Goal: Contribute content: Contribute content

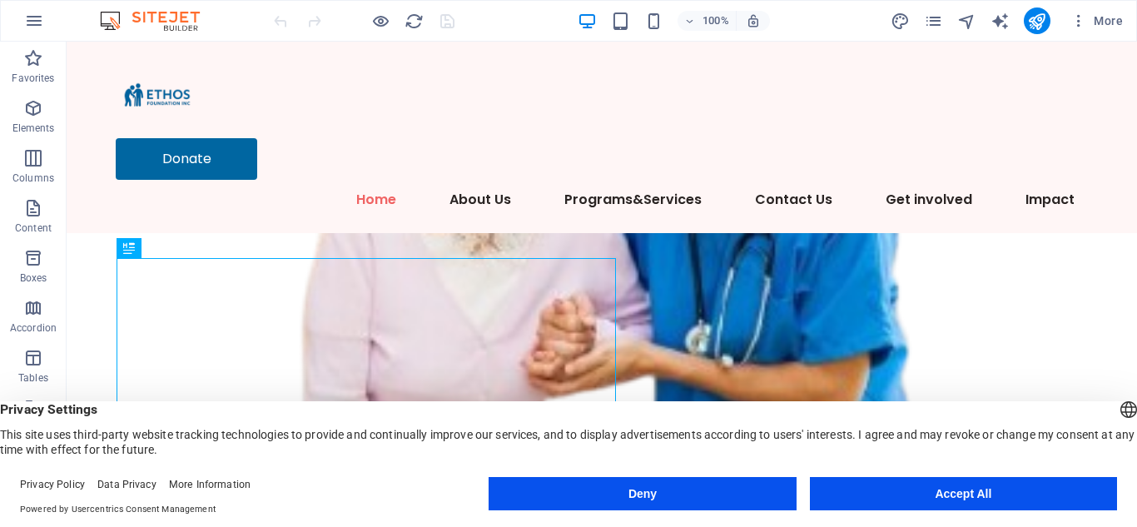
drag, startPoint x: 947, startPoint y: 489, endPoint x: 878, endPoint y: 447, distance: 80.0
click at [947, 489] on button "Accept All" at bounding box center [963, 493] width 307 height 33
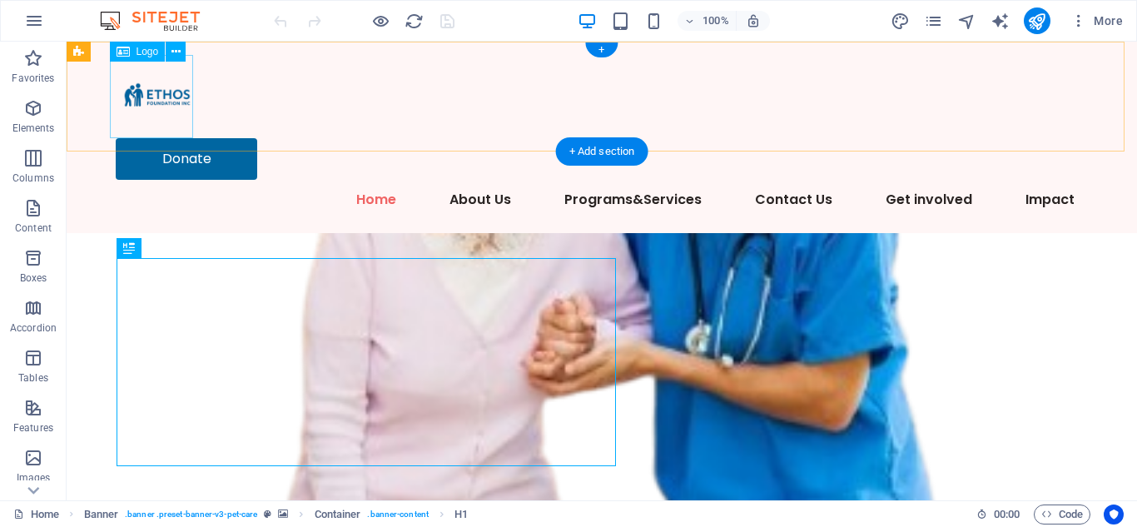
click at [162, 101] on div at bounding box center [602, 96] width 972 height 83
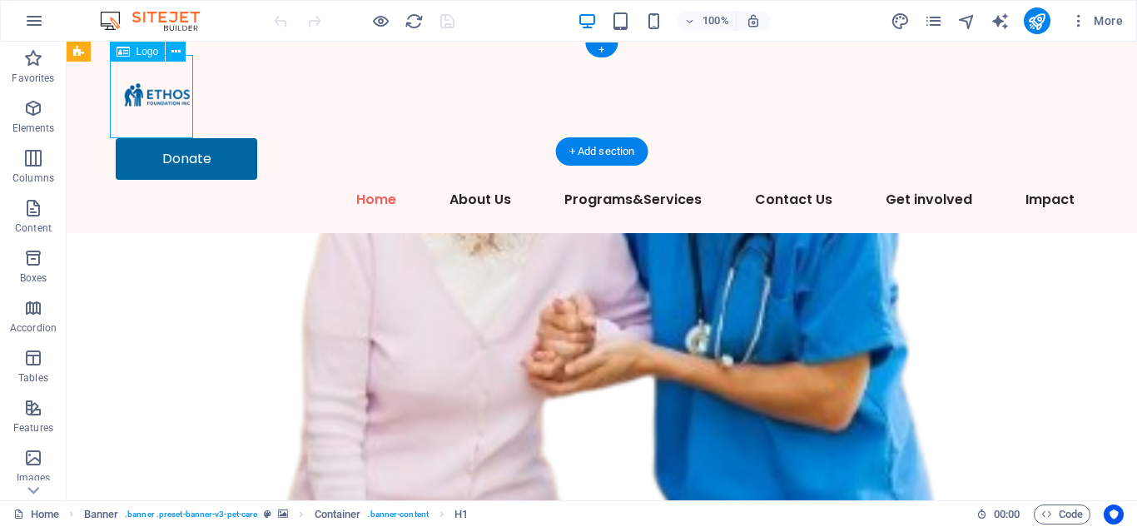
click at [162, 101] on div at bounding box center [602, 96] width 972 height 83
select select "px"
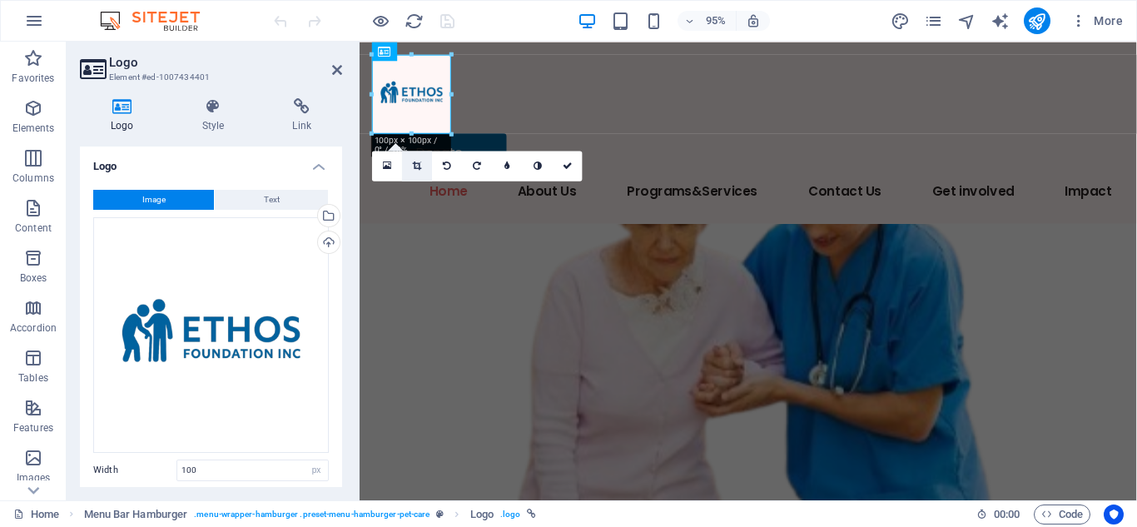
click at [415, 164] on icon at bounding box center [417, 165] width 9 height 9
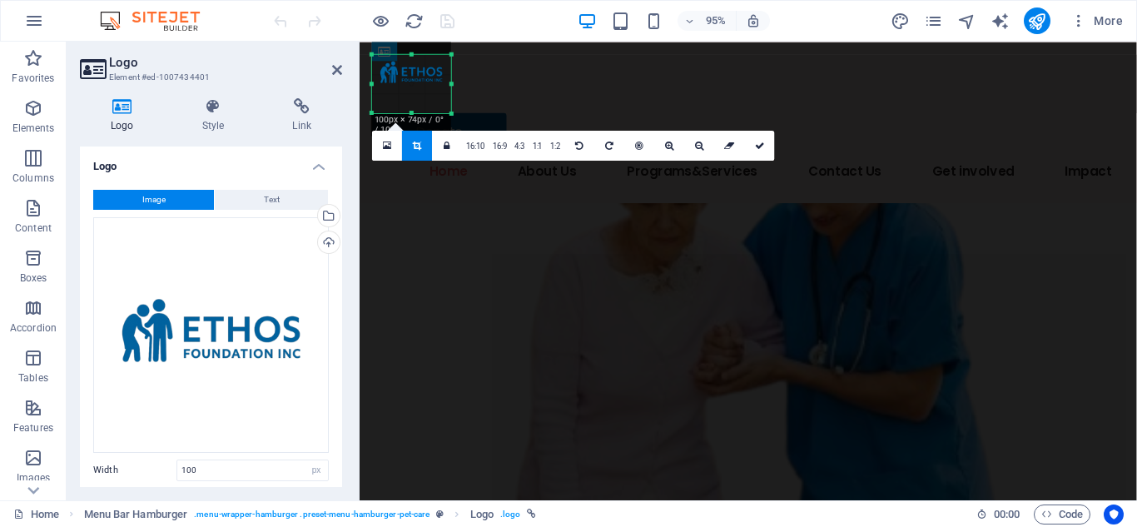
drag, startPoint x: 412, startPoint y: 55, endPoint x: 425, endPoint y: 77, distance: 25.4
click at [425, 77] on div "180 170 160 150 140 130 120 110 100 90 80 70 60 50 40 30 20 10 0 -10 -20 -30 -4…" at bounding box center [411, 83] width 79 height 58
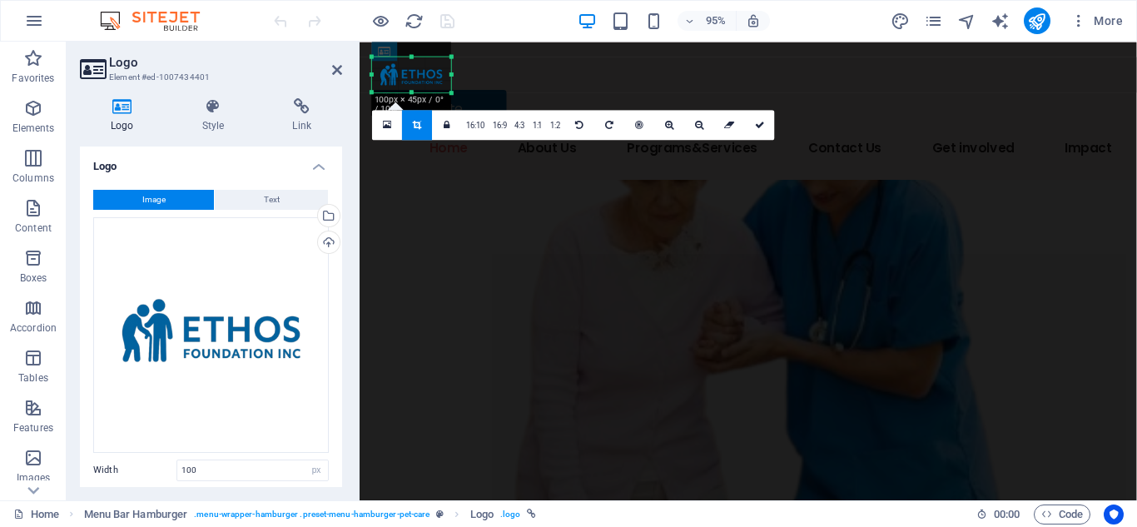
drag, startPoint x: 411, startPoint y: 111, endPoint x: 413, endPoint y: 87, distance: 24.2
click at [413, 87] on div "180 170 160 150 140 130 120 110 100 90 80 70 60 50 40 30 20 10 0 -10 -20 -30 -4…" at bounding box center [411, 75] width 79 height 36
click at [755, 127] on icon at bounding box center [760, 124] width 10 height 9
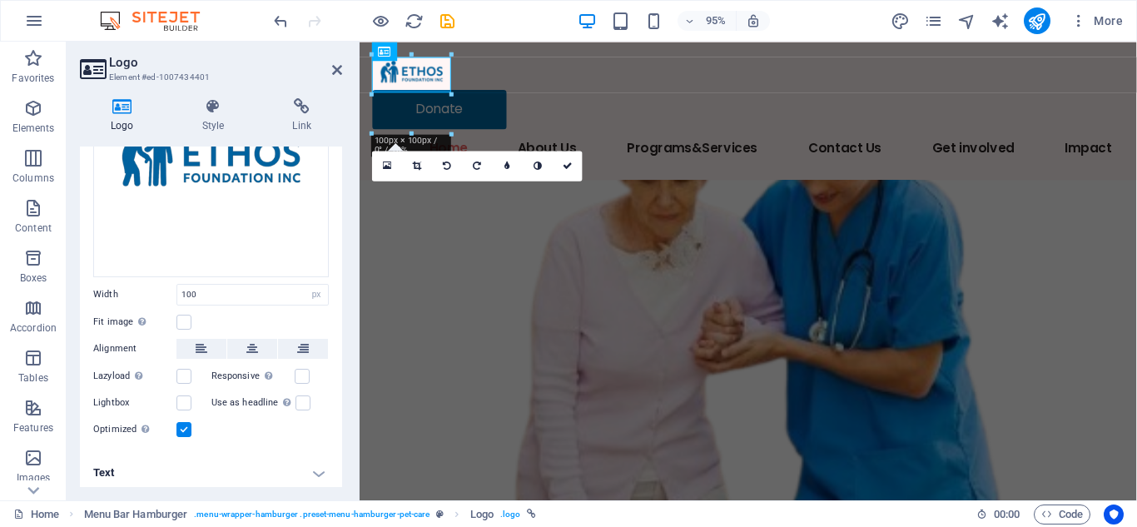
scroll to position [178, 0]
click at [187, 425] on label at bounding box center [183, 427] width 15 height 15
click at [0, 0] on input "Optimized Images are compressed to improve page speed." at bounding box center [0, 0] width 0 height 0
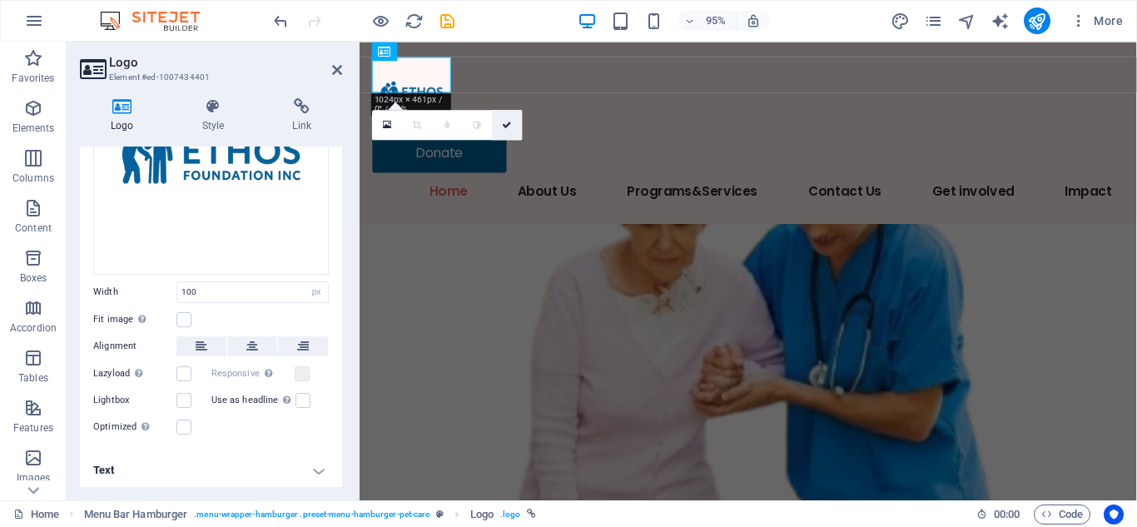
click at [505, 132] on link at bounding box center [508, 124] width 30 height 30
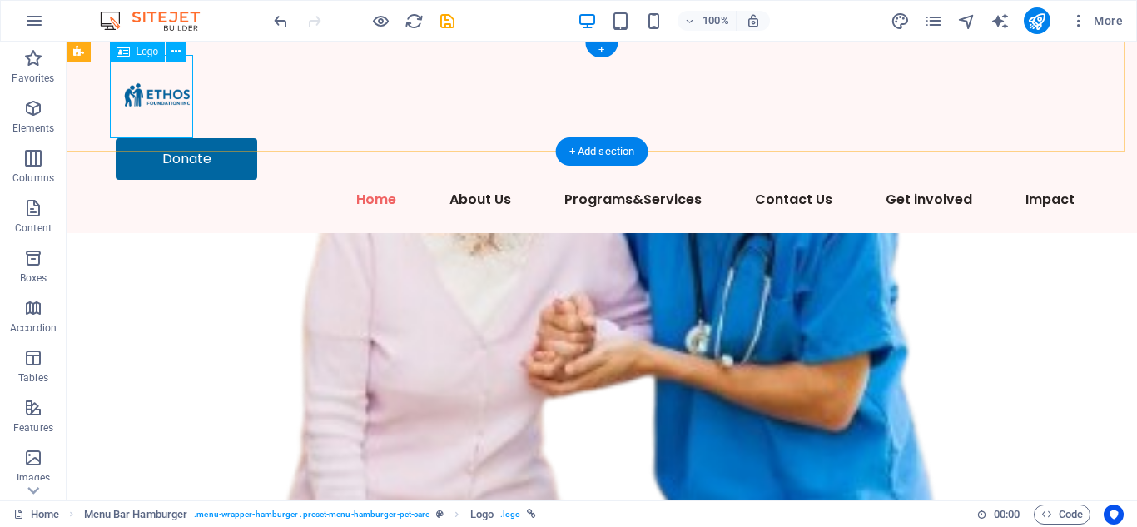
click at [162, 108] on div at bounding box center [602, 96] width 972 height 83
click at [163, 108] on div at bounding box center [602, 96] width 972 height 83
select select "px"
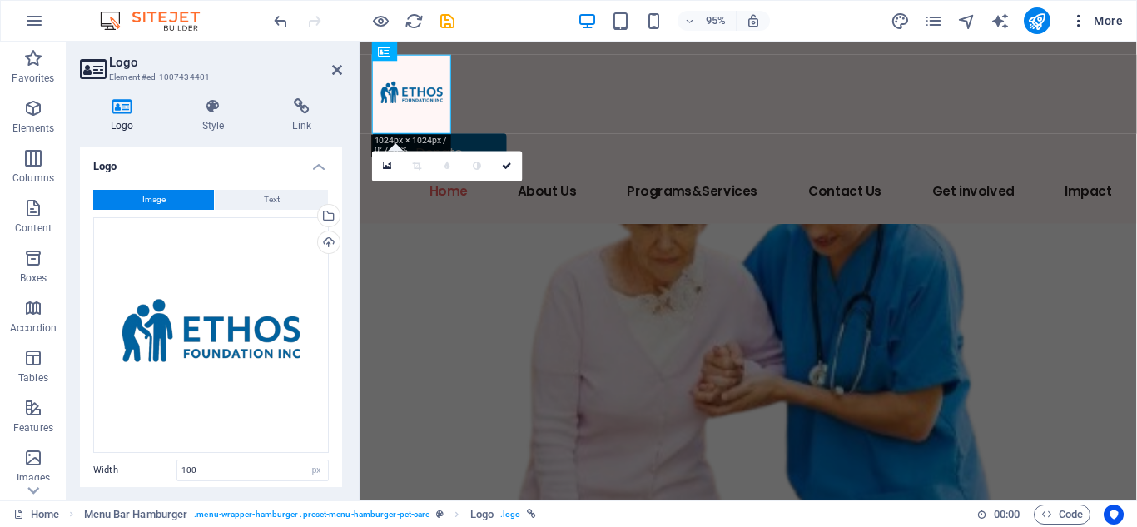
click at [1122, 22] on span "More" at bounding box center [1097, 20] width 52 height 17
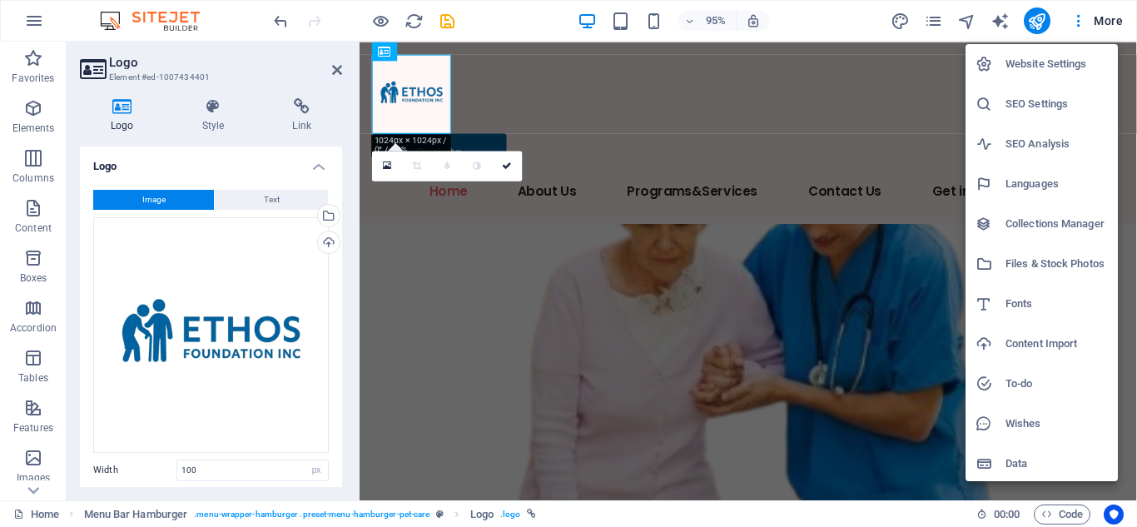
click at [1052, 263] on h6 "Files & Stock Photos" at bounding box center [1057, 264] width 102 height 20
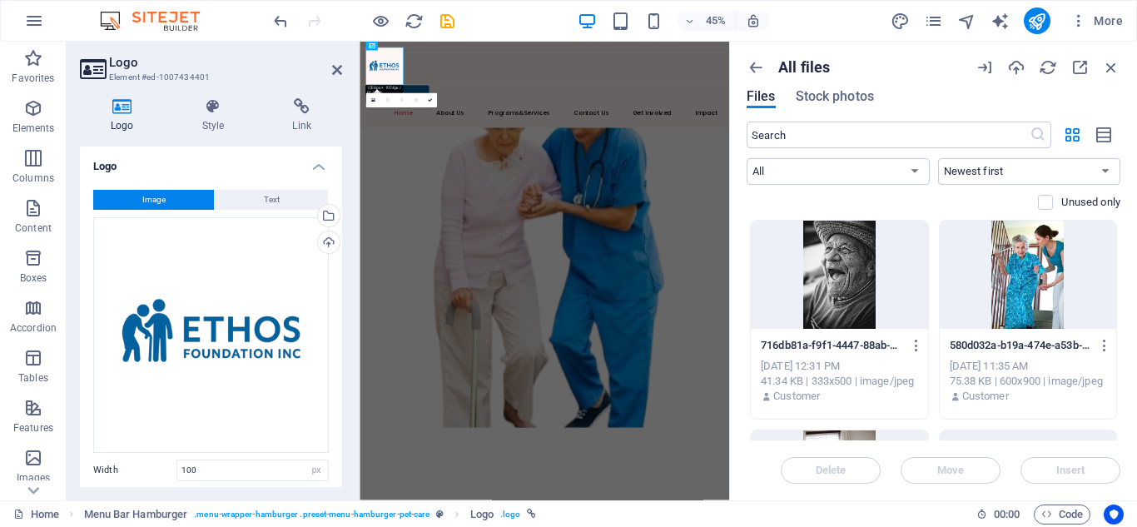
drag, startPoint x: 1116, startPoint y: 229, endPoint x: 1119, endPoint y: 271, distance: 41.8
click at [1119, 271] on div "Drop files here to upload them instantly 716db81a-f9f1-4447-88ab-0d04fada180b-S…" at bounding box center [934, 330] width 374 height 221
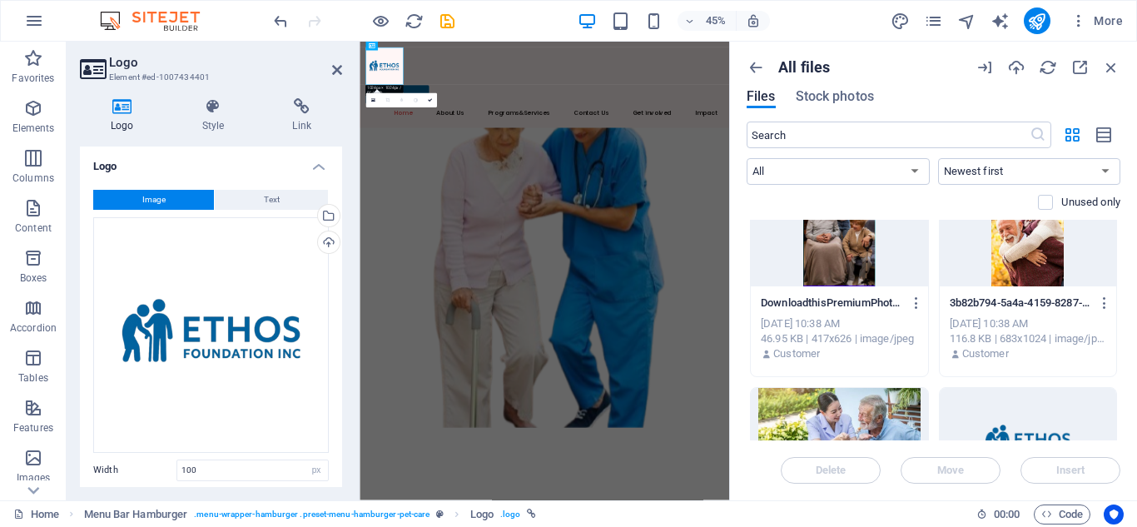
scroll to position [583, 0]
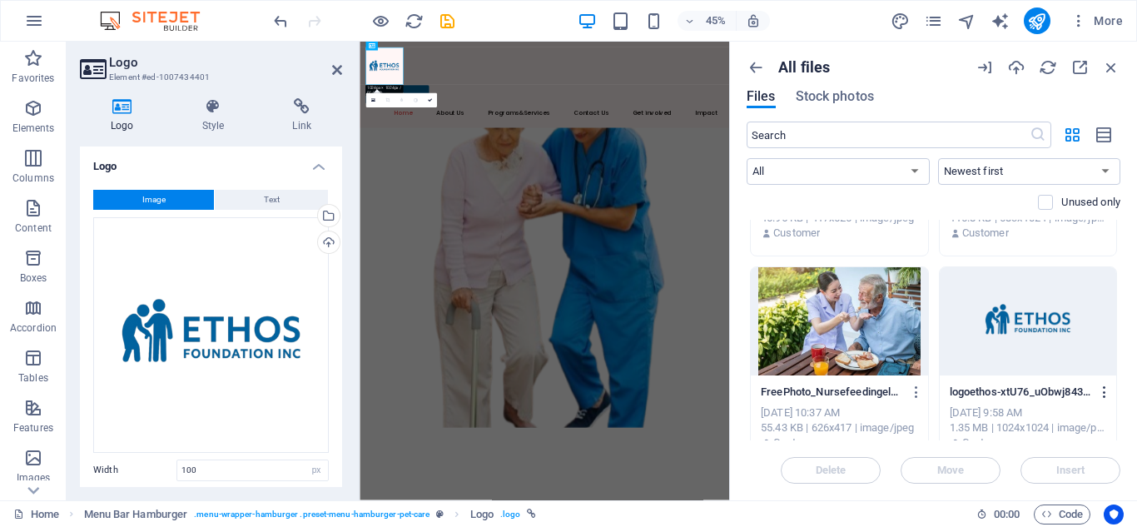
click at [1102, 394] on icon "button" at bounding box center [1105, 392] width 16 height 15
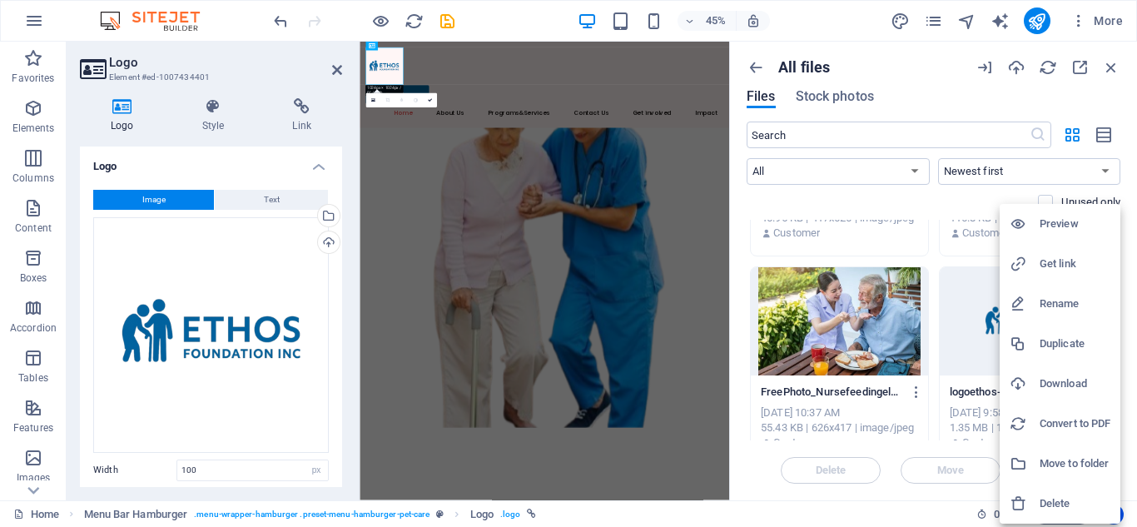
click at [1032, 380] on div at bounding box center [1025, 383] width 30 height 17
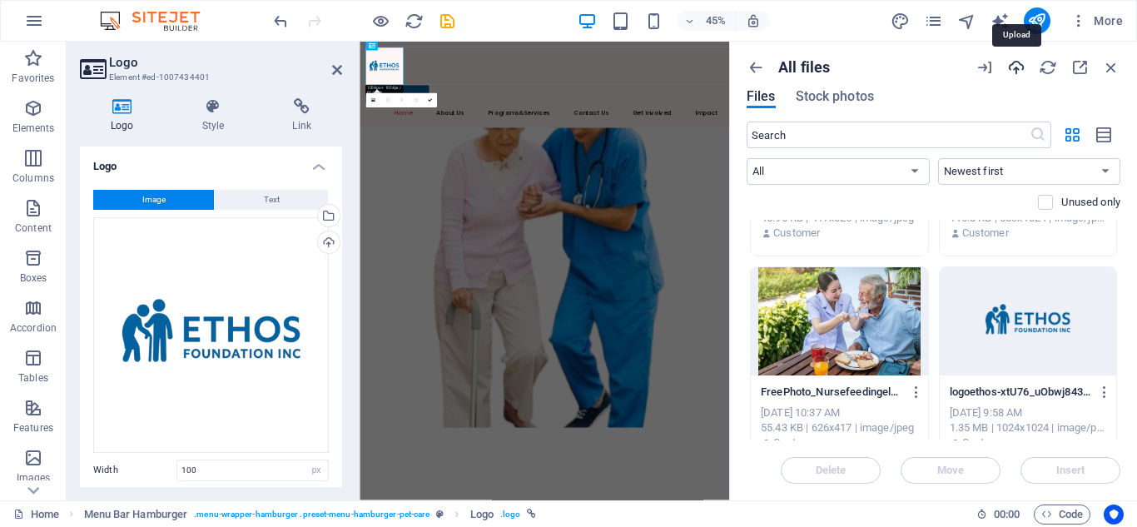
click at [1018, 67] on icon "button" at bounding box center [1016, 67] width 18 height 18
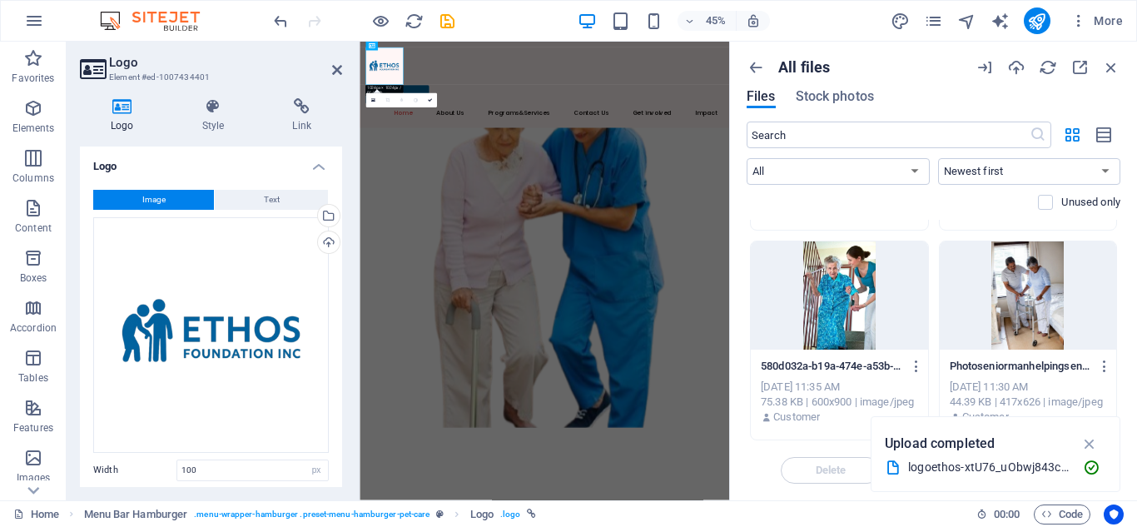
scroll to position [0, 0]
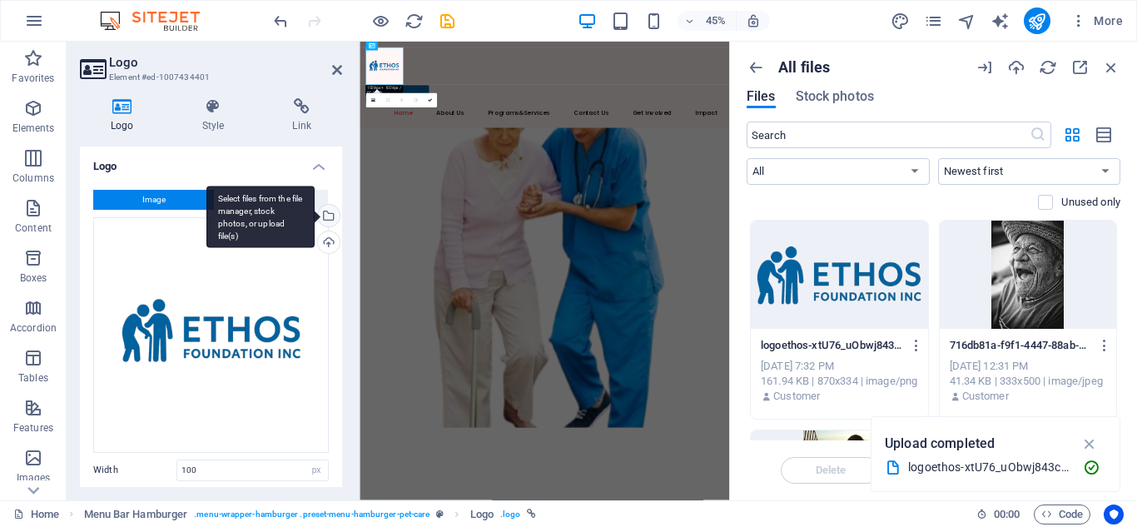
click at [331, 214] on div "Select files from the file manager, stock photos, or upload file(s)" at bounding box center [327, 217] width 25 height 25
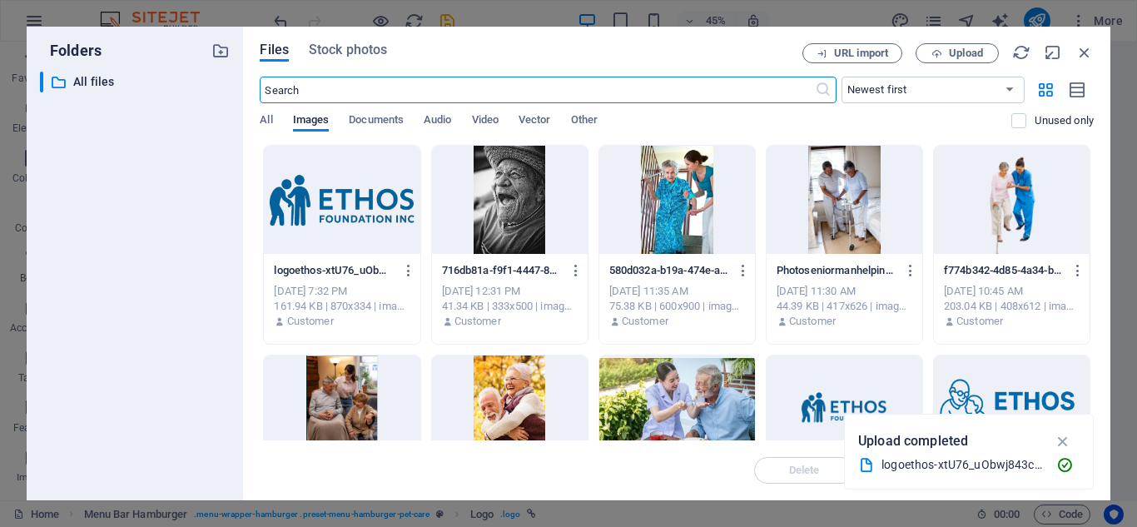
click at [365, 206] on div at bounding box center [342, 200] width 156 height 108
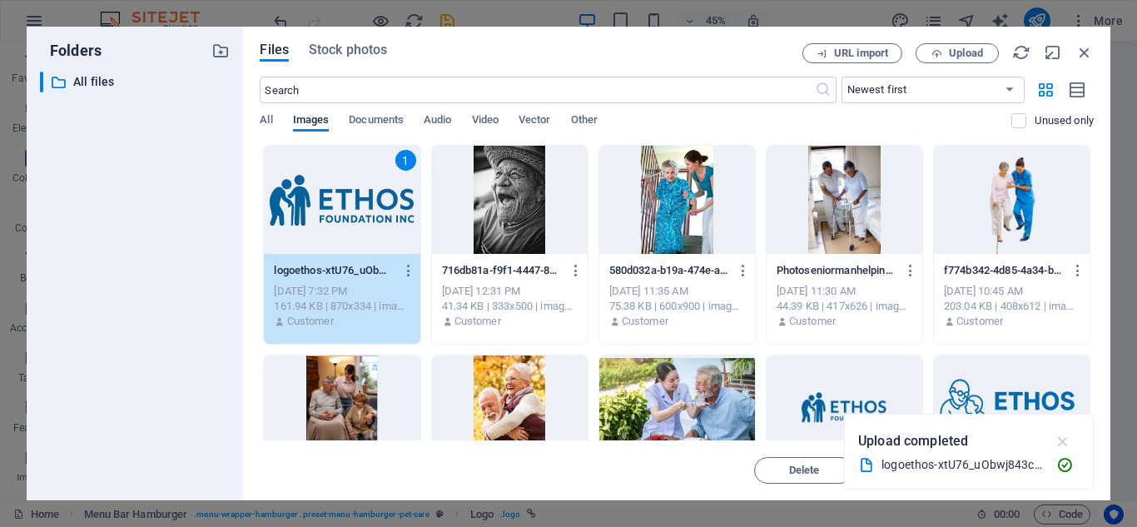
click at [1070, 442] on icon "button" at bounding box center [1063, 441] width 19 height 18
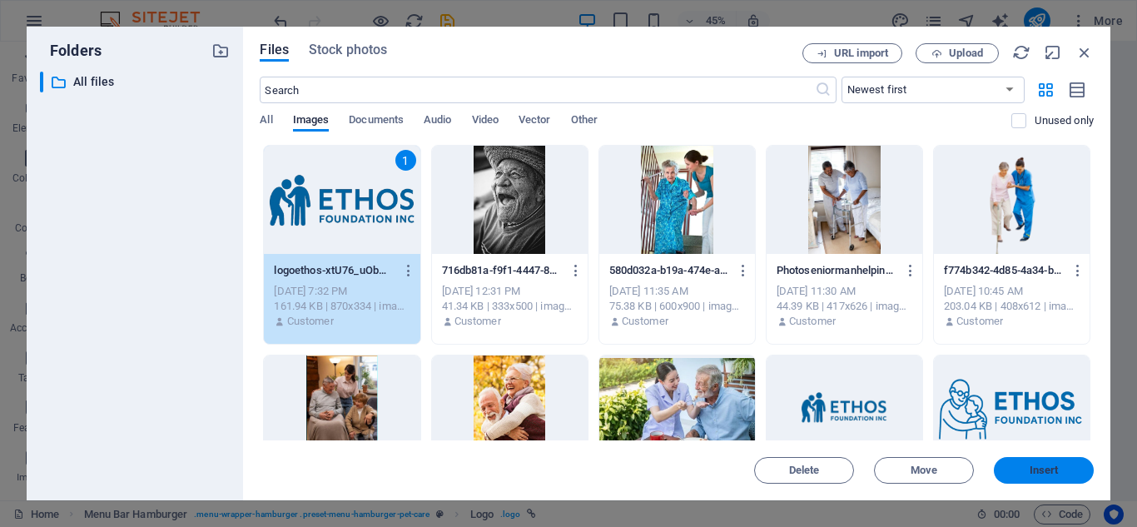
click at [1060, 473] on span "Insert" at bounding box center [1044, 470] width 87 height 10
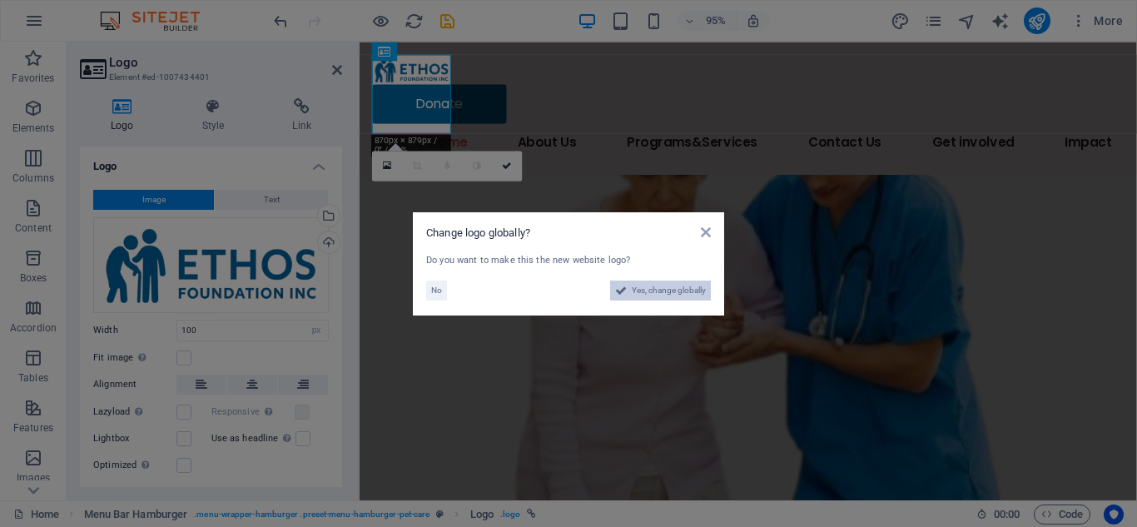
click at [681, 290] on span "Yes, change globally" at bounding box center [669, 291] width 74 height 20
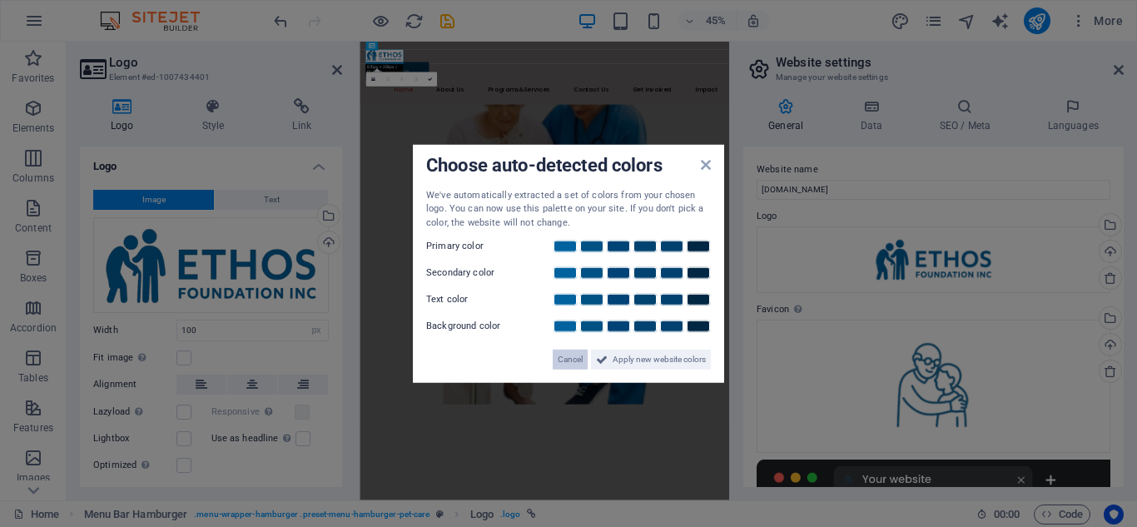
click at [568, 361] on span "Cancel" at bounding box center [570, 360] width 25 height 20
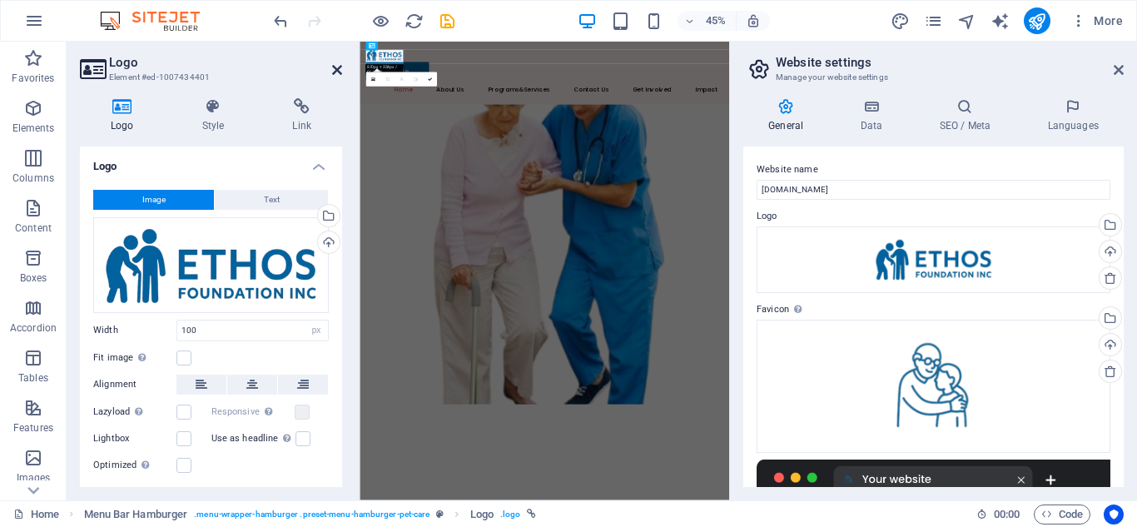
click at [336, 72] on icon at bounding box center [337, 69] width 10 height 13
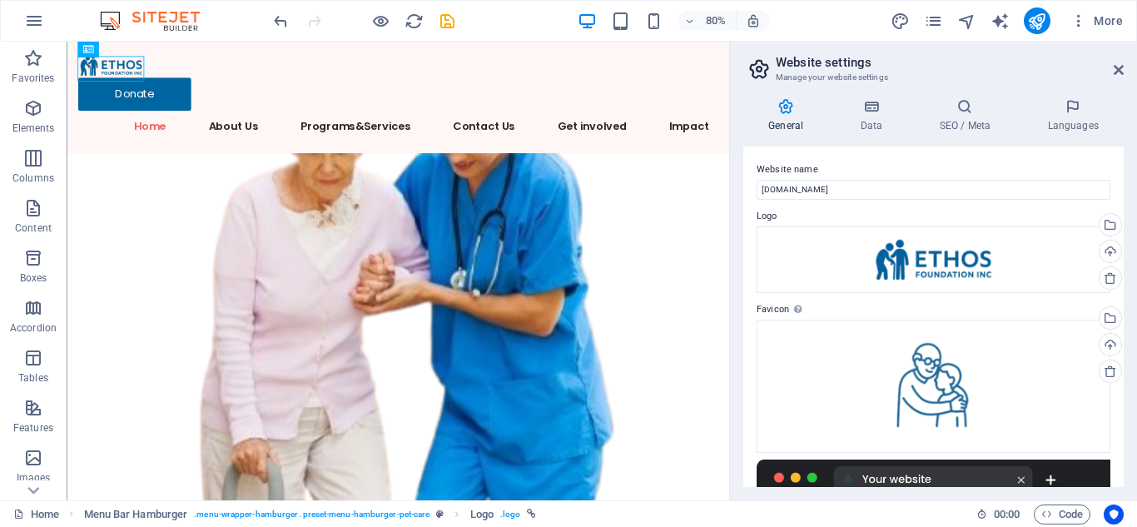
click at [1124, 73] on aside "Website settings Manage your website settings General Data SEO / Meta Languages…" at bounding box center [933, 271] width 408 height 459
click at [1122, 70] on icon at bounding box center [1119, 69] width 10 height 13
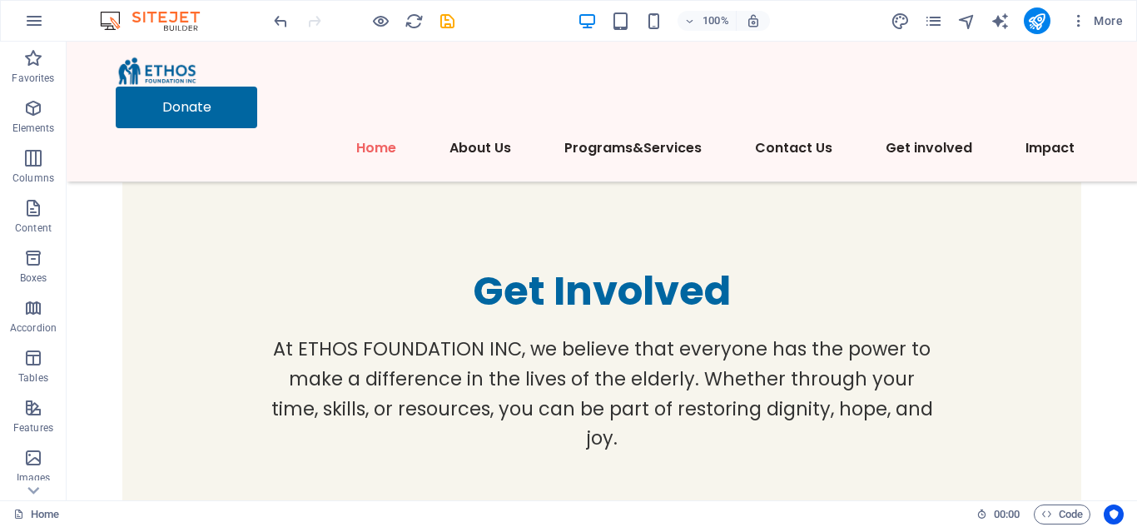
scroll to position [11231, 0]
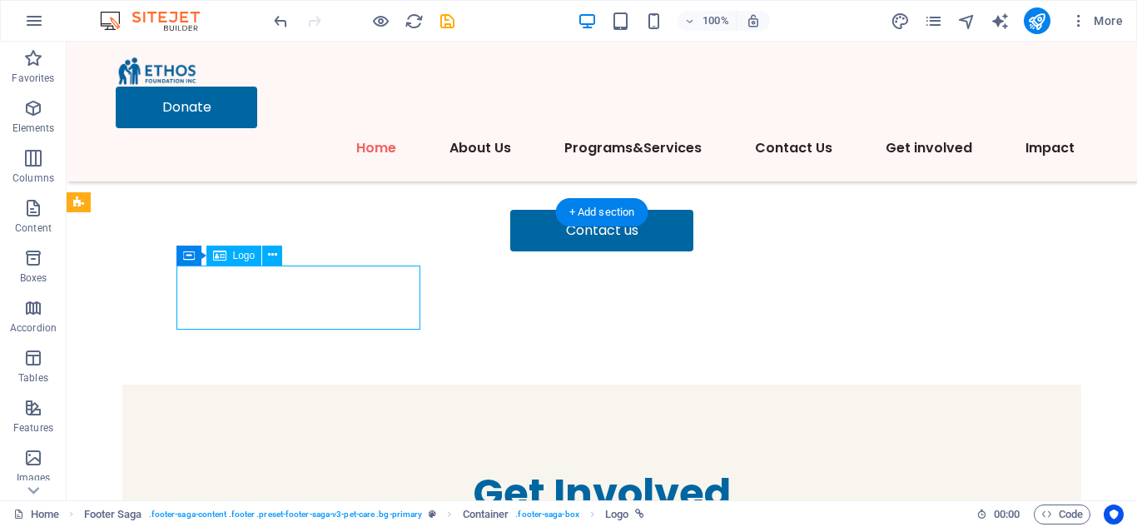
select select "px"
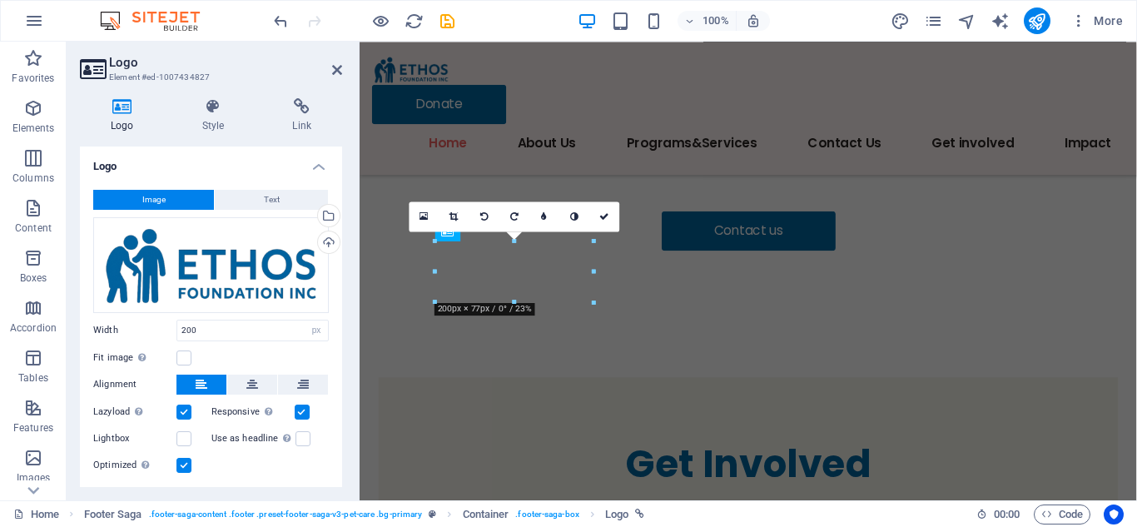
scroll to position [11564, 0]
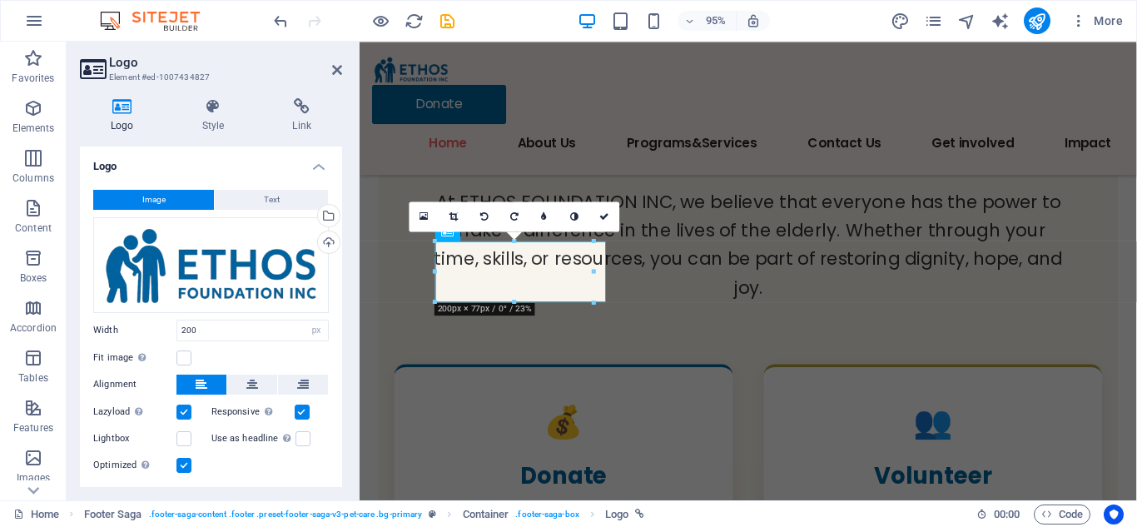
click at [180, 466] on label at bounding box center [183, 465] width 15 height 15
click at [0, 0] on input "Optimized Images are compressed to improve page speed." at bounding box center [0, 0] width 0 height 0
click at [571, 215] on icon at bounding box center [575, 215] width 10 height 9
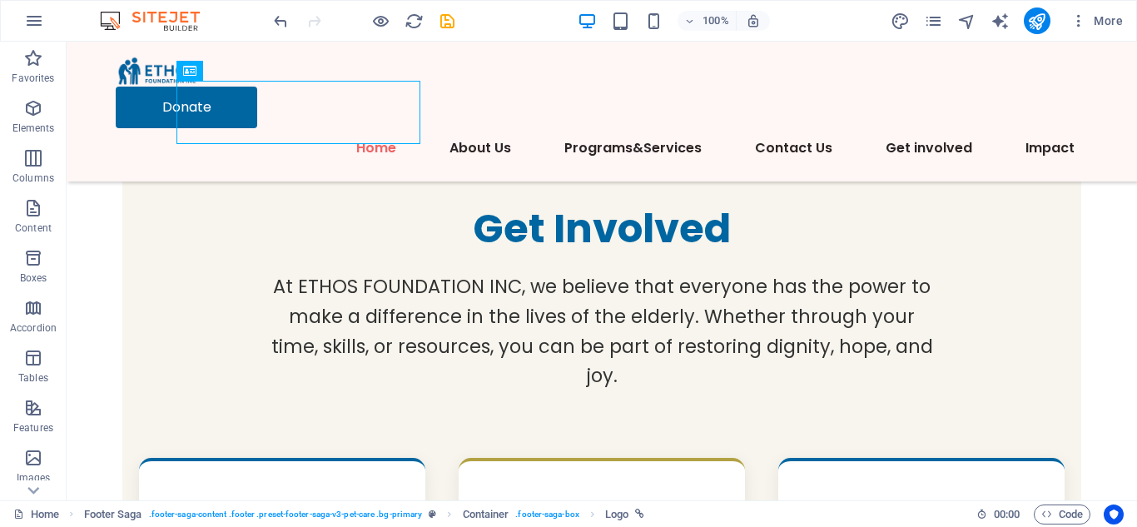
scroll to position [11370, 0]
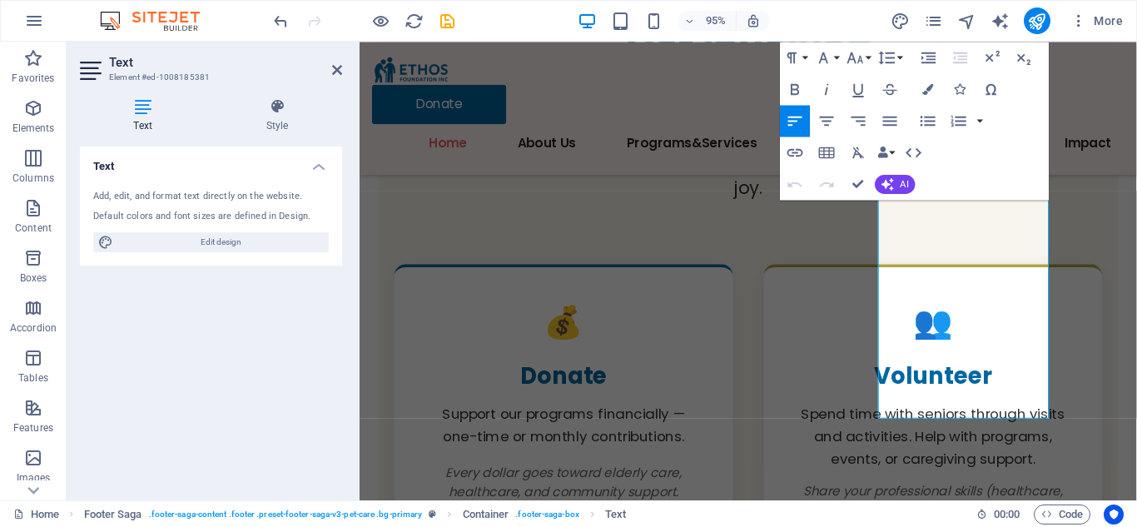
scroll to position [11602, 0]
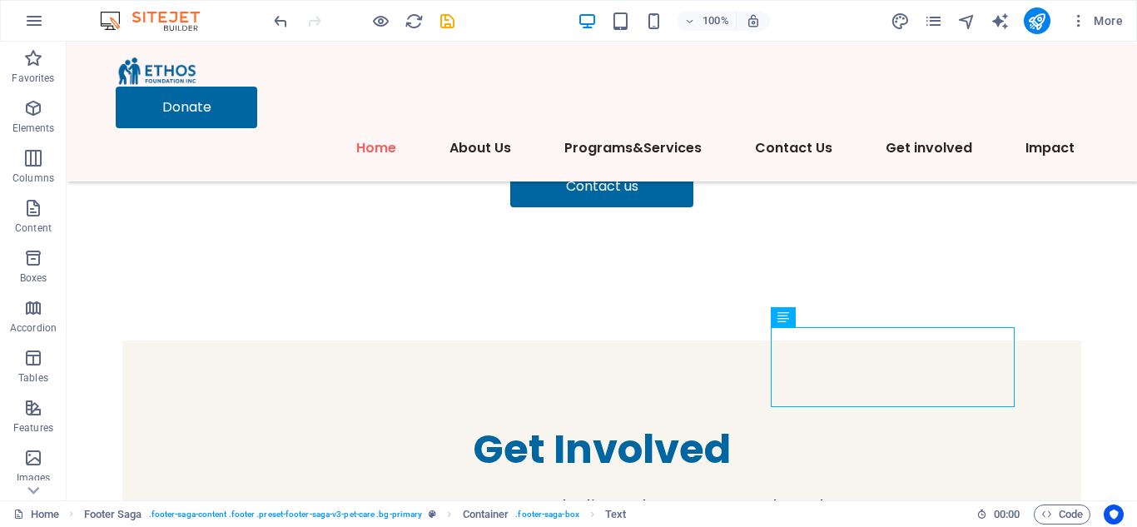
scroll to position [11172, 0]
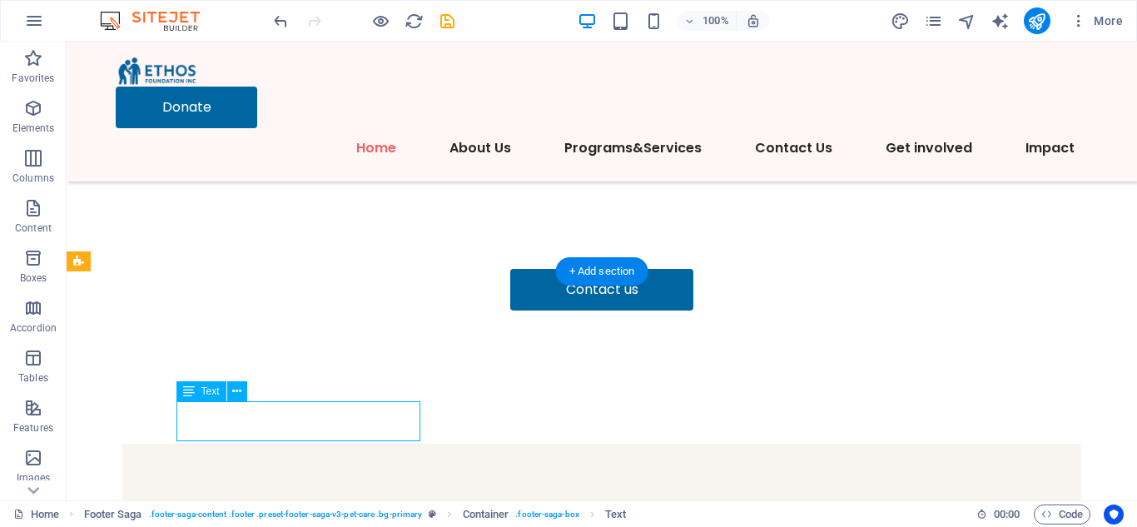
scroll to position [11604, 0]
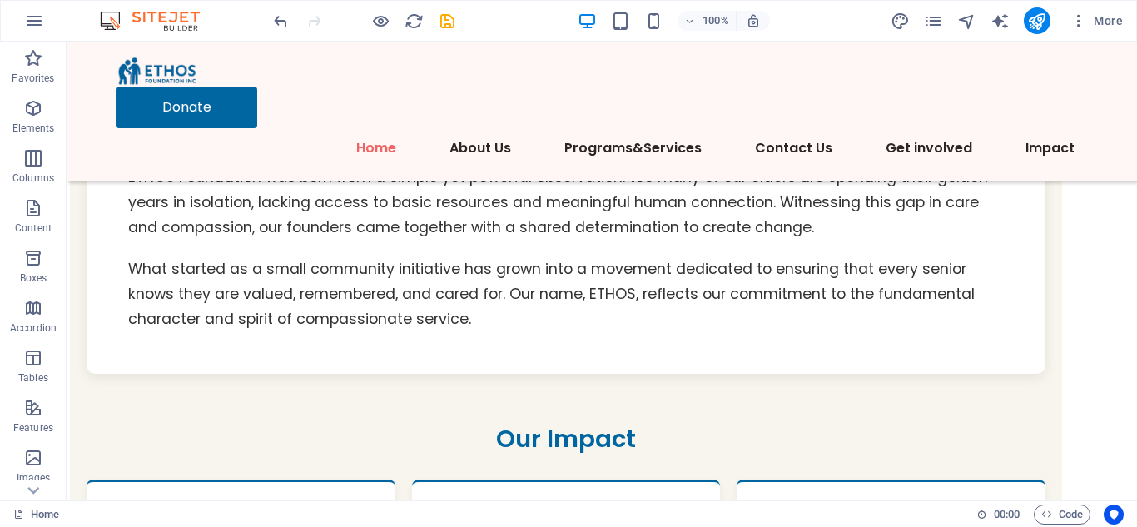
scroll to position [2628, 0]
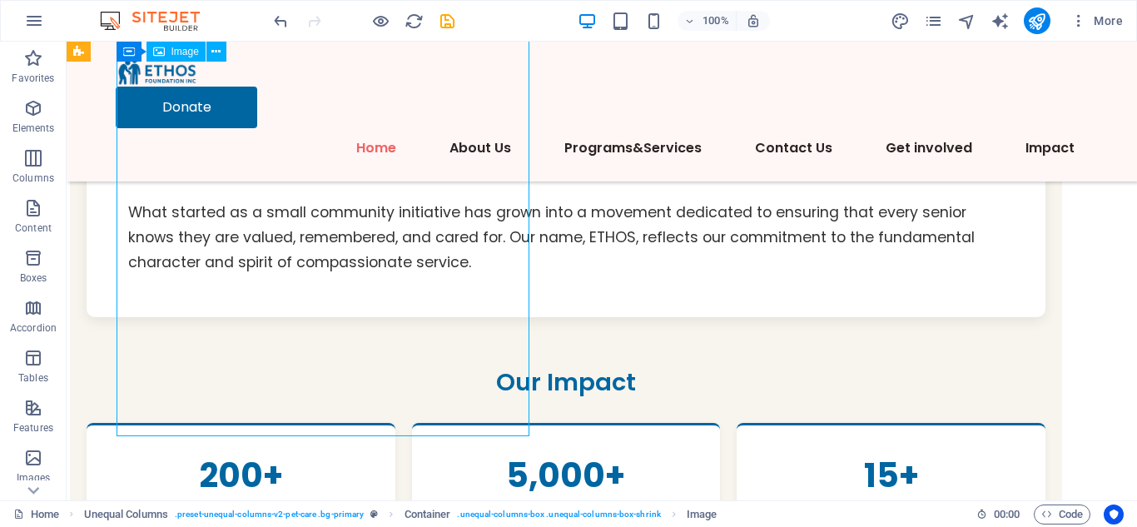
select select "%"
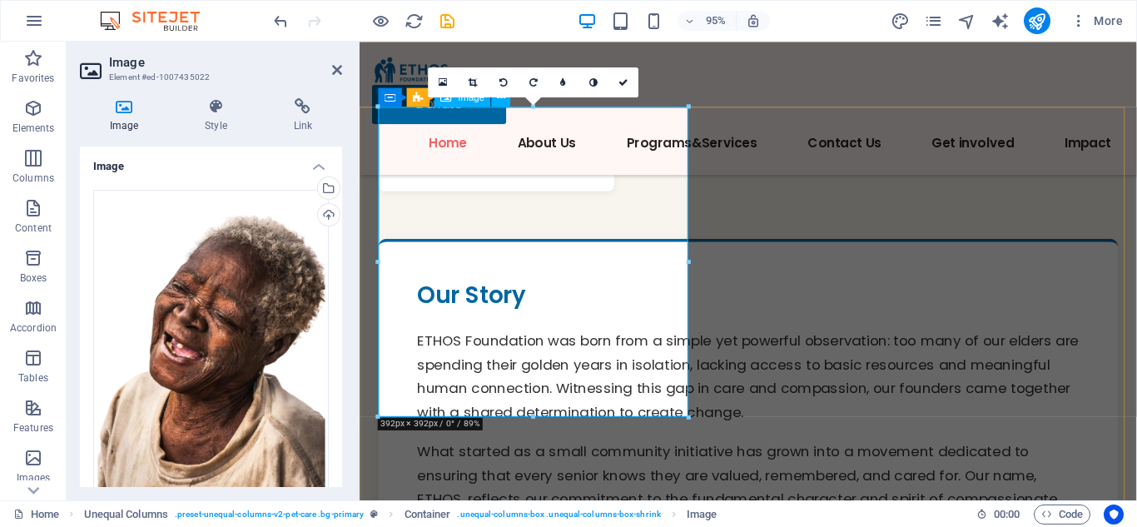
scroll to position [2796, 0]
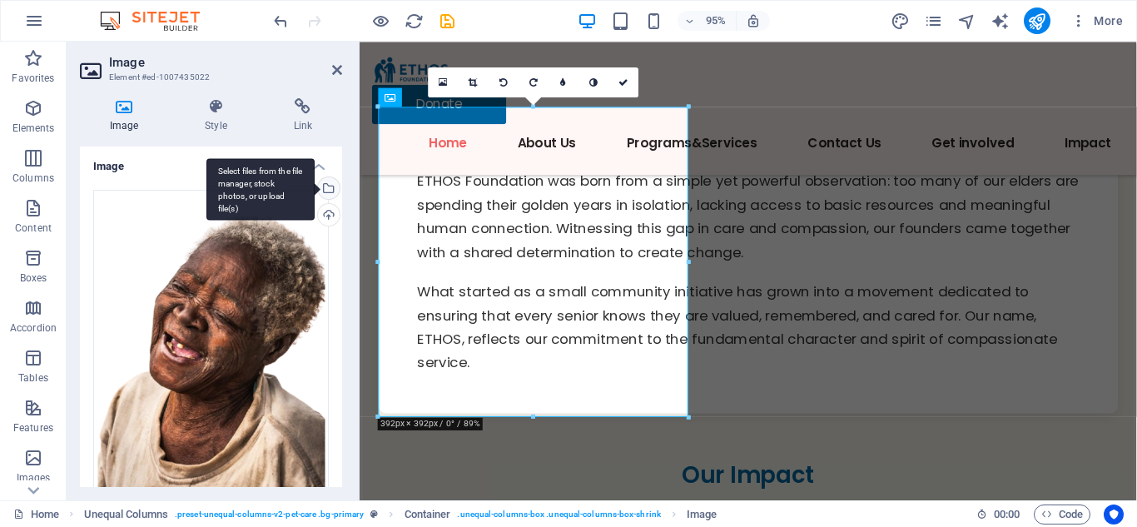
click at [331, 183] on div "Select files from the file manager, stock photos, or upload file(s)" at bounding box center [327, 189] width 25 height 25
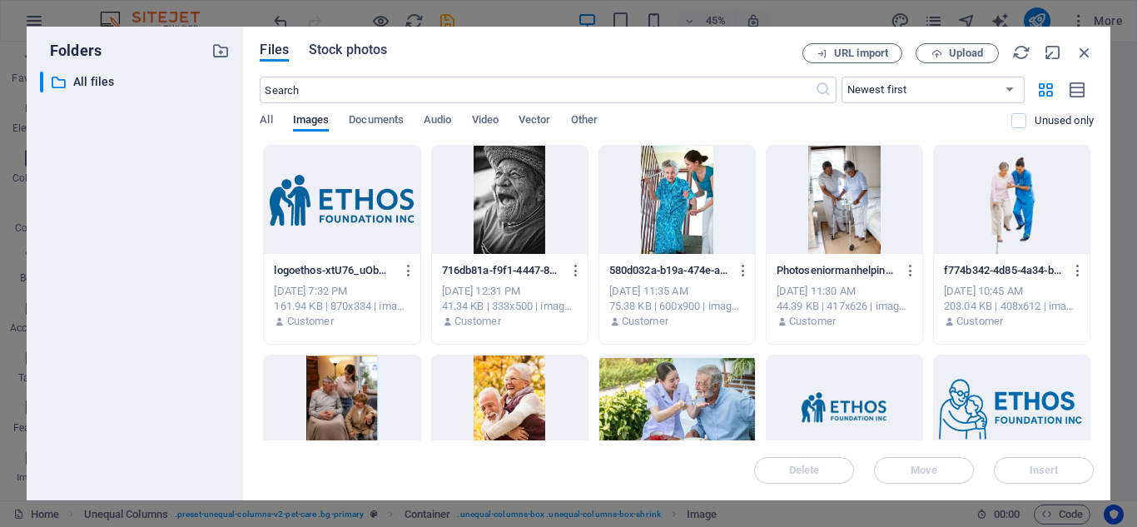
click at [322, 45] on span "Stock photos" at bounding box center [348, 50] width 78 height 20
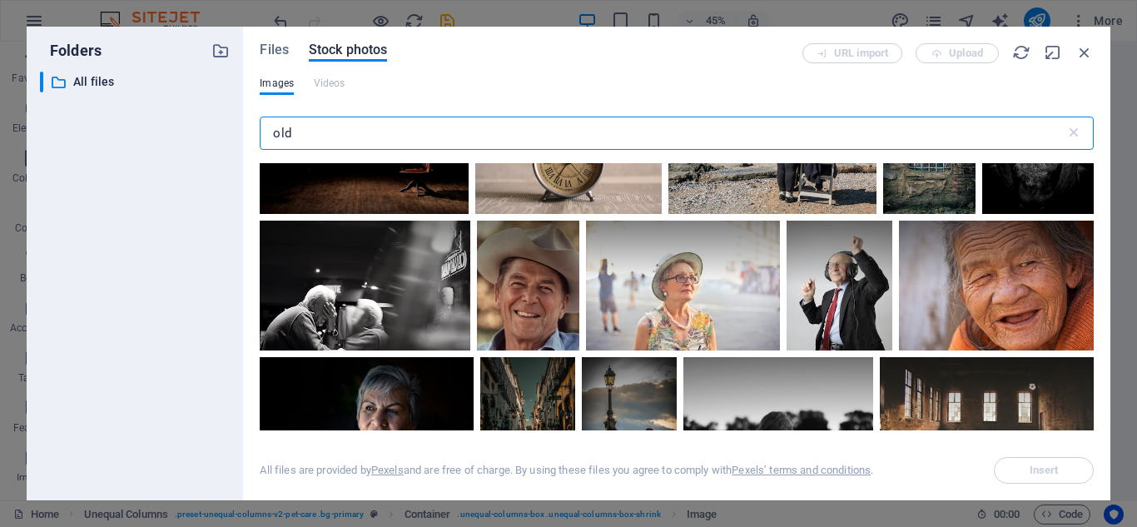
scroll to position [0, 0]
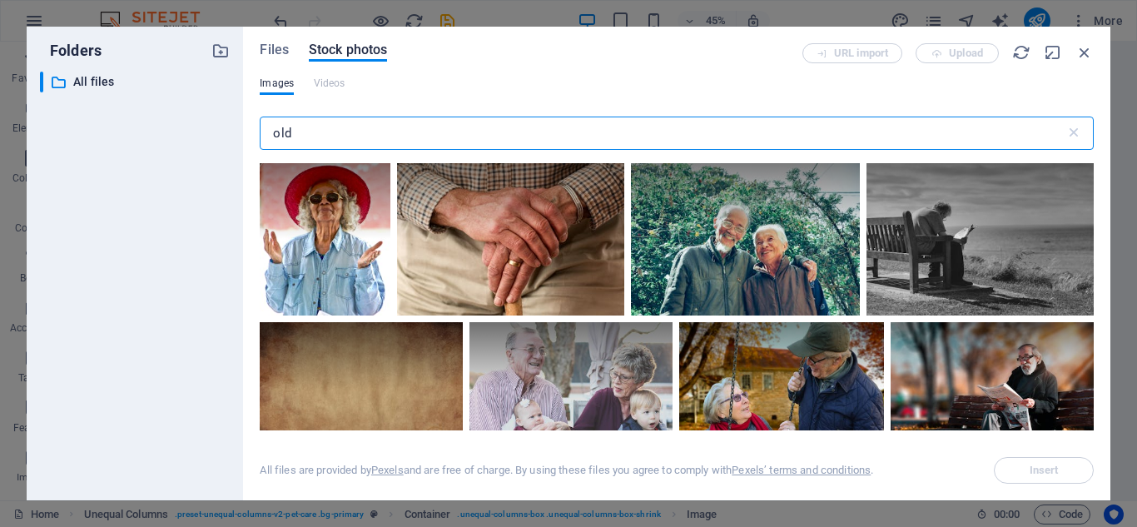
click at [413, 132] on input "old" at bounding box center [662, 133] width 805 height 33
type input "o"
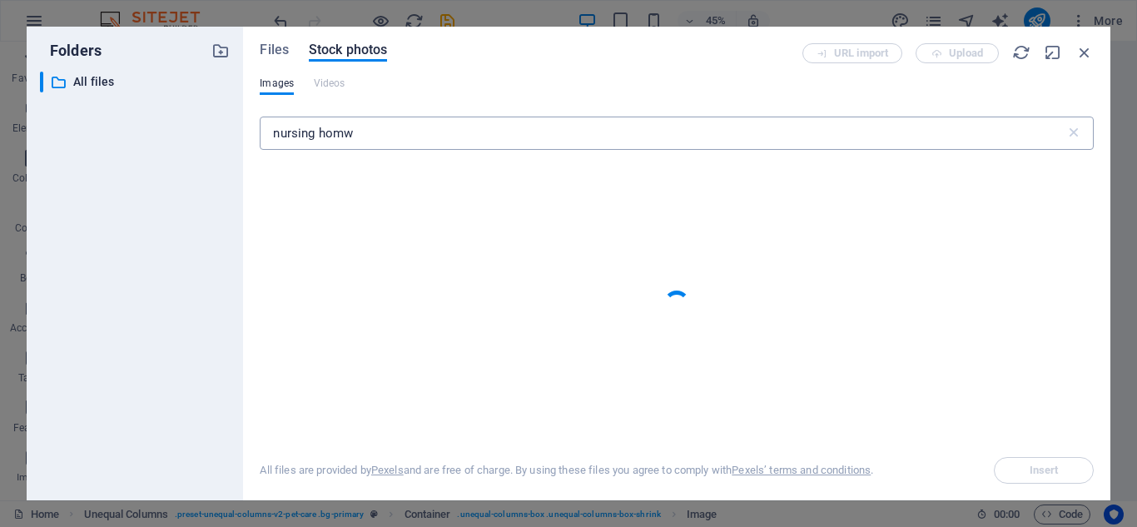
scroll to position [2588, 0]
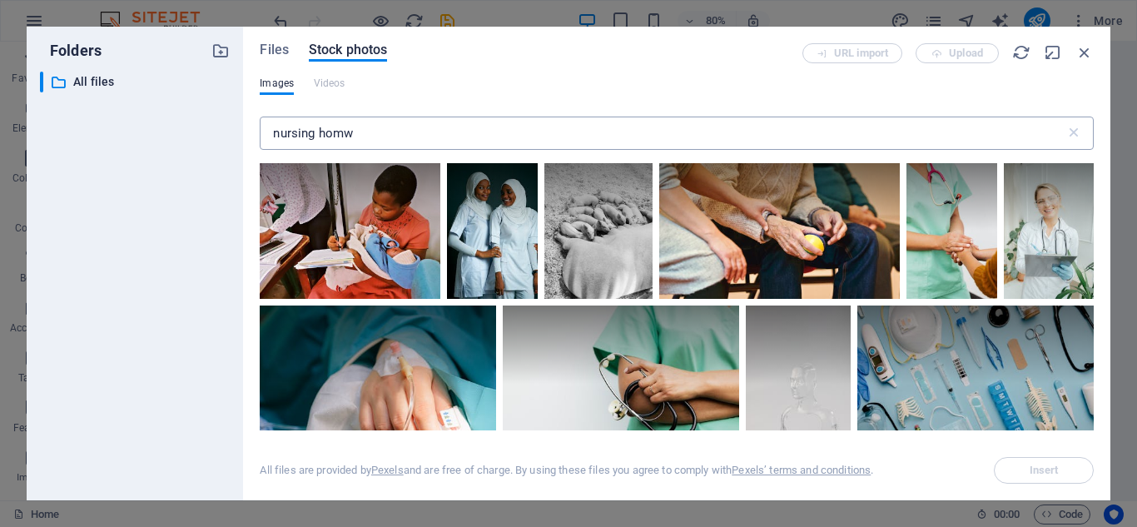
click at [386, 137] on input "nursing homw" at bounding box center [662, 133] width 805 height 33
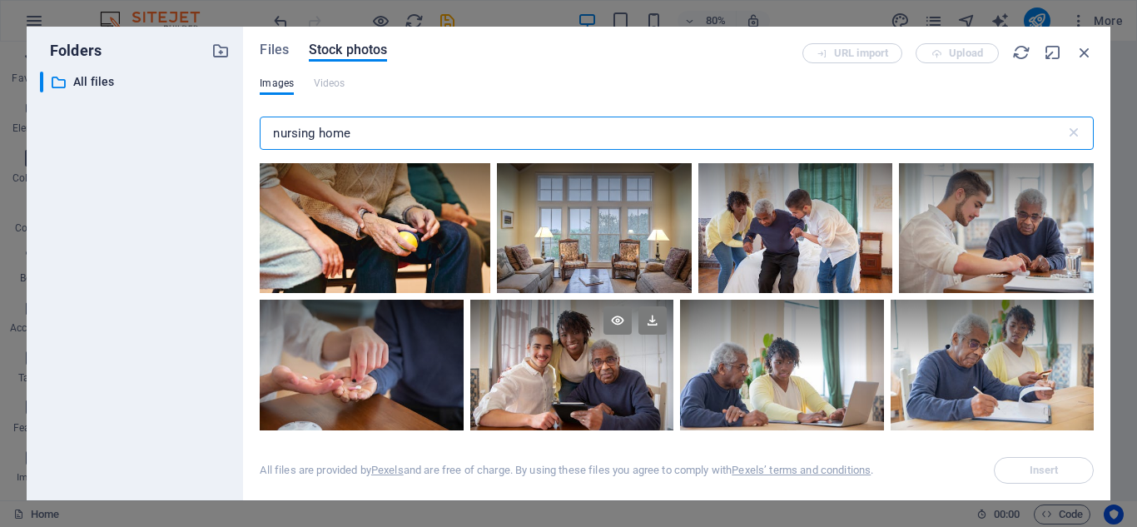
type input "nursing home"
click at [565, 379] on div at bounding box center [571, 368] width 203 height 136
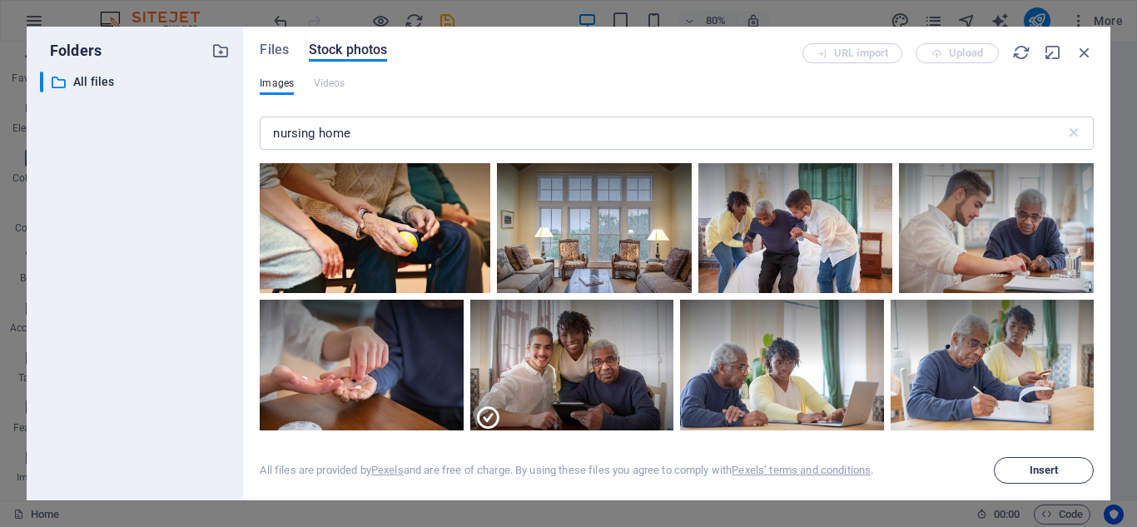
click at [1016, 470] on span "Insert" at bounding box center [1044, 470] width 85 height 10
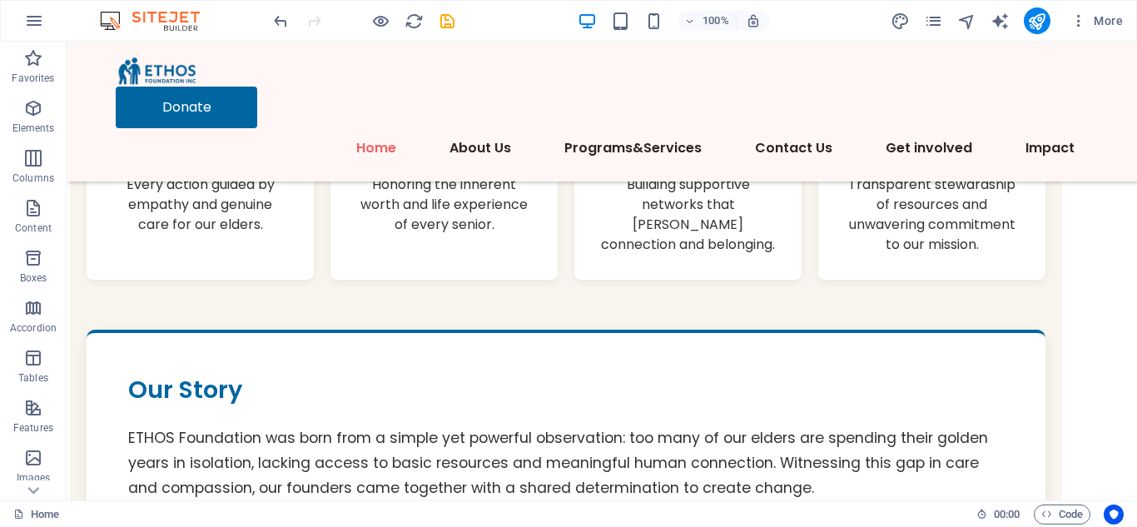
scroll to position [2386, 0]
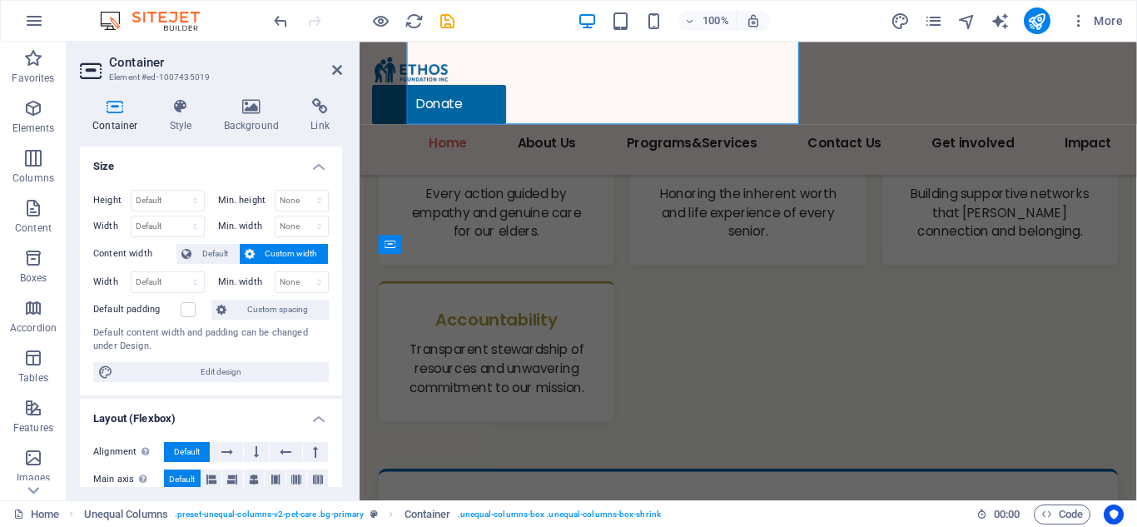
scroll to position [2641, 0]
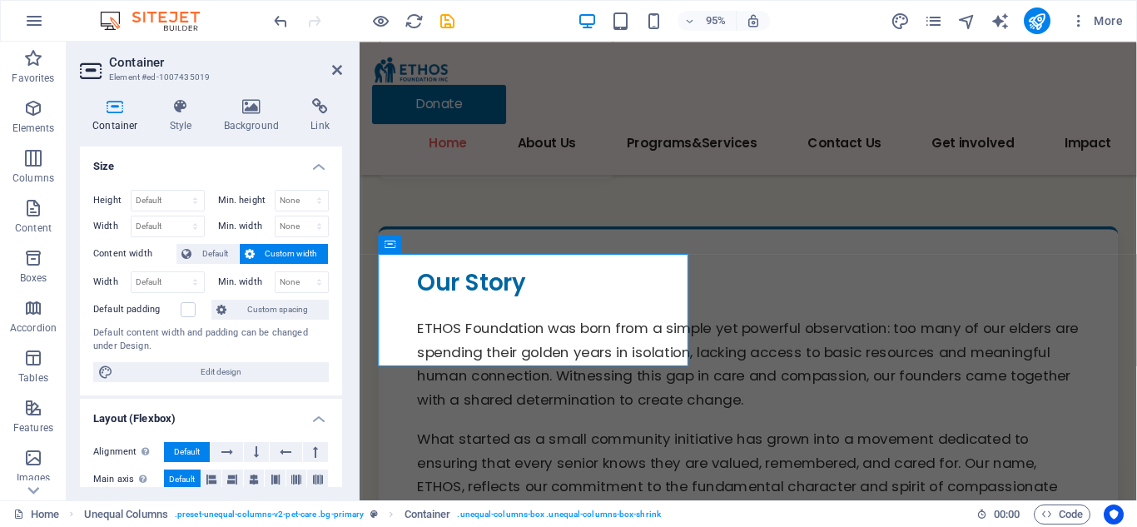
click at [342, 71] on aside "Container Element #ed-1007435019 Container Style Background Link Size Height De…" at bounding box center [213, 271] width 293 height 459
click at [336, 65] on icon at bounding box center [337, 69] width 10 height 13
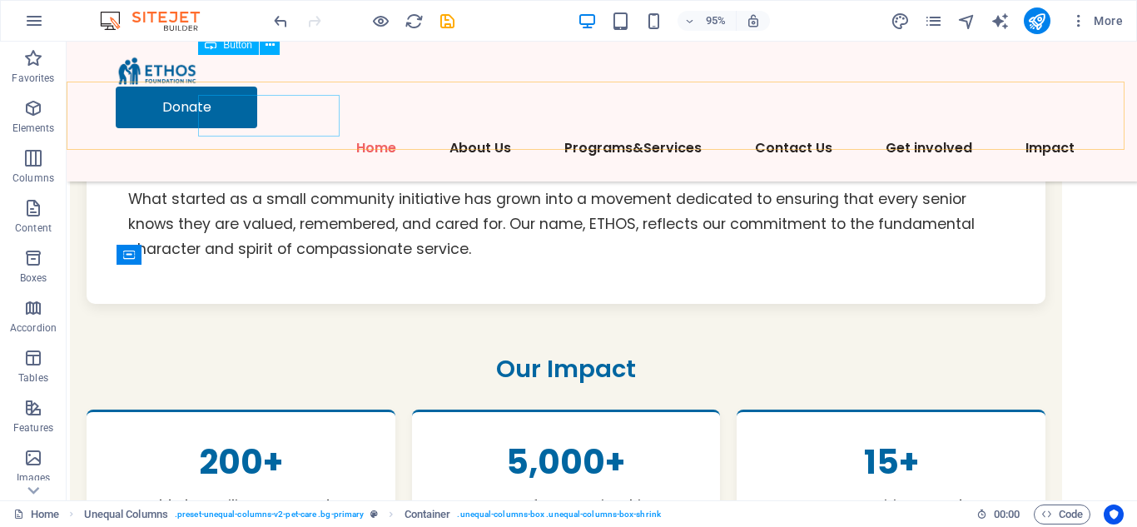
scroll to position [2386, 0]
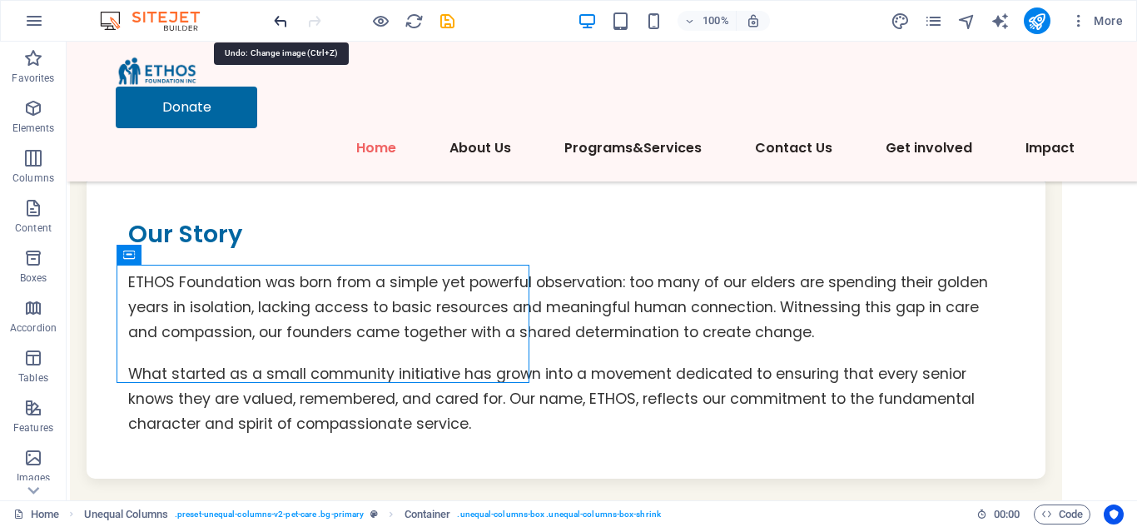
click at [281, 16] on icon "undo" at bounding box center [280, 21] width 19 height 19
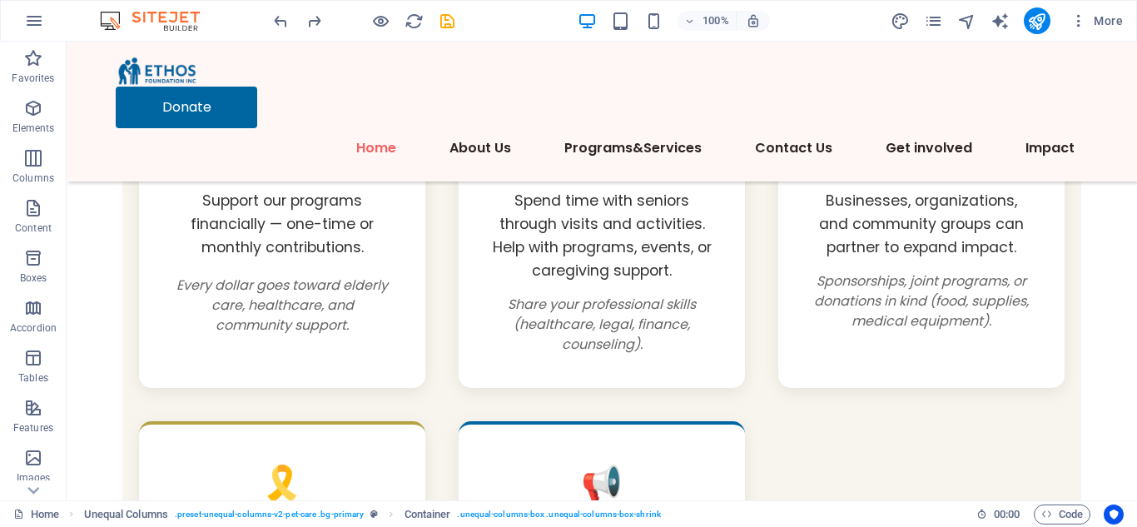
scroll to position [11014, 0]
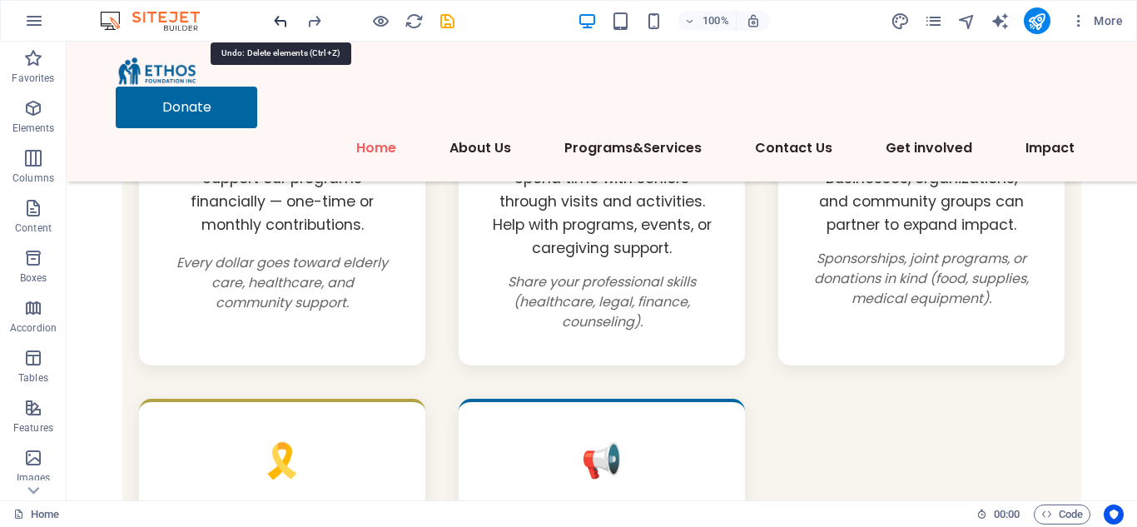
click at [282, 20] on icon "undo" at bounding box center [280, 21] width 19 height 19
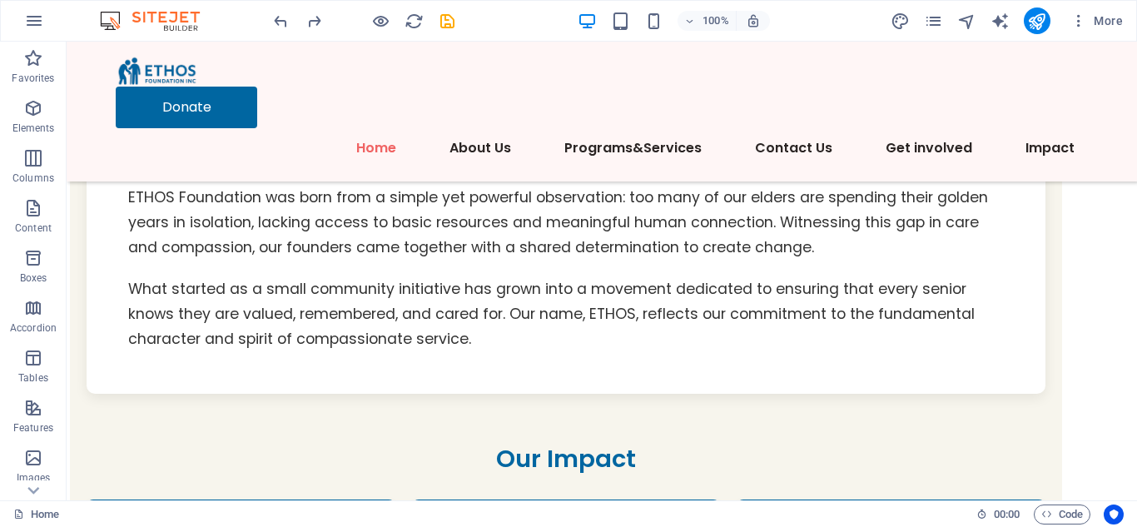
scroll to position [2653, 0]
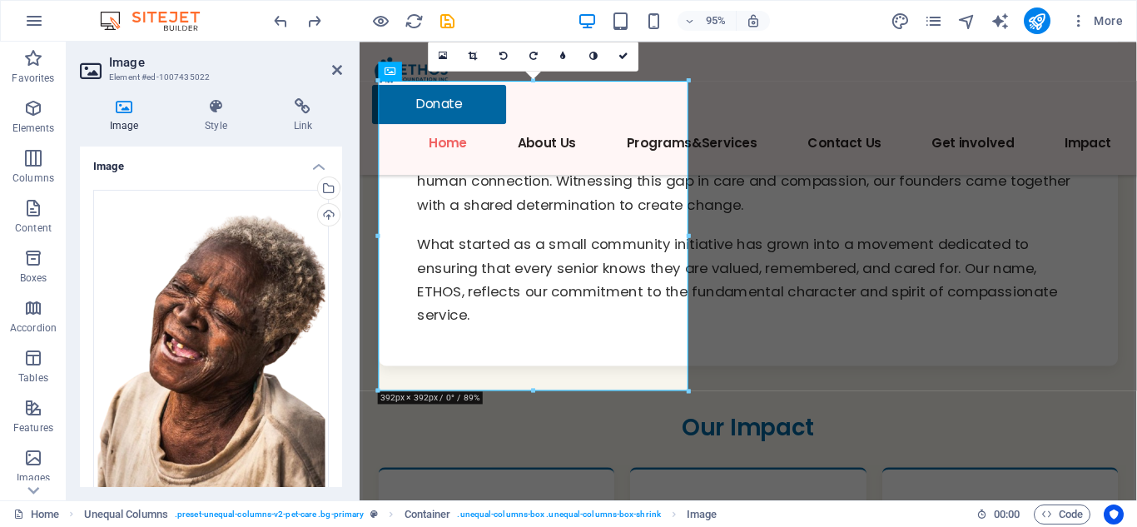
scroll to position [2734, 0]
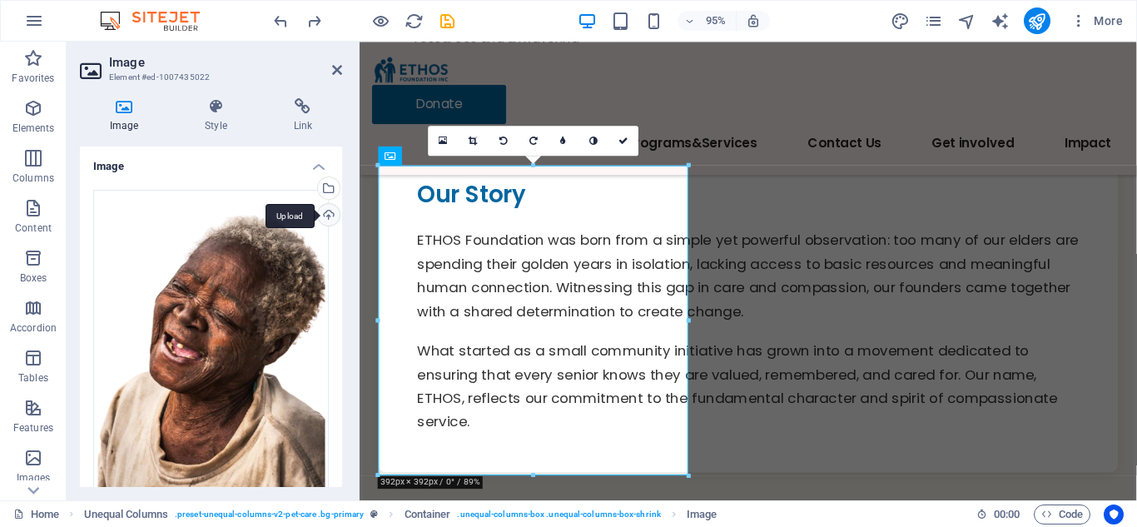
click at [328, 210] on div "Upload" at bounding box center [327, 216] width 25 height 25
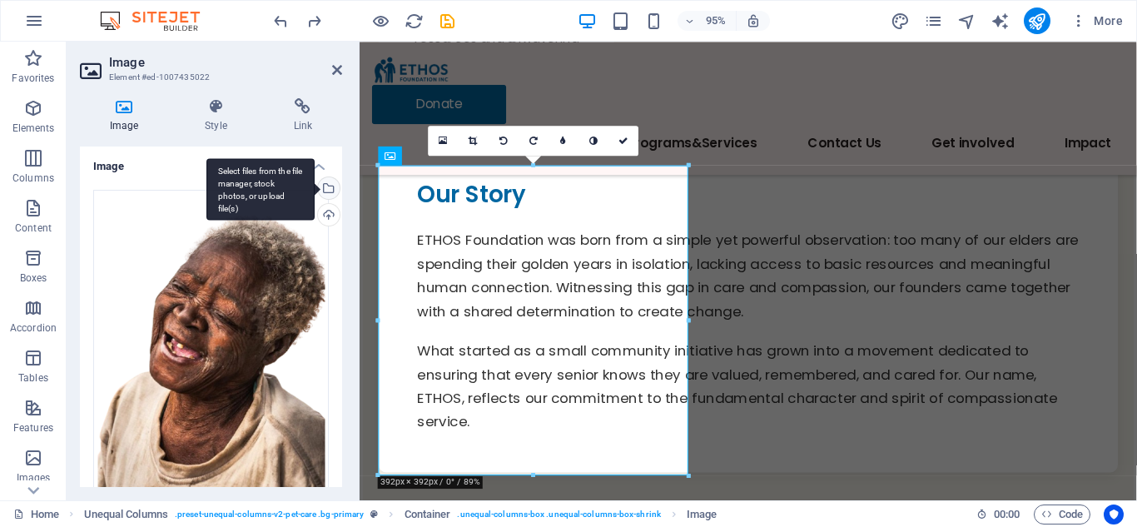
click at [327, 188] on div "Select files from the file manager, stock photos, or upload file(s)" at bounding box center [327, 189] width 25 height 25
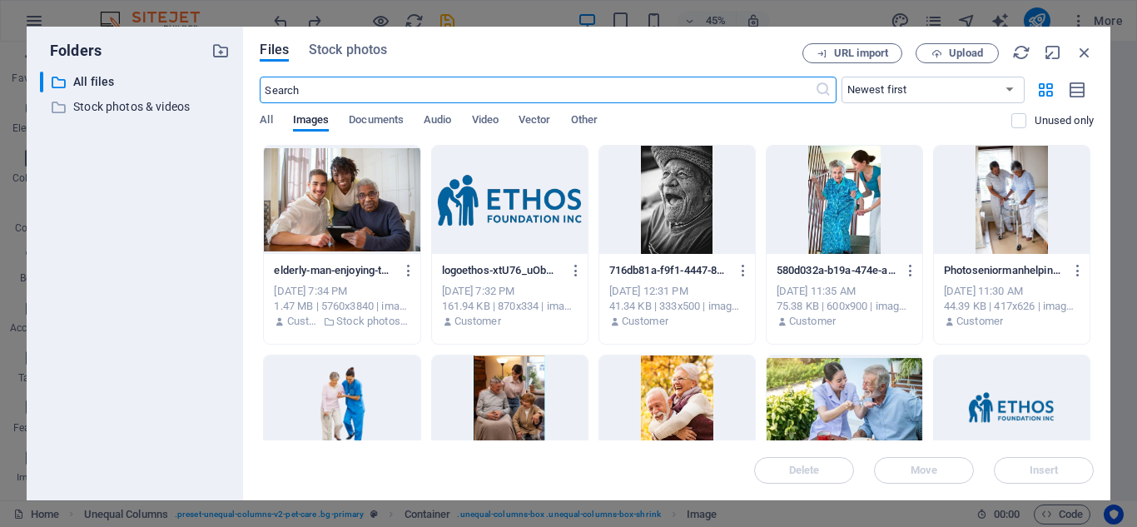
click at [320, 193] on div at bounding box center [342, 200] width 156 height 108
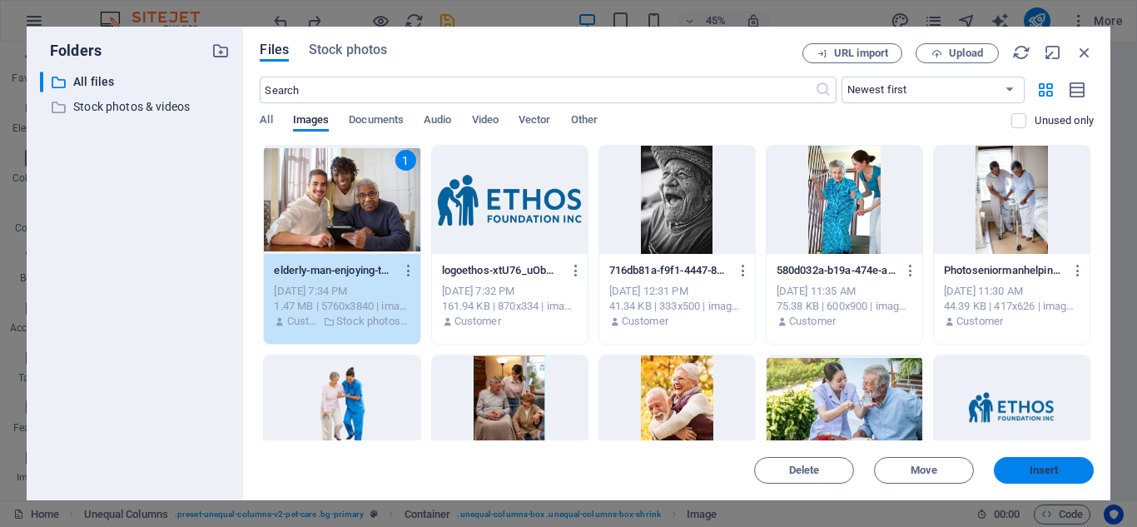
click at [1024, 469] on span "Insert" at bounding box center [1044, 470] width 87 height 10
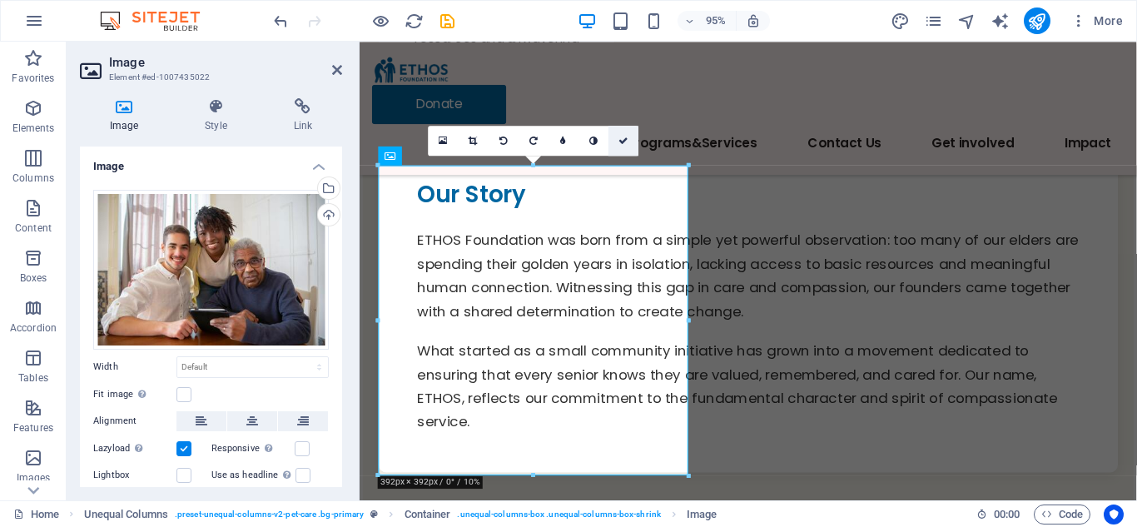
click at [627, 142] on icon at bounding box center [624, 140] width 10 height 9
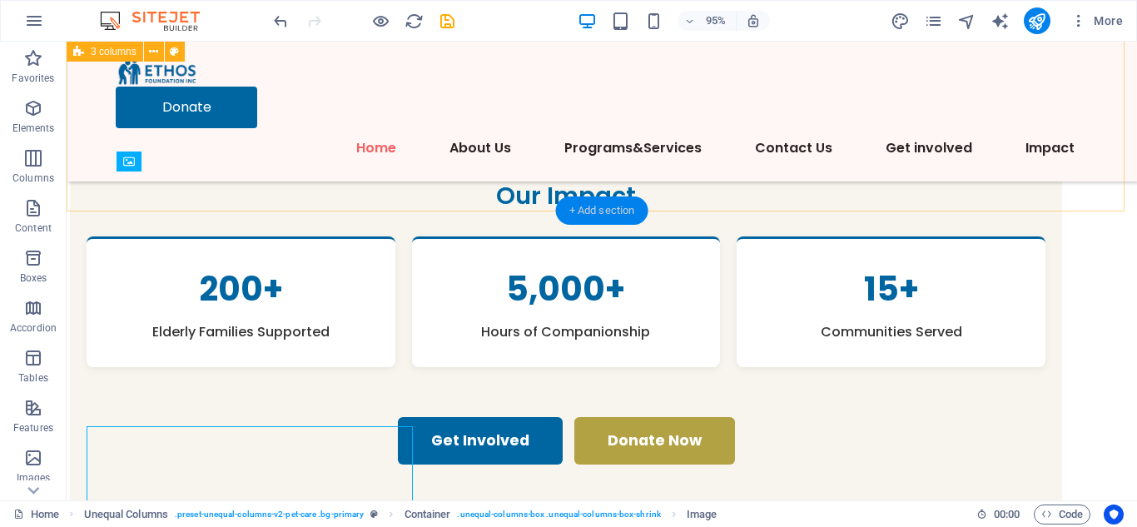
scroll to position [2479, 0]
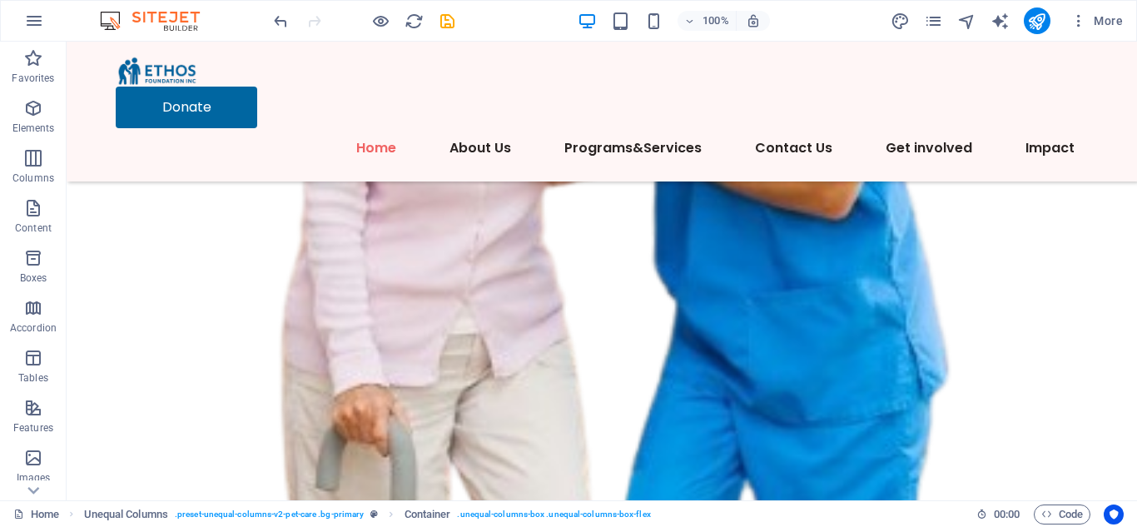
scroll to position [0, 0]
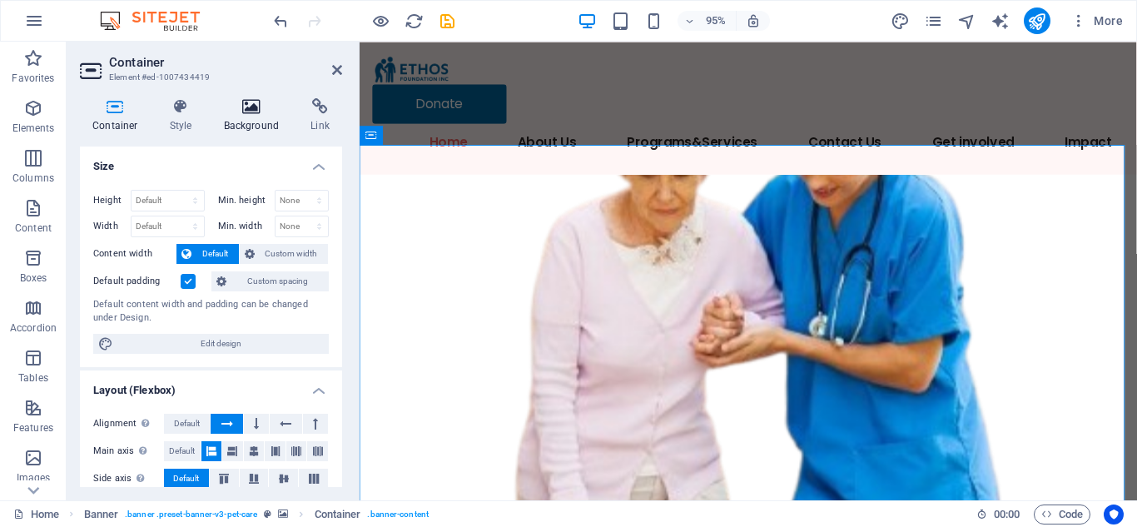
click at [250, 107] on icon at bounding box center [251, 106] width 81 height 17
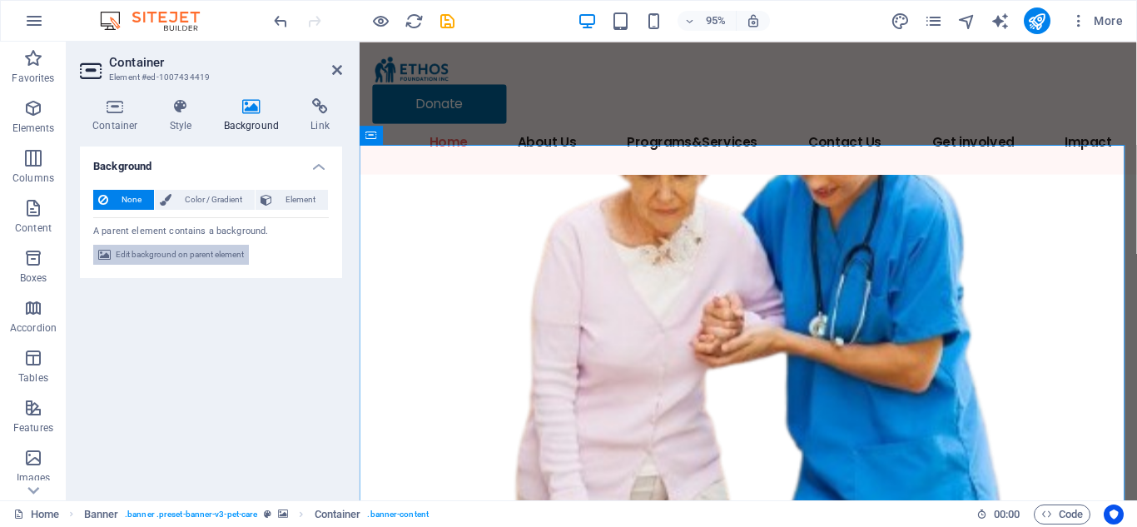
click at [191, 250] on span "Edit background on parent element" at bounding box center [180, 255] width 128 height 20
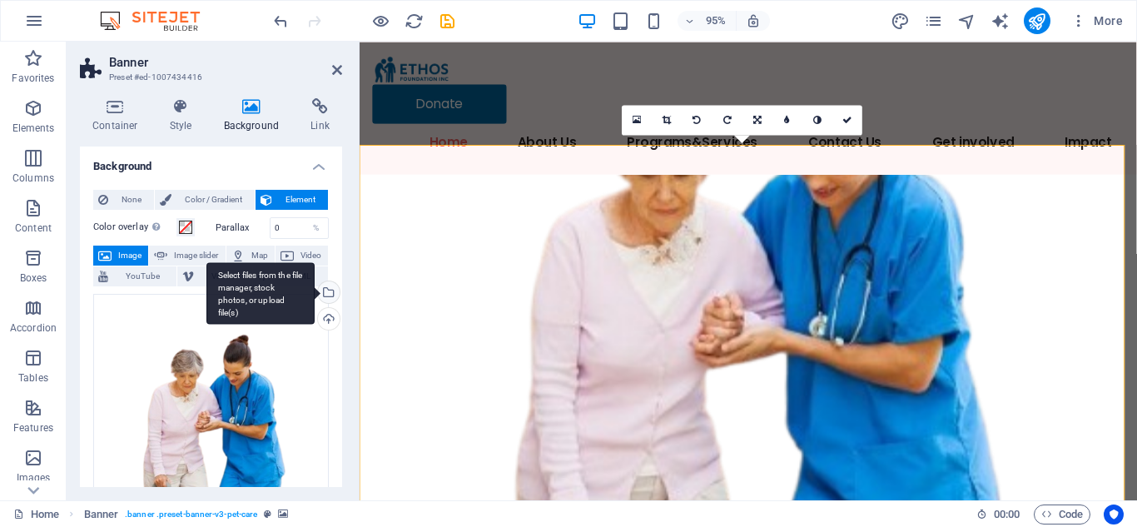
click at [324, 290] on div "Select files from the file manager, stock photos, or upload file(s)" at bounding box center [327, 293] width 25 height 25
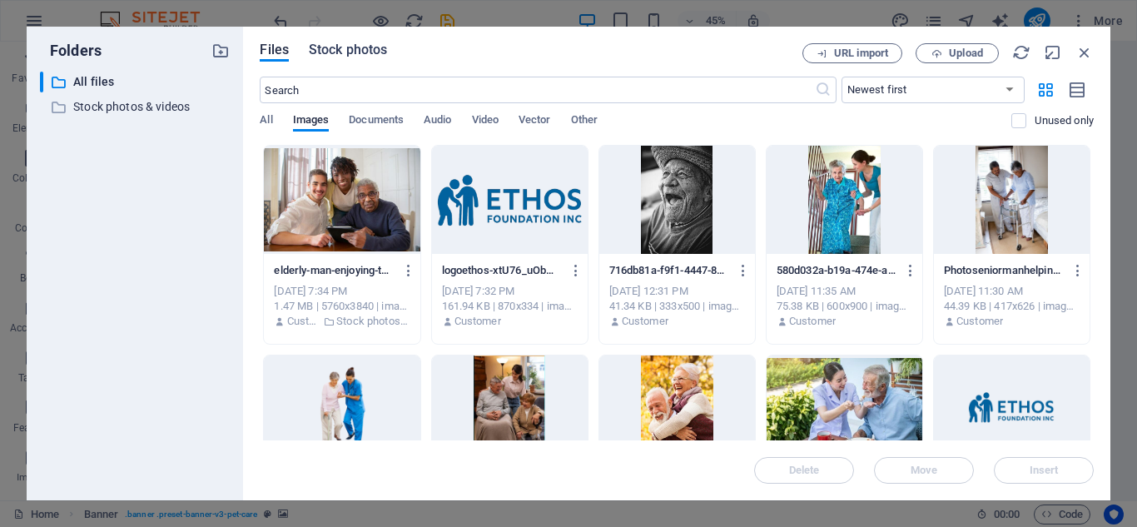
click at [354, 44] on span "Stock photos" at bounding box center [348, 50] width 78 height 20
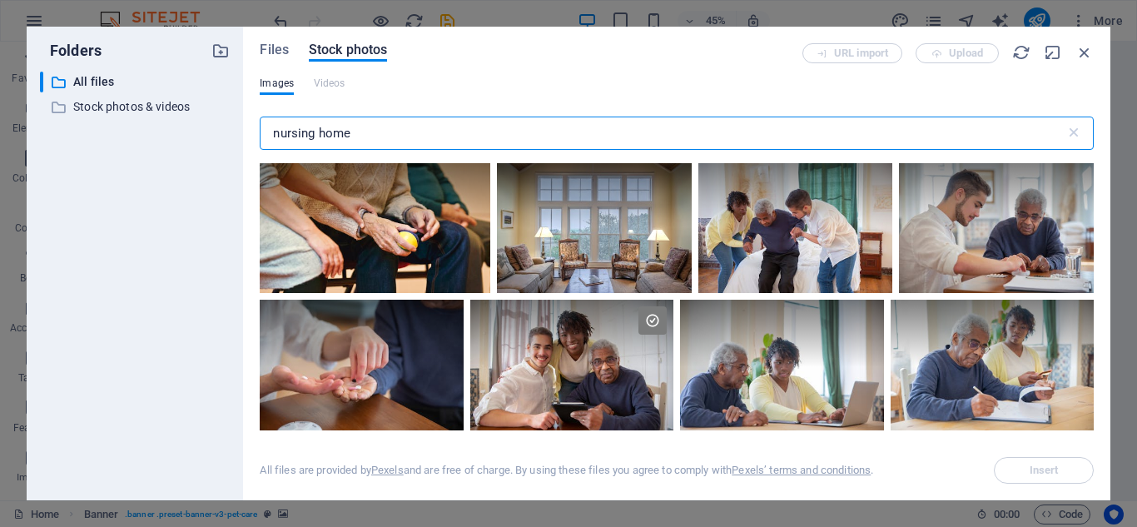
click at [401, 139] on input "nursing home" at bounding box center [662, 133] width 805 height 33
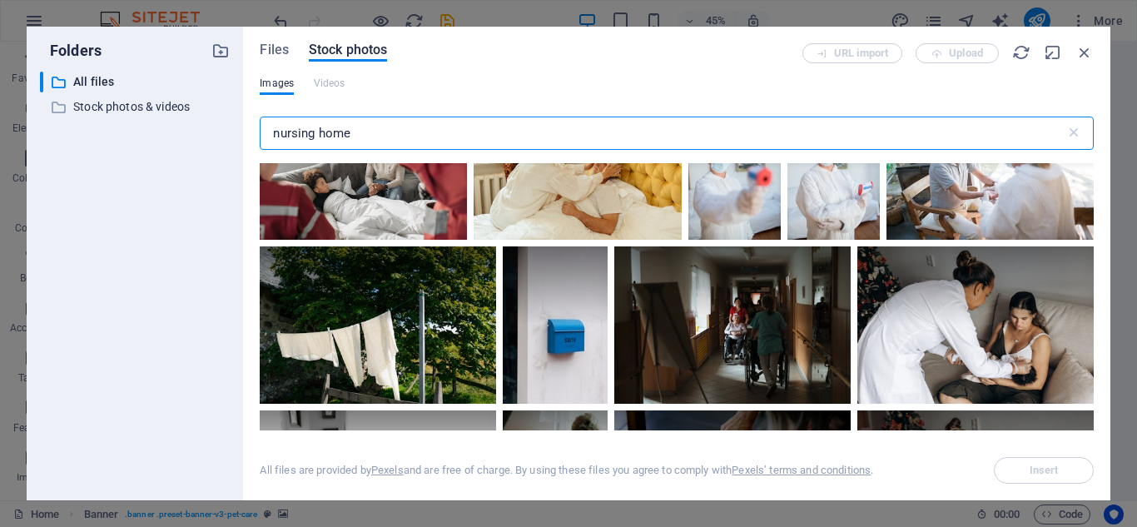
scroll to position [9275, 0]
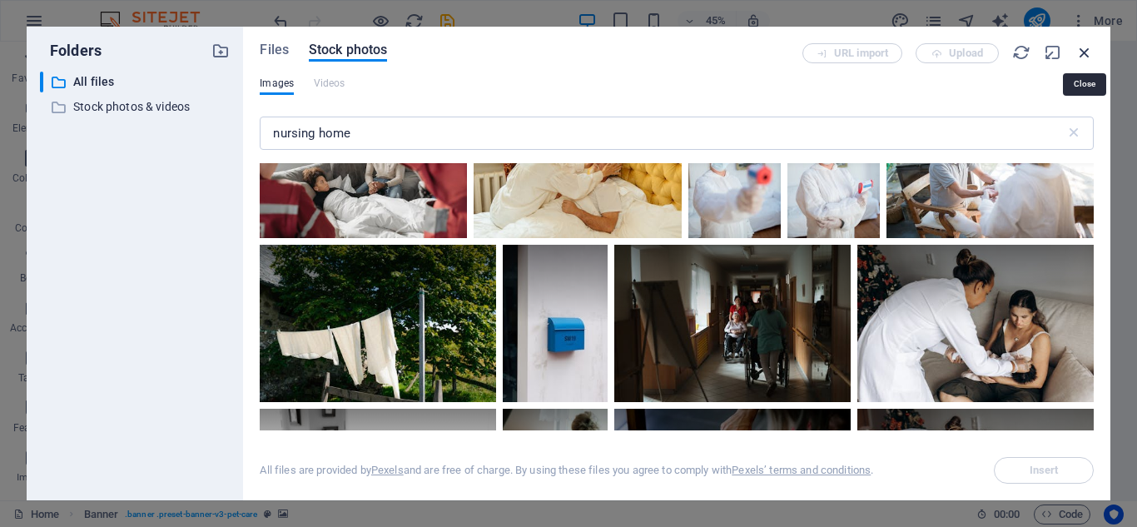
drag, startPoint x: 1082, startPoint y: 52, endPoint x: 758, endPoint y: 11, distance: 327.3
click at [1082, 52] on icon "button" at bounding box center [1085, 52] width 18 height 18
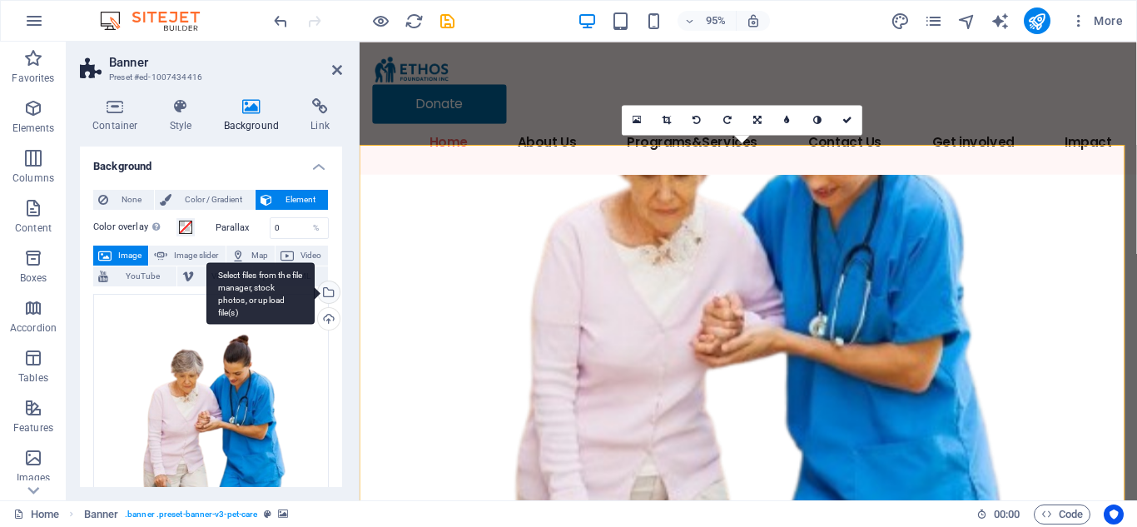
click at [326, 292] on div "Select files from the file manager, stock photos, or upload file(s)" at bounding box center [327, 293] width 25 height 25
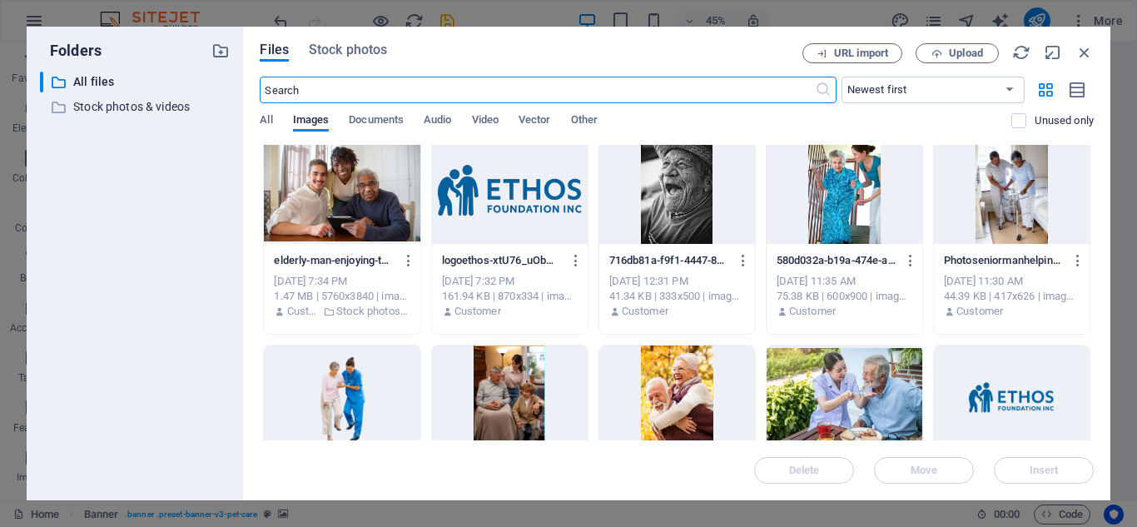
scroll to position [0, 0]
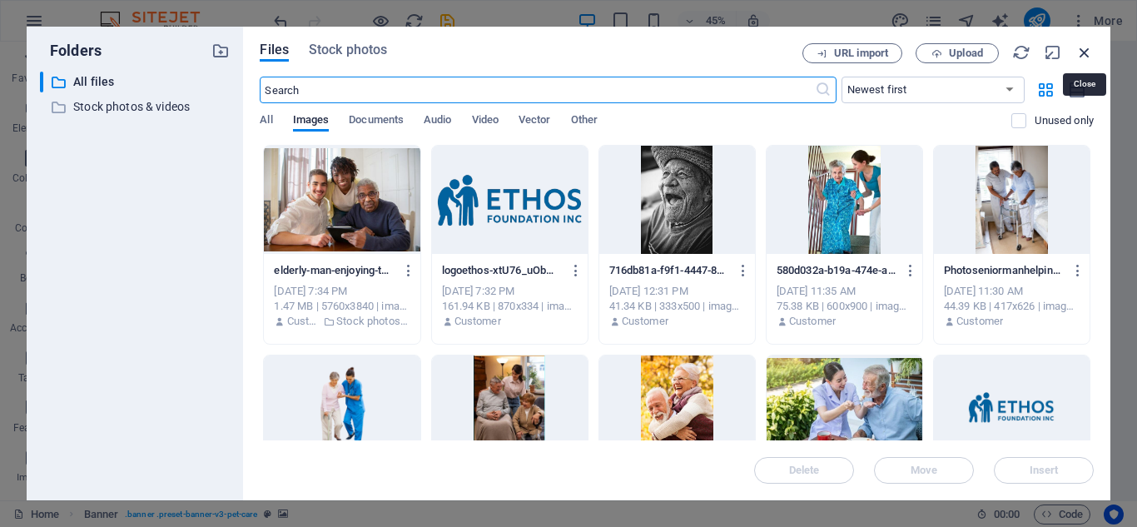
click at [1086, 49] on icon "button" at bounding box center [1085, 52] width 18 height 18
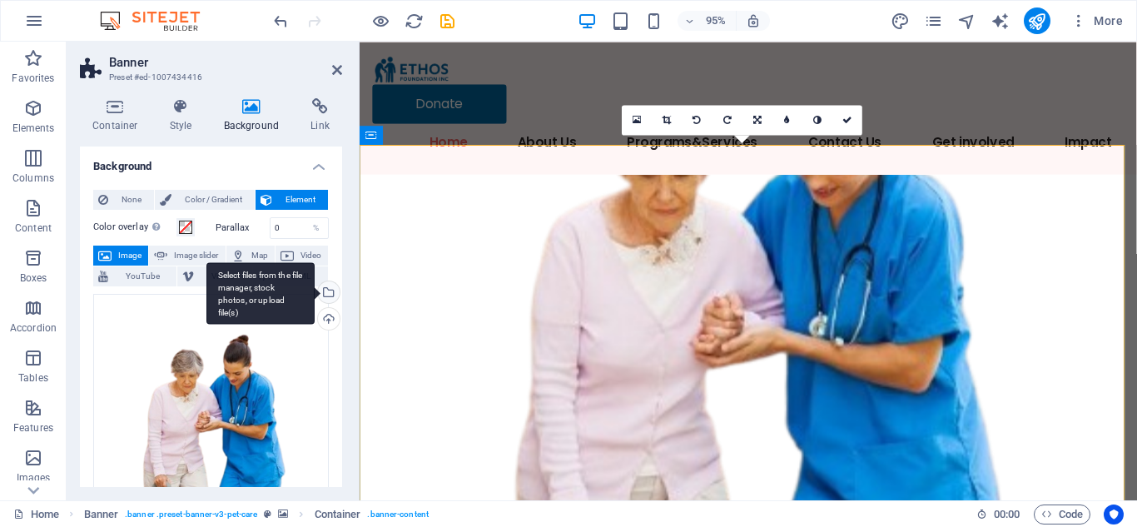
click at [315, 291] on div "Select files from the file manager, stock photos, or upload file(s)" at bounding box center [260, 293] width 108 height 62
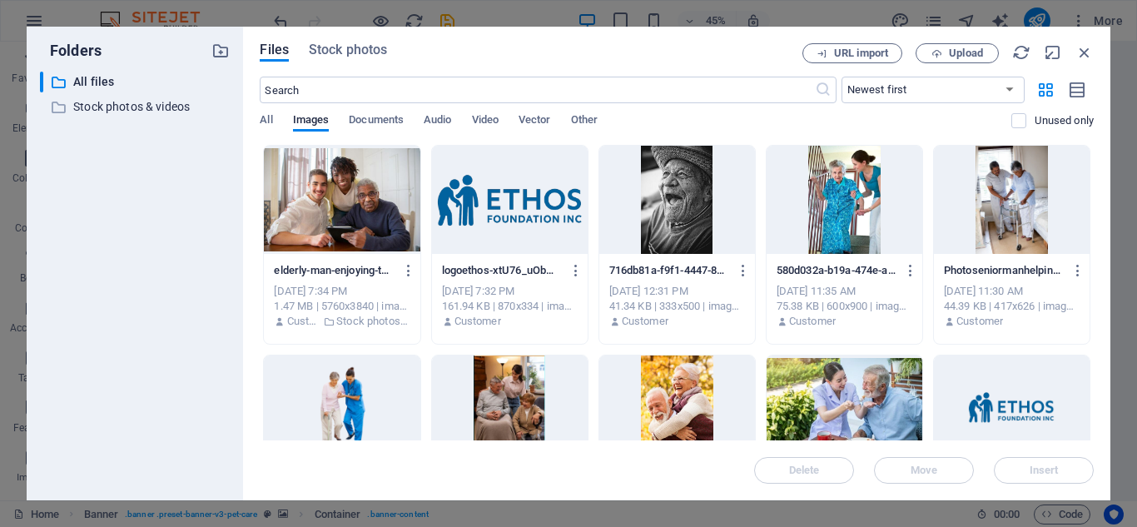
drag, startPoint x: 1094, startPoint y: 238, endPoint x: 1096, endPoint y: 275, distance: 36.7
click at [1096, 275] on div "Files Stock photos URL import Upload ​ Newest first Oldest first Name (A-Z) Nam…" at bounding box center [677, 264] width 868 height 474
drag, startPoint x: 1089, startPoint y: 232, endPoint x: 1093, endPoint y: 246, distance: 14.0
click at [1093, 246] on div "Drop files here to upload them instantly elderly-man-enjoying-technology-with-d…" at bounding box center [677, 293] width 834 height 296
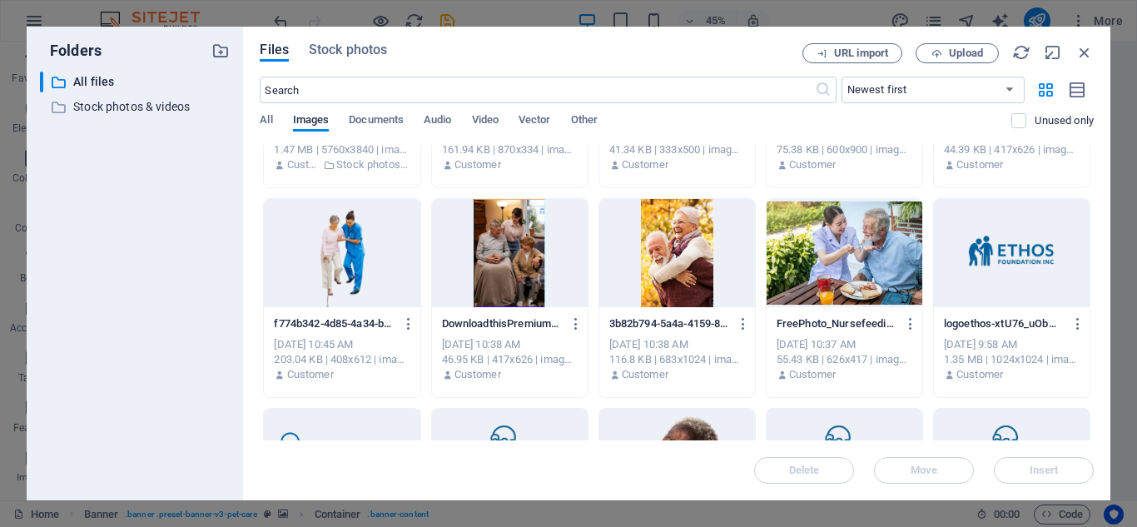
scroll to position [150, 0]
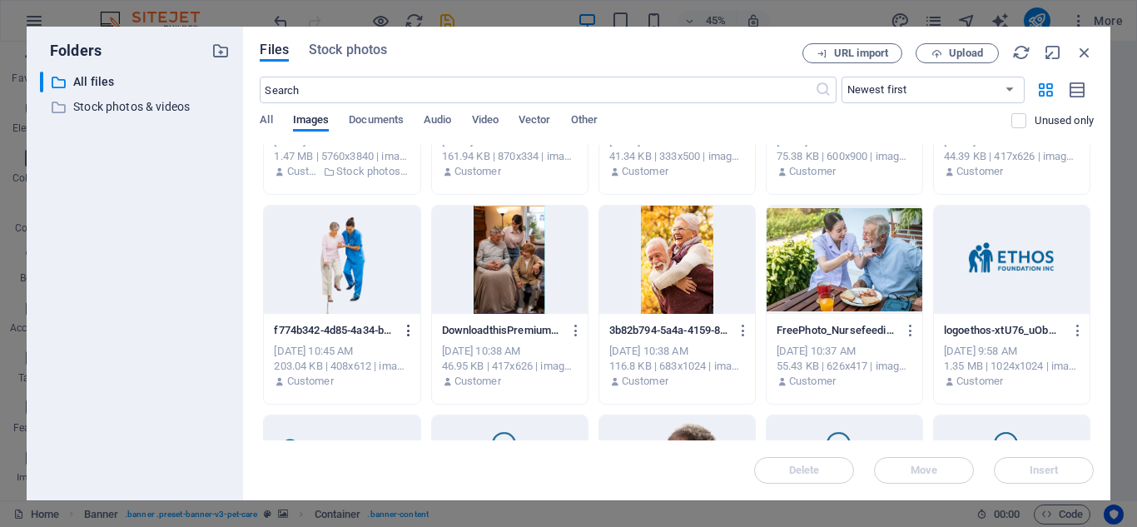
click at [405, 324] on icon "button" at bounding box center [409, 330] width 16 height 15
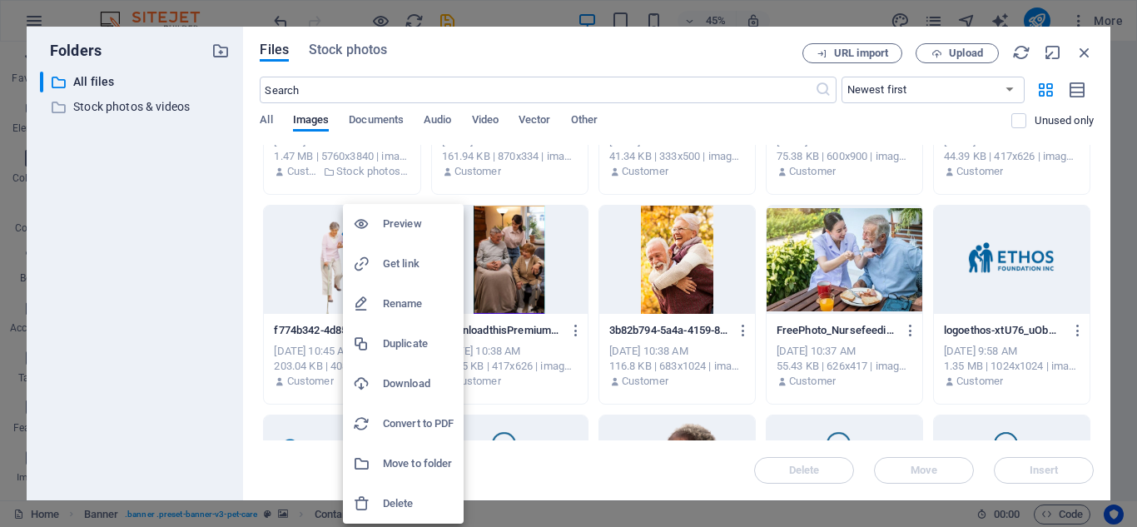
click at [414, 301] on h6 "Rename" at bounding box center [418, 304] width 71 height 20
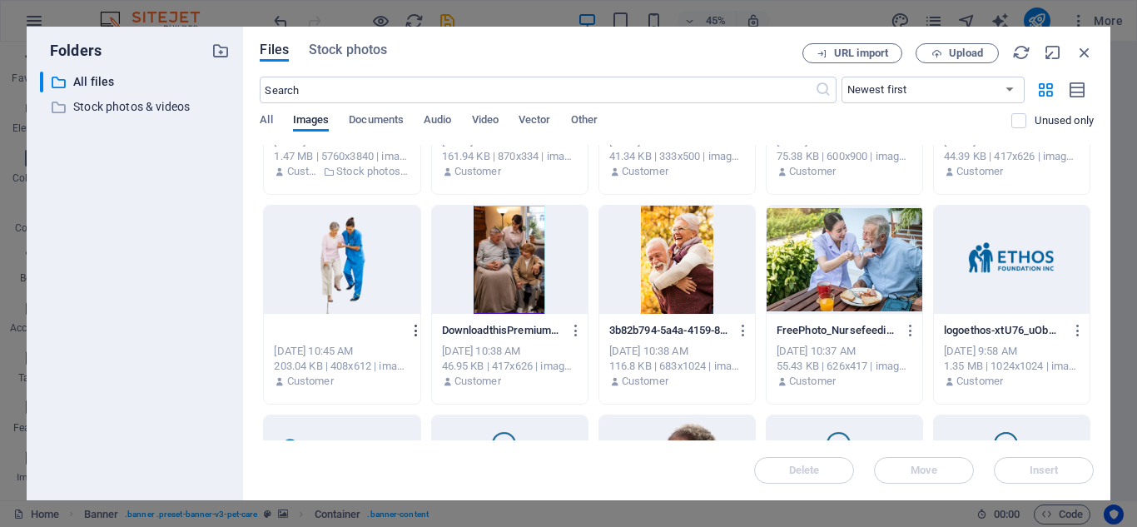
click at [402, 327] on button "button" at bounding box center [413, 330] width 22 height 27
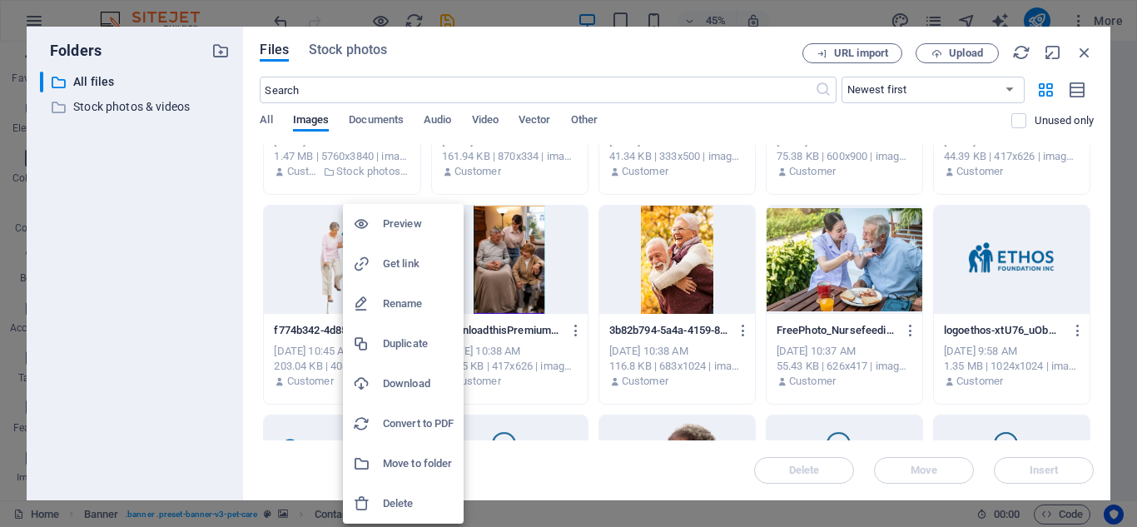
click at [311, 293] on div at bounding box center [568, 263] width 1137 height 527
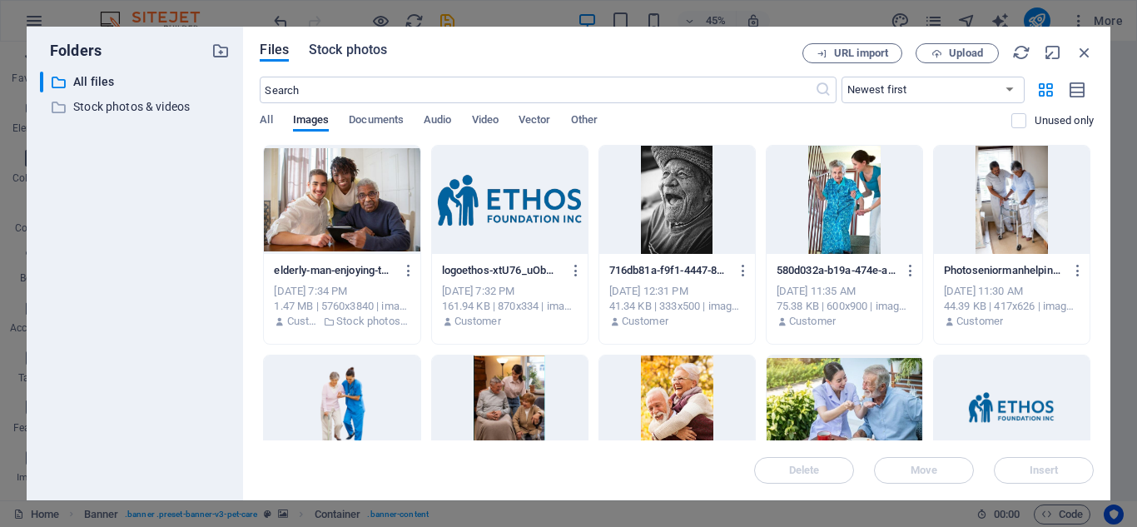
click at [346, 57] on span "Stock photos" at bounding box center [348, 50] width 78 height 20
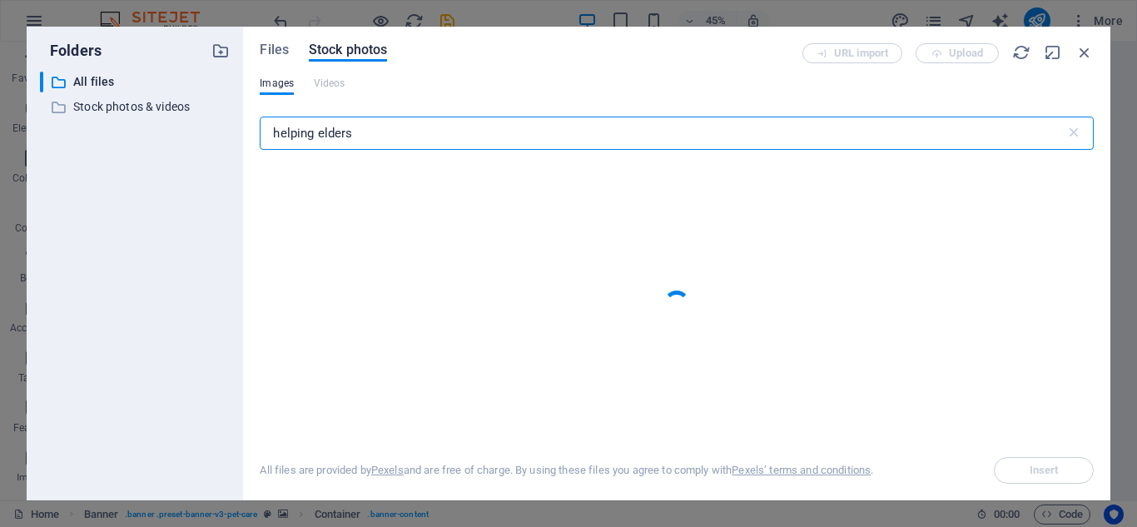
type input "helping elders"
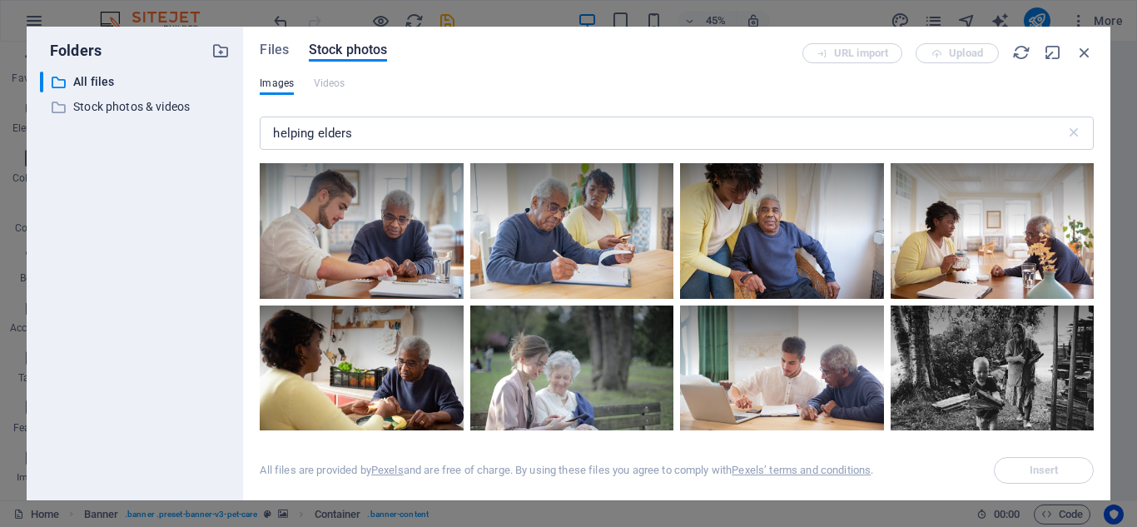
drag, startPoint x: 1094, startPoint y: 176, endPoint x: 1107, endPoint y: 275, distance: 99.1
click at [1107, 275] on div "Files Stock photos URL import Upload Images Videos helping elders ​ All files a…" at bounding box center [677, 264] width 868 height 474
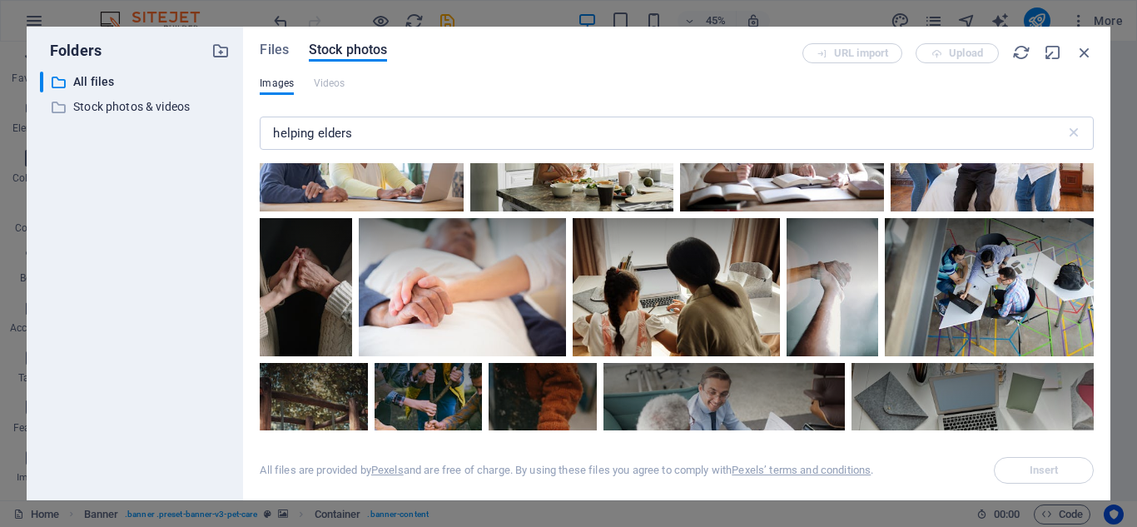
scroll to position [5459, 0]
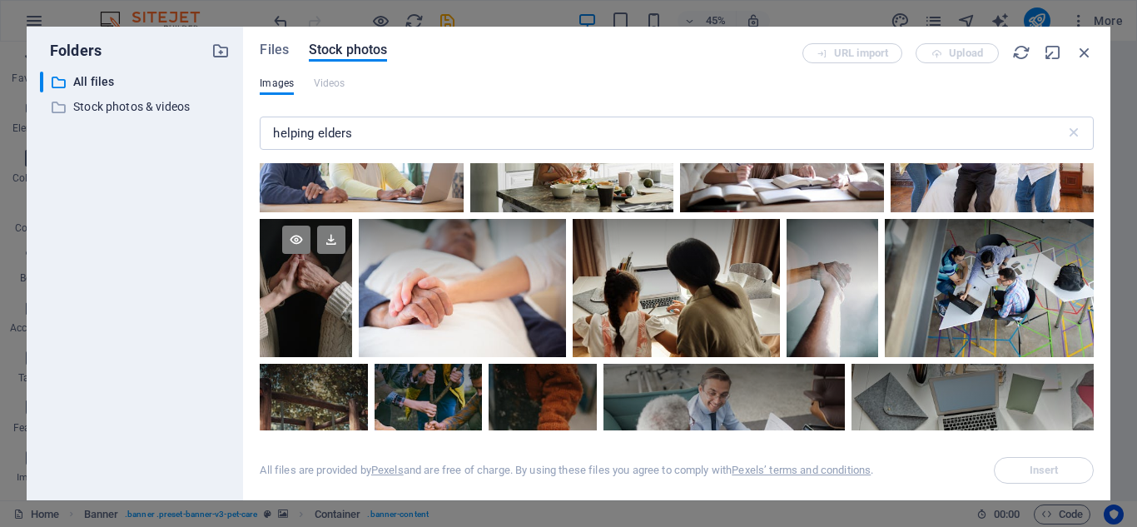
click at [304, 279] on div at bounding box center [306, 288] width 92 height 138
click at [1027, 476] on button "Insert" at bounding box center [1044, 470] width 100 height 27
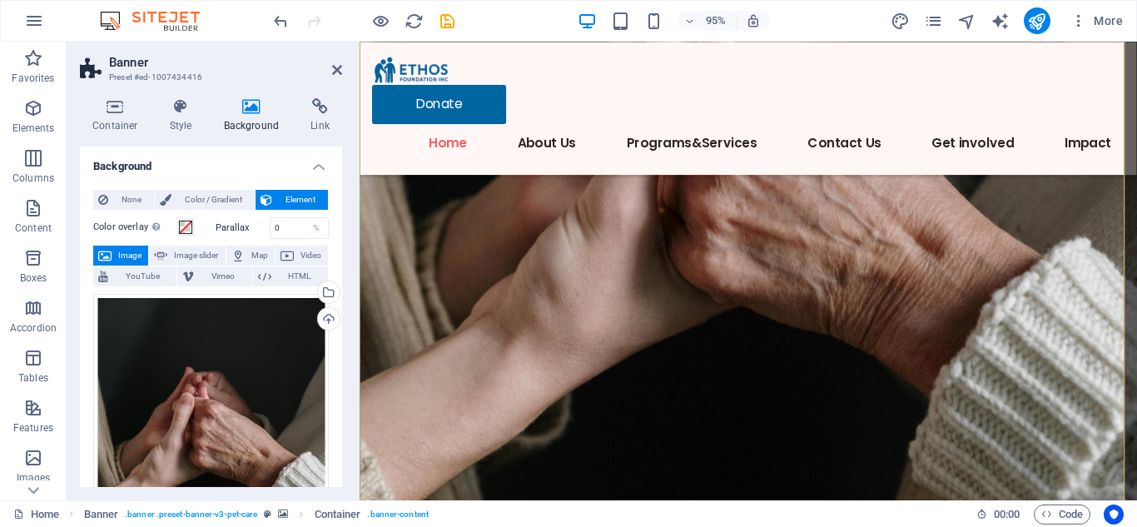
scroll to position [190, 0]
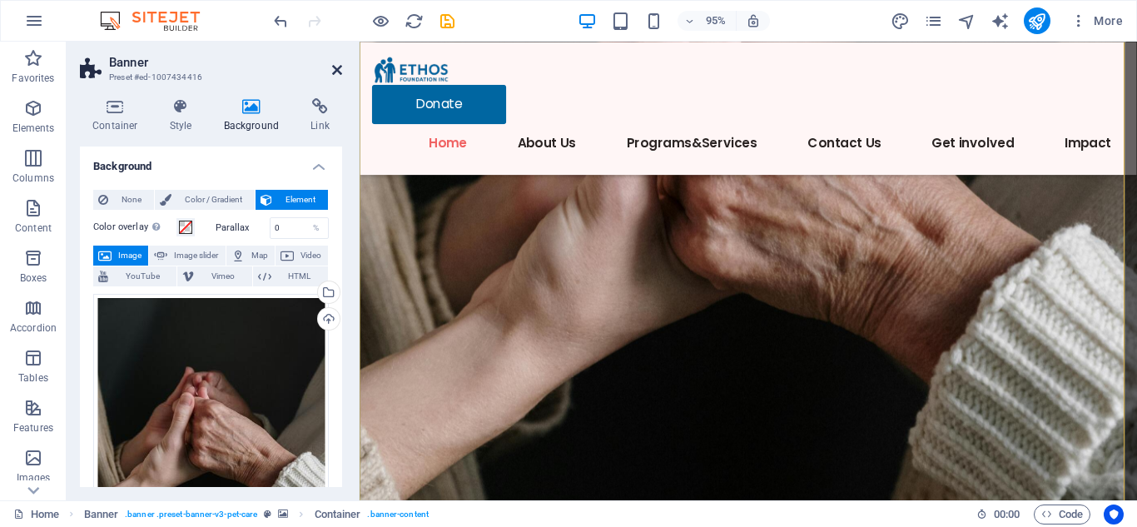
click at [335, 68] on icon at bounding box center [337, 69] width 10 height 13
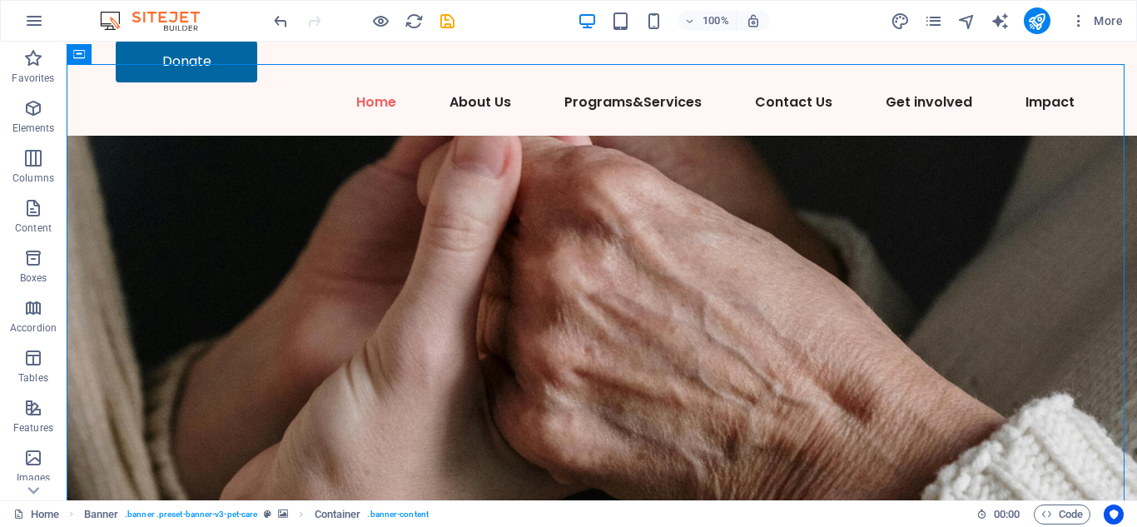
scroll to position [0, 0]
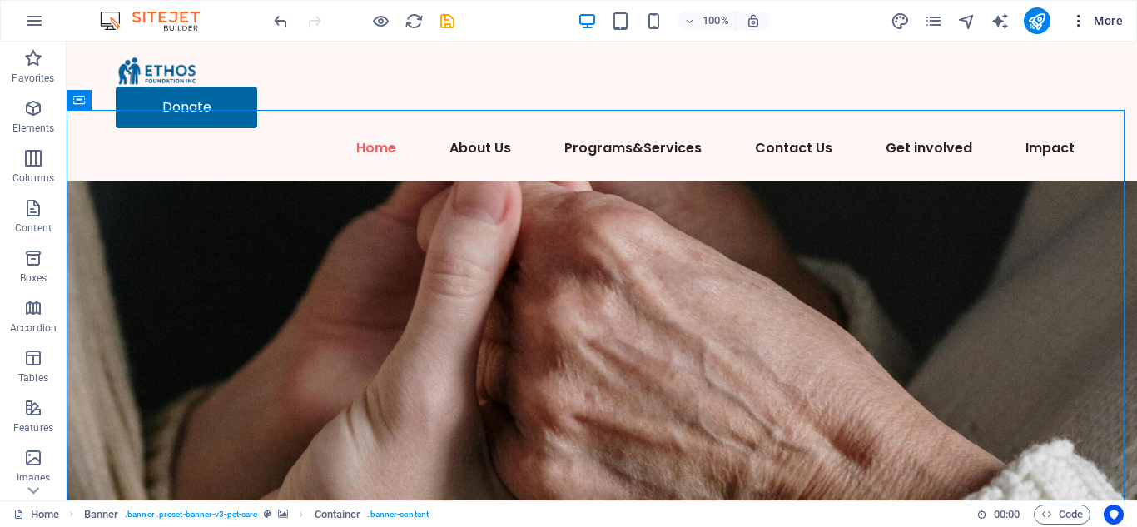
click at [1121, 17] on span "More" at bounding box center [1097, 20] width 52 height 17
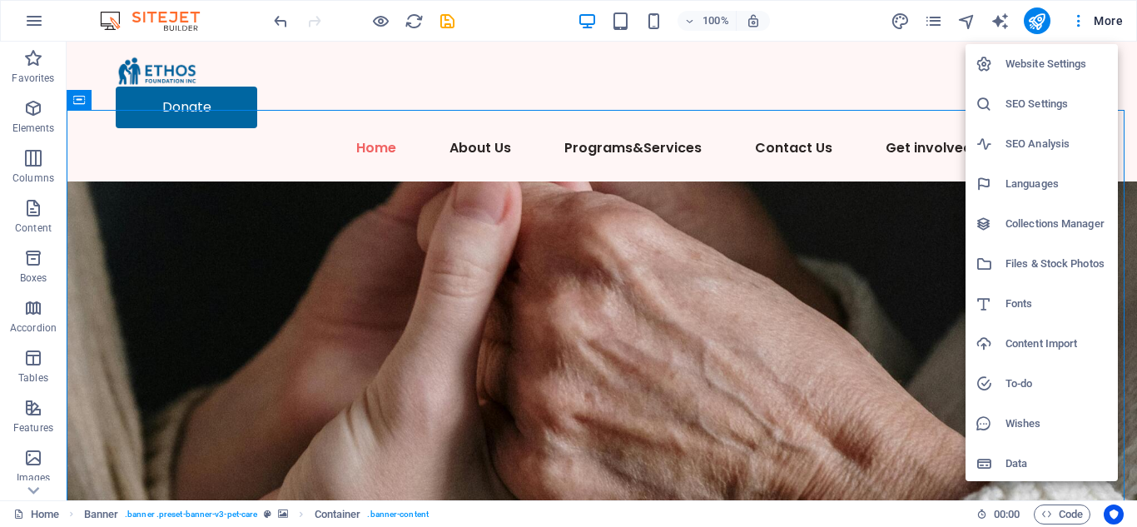
click at [1044, 262] on h6 "Files & Stock Photos" at bounding box center [1057, 264] width 102 height 20
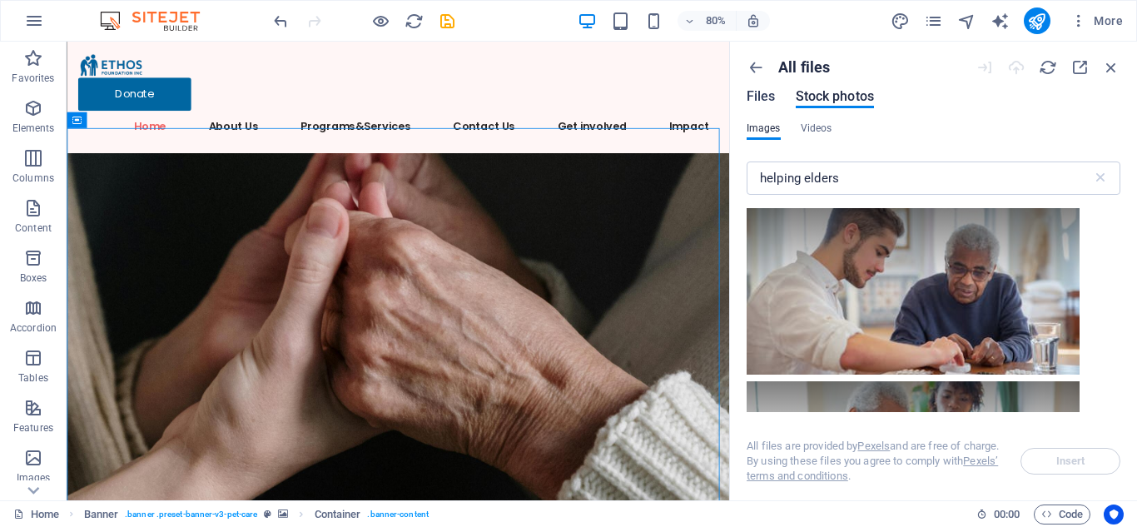
click at [769, 96] on span "Files" at bounding box center [761, 97] width 29 height 20
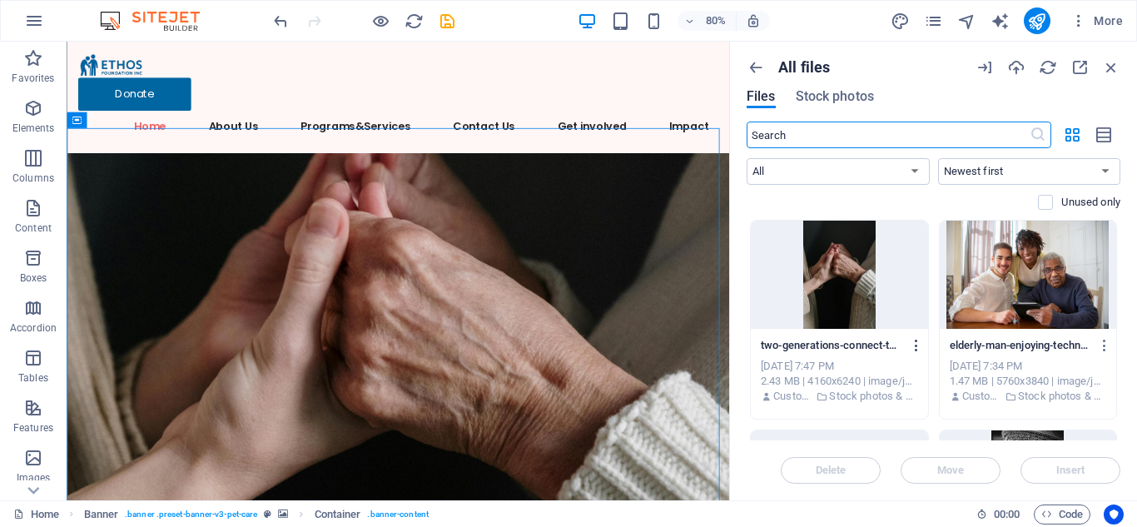
click at [914, 347] on icon "button" at bounding box center [917, 345] width 16 height 15
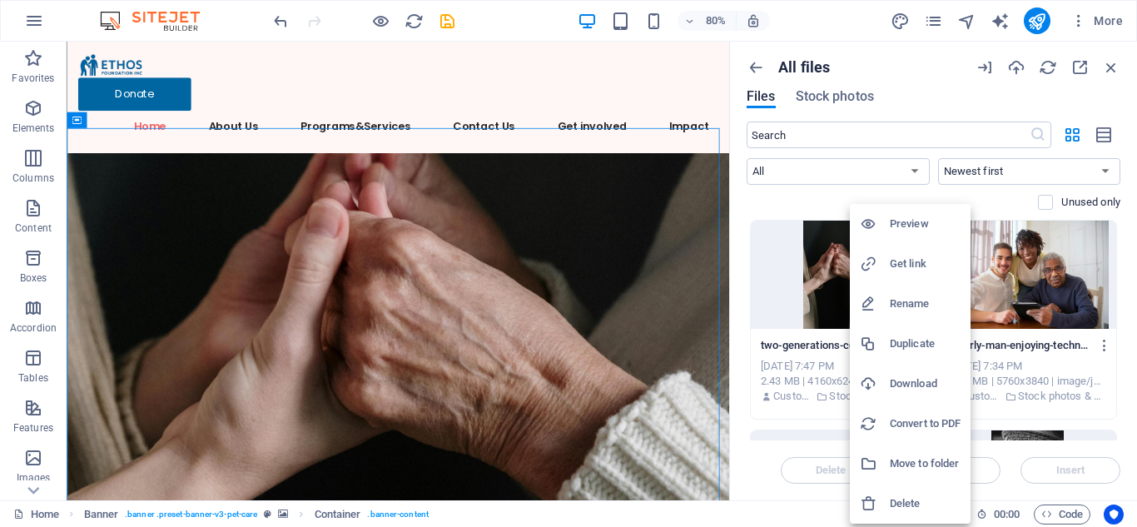
click at [913, 385] on h6 "Download" at bounding box center [925, 384] width 71 height 20
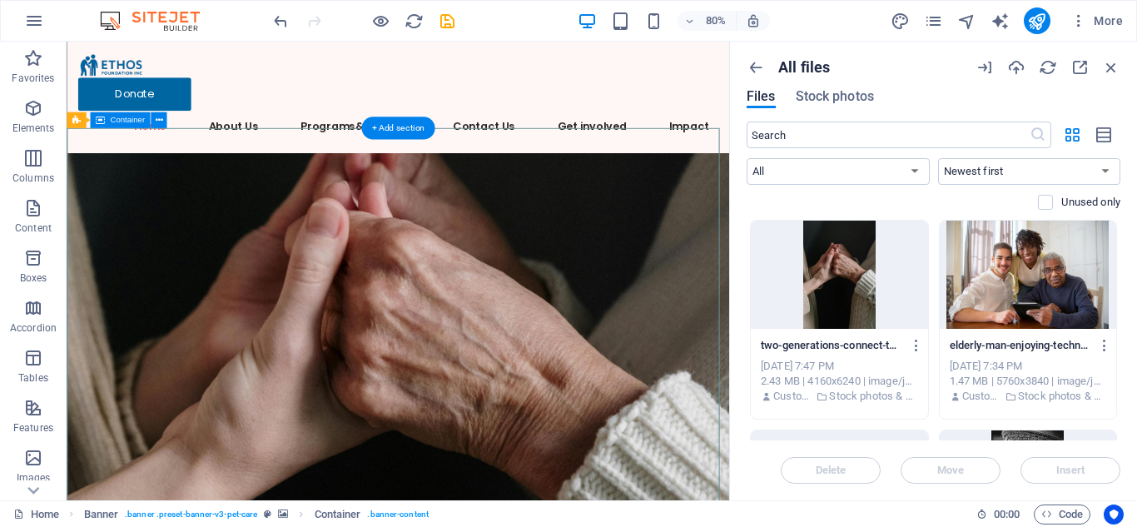
drag, startPoint x: 714, startPoint y: 212, endPoint x: 573, endPoint y: 345, distance: 193.8
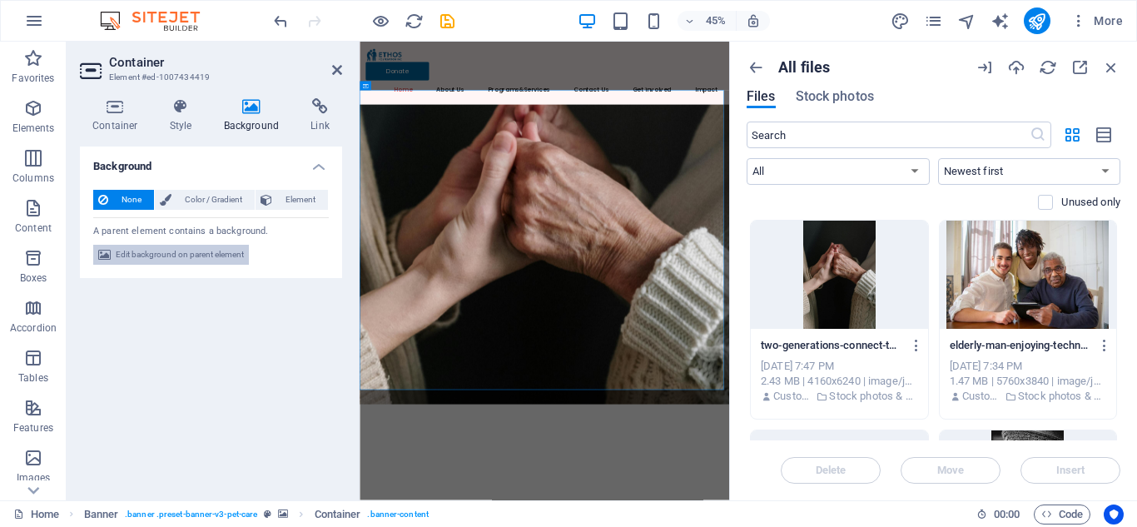
click at [181, 256] on span "Edit background on parent element" at bounding box center [180, 255] width 128 height 20
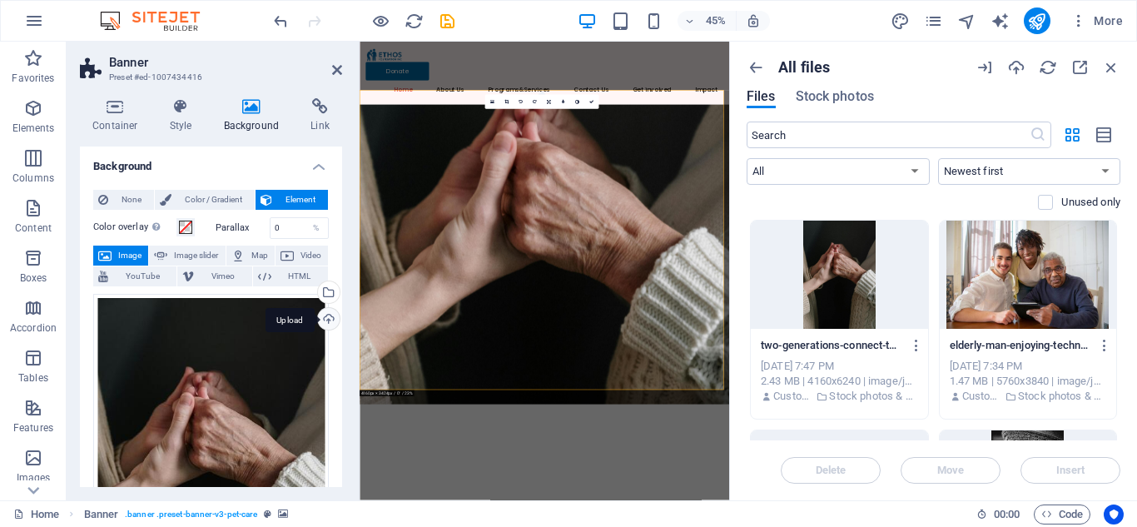
click at [331, 319] on div "Upload" at bounding box center [327, 320] width 25 height 25
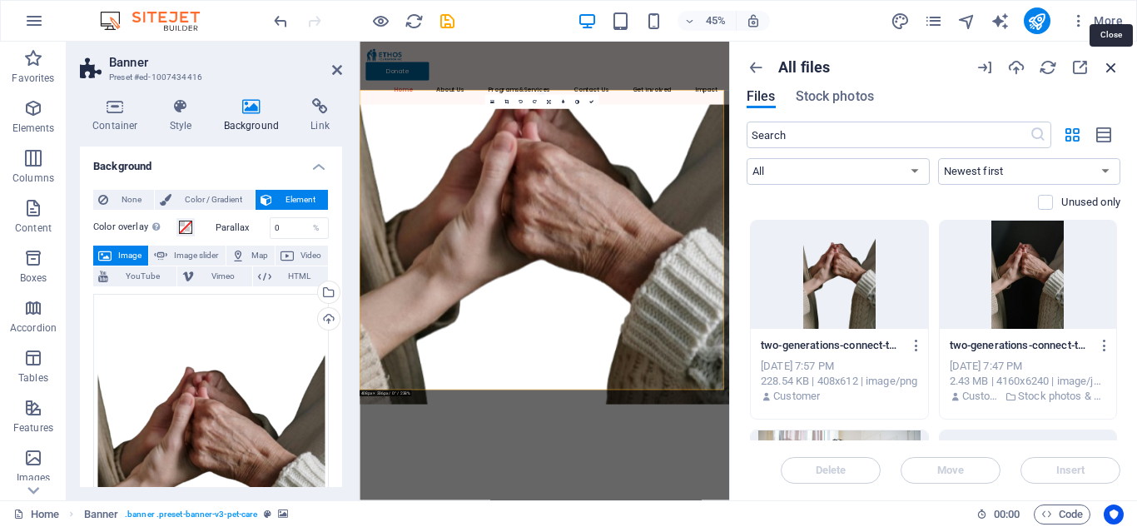
drag, startPoint x: 1117, startPoint y: 71, endPoint x: 798, endPoint y: 30, distance: 321.5
click at [1117, 71] on icon "button" at bounding box center [1111, 67] width 18 height 18
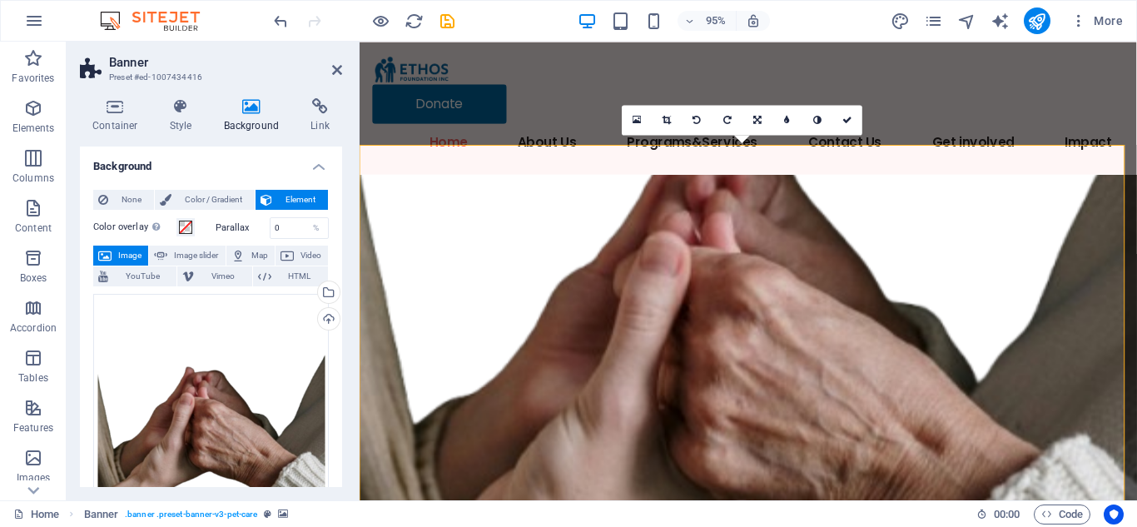
click at [341, 62] on h2 "Banner" at bounding box center [225, 62] width 233 height 15
click at [334, 70] on icon at bounding box center [337, 69] width 10 height 13
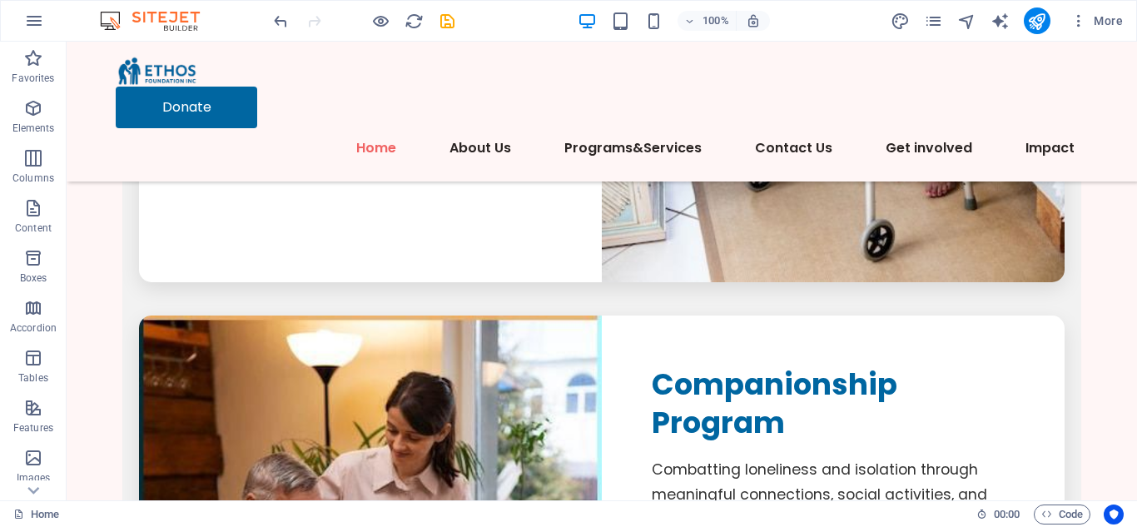
scroll to position [5372, 0]
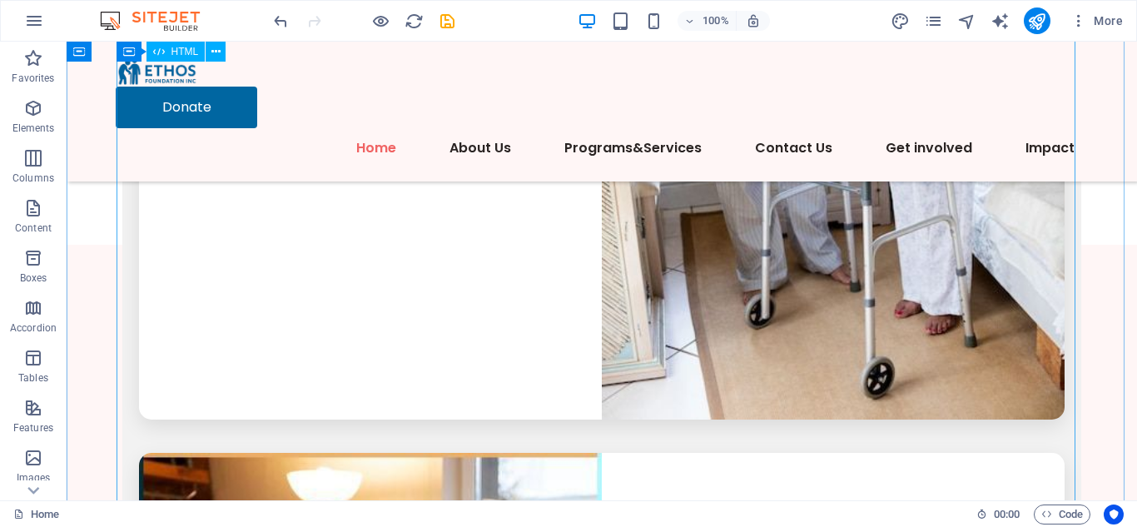
drag, startPoint x: 417, startPoint y: 265, endPoint x: 127, endPoint y: 276, distance: 290.0
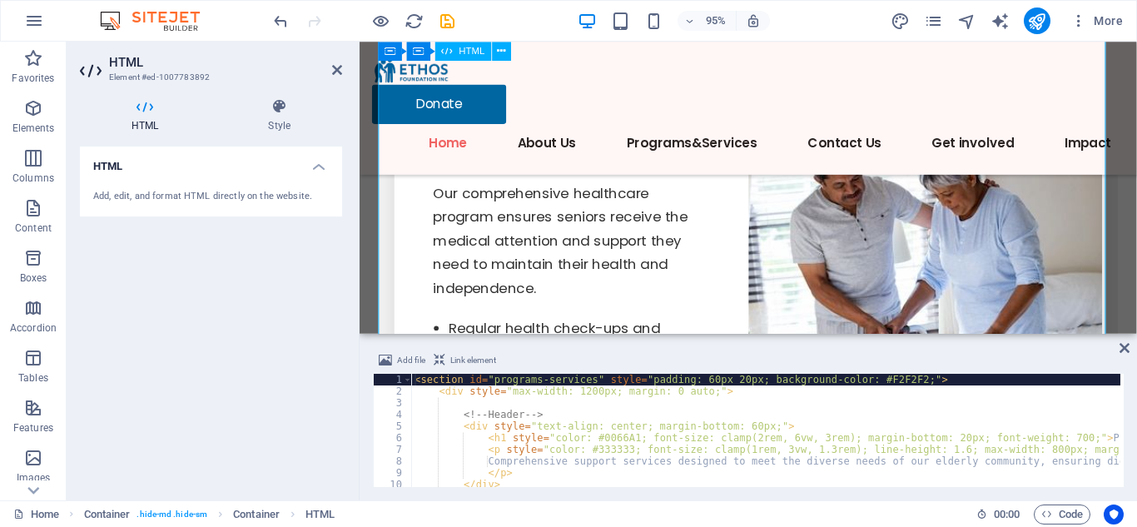
scroll to position [5412, 0]
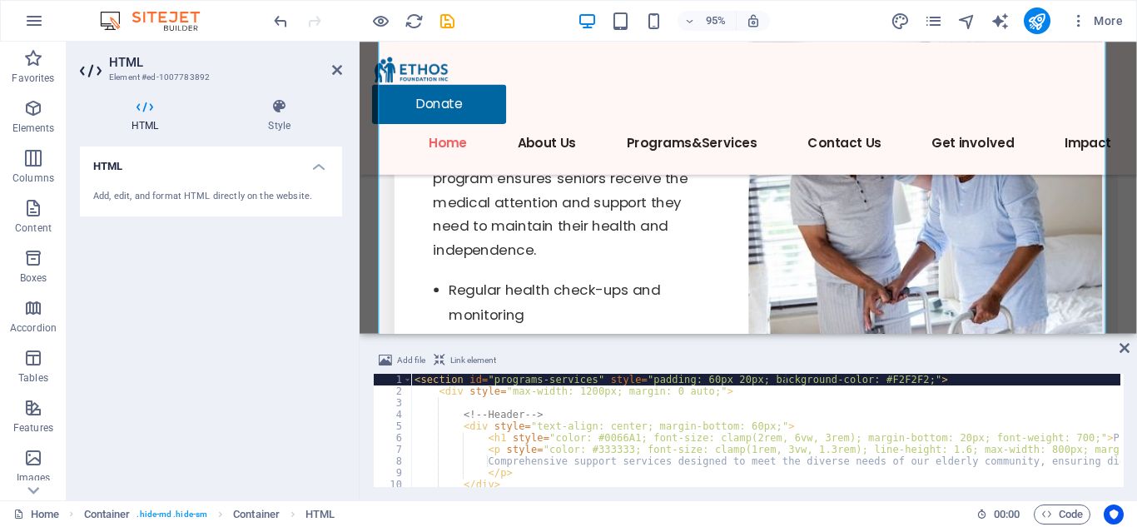
type textarea "<div style="max-width: 1200px; margin: 0 auto;">"
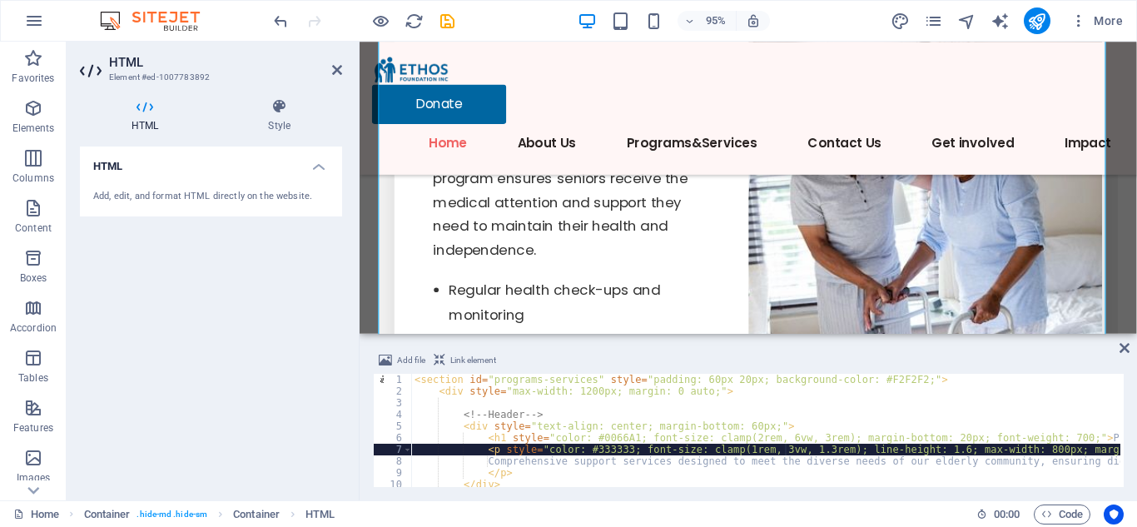
type textarea "</div>"
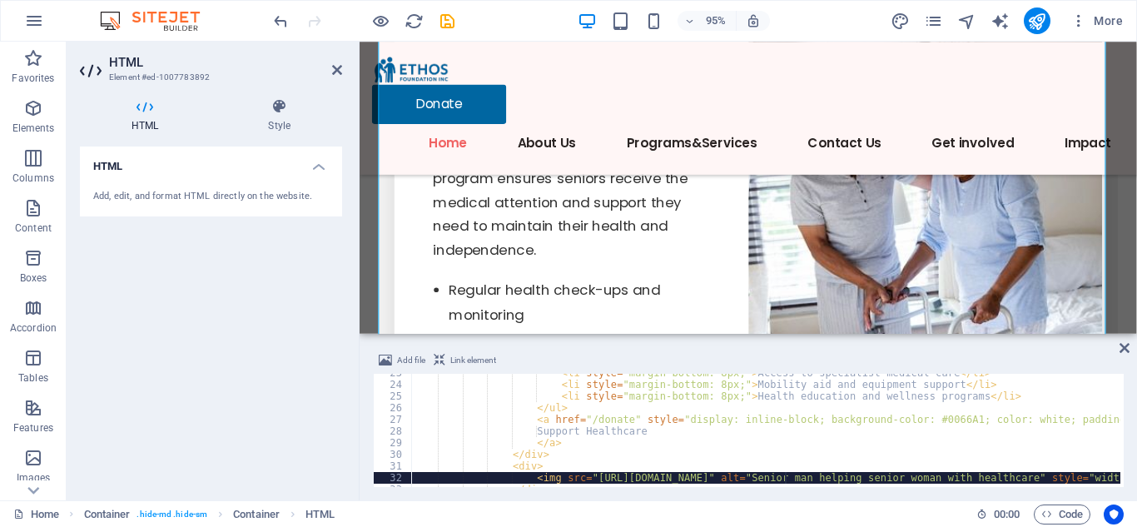
type textarea "</div>"
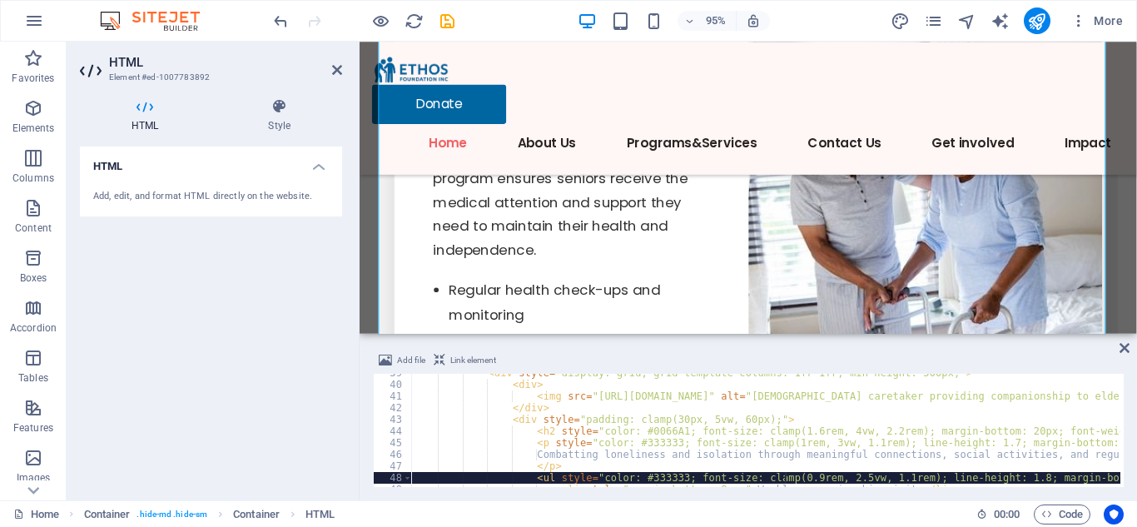
scroll to position [450, 0]
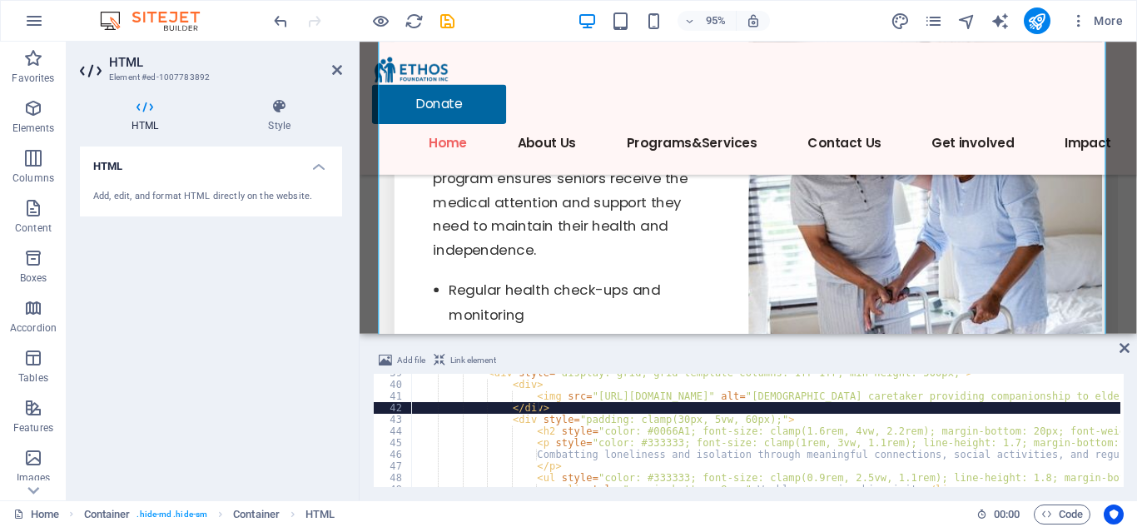
type textarea "<!-- Companionship -->"
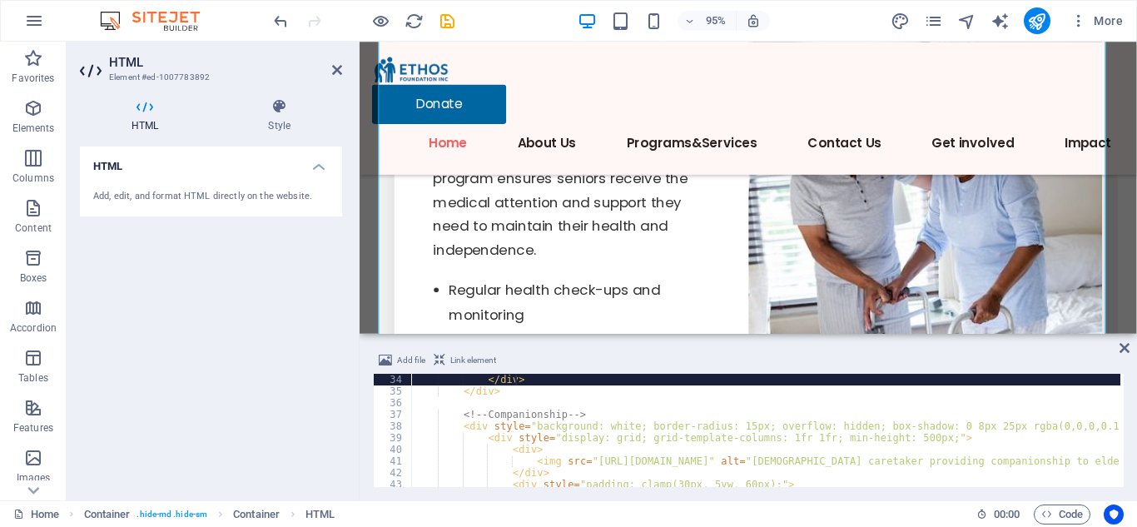
scroll to position [385, 0]
type textarea "</div>"
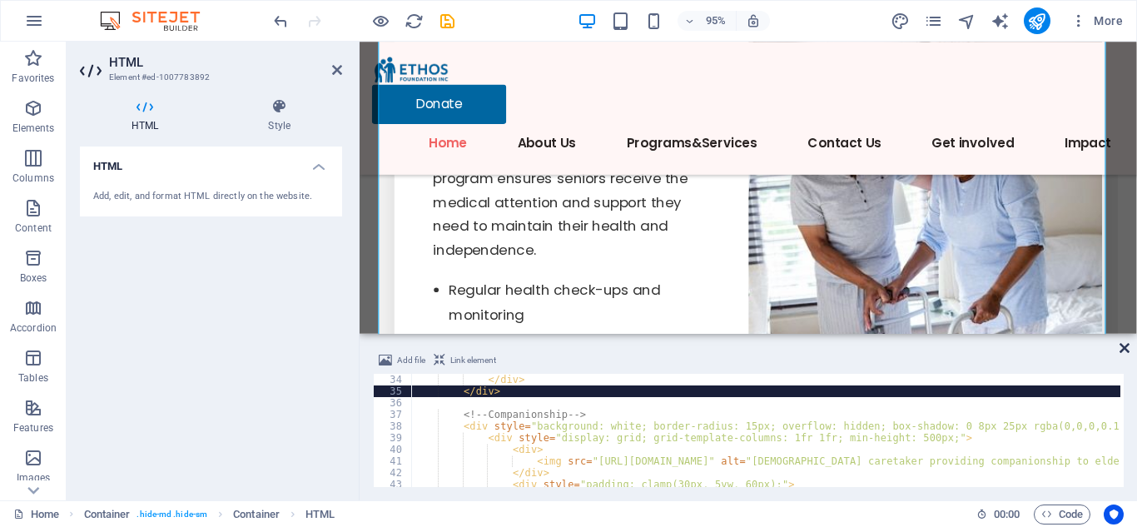
click at [1126, 344] on icon at bounding box center [1125, 347] width 10 height 13
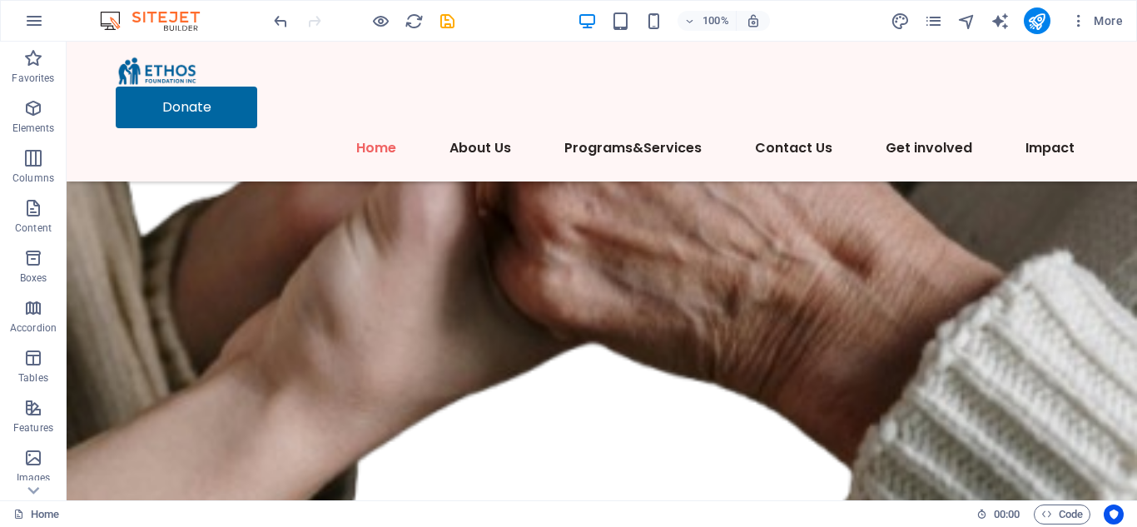
scroll to position [47, 0]
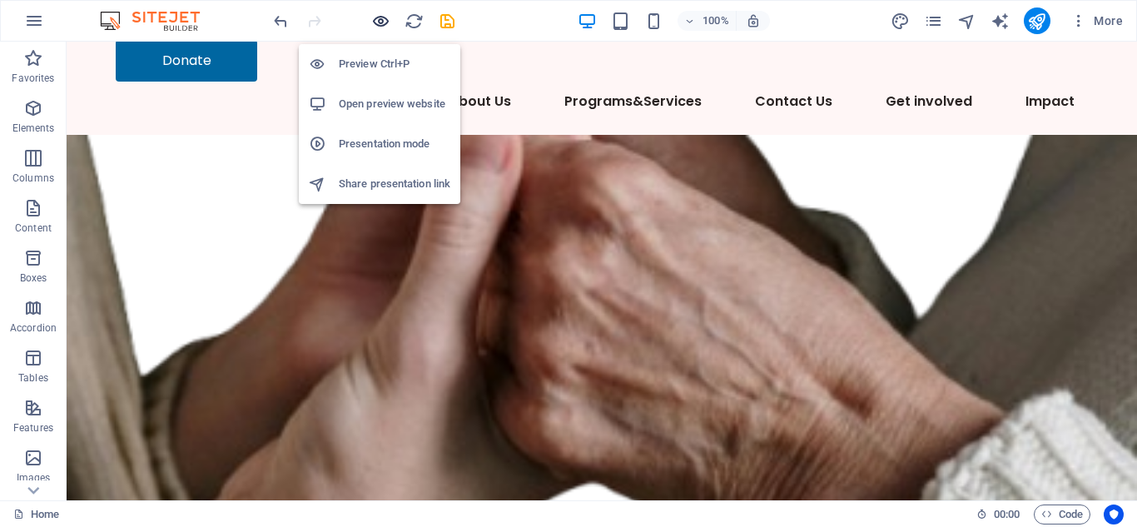
click at [376, 22] on icon "button" at bounding box center [380, 21] width 19 height 19
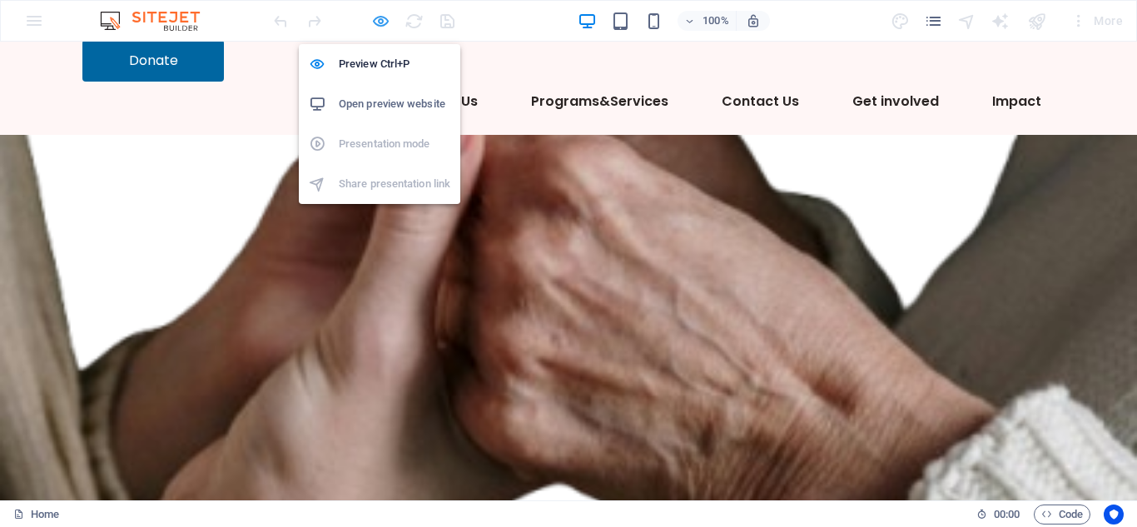
click at [375, 23] on icon "button" at bounding box center [380, 21] width 19 height 19
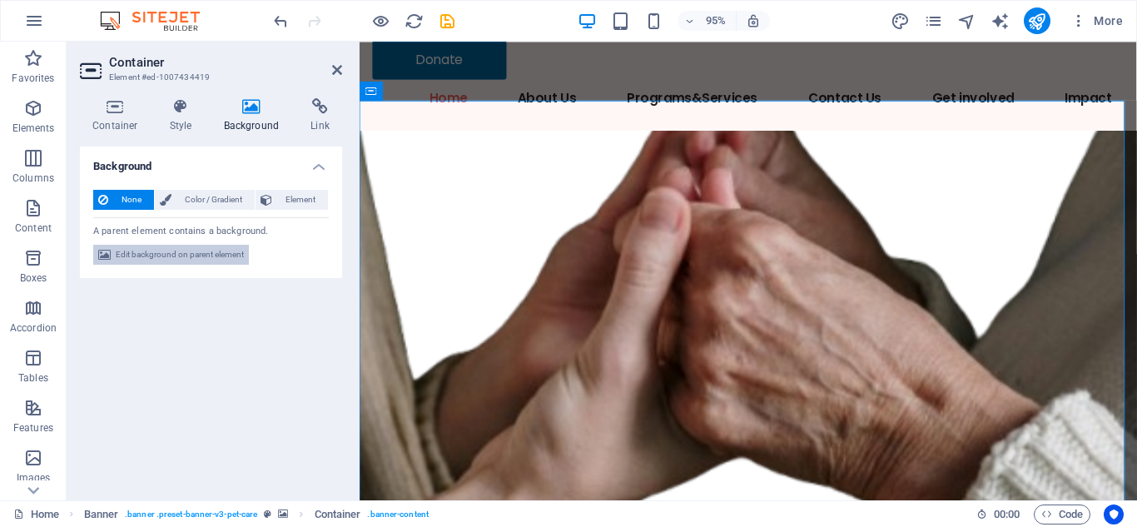
click at [212, 247] on span "Edit background on parent element" at bounding box center [180, 255] width 128 height 20
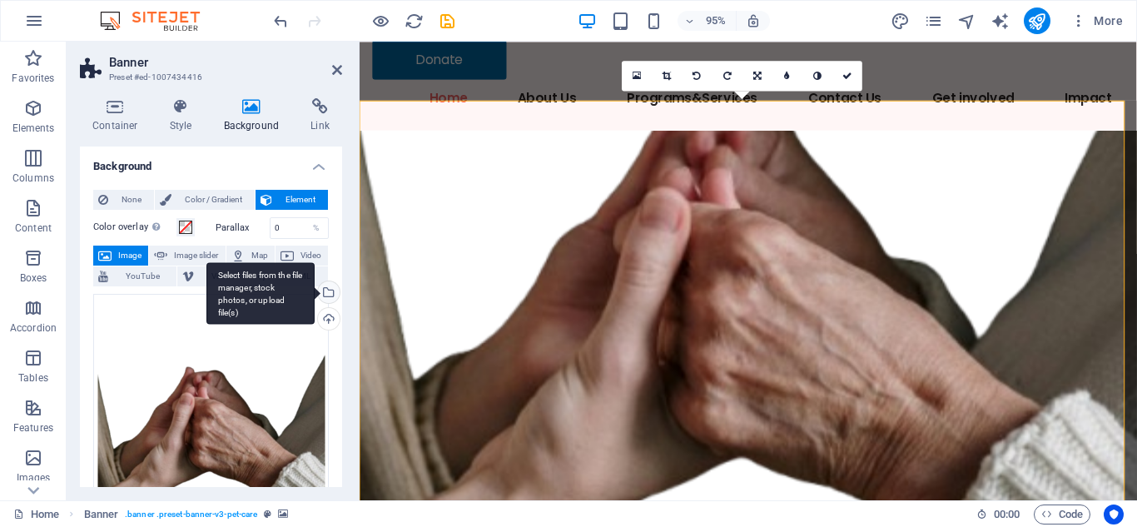
click at [315, 293] on div "Select files from the file manager, stock photos, or upload file(s)" at bounding box center [260, 293] width 108 height 62
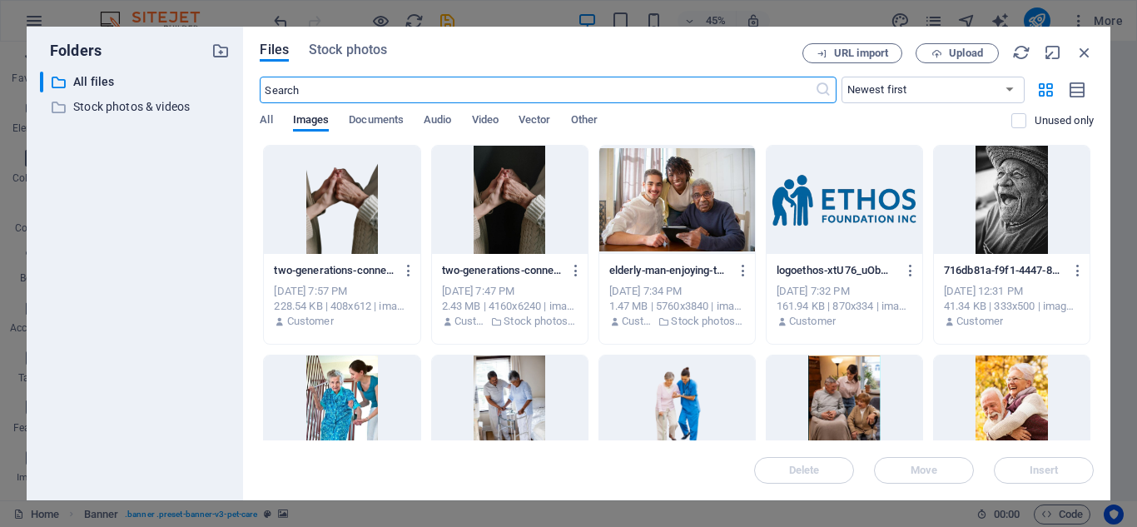
click at [499, 191] on div at bounding box center [510, 200] width 156 height 108
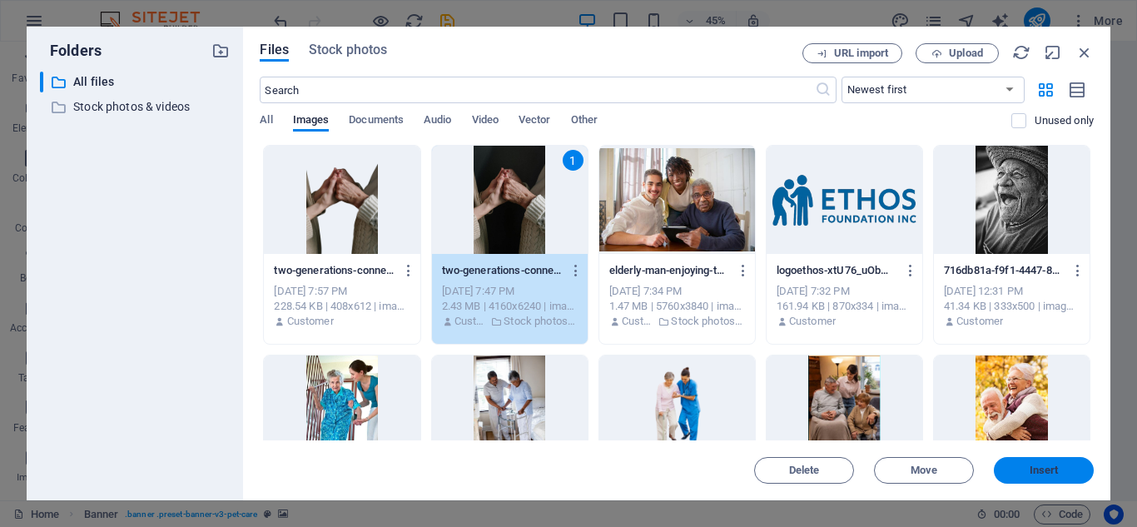
click at [1071, 467] on span "Insert" at bounding box center [1044, 470] width 87 height 10
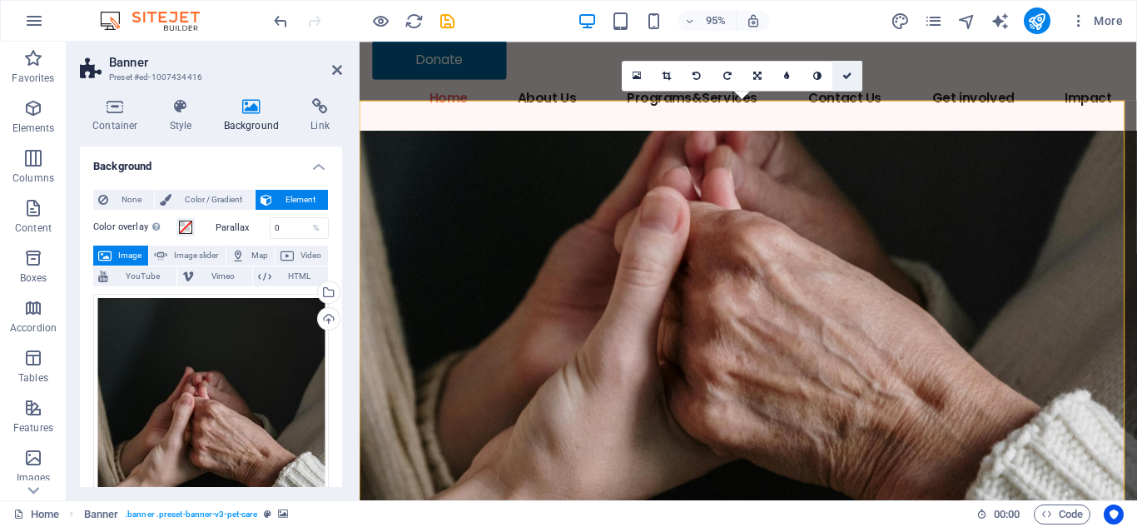
click at [843, 80] on icon at bounding box center [848, 75] width 10 height 9
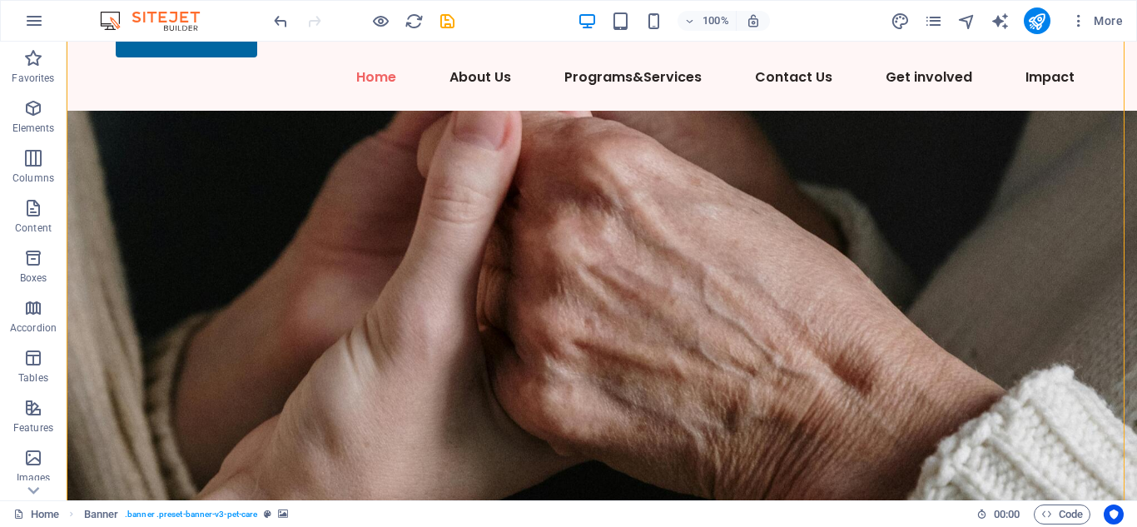
scroll to position [93, 0]
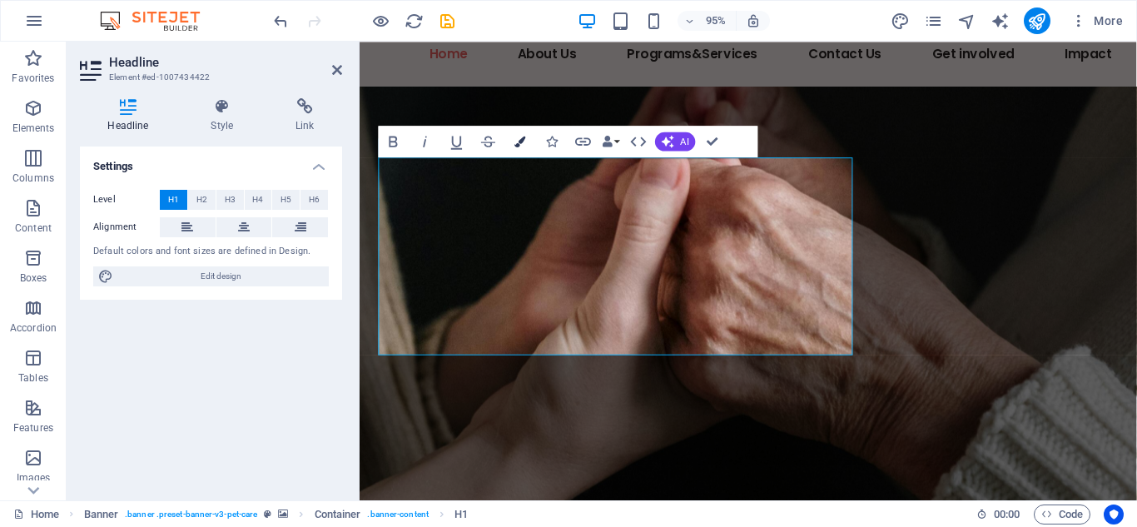
click at [518, 146] on icon "button" at bounding box center [520, 141] width 11 height 11
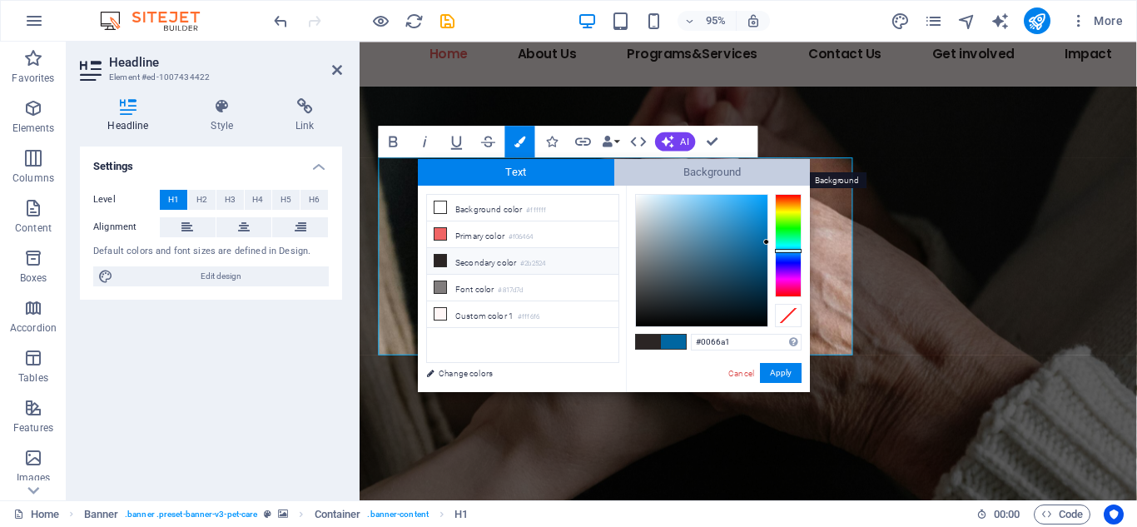
click at [717, 172] on span "Background" at bounding box center [712, 172] width 196 height 27
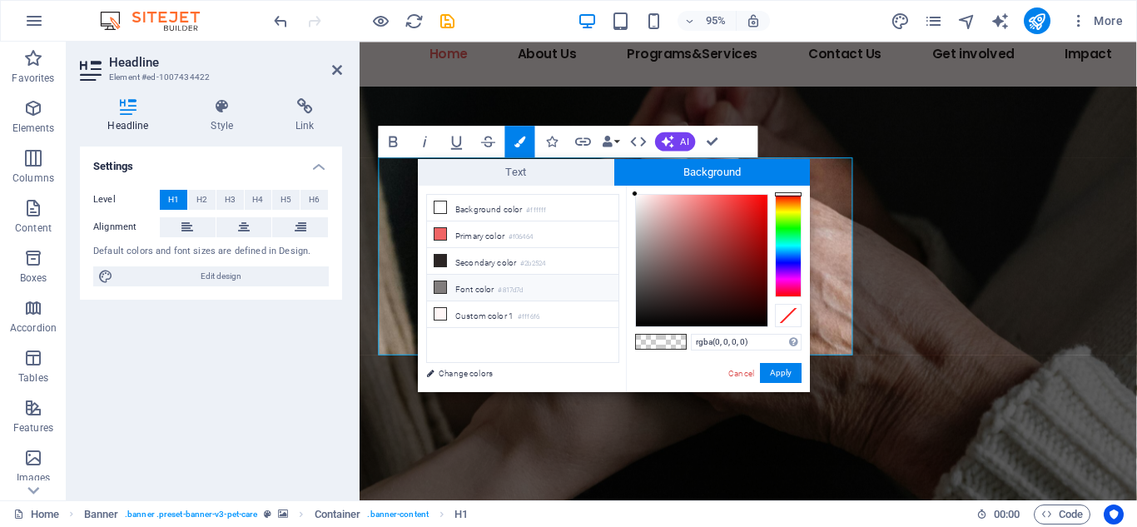
click at [523, 285] on small "#817d7d" at bounding box center [510, 291] width 25 height 12
click at [450, 280] on li "Font color #817d7d" at bounding box center [522, 288] width 191 height 27
click at [783, 372] on button "Apply" at bounding box center [781, 373] width 42 height 20
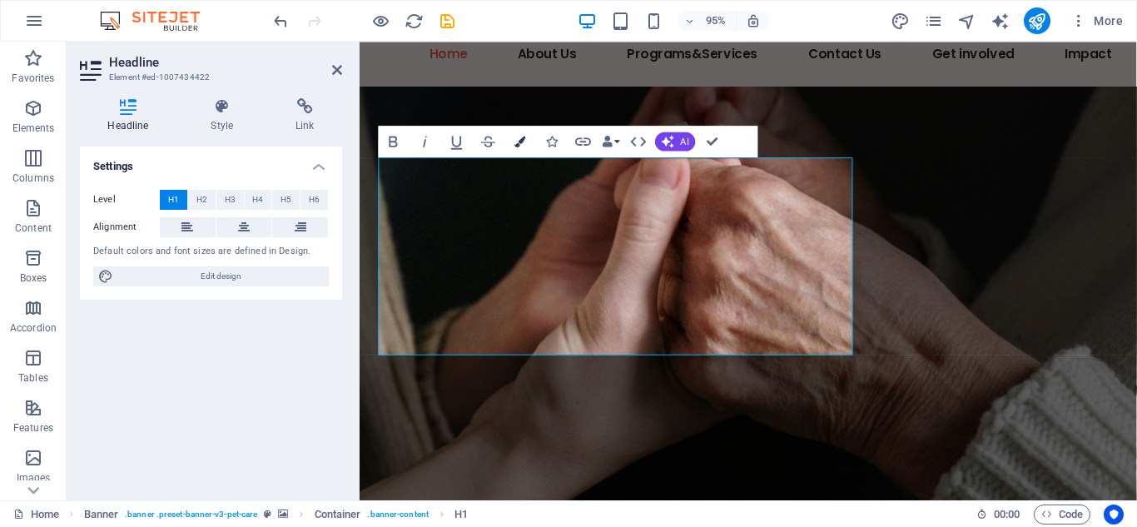
click at [525, 144] on icon "button" at bounding box center [520, 141] width 11 height 11
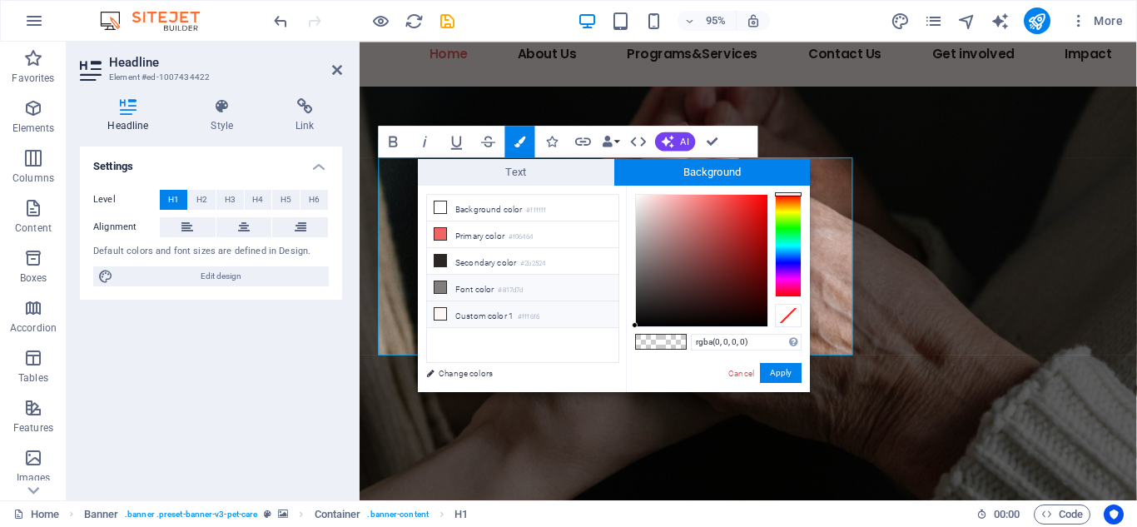
click at [539, 314] on small "#fff6f6" at bounding box center [529, 317] width 22 height 12
click at [499, 205] on li "Background color #ffffff" at bounding box center [522, 208] width 191 height 27
click at [481, 236] on li "Primary color #f06464" at bounding box center [522, 234] width 191 height 27
click at [527, 293] on li "Font color #817d7d" at bounding box center [522, 288] width 191 height 27
click at [510, 203] on li "Background color #ffffff" at bounding box center [522, 208] width 191 height 27
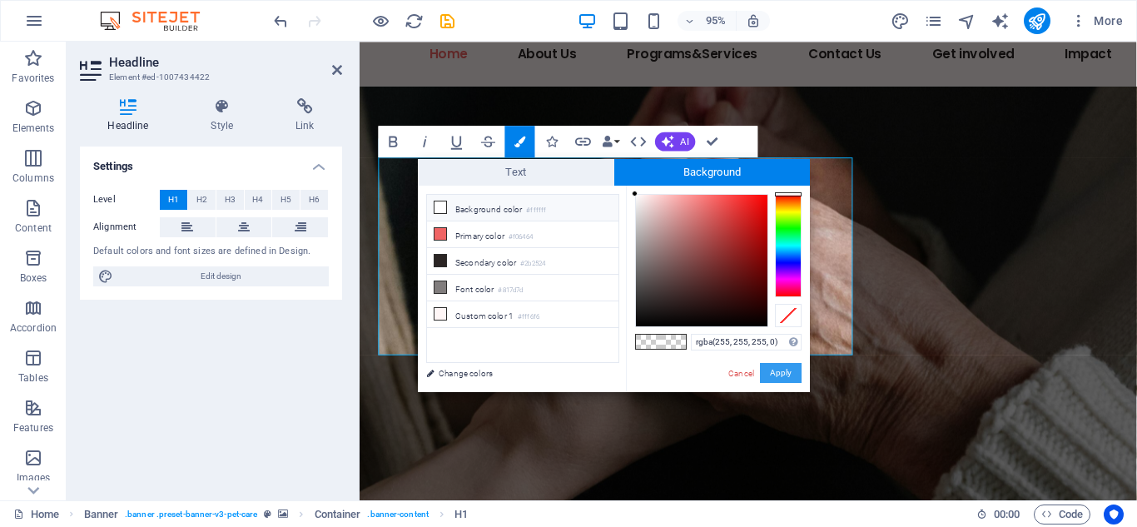
click at [773, 368] on button "Apply" at bounding box center [781, 373] width 42 height 20
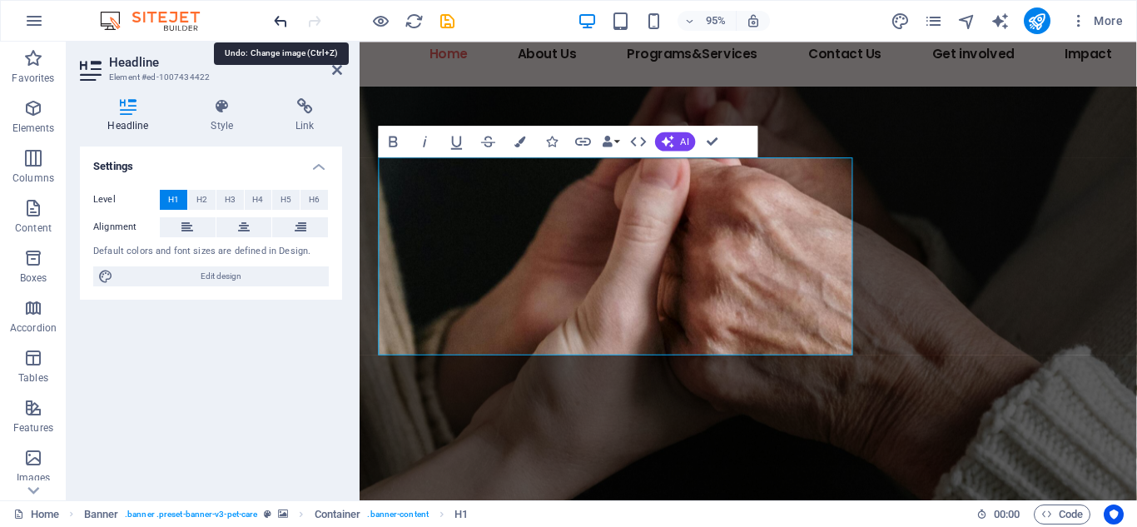
click at [279, 15] on icon "undo" at bounding box center [280, 21] width 19 height 19
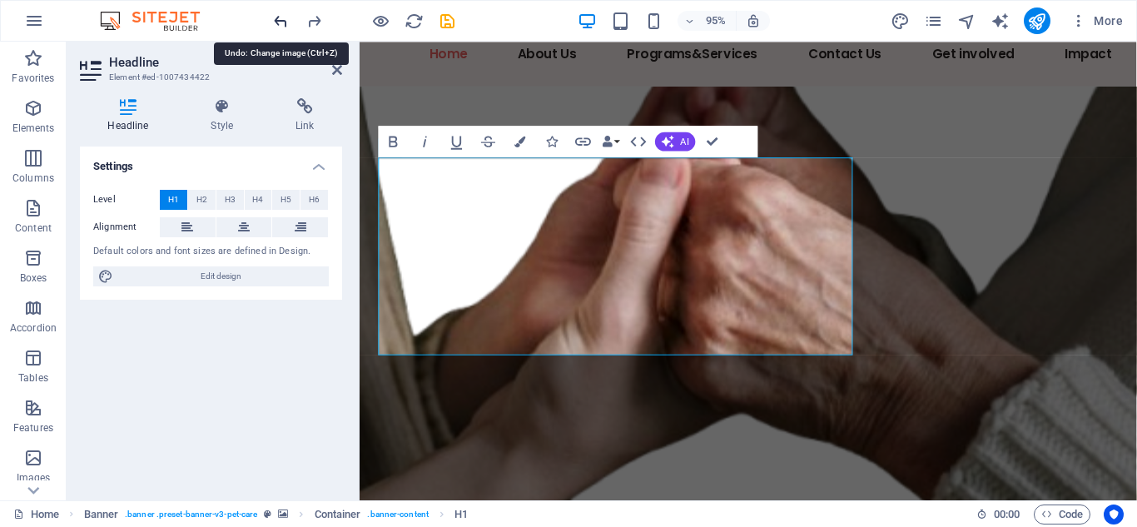
click at [280, 22] on icon "undo" at bounding box center [280, 21] width 19 height 19
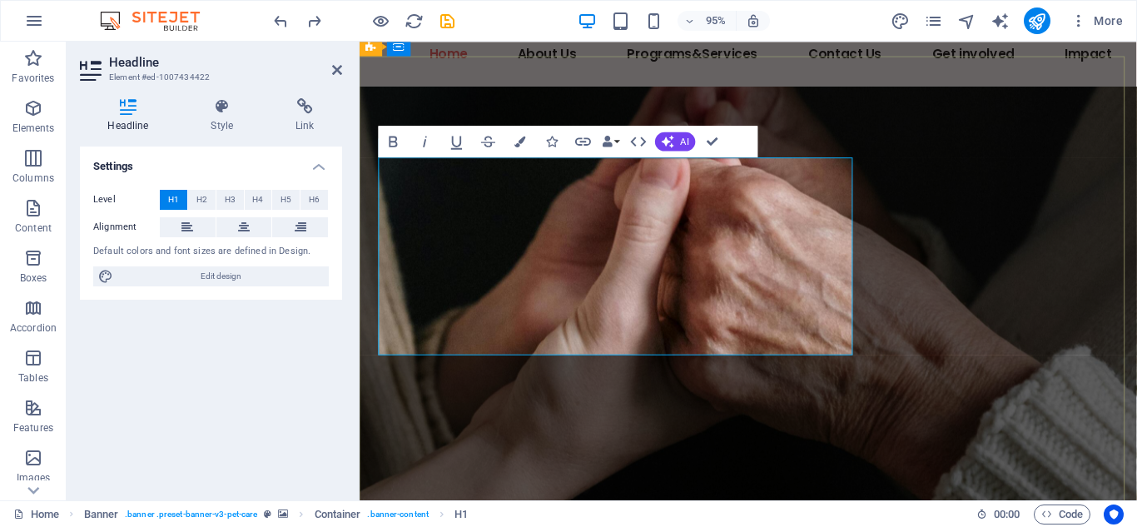
click at [524, 137] on icon "button" at bounding box center [520, 141] width 11 height 11
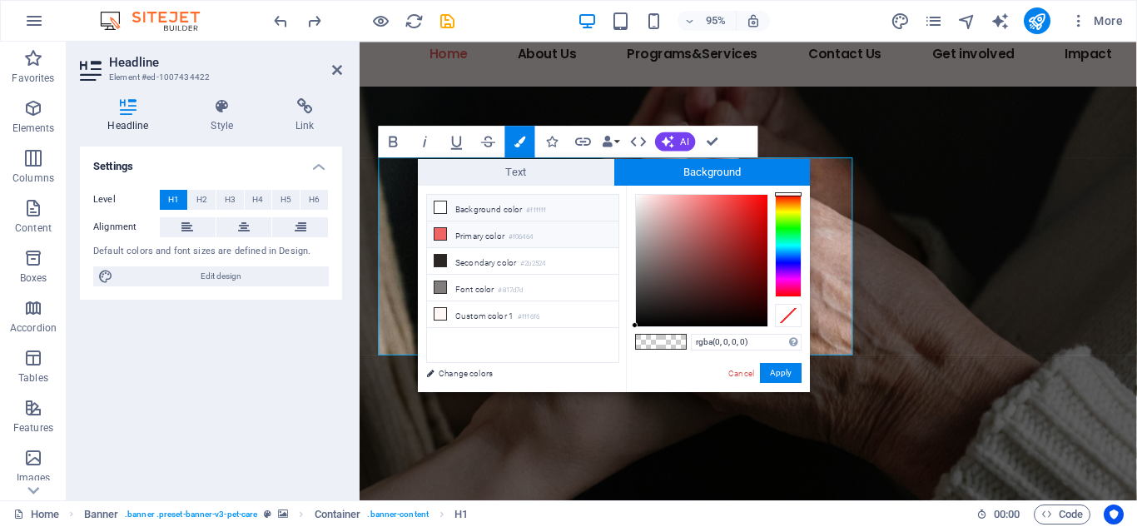
click at [527, 234] on small "#f06464" at bounding box center [521, 237] width 24 height 12
type input "rgba(240, 100, 100, 0)"
click at [769, 371] on button "Apply" at bounding box center [781, 373] width 42 height 20
click at [771, 371] on button "Apply" at bounding box center [781, 373] width 42 height 20
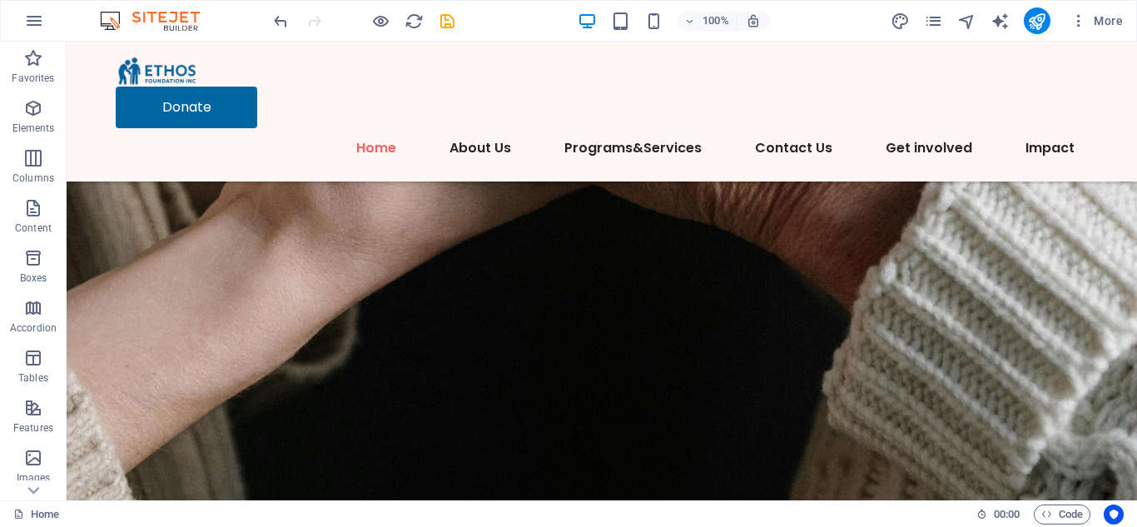
scroll to position [0, 0]
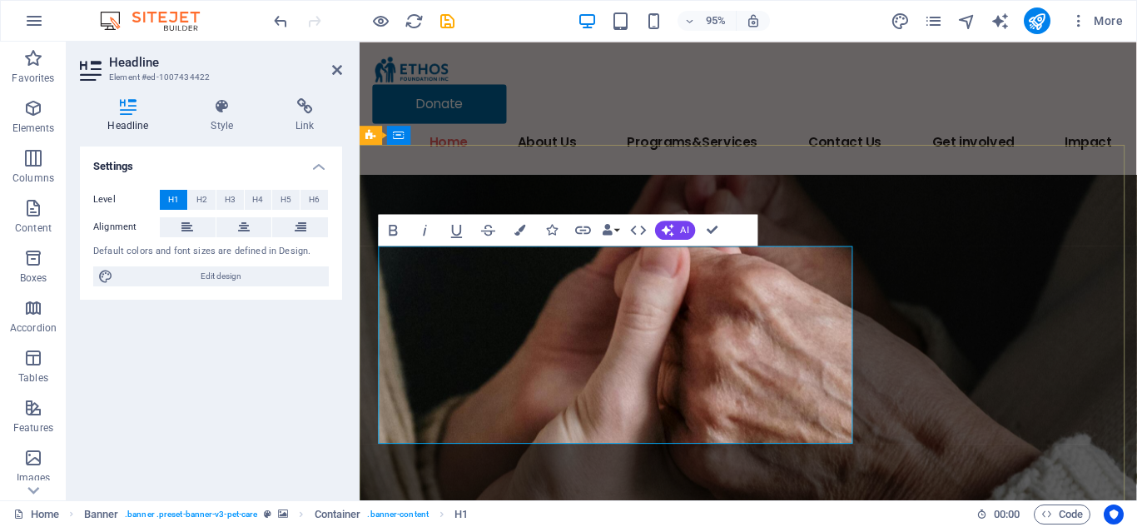
click at [525, 227] on icon "button" at bounding box center [520, 229] width 11 height 11
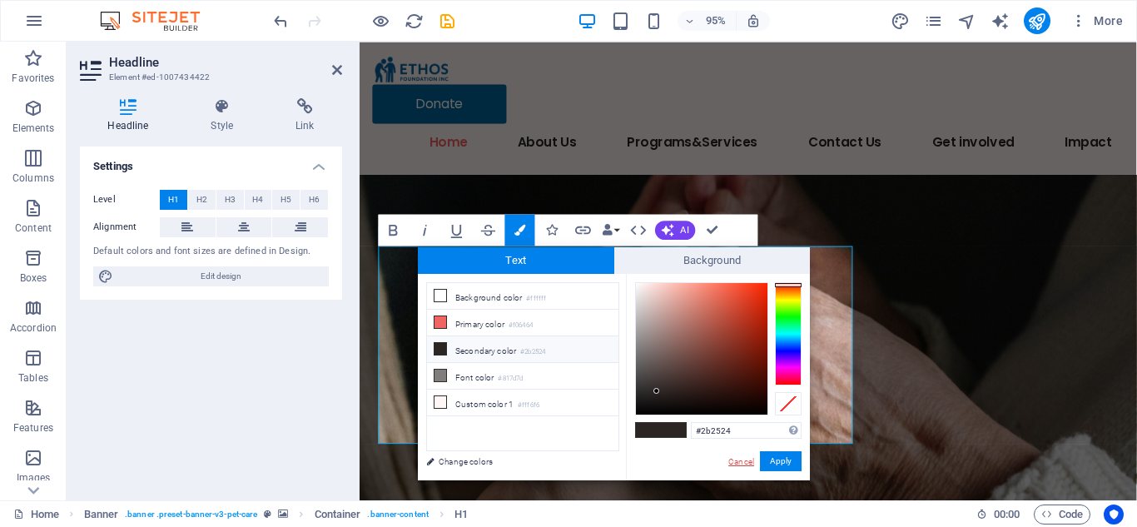
drag, startPoint x: 745, startPoint y: 461, endPoint x: 401, endPoint y: 439, distance: 344.6
click at [745, 461] on link "Cancel" at bounding box center [741, 461] width 29 height 12
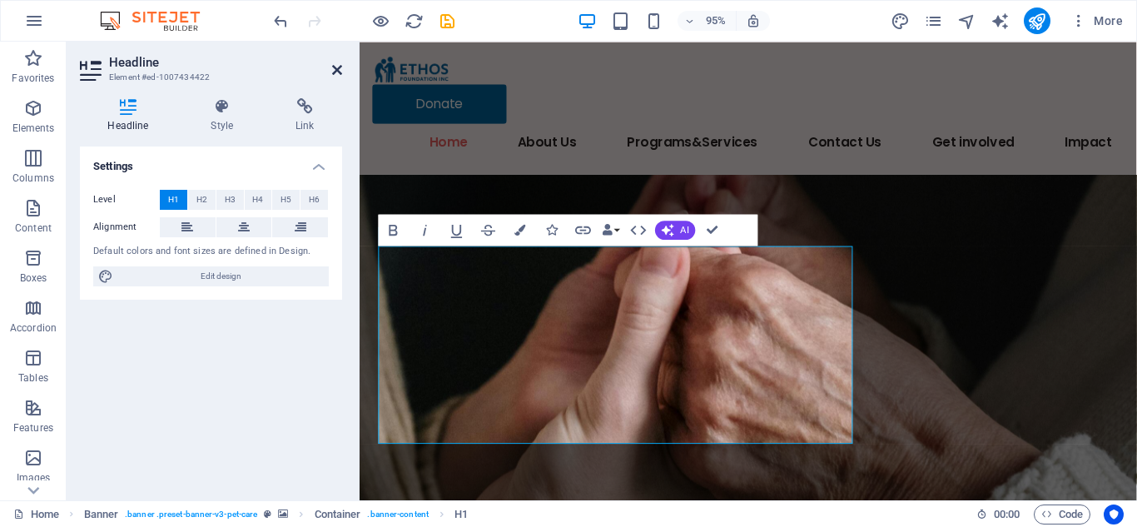
click at [336, 72] on icon at bounding box center [337, 69] width 10 height 13
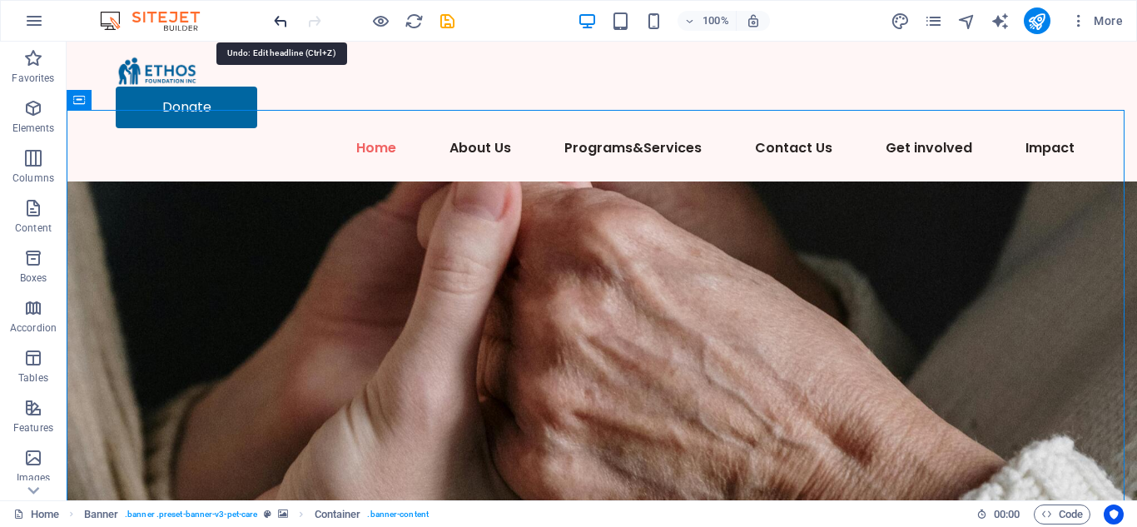
click at [276, 16] on icon "undo" at bounding box center [280, 21] width 19 height 19
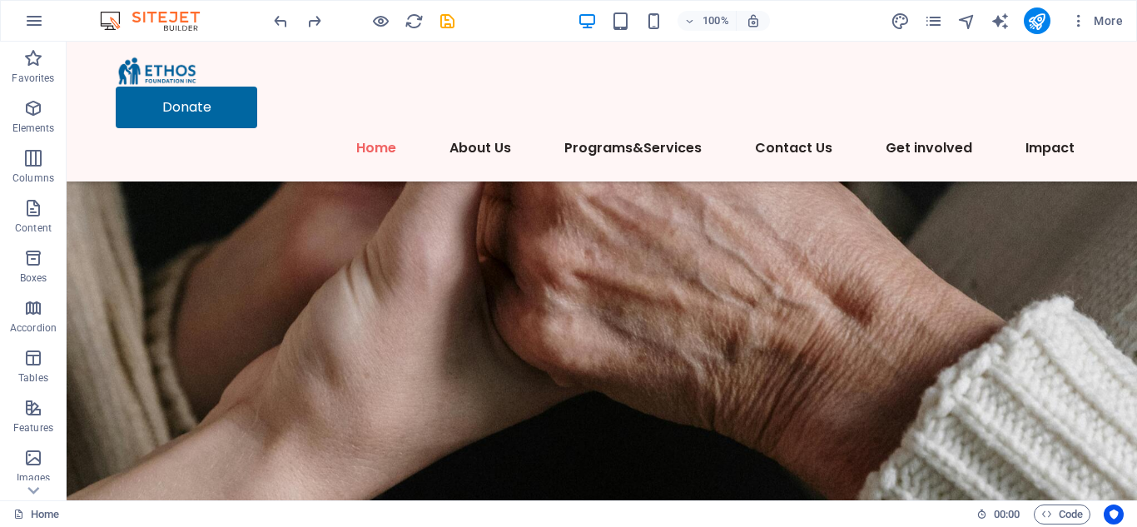
scroll to position [114, 0]
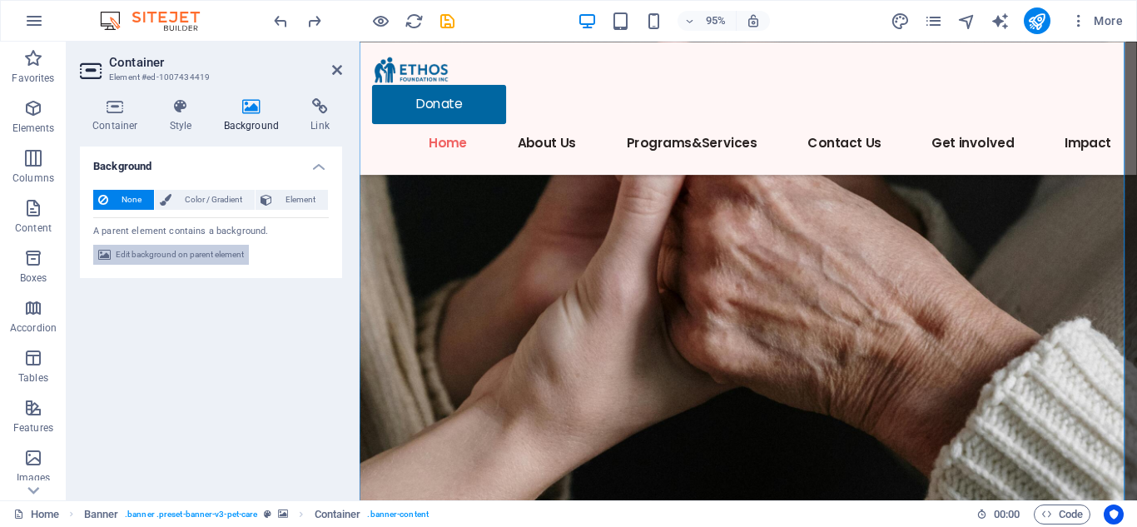
click at [197, 257] on span "Edit background on parent element" at bounding box center [180, 255] width 128 height 20
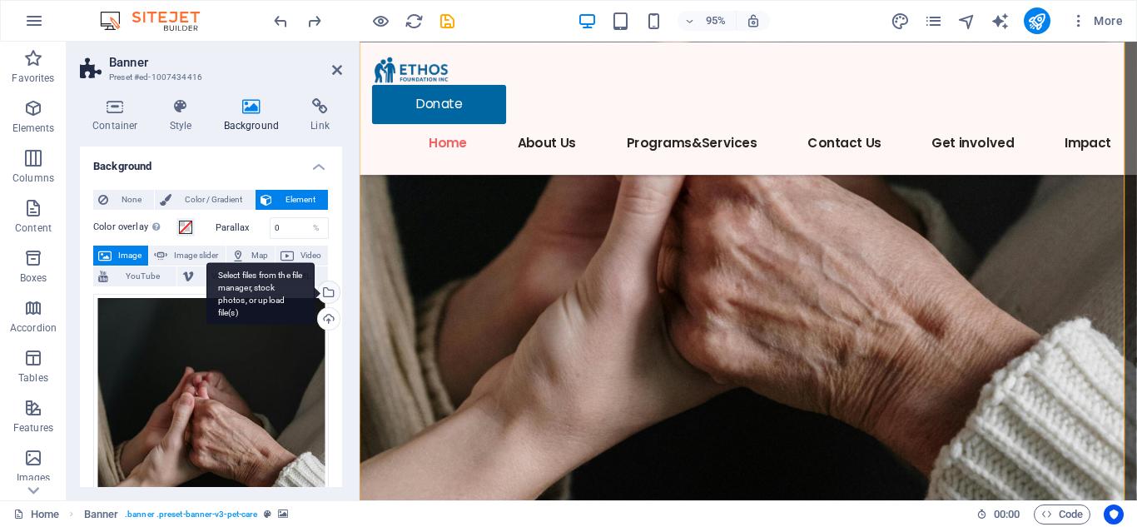
click at [315, 295] on div "Select files from the file manager, stock photos, or upload file(s)" at bounding box center [260, 293] width 108 height 62
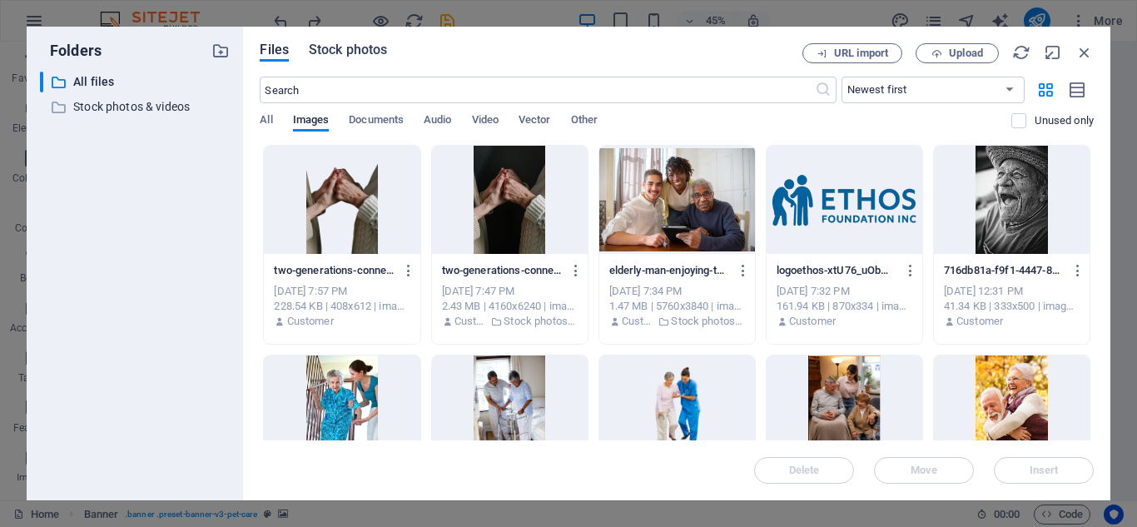
click at [345, 46] on span "Stock photos" at bounding box center [348, 50] width 78 height 20
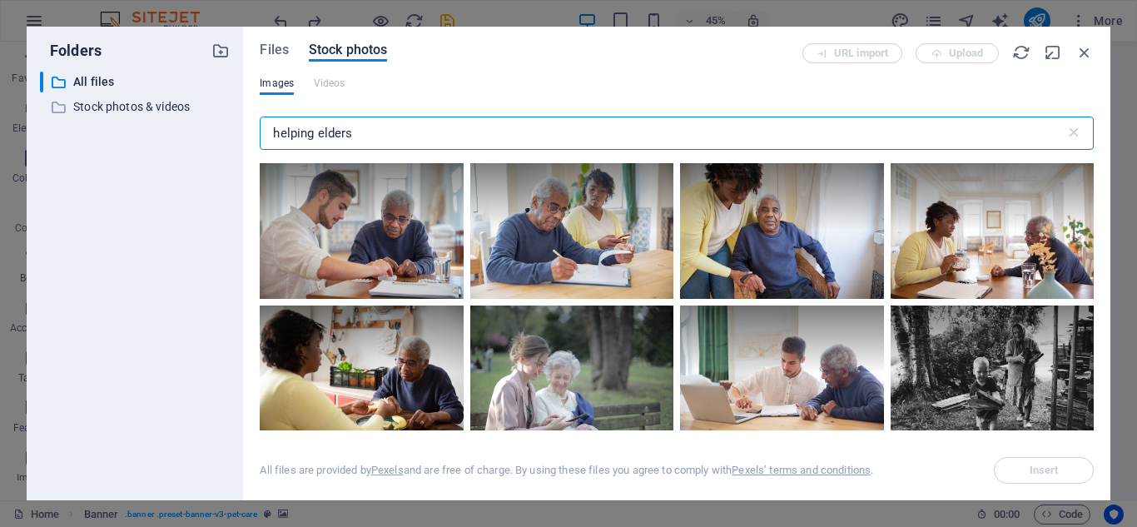
click at [410, 135] on input "helping elders" at bounding box center [662, 133] width 805 height 33
click at [316, 138] on input "helping elders" at bounding box center [662, 133] width 805 height 33
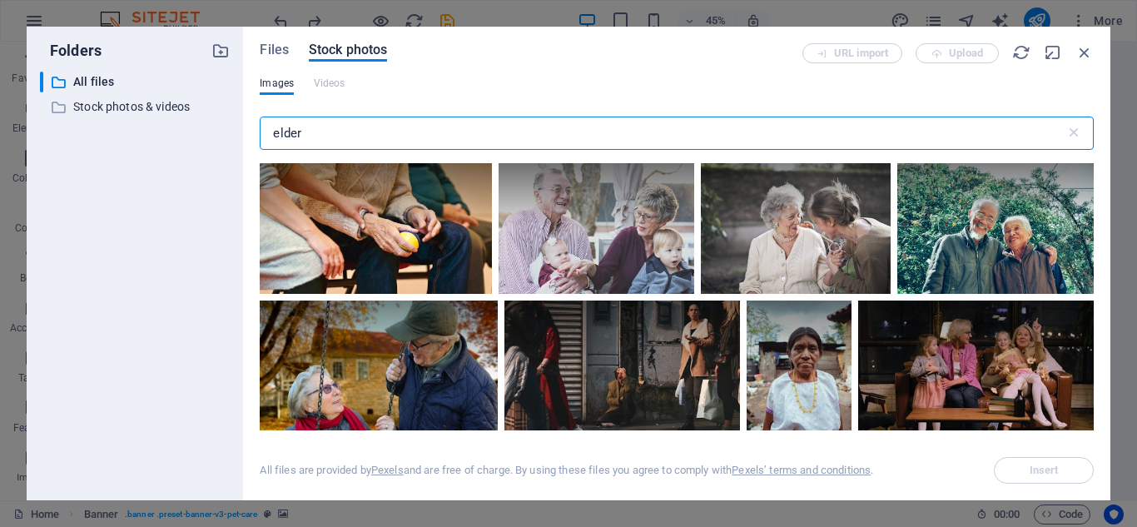
type input "elder"
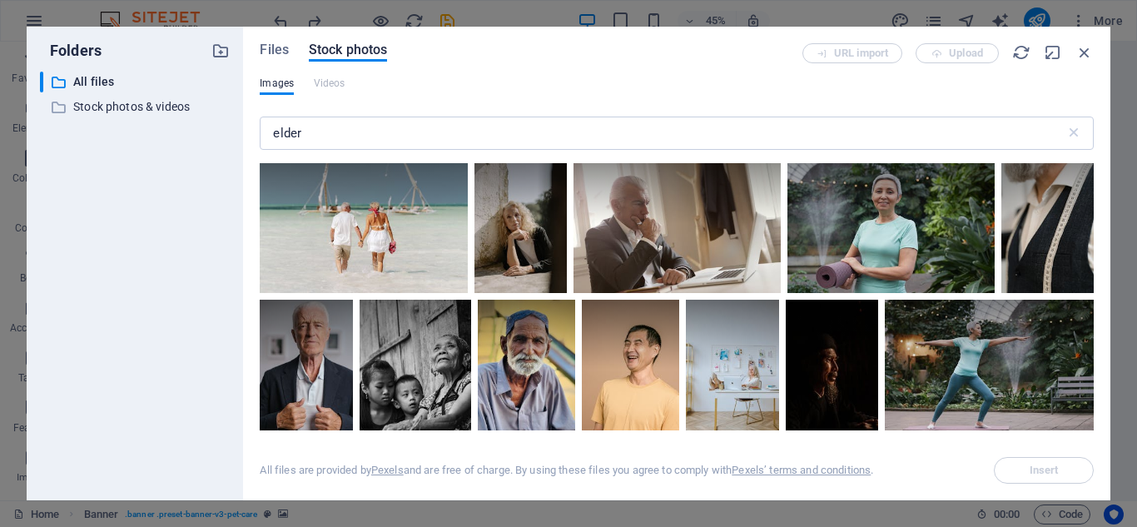
scroll to position [3070, 0]
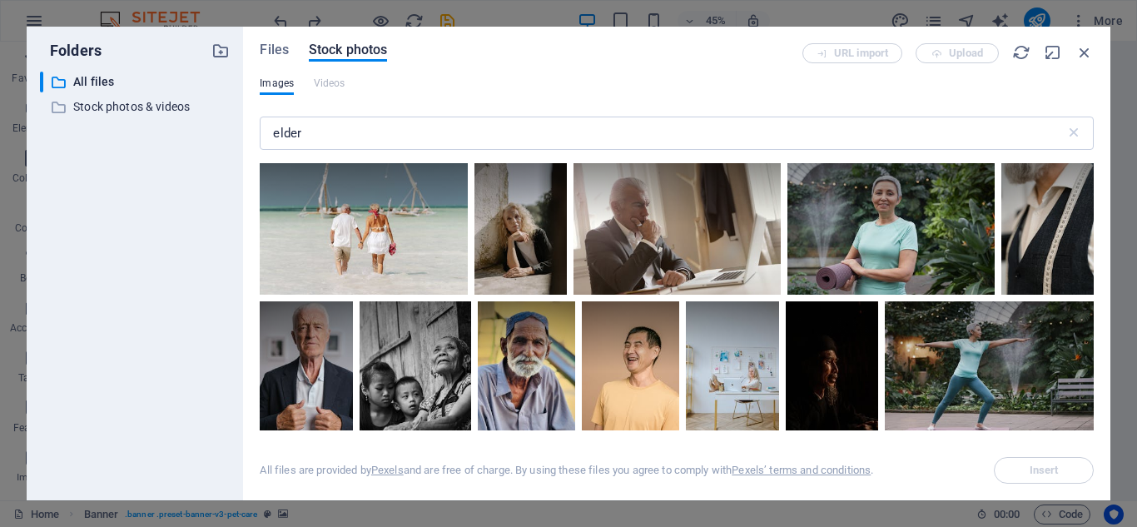
click at [900, 77] on div at bounding box center [997, 40] width 194 height 72
click at [1042, 475] on span "Insert" at bounding box center [1044, 470] width 29 height 10
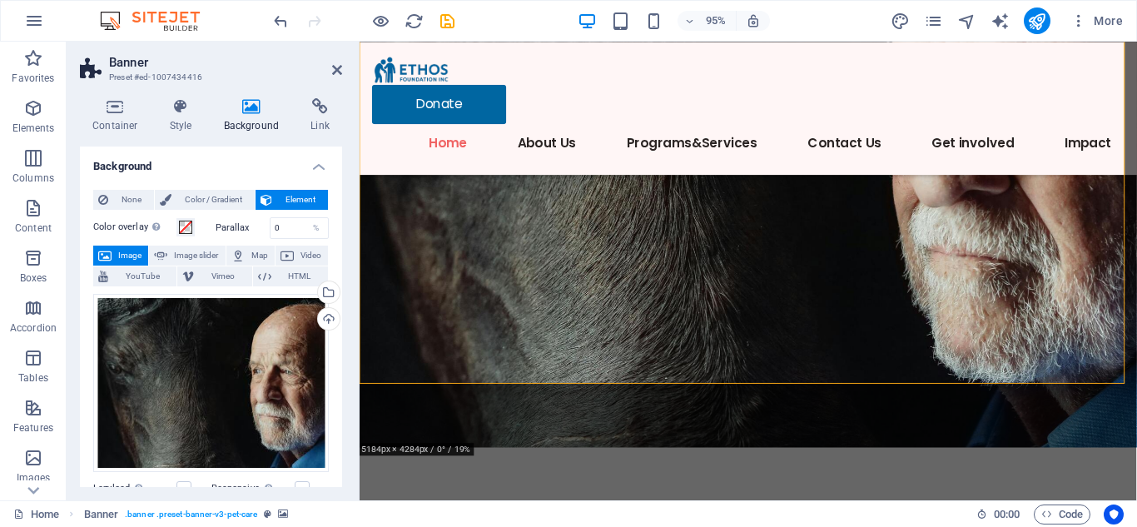
scroll to position [354, 0]
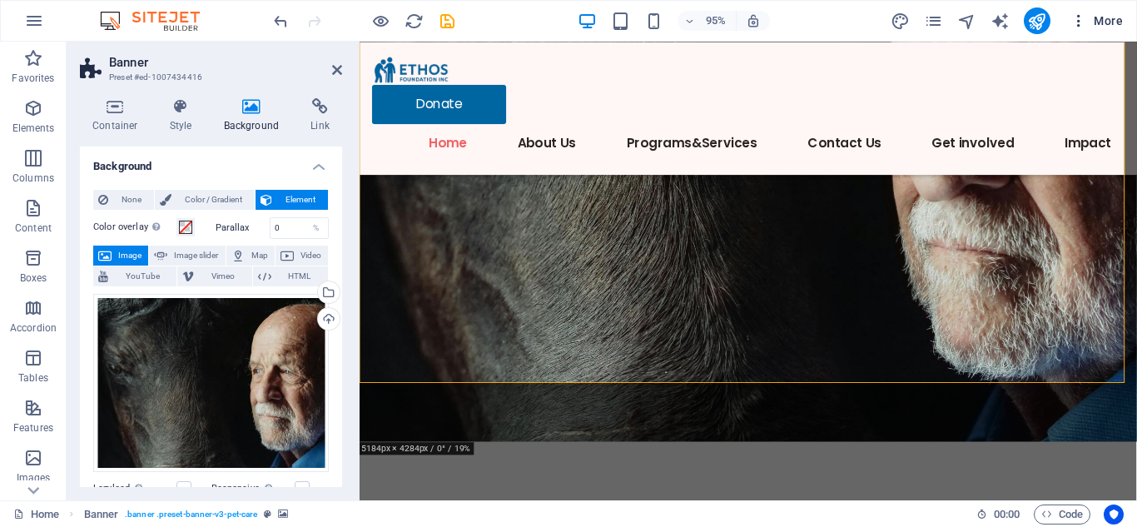
click at [1116, 17] on span "More" at bounding box center [1097, 20] width 52 height 17
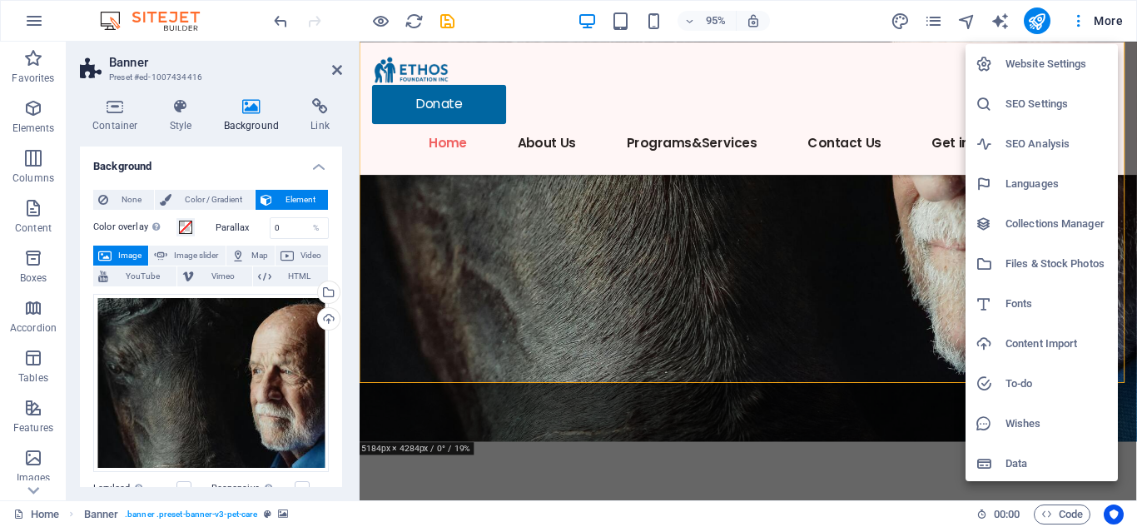
click at [1069, 261] on h6 "Files & Stock Photos" at bounding box center [1057, 264] width 102 height 20
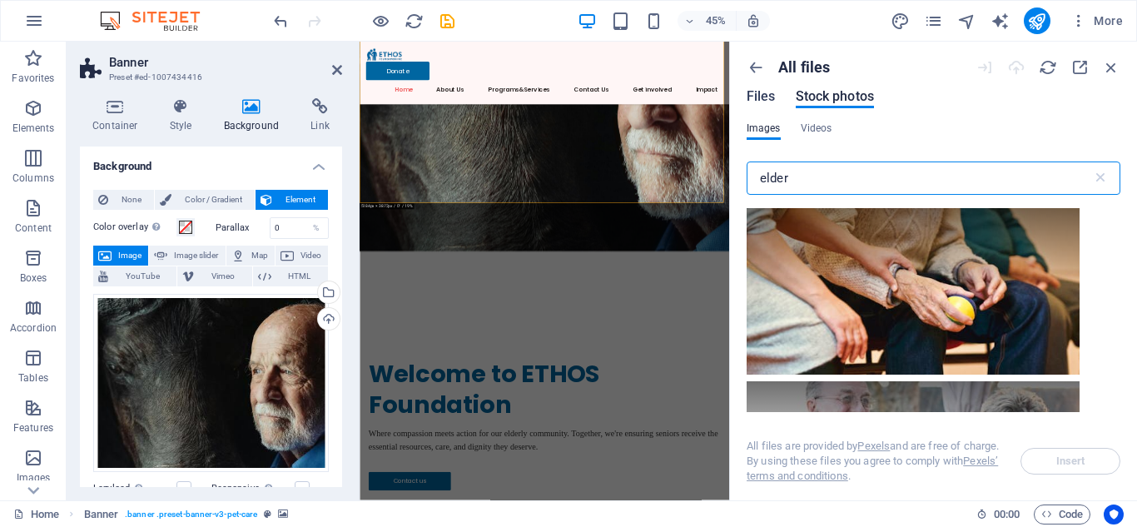
click at [767, 99] on span "Files" at bounding box center [761, 97] width 29 height 20
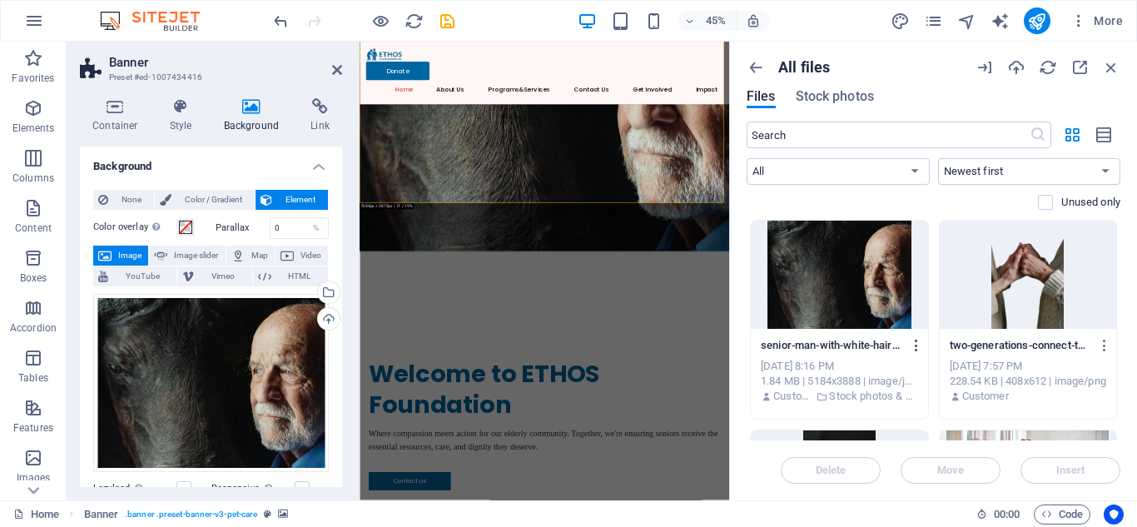
click at [921, 346] on icon "button" at bounding box center [917, 345] width 16 height 15
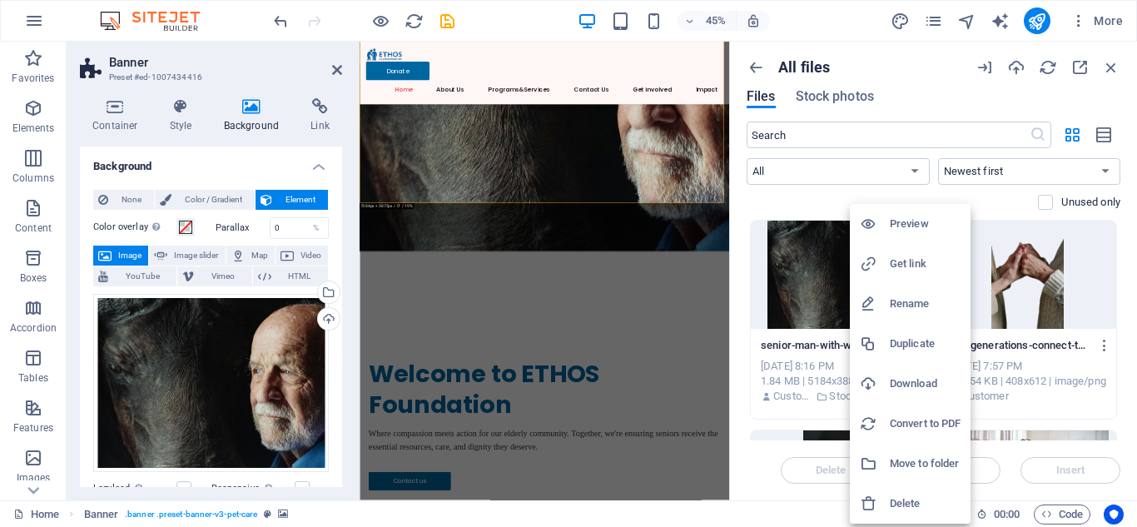
click at [914, 383] on h6 "Download" at bounding box center [925, 384] width 71 height 20
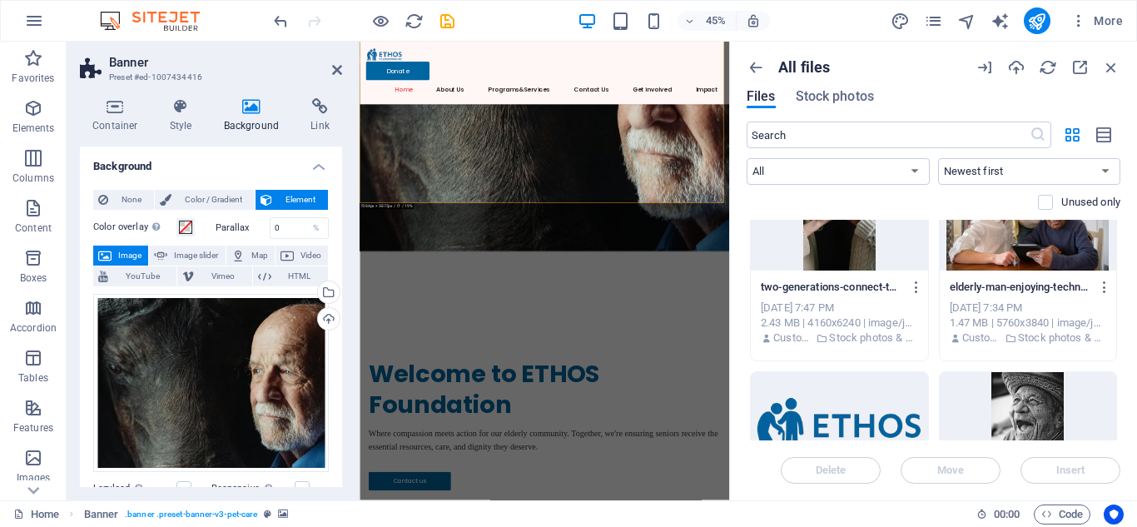
scroll to position [269, 0]
click at [330, 313] on div "Upload" at bounding box center [327, 320] width 25 height 25
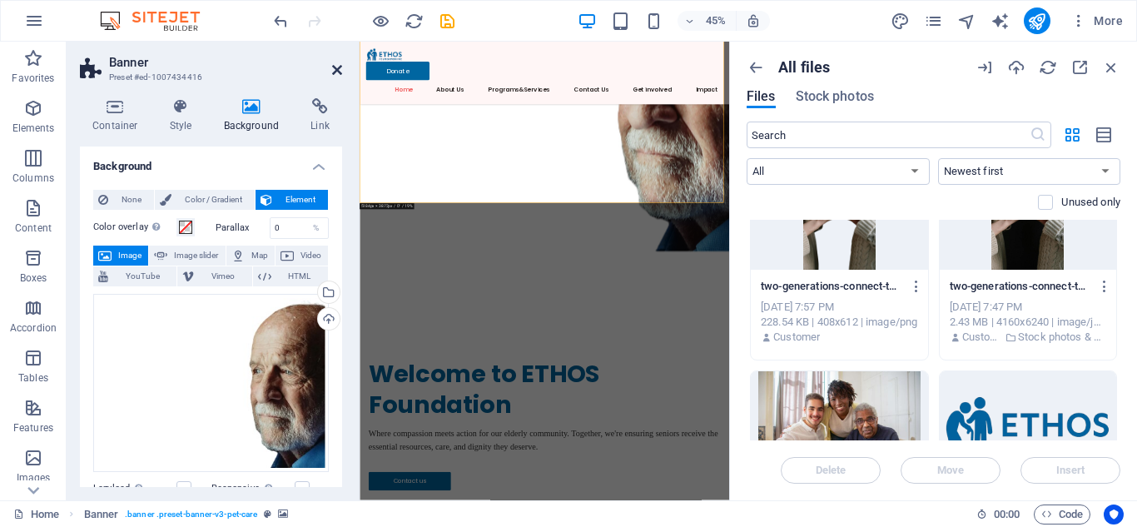
click at [336, 73] on icon at bounding box center [337, 69] width 10 height 13
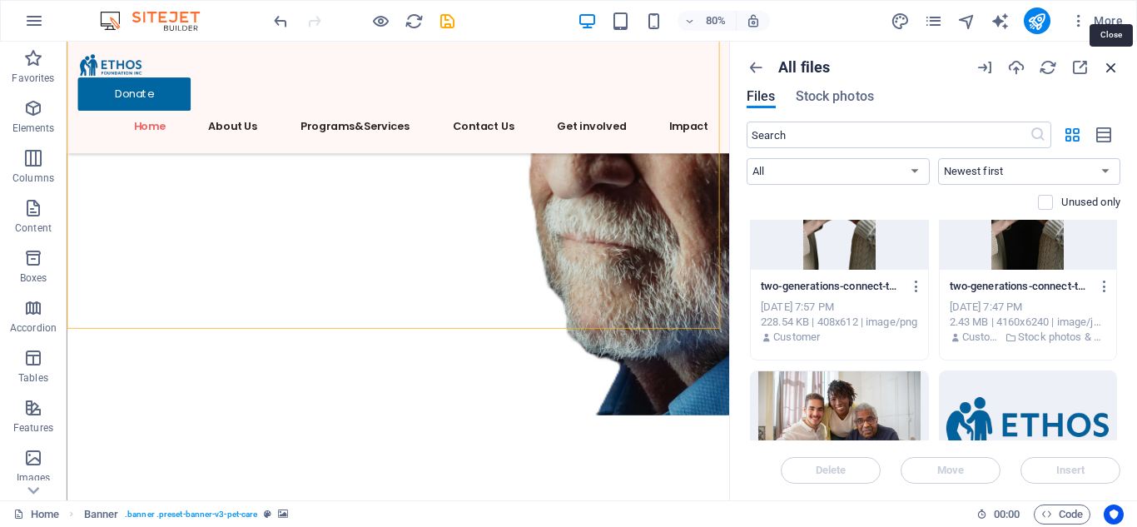
click at [1110, 72] on icon "button" at bounding box center [1111, 67] width 18 height 18
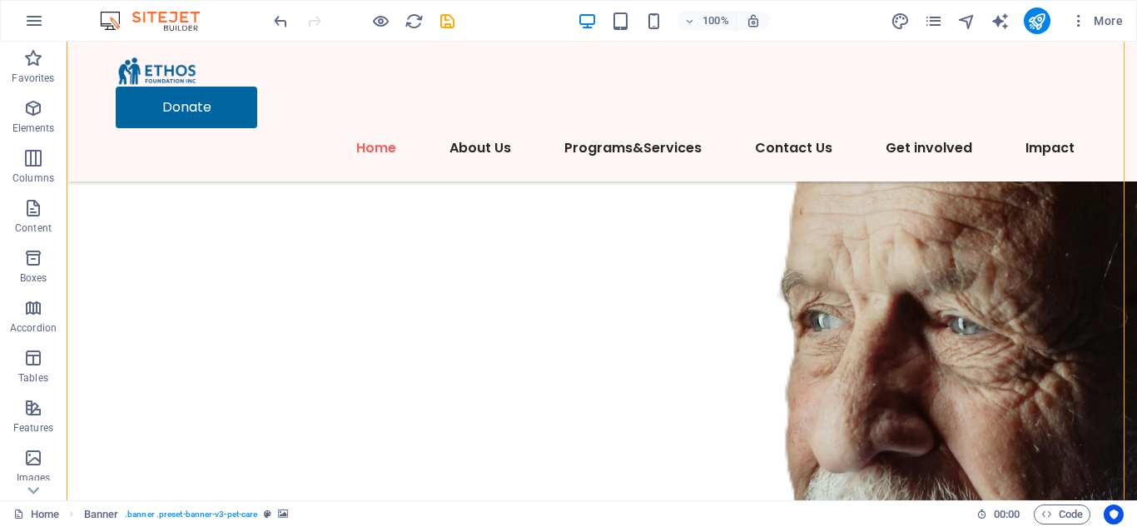
scroll to position [116, 0]
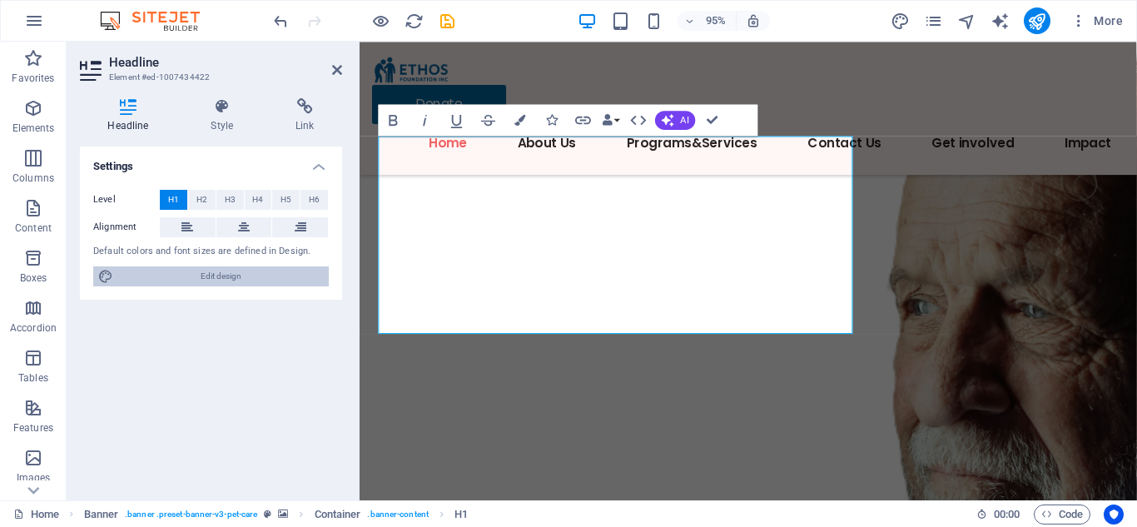
click at [261, 268] on span "Edit design" at bounding box center [221, 276] width 206 height 20
select select "px"
select select "400"
select select "px"
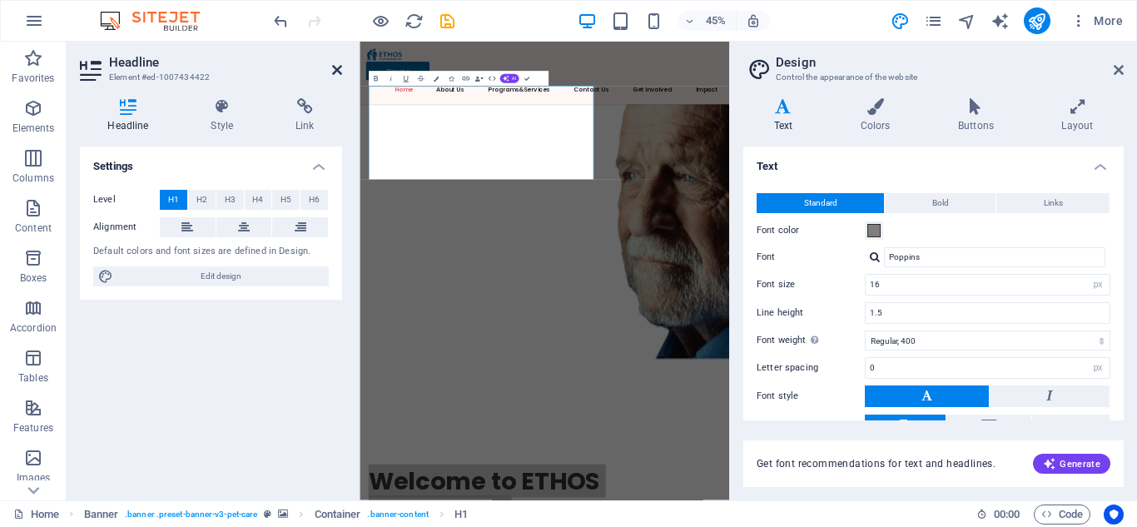
click at [336, 73] on icon at bounding box center [337, 69] width 10 height 13
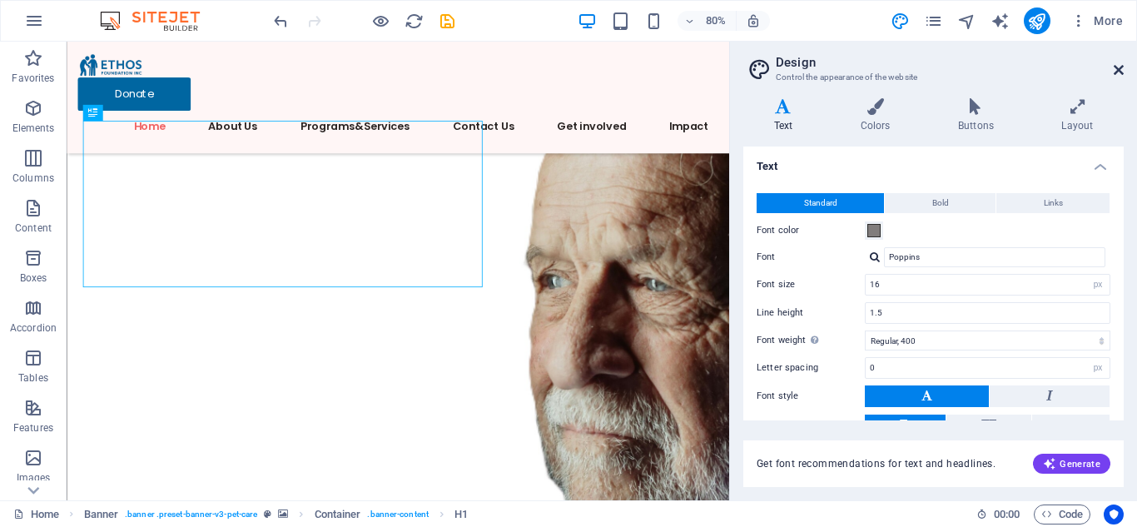
click at [1122, 66] on icon at bounding box center [1119, 69] width 10 height 13
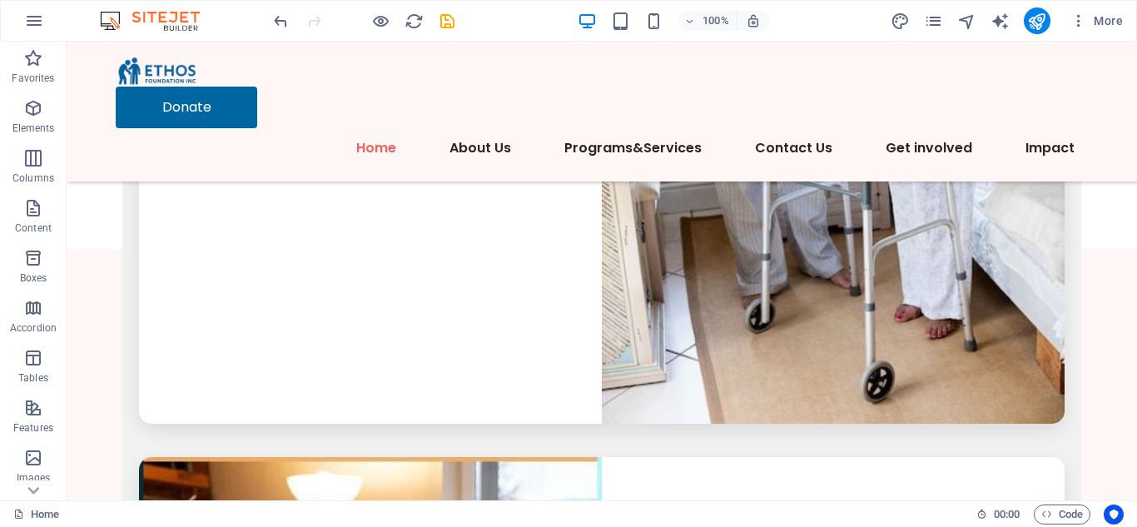
scroll to position [5369, 0]
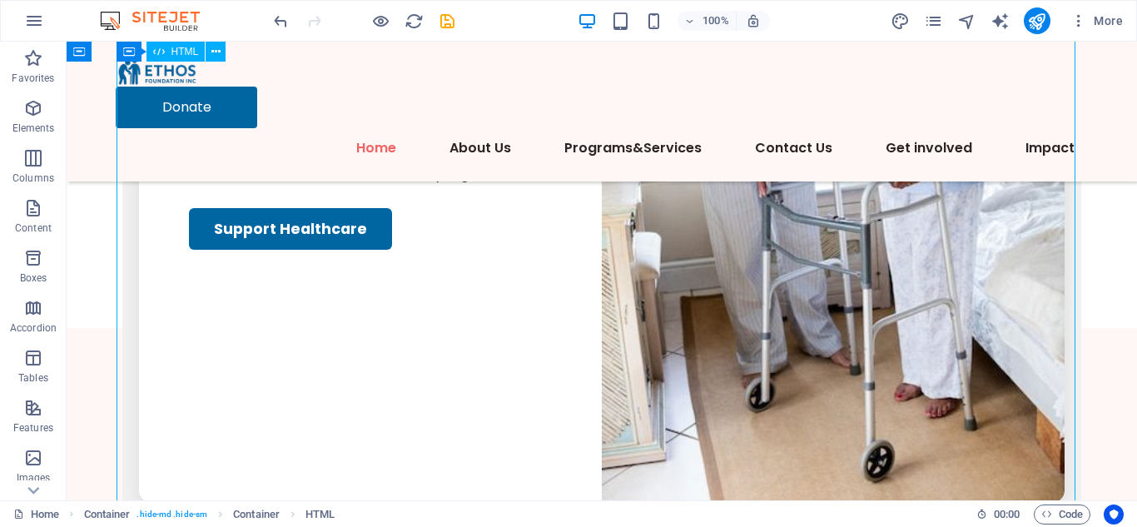
scroll to position [5409, 0]
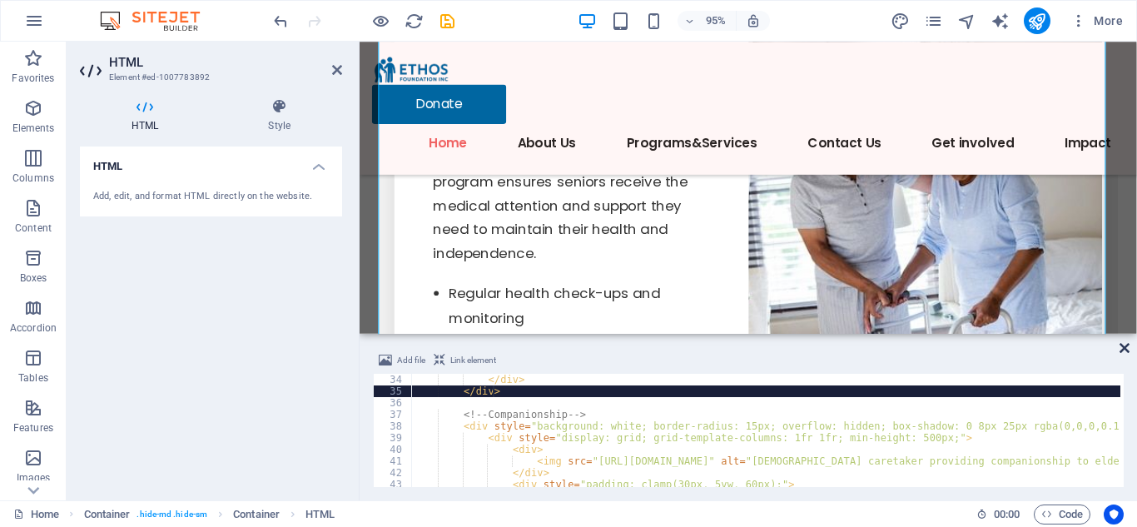
click at [1125, 347] on icon at bounding box center [1125, 347] width 10 height 13
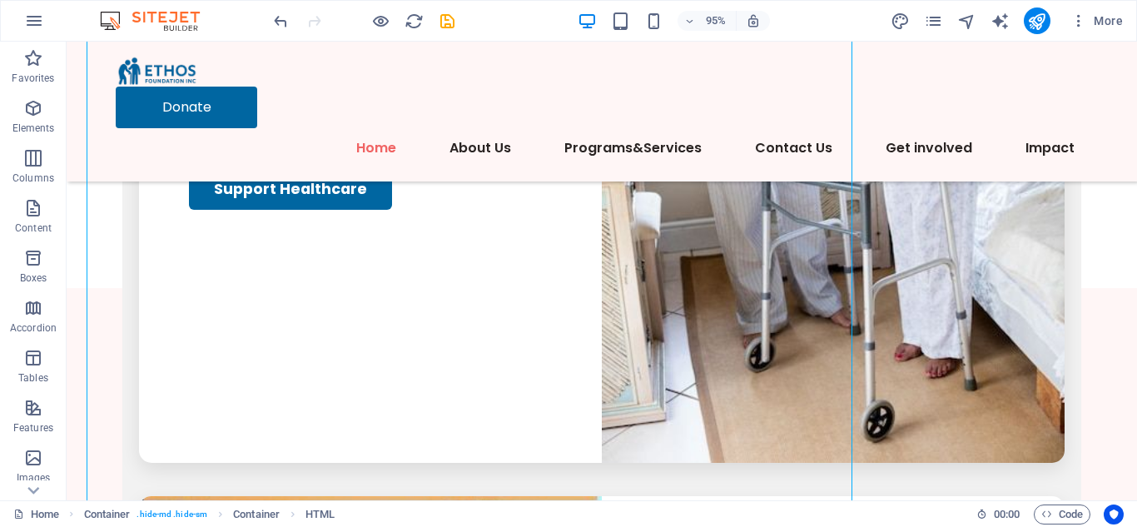
scroll to position [5369, 0]
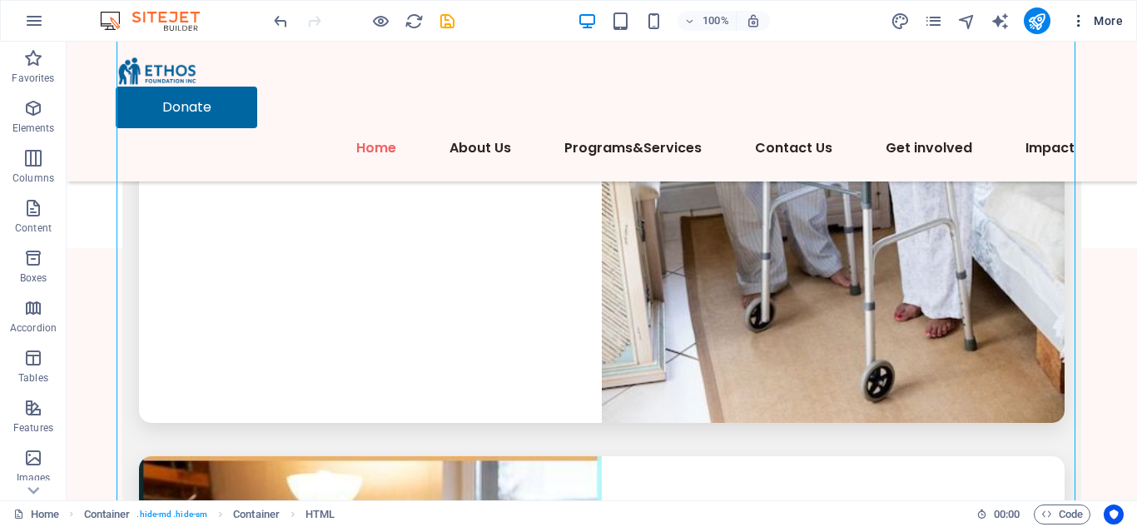
click at [1116, 20] on span "More" at bounding box center [1097, 20] width 52 height 17
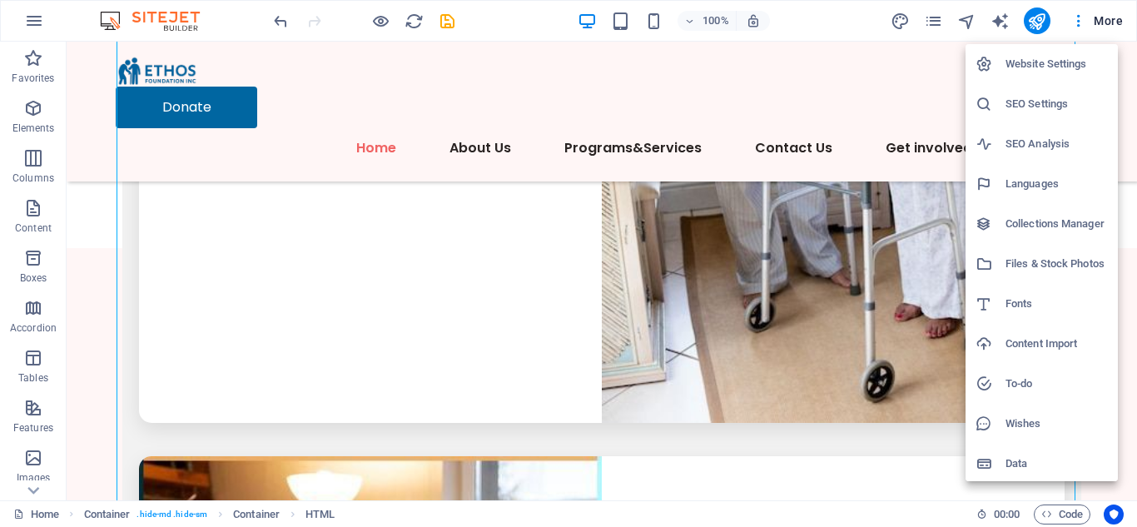
click at [1052, 266] on h6 "Files & Stock Photos" at bounding box center [1057, 264] width 102 height 20
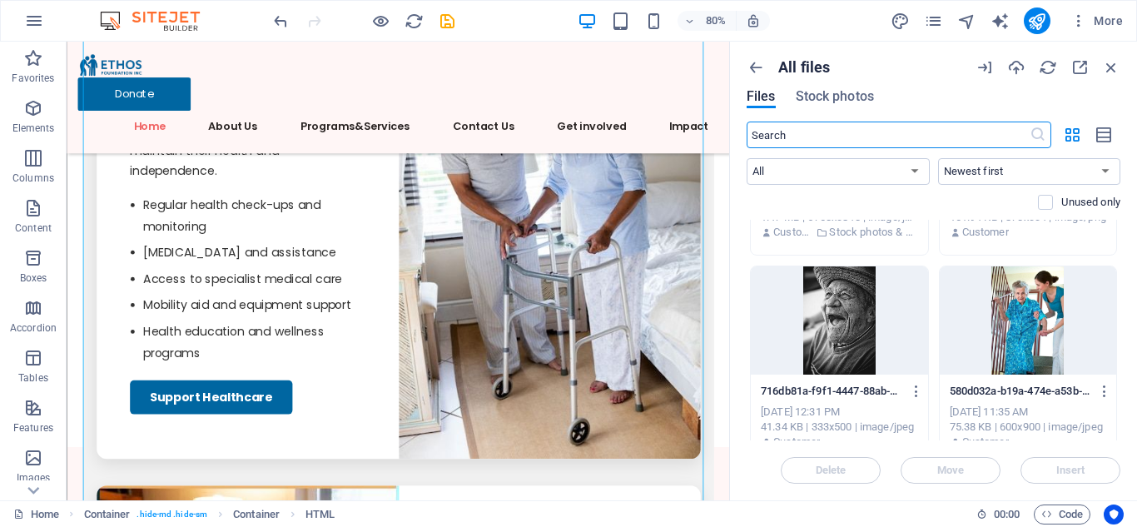
scroll to position [591, 0]
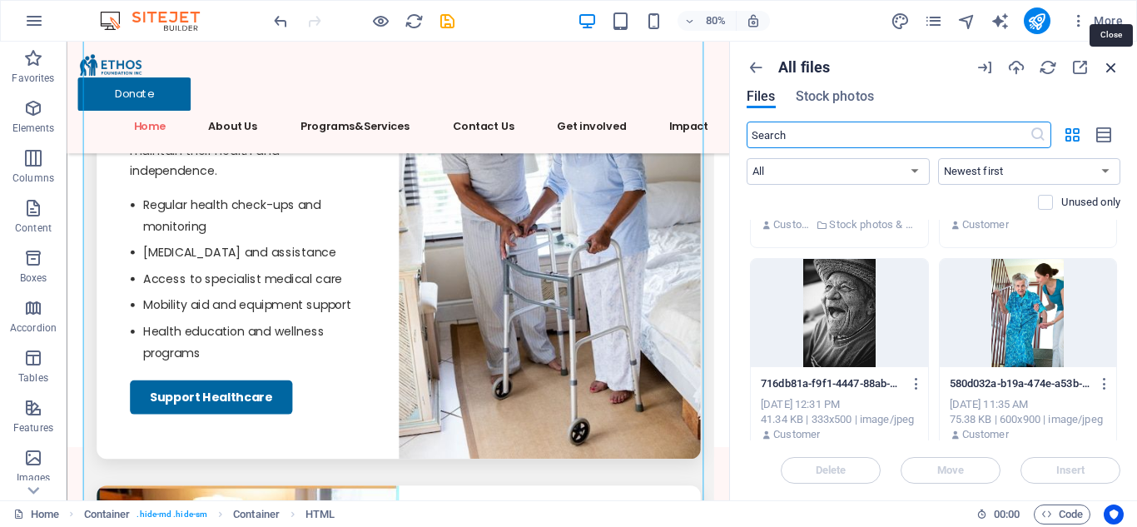
click at [1111, 67] on icon "button" at bounding box center [1111, 67] width 18 height 18
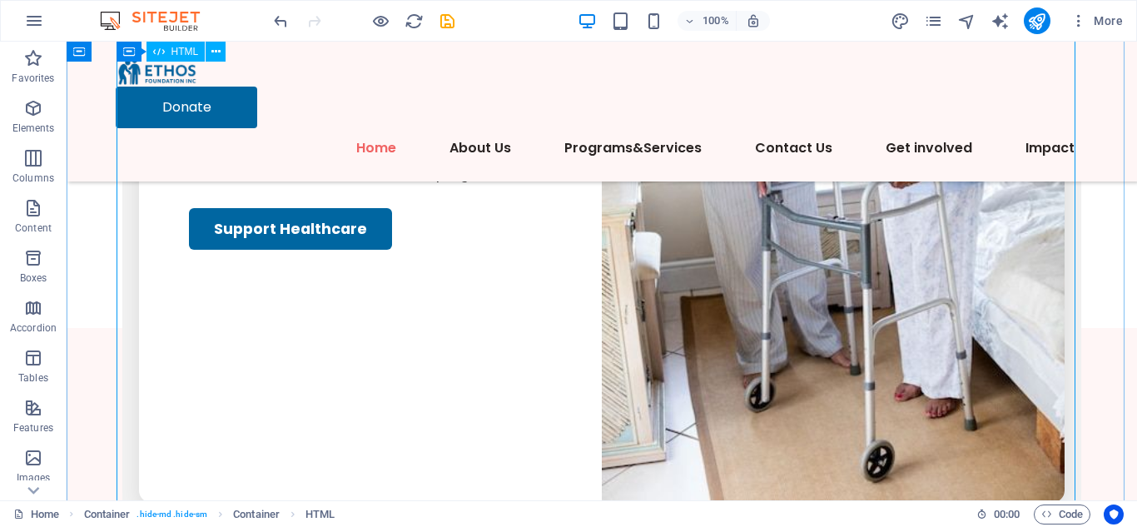
scroll to position [5409, 0]
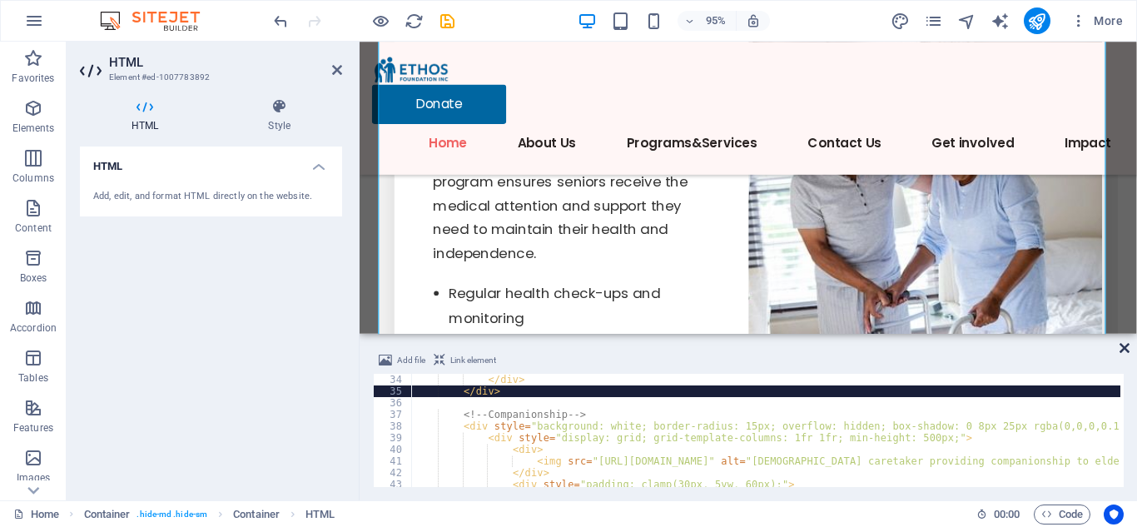
drag, startPoint x: 1122, startPoint y: 350, endPoint x: 1052, endPoint y: 278, distance: 100.7
click at [1122, 350] on icon at bounding box center [1125, 347] width 10 height 13
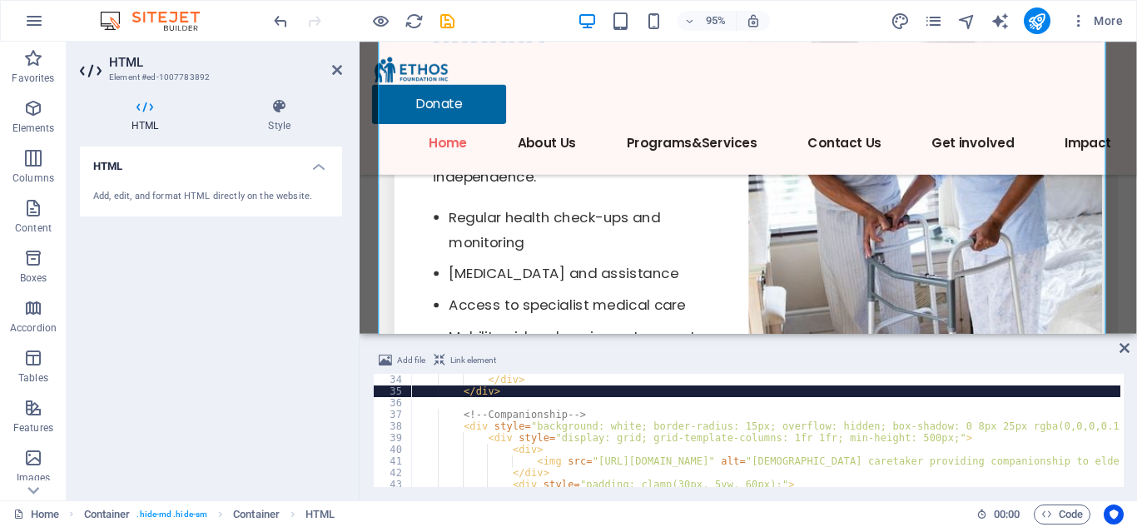
scroll to position [5369, 0]
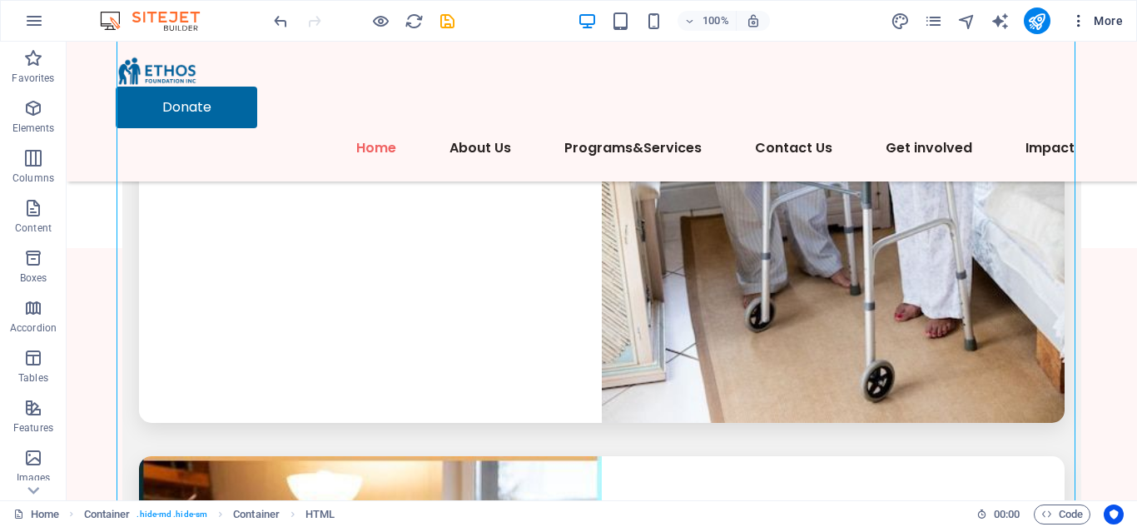
click at [1101, 17] on span "More" at bounding box center [1097, 20] width 52 height 17
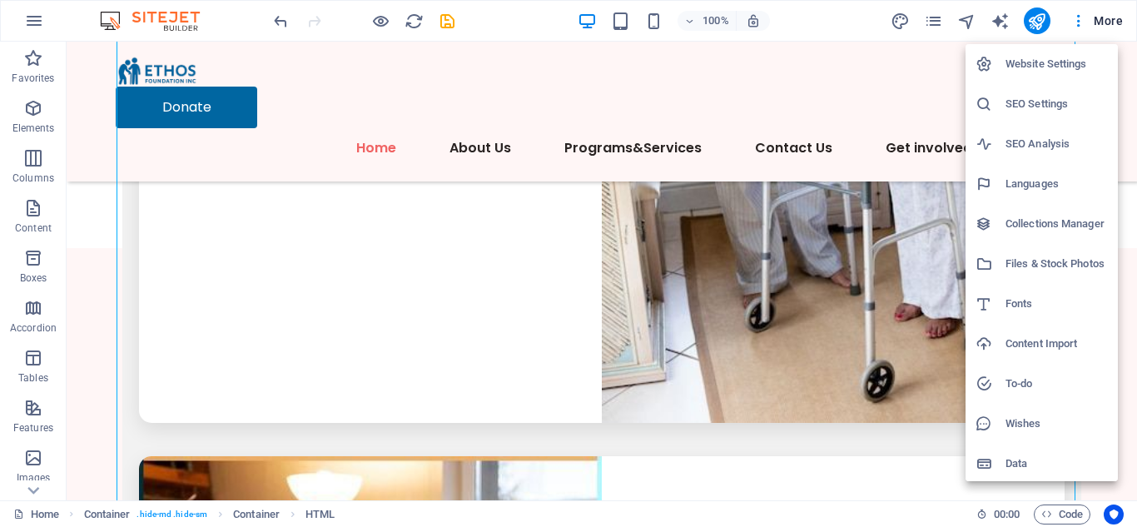
click at [1036, 266] on h6 "Files & Stock Photos" at bounding box center [1057, 264] width 102 height 20
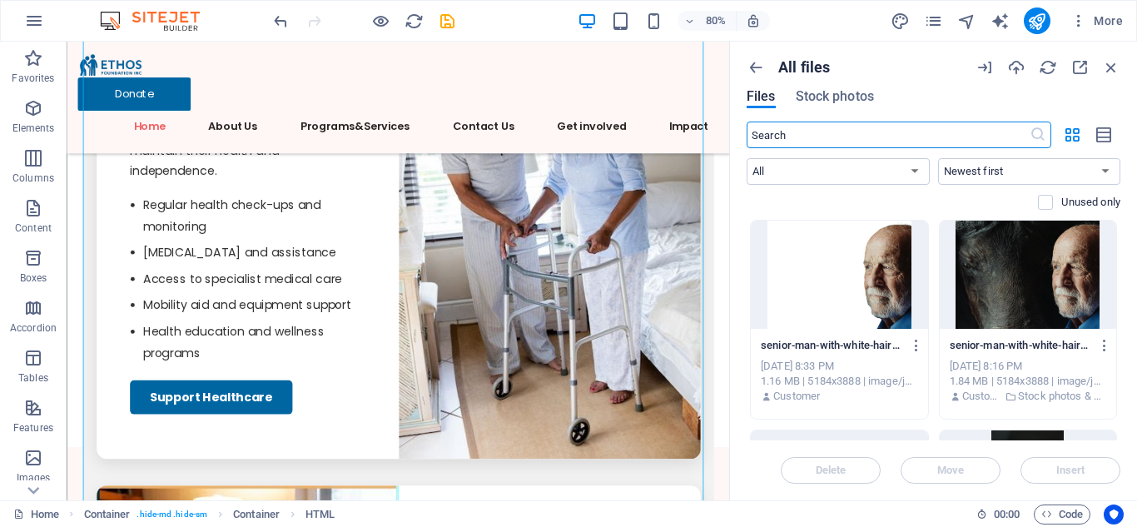
click at [792, 135] on input "text" at bounding box center [888, 135] width 283 height 27
drag, startPoint x: 833, startPoint y: 90, endPoint x: 832, endPoint y: 118, distance: 28.4
click at [833, 90] on span "Stock photos" at bounding box center [835, 97] width 78 height 20
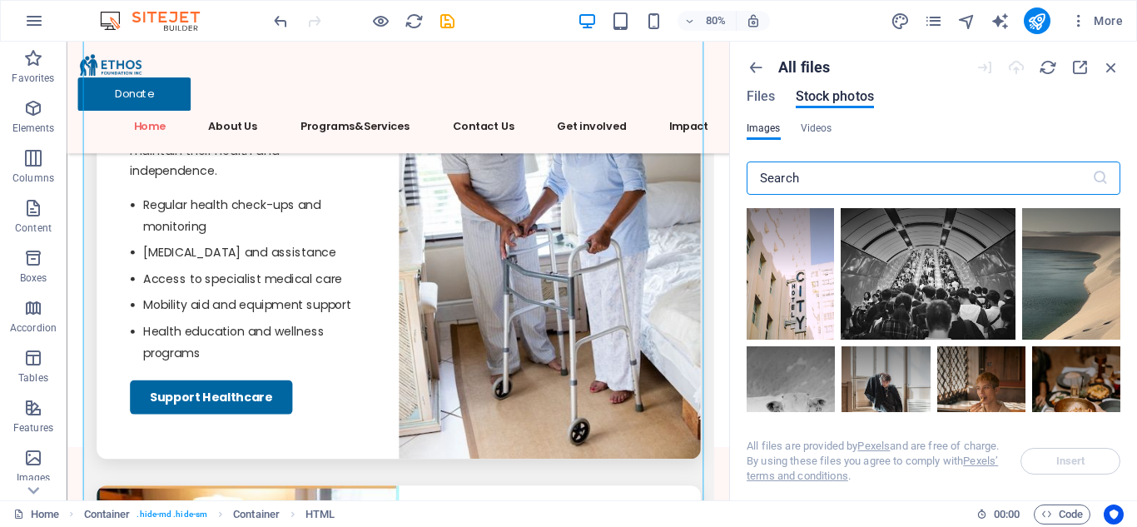
type input "g"
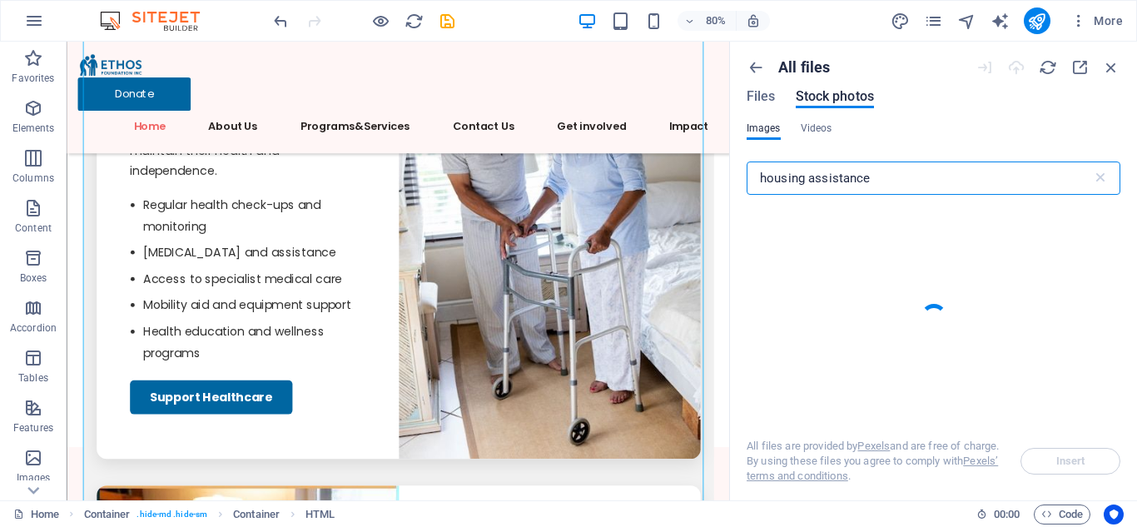
type input "housing assistance"
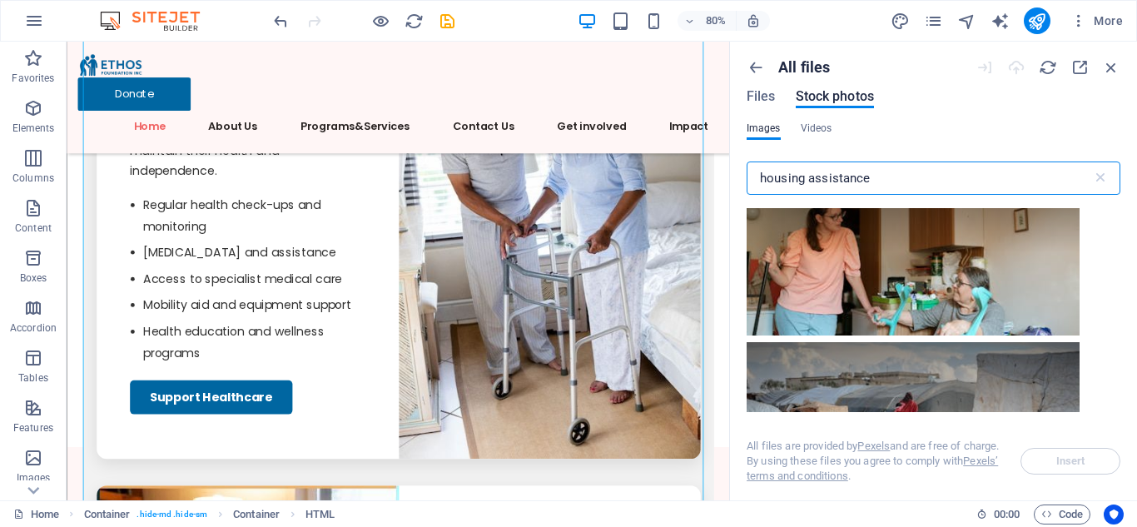
scroll to position [569, 0]
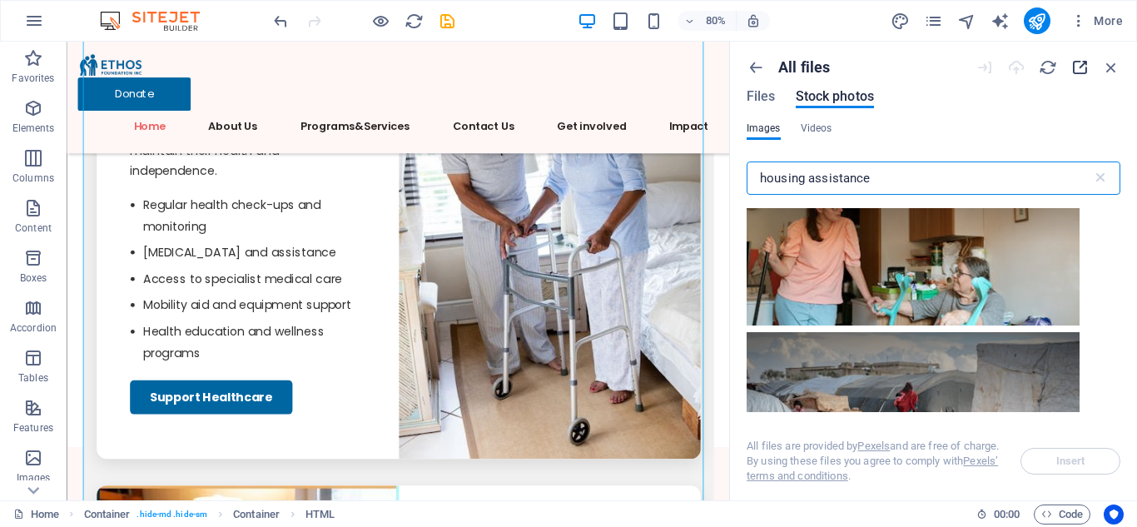
click at [1076, 68] on icon "button" at bounding box center [1080, 67] width 18 height 18
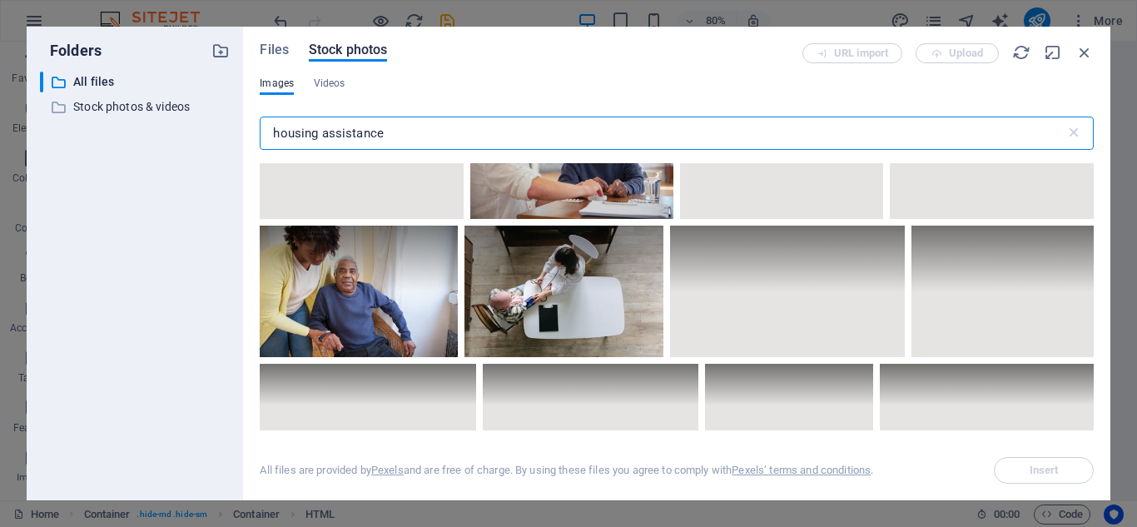
scroll to position [4098, 0]
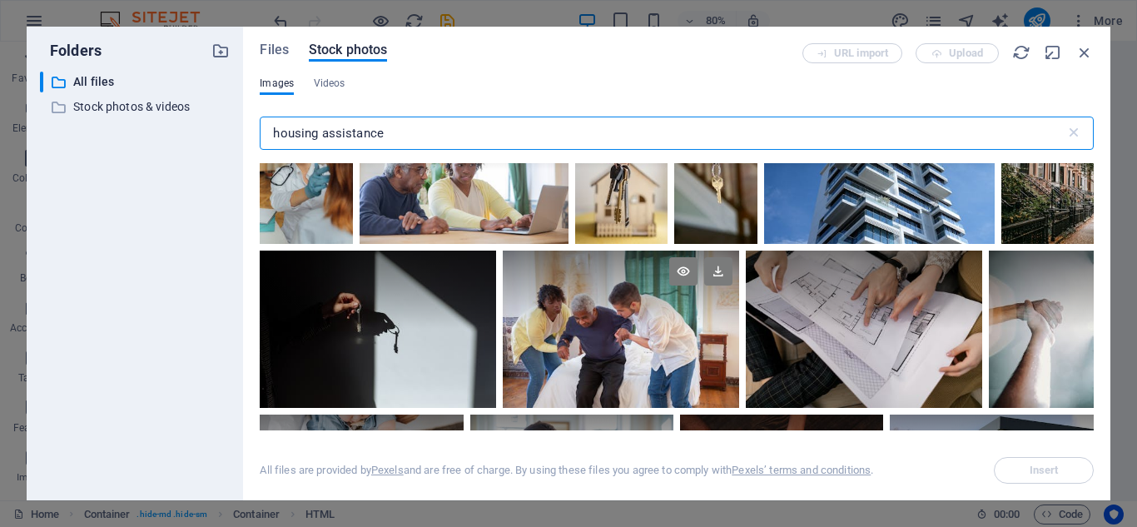
click at [661, 317] on div at bounding box center [621, 290] width 236 height 79
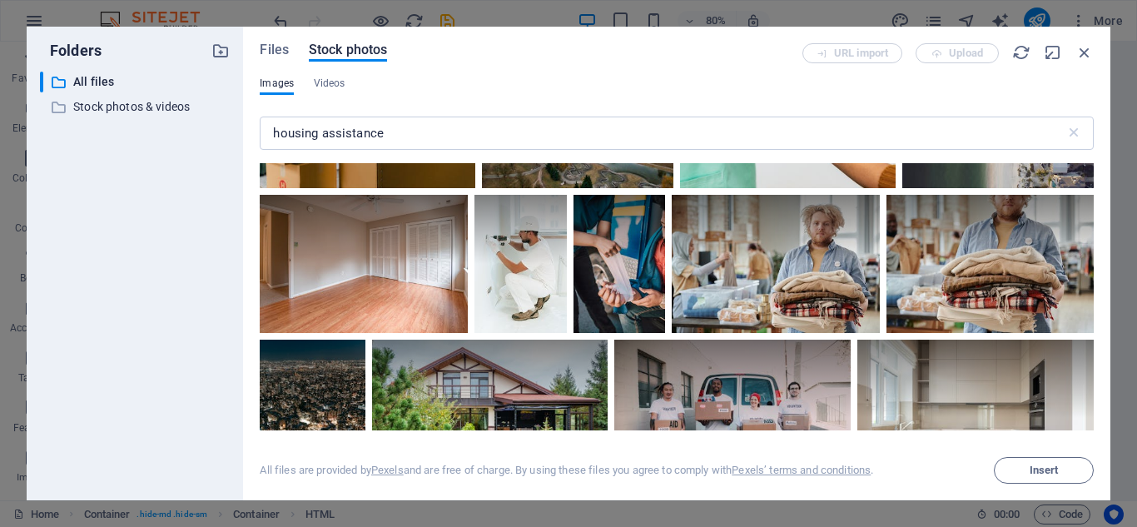
scroll to position [11547, 0]
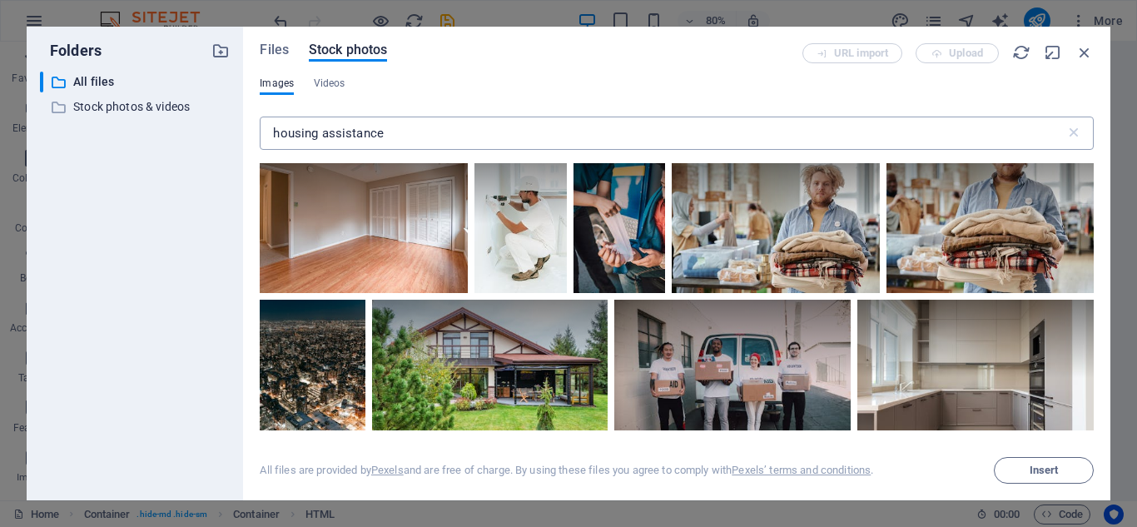
click at [316, 139] on input "housing assistance" at bounding box center [662, 133] width 805 height 33
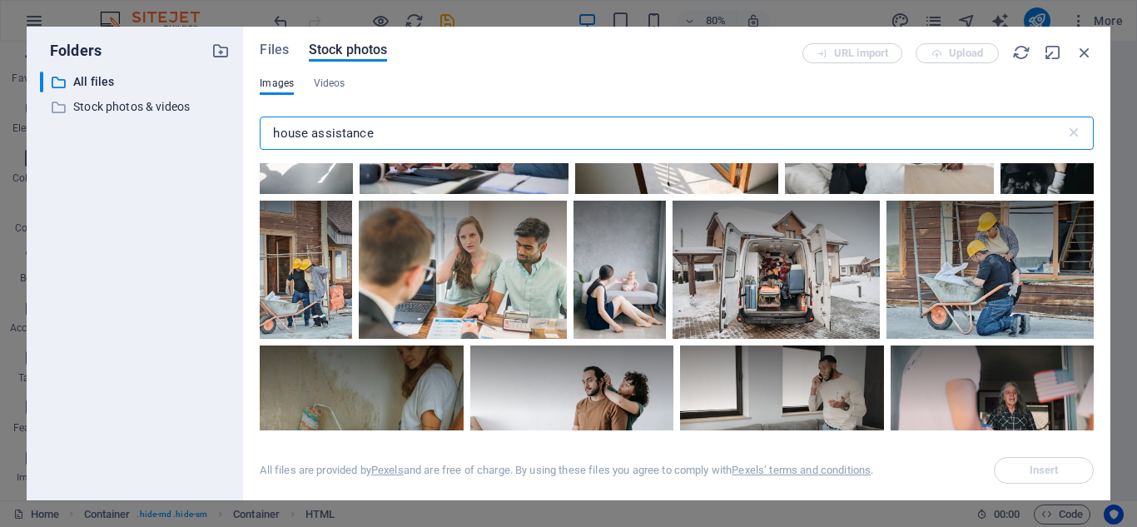
scroll to position [0, 0]
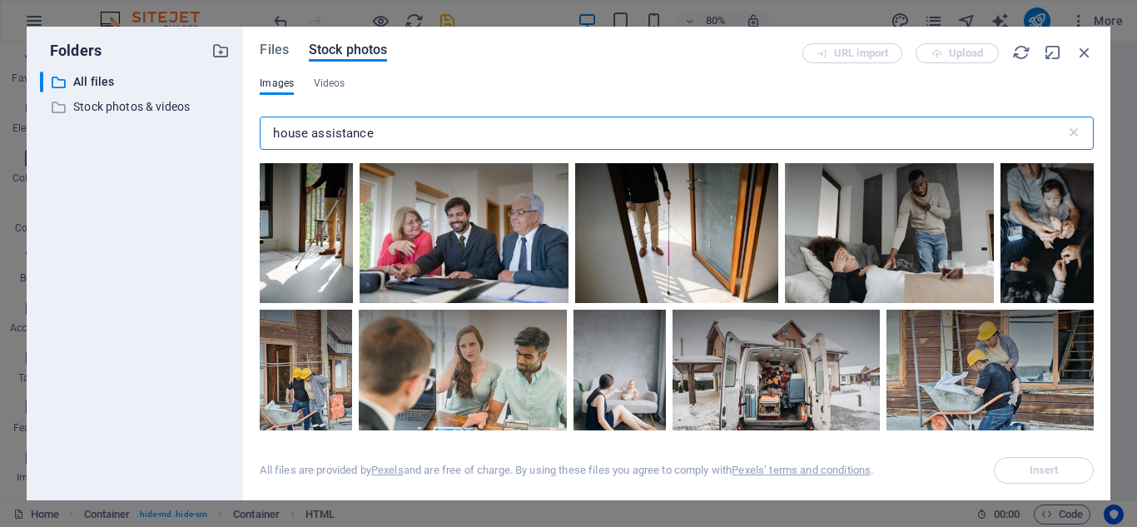
click at [281, 137] on input "house assistance" at bounding box center [662, 133] width 805 height 33
click at [275, 131] on input "house assistance" at bounding box center [662, 133] width 805 height 33
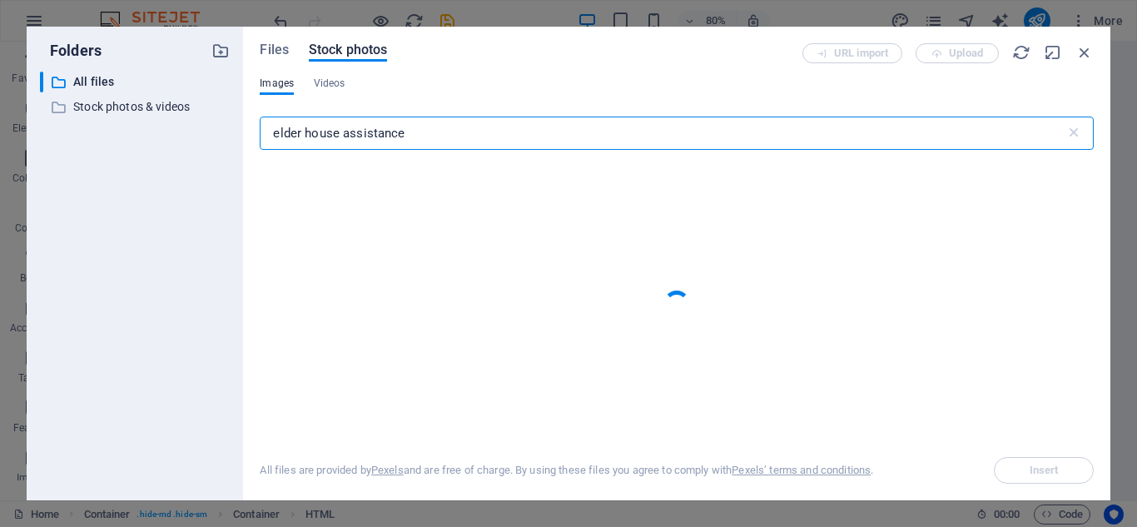
type input "elder house assistance"
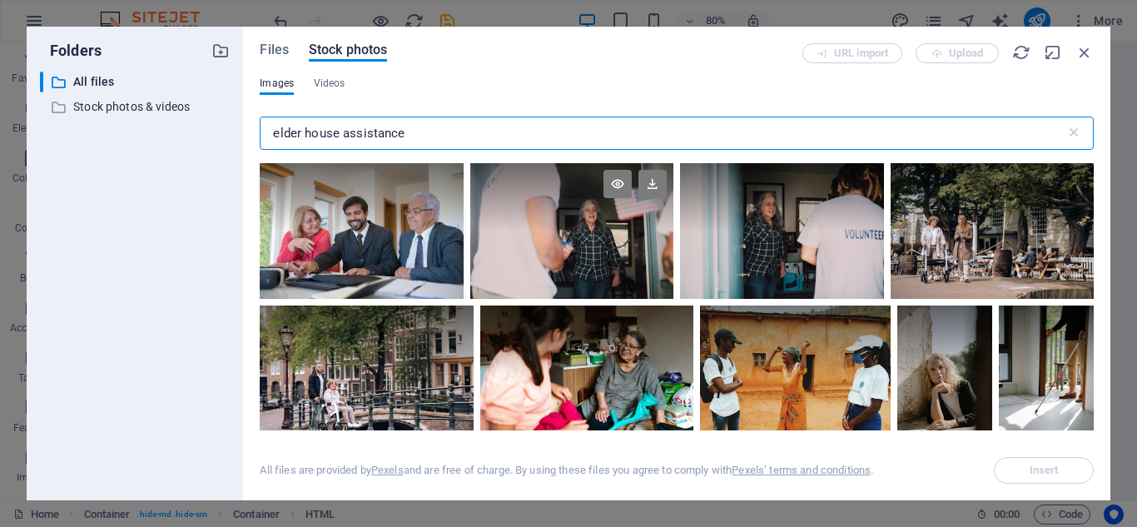
click at [635, 242] on div at bounding box center [571, 231] width 203 height 136
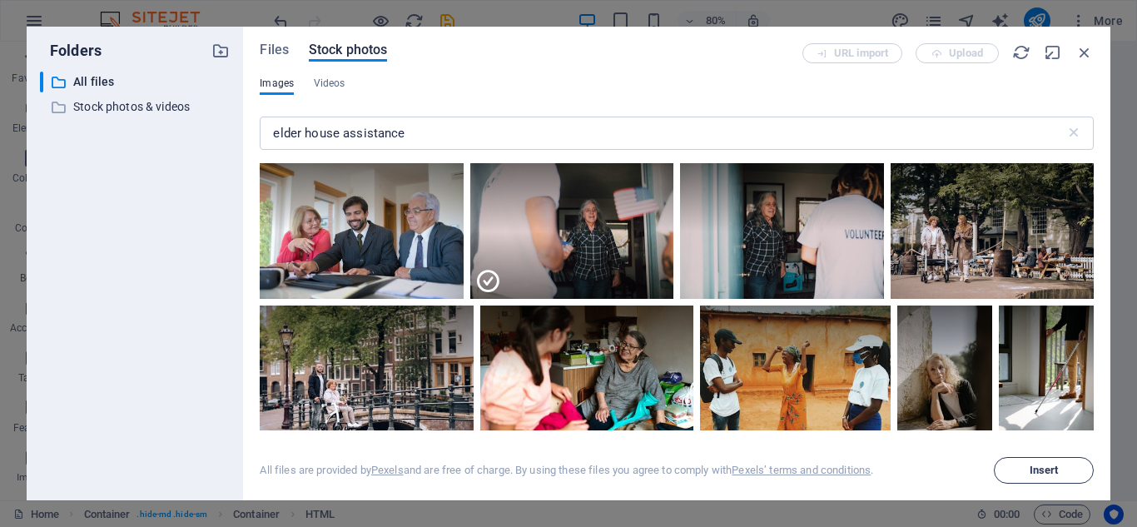
click at [1036, 470] on span "Insert" at bounding box center [1044, 470] width 29 height 10
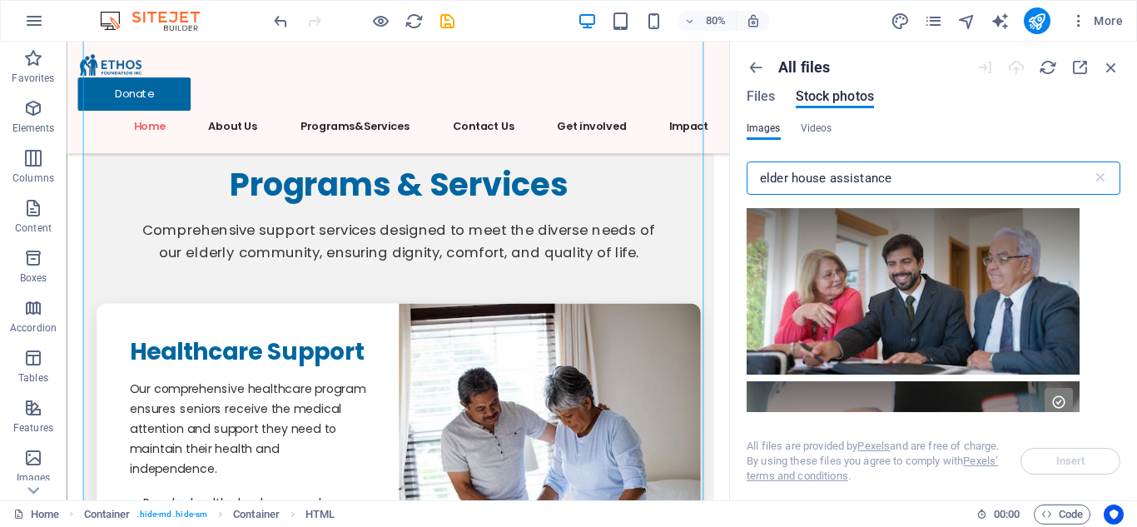
scroll to position [5009, 0]
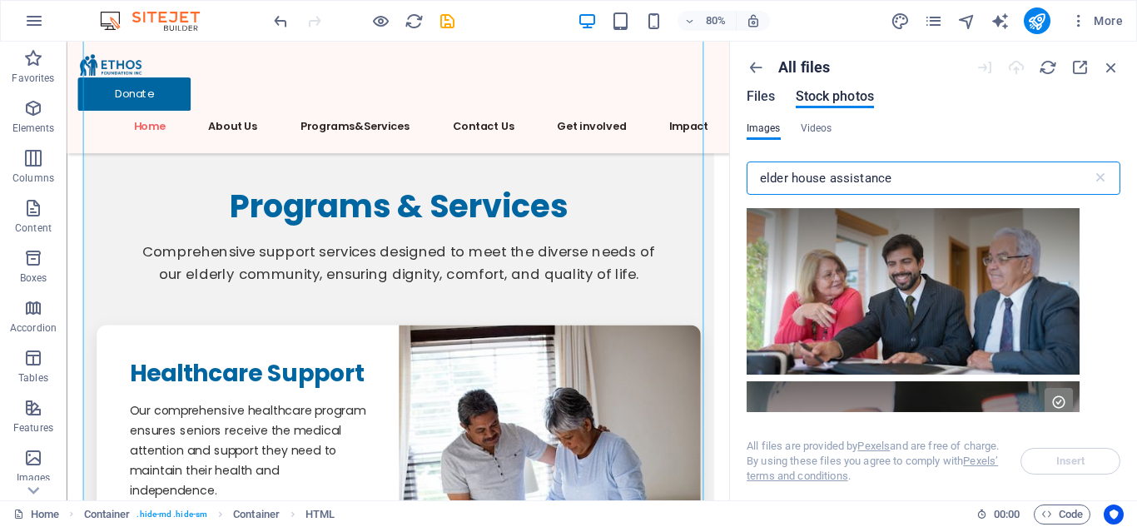
click at [753, 95] on span "Files" at bounding box center [761, 97] width 29 height 20
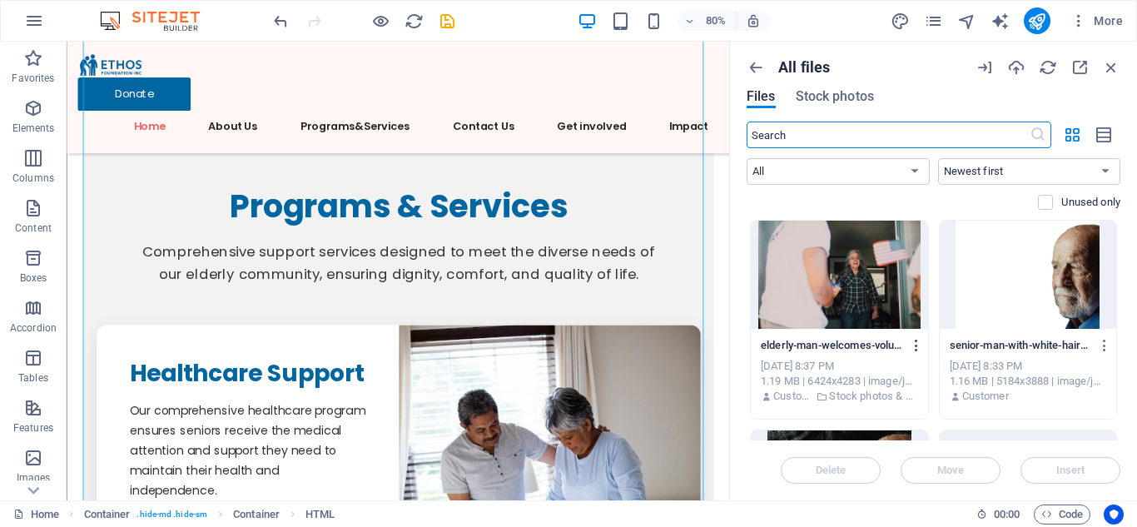
click at [912, 342] on icon "button" at bounding box center [917, 345] width 16 height 15
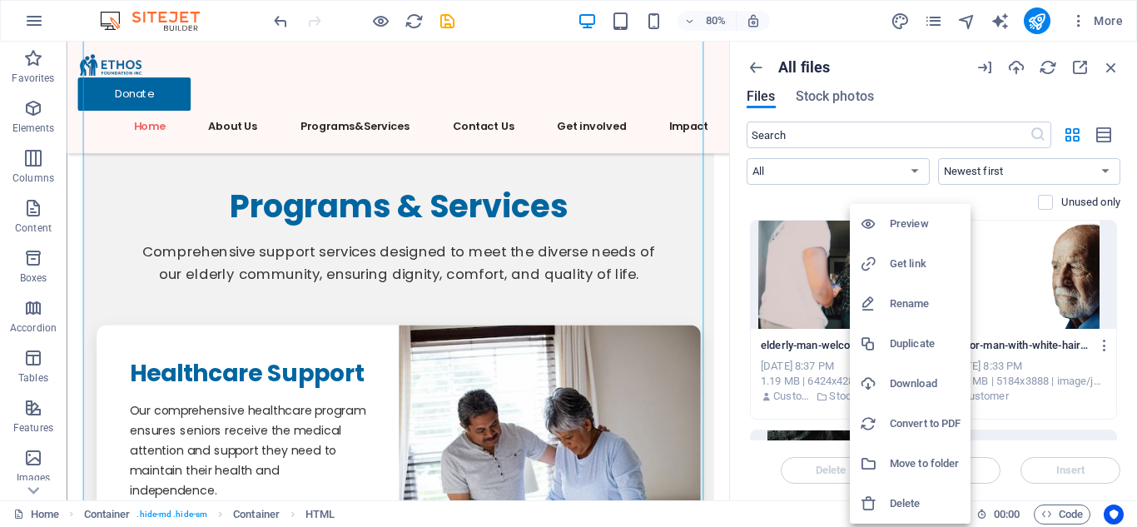
click at [896, 268] on h6 "Get link" at bounding box center [925, 264] width 71 height 20
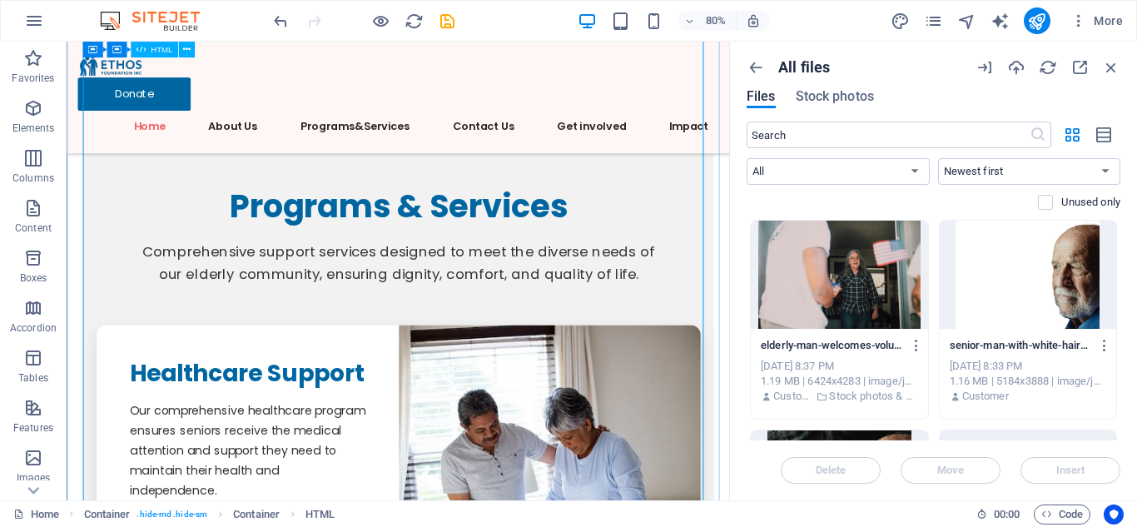
click at [1114, 64] on icon "button" at bounding box center [1111, 67] width 18 height 18
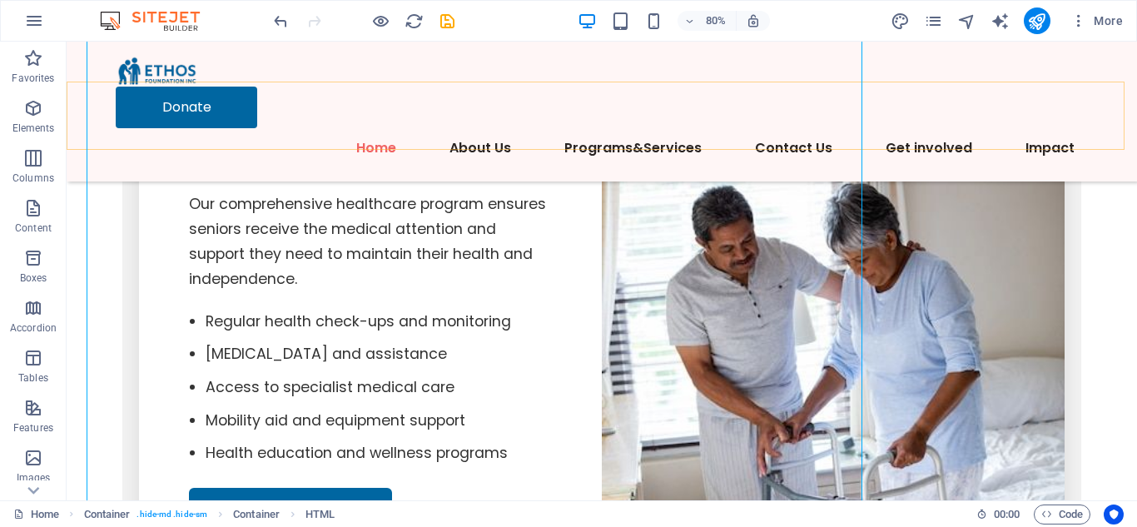
scroll to position [4969, 0]
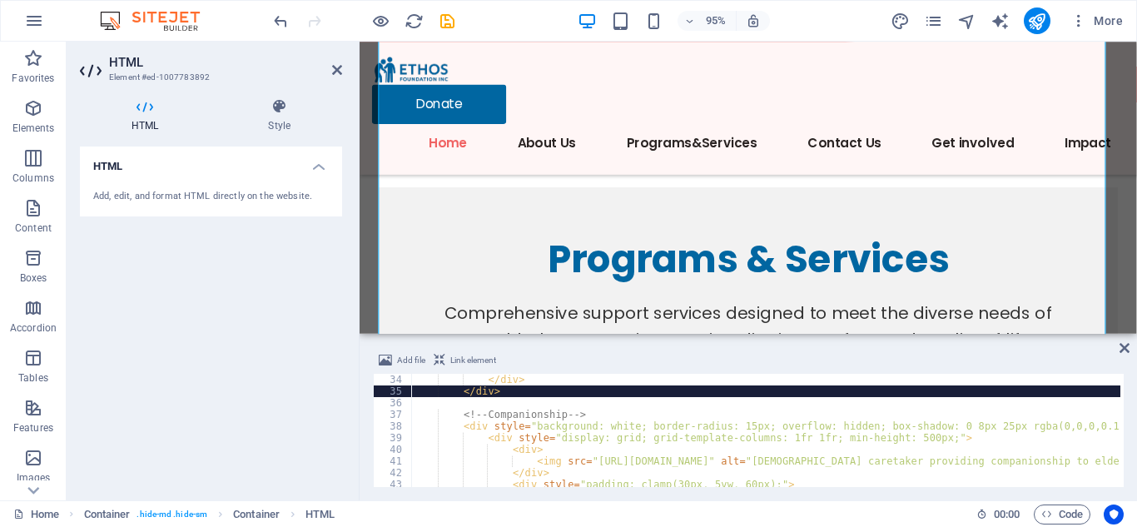
click at [1118, 351] on div "Add file Link element" at bounding box center [748, 363] width 751 height 24
click at [1125, 348] on icon at bounding box center [1125, 347] width 10 height 13
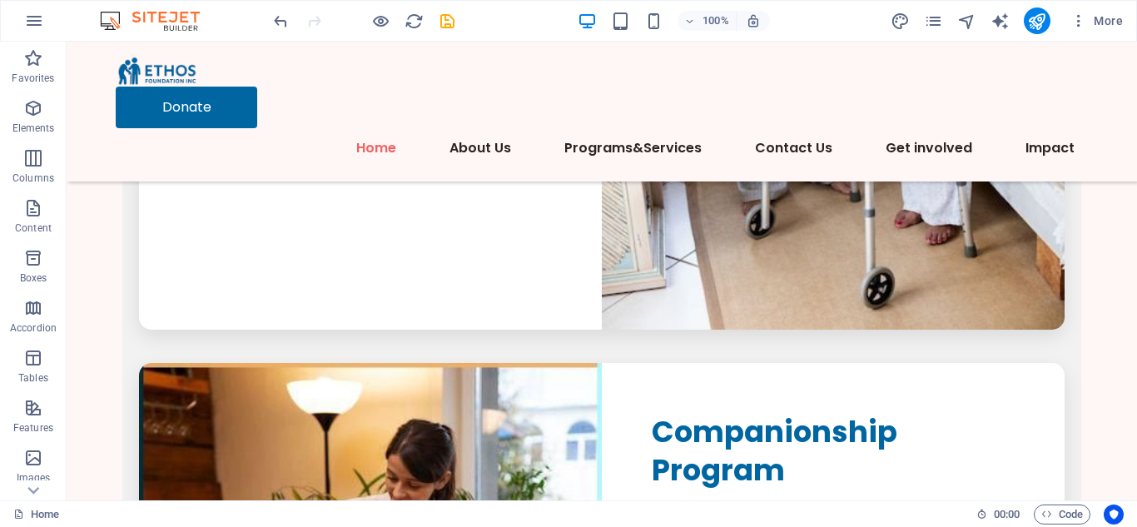
scroll to position [5485, 0]
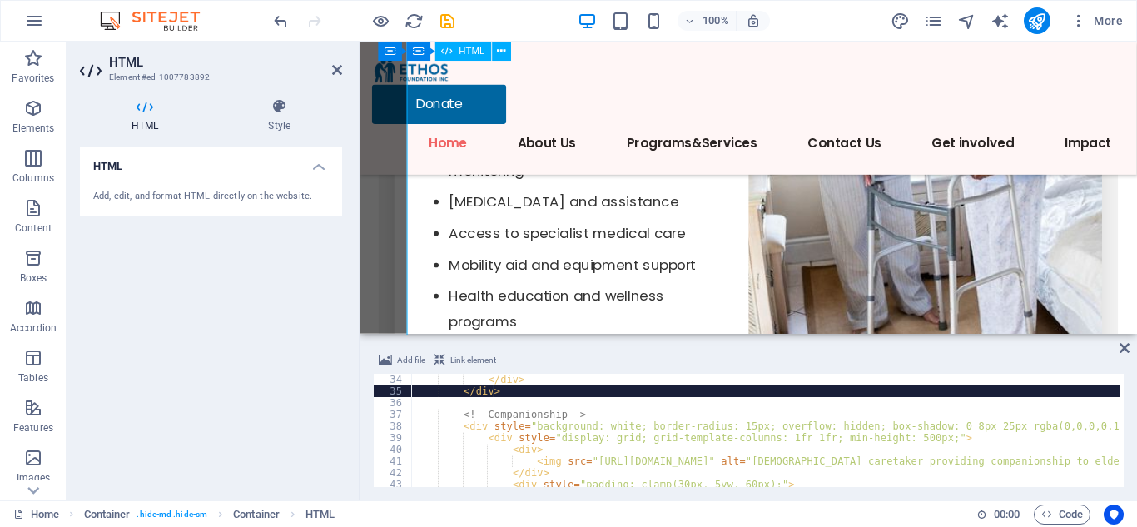
scroll to position [5462, 0]
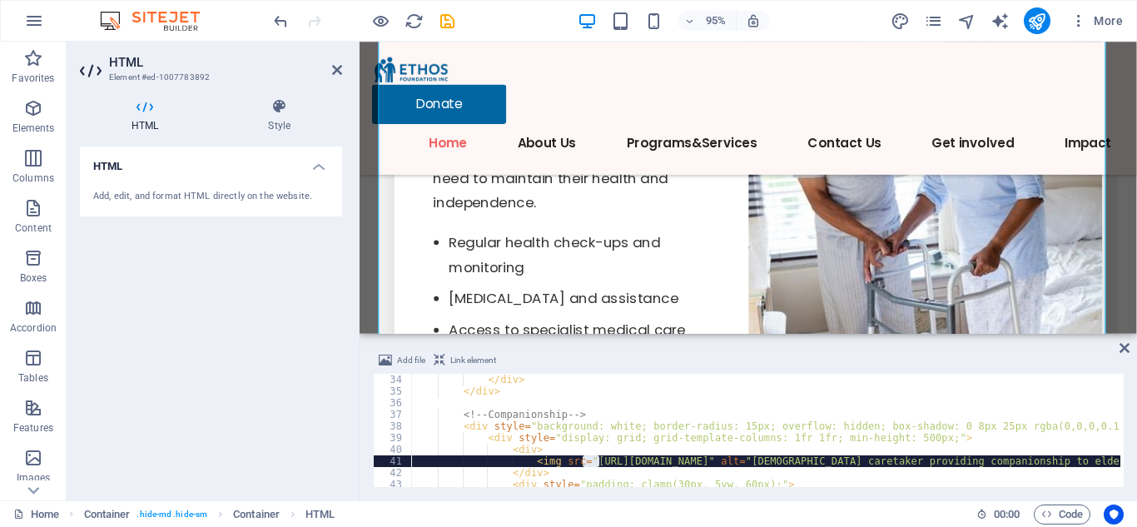
drag, startPoint x: 584, startPoint y: 458, endPoint x: 599, endPoint y: 461, distance: 14.5
click at [595, 462] on div "</ div > </ div > <!-- Companionship --> < div style = "background: white; bord…" at bounding box center [765, 430] width 709 height 113
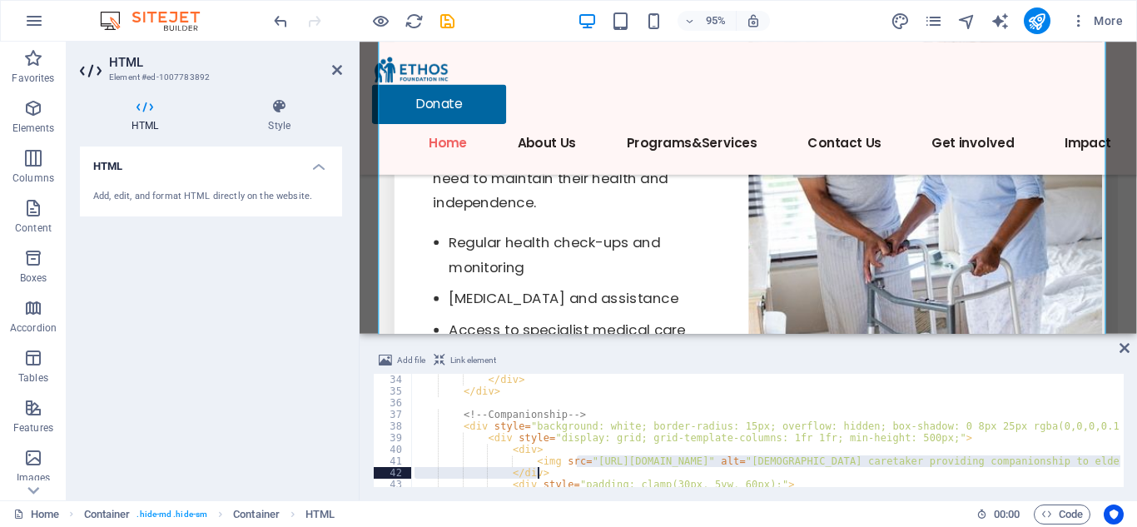
drag, startPoint x: 580, startPoint y: 459, endPoint x: 657, endPoint y: 470, distance: 77.4
click at [590, 460] on div "</ div > </ div > <!-- Companionship --> < div style = "background: white; bord…" at bounding box center [765, 430] width 709 height 113
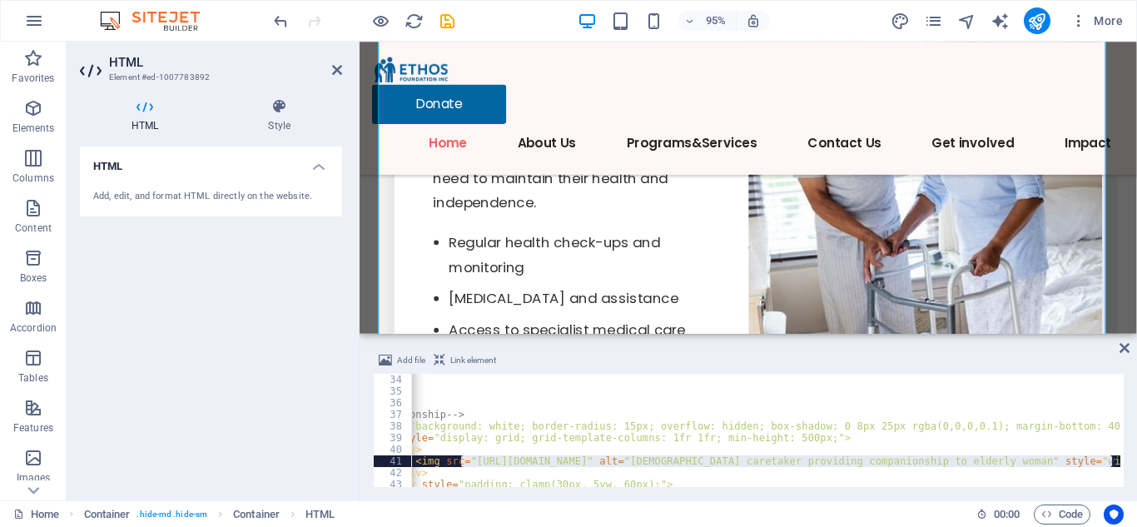
scroll to position [0, 125]
drag, startPoint x: 585, startPoint y: 459, endPoint x: 1113, endPoint y: 461, distance: 527.8
click at [1113, 461] on div "</ div > </ div > <!-- Companionship --> < div style = "background: white; bord…" at bounding box center [1055, 440] width 1539 height 133
paste textarea "72789/elderly-man-welcomes-volunteers-at-his-front-door-american-flag-in-hand-s…"
type textarea "<img src="[URL][DOMAIN_NAME]" alt="[DEMOGRAPHIC_DATA] caretaker providing compa…"
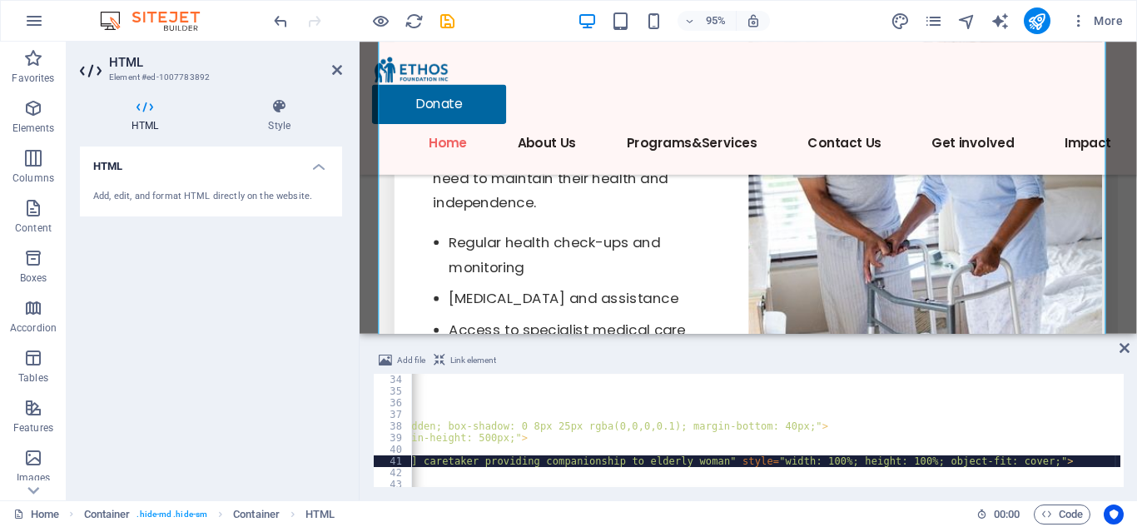
scroll to position [0, 445]
click at [1121, 348] on icon at bounding box center [1125, 347] width 10 height 13
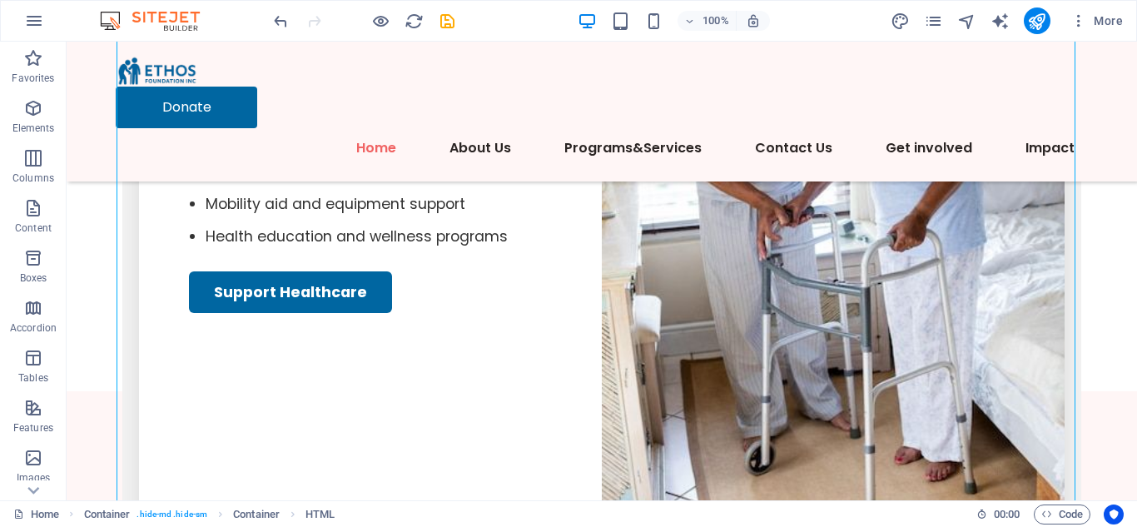
scroll to position [5340, 0]
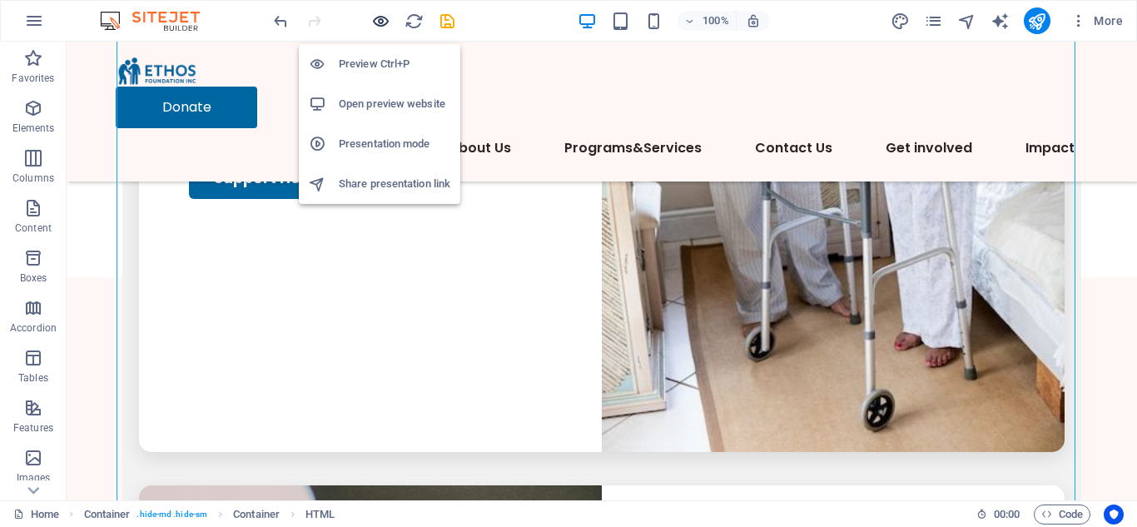
click at [378, 17] on icon "button" at bounding box center [380, 21] width 19 height 19
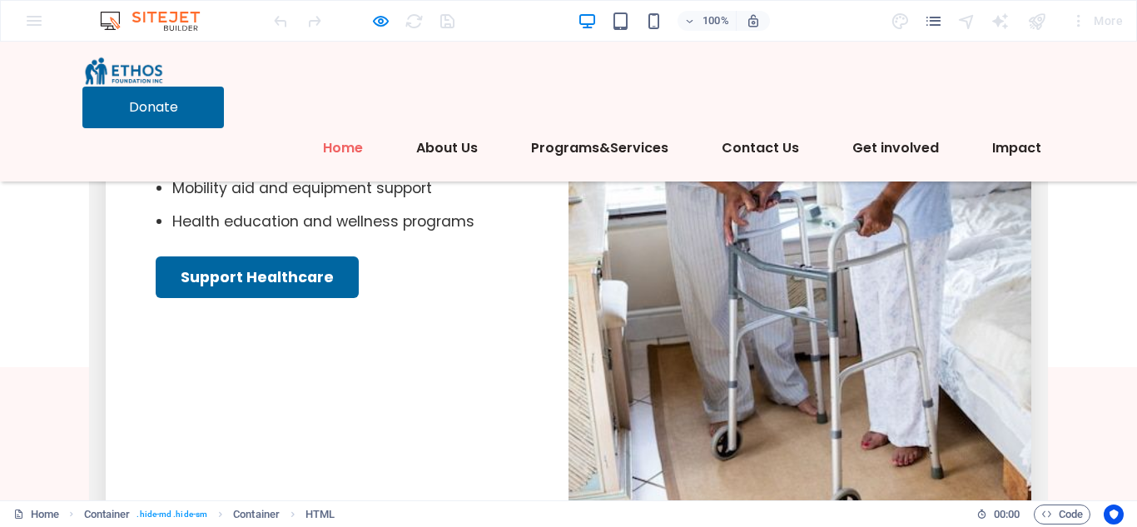
scroll to position [5294, 0]
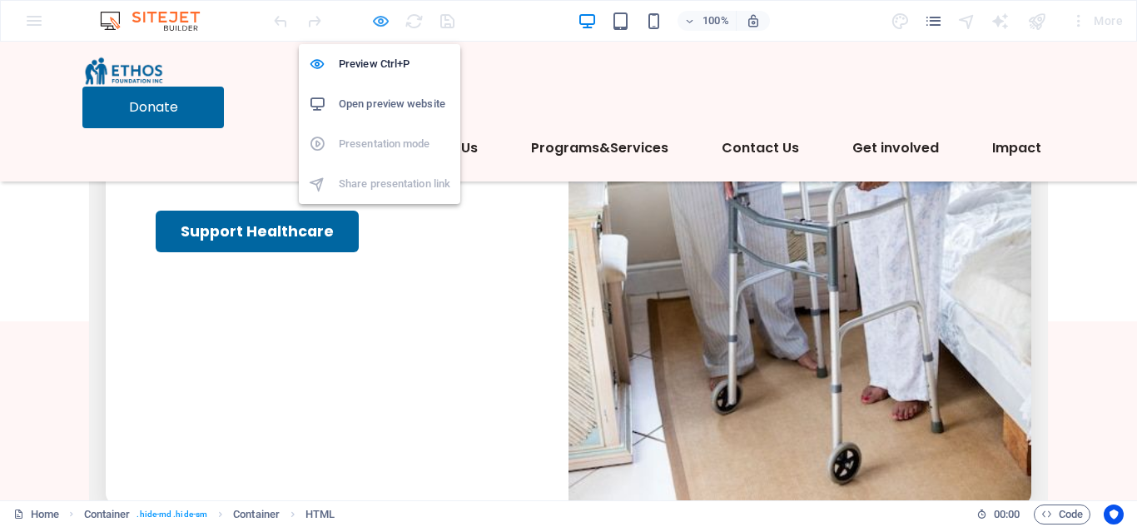
click at [383, 22] on icon "button" at bounding box center [380, 21] width 19 height 19
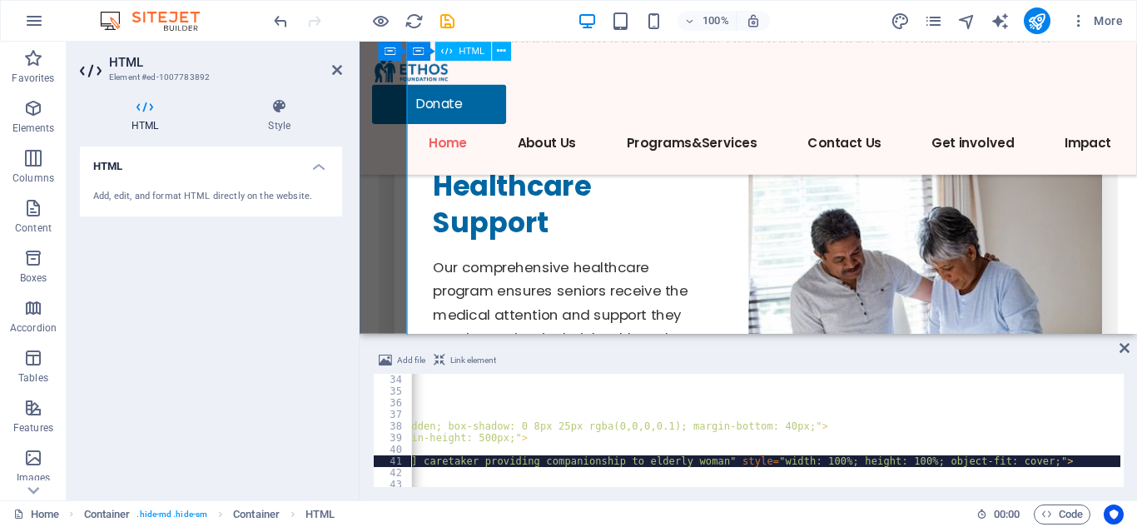
scroll to position [5423, 0]
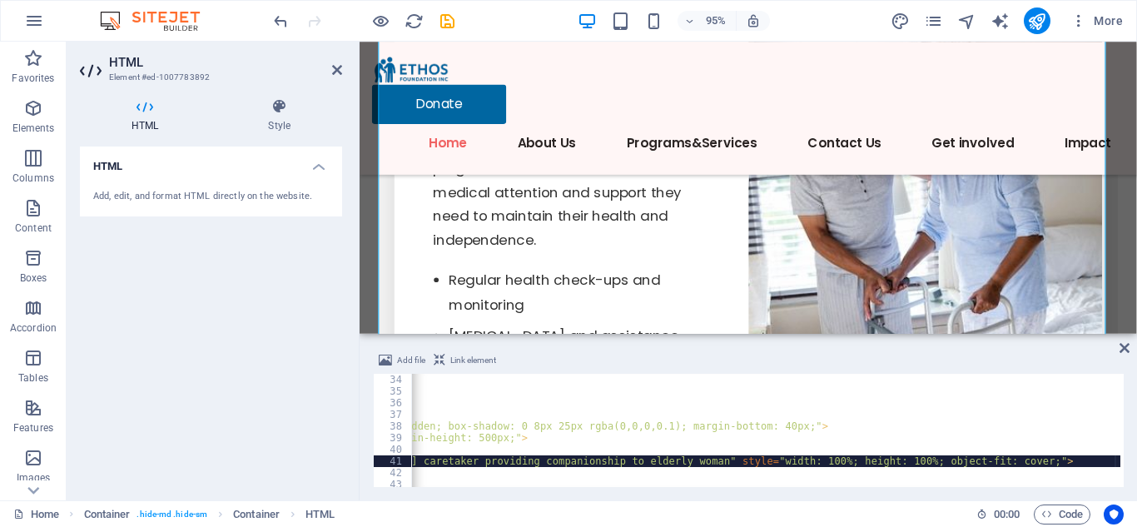
click at [848, 466] on div "</ div > </ div > <!-- Companionship --> < div style = "background: white; bord…" at bounding box center [879, 440] width 1824 height 133
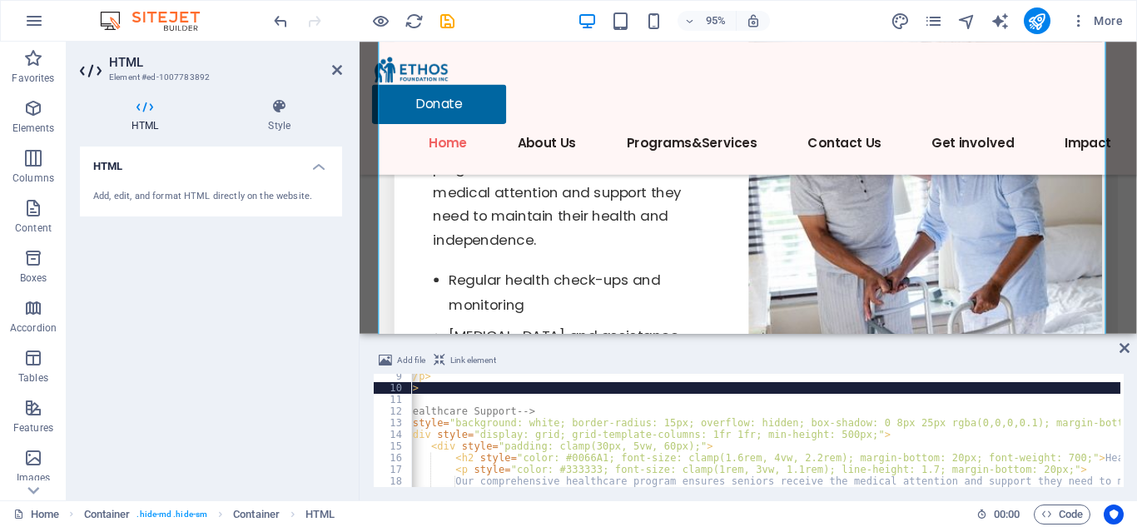
scroll to position [0, 82]
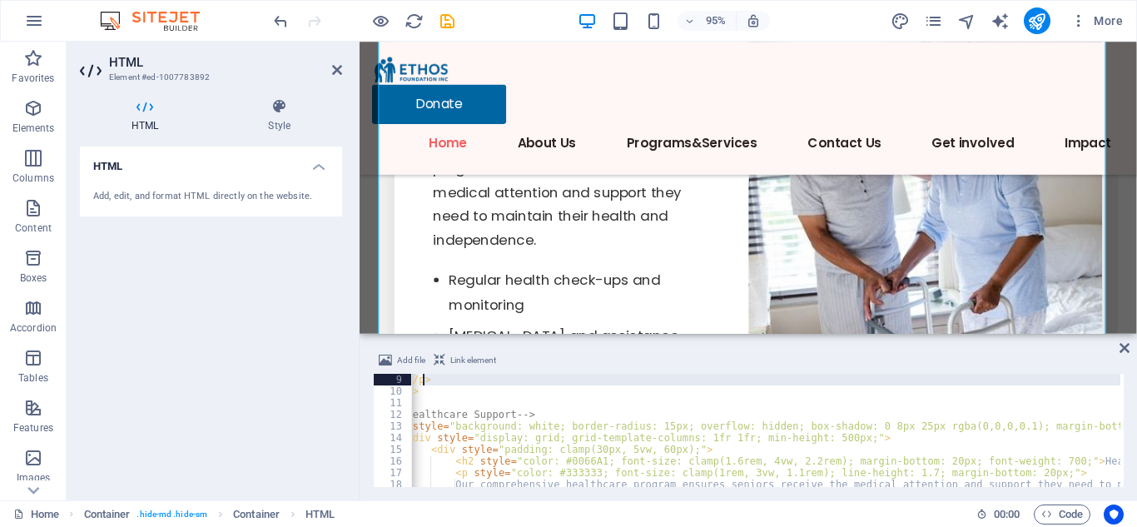
drag, startPoint x: 1120, startPoint y: 386, endPoint x: 1111, endPoint y: 380, distance: 10.2
click at [1111, 380] on div "<img src="[URL][DOMAIN_NAME]" alt="[DEMOGRAPHIC_DATA] caretaker providing compa…" at bounding box center [748, 430] width 751 height 113
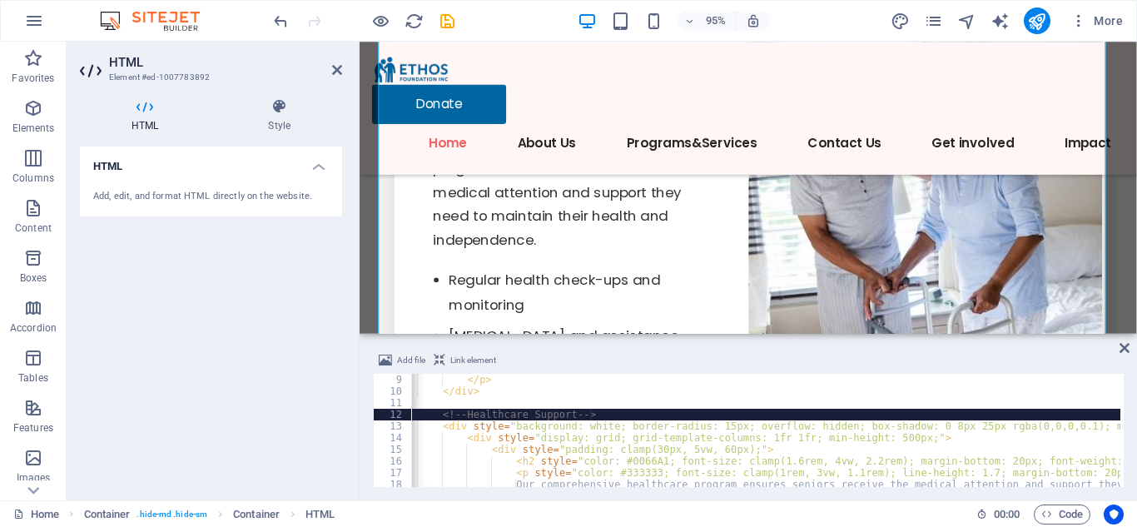
scroll to position [0, 0]
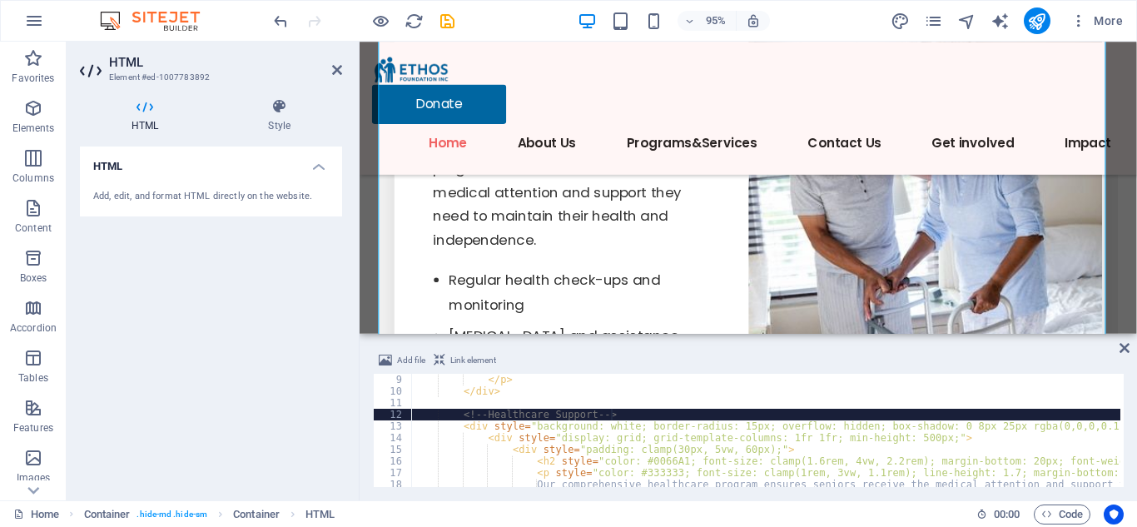
type textarea "<div style="padding: clamp(30px, 5vw, 60px);">"
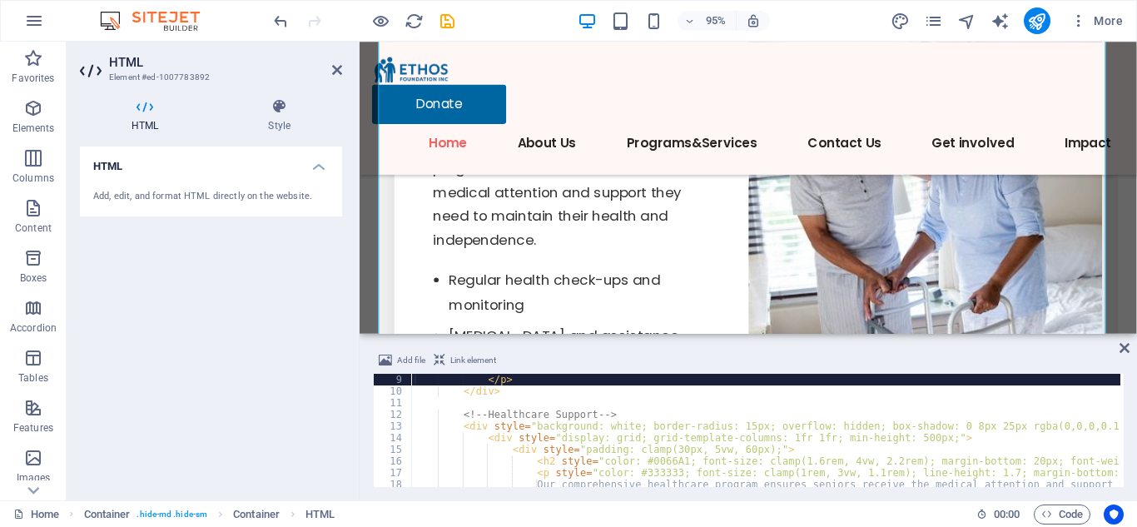
type textarea "<!-- Header -->"
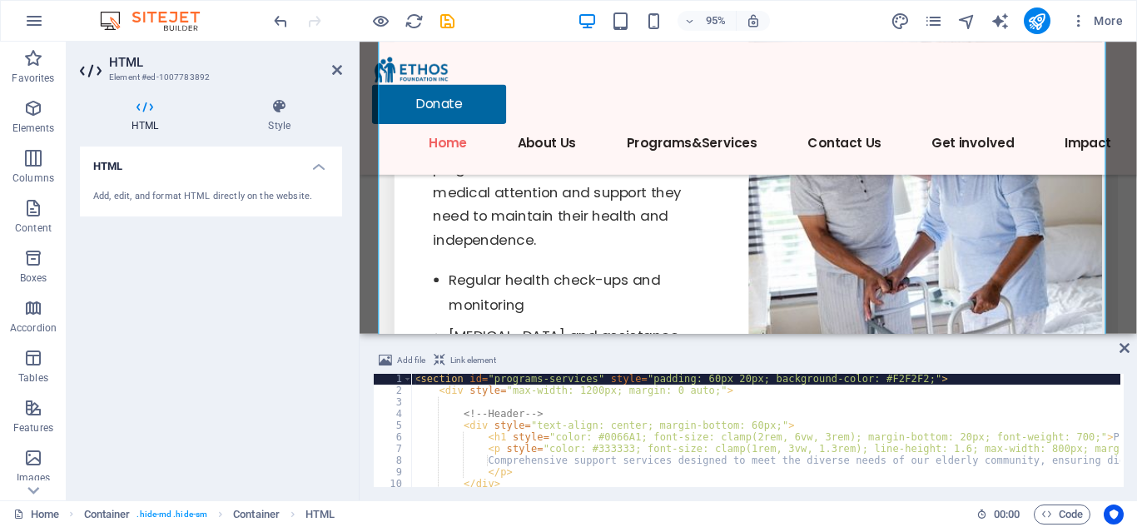
scroll to position [1, 0]
type textarea "<div style="max-width: 1200px; margin: 0 auto;">"
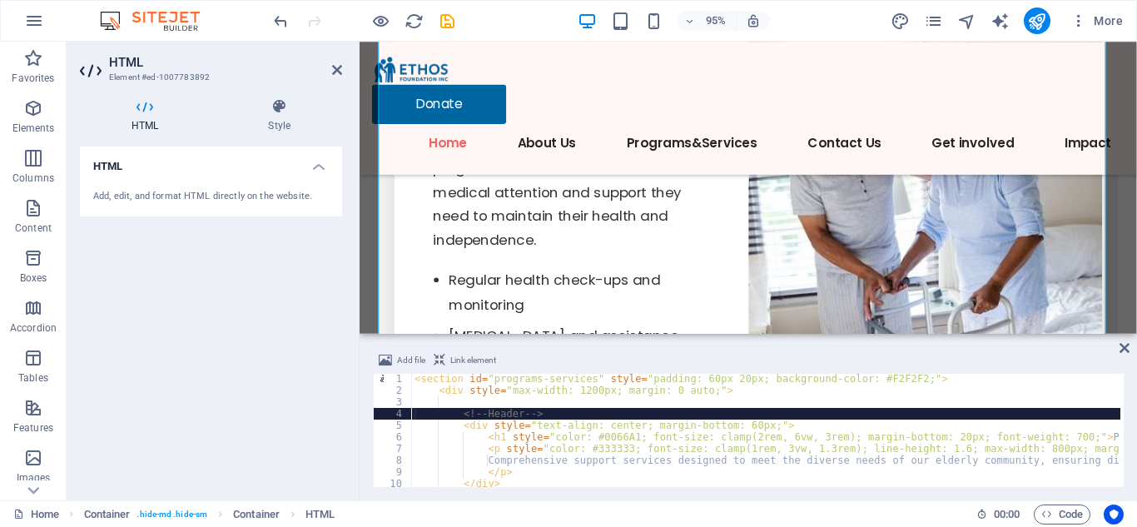
type textarea "<!-- Header -->"
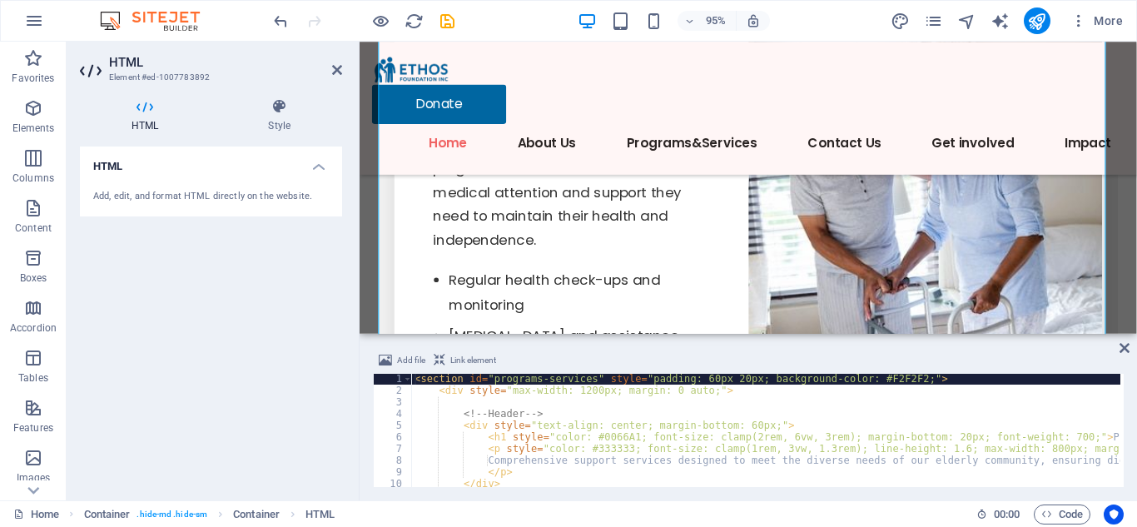
type textarea "<div style="max-width: 1200px; margin: 0 auto;">"
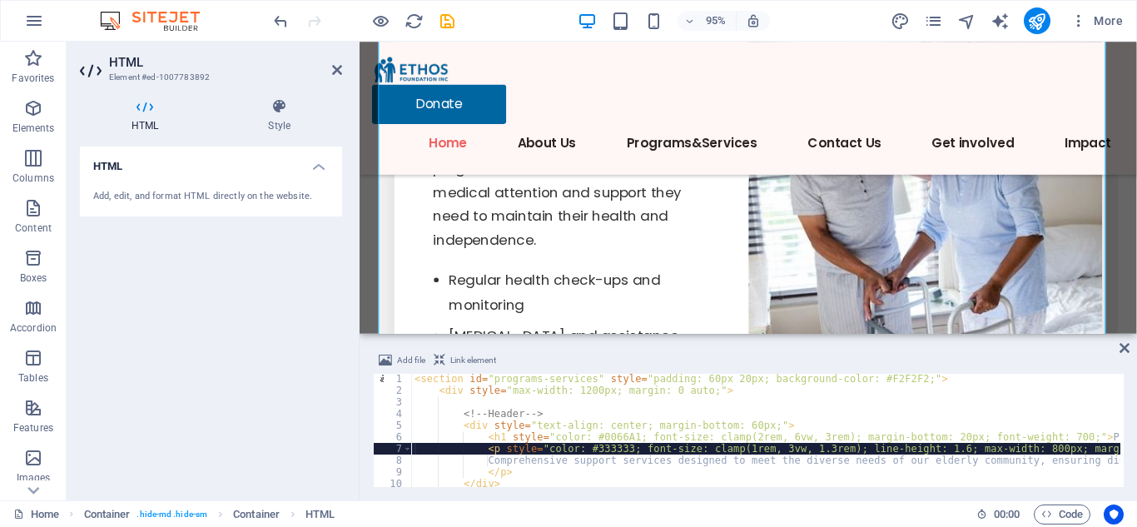
type textarea "</div>"
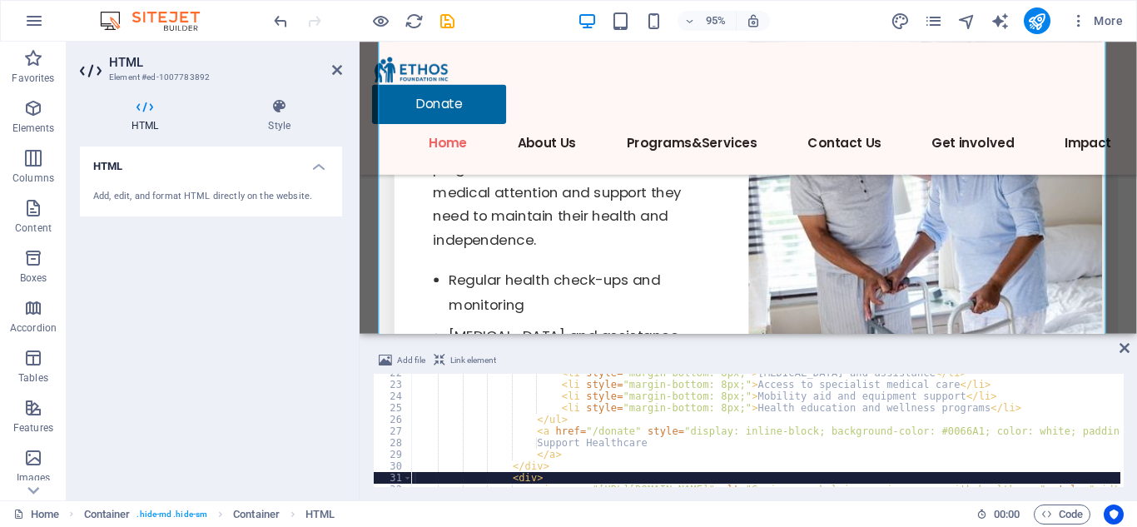
type textarea "</div>"
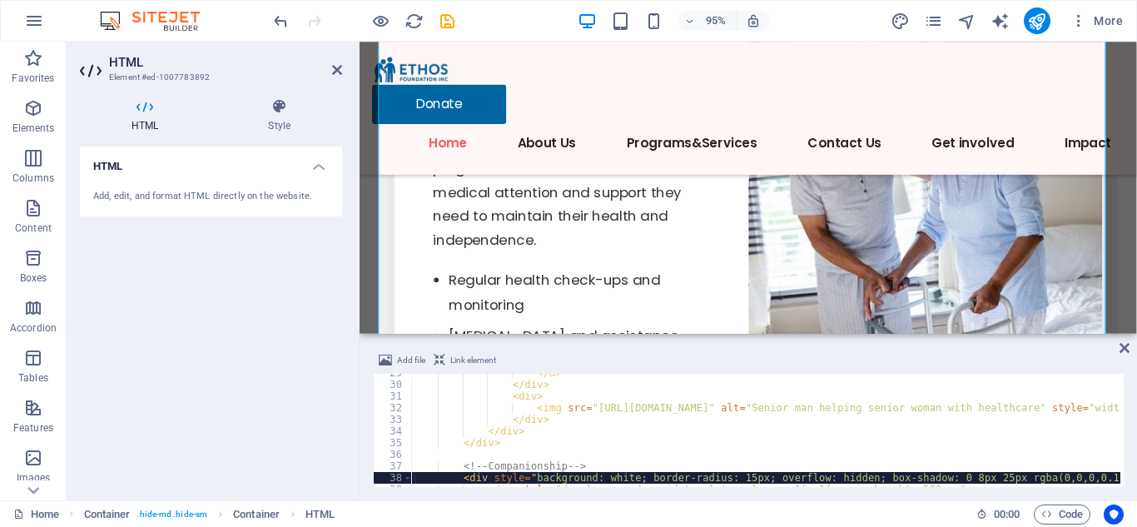
scroll to position [333, 0]
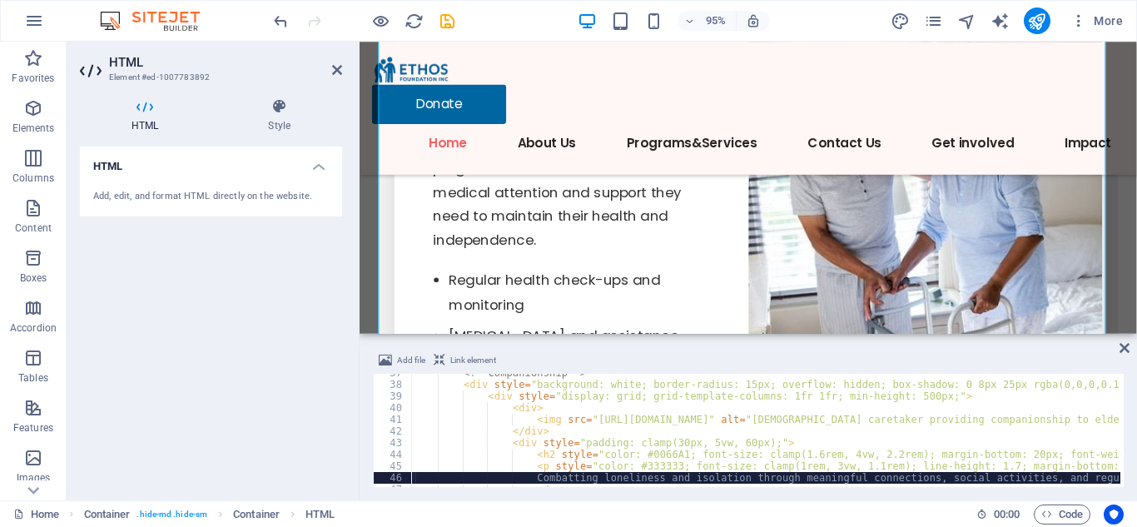
type textarea "</p>"
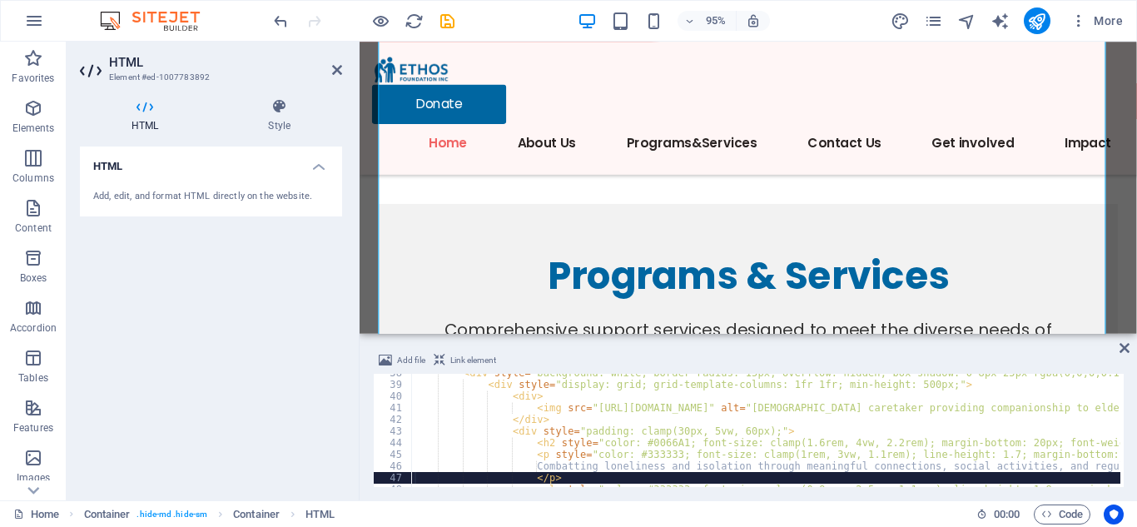
scroll to position [4953, 0]
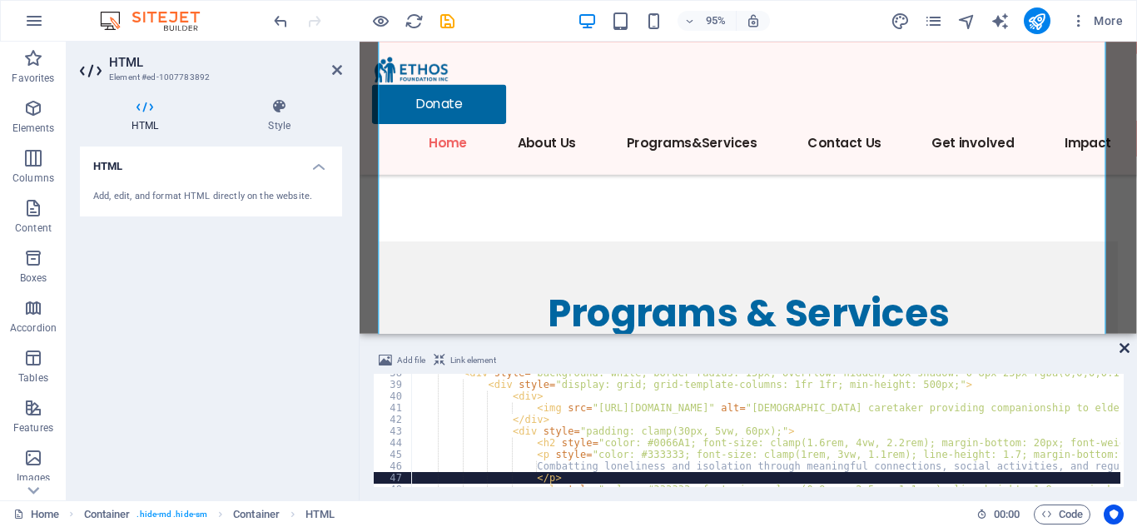
click at [1130, 346] on div "Add file Link element </p> 38 39 40 41 42 43 44 45 46 47 48 49 < div style = "b…" at bounding box center [749, 418] width 778 height 163
drag, startPoint x: 1122, startPoint y: 345, endPoint x: 1056, endPoint y: 305, distance: 77.0
click at [1122, 345] on icon at bounding box center [1125, 347] width 10 height 13
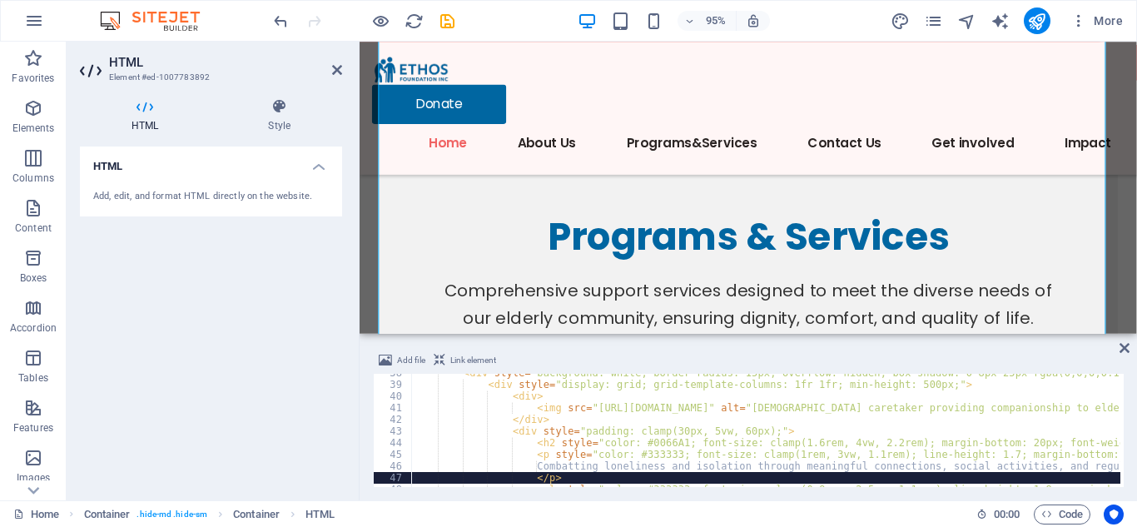
scroll to position [4913, 0]
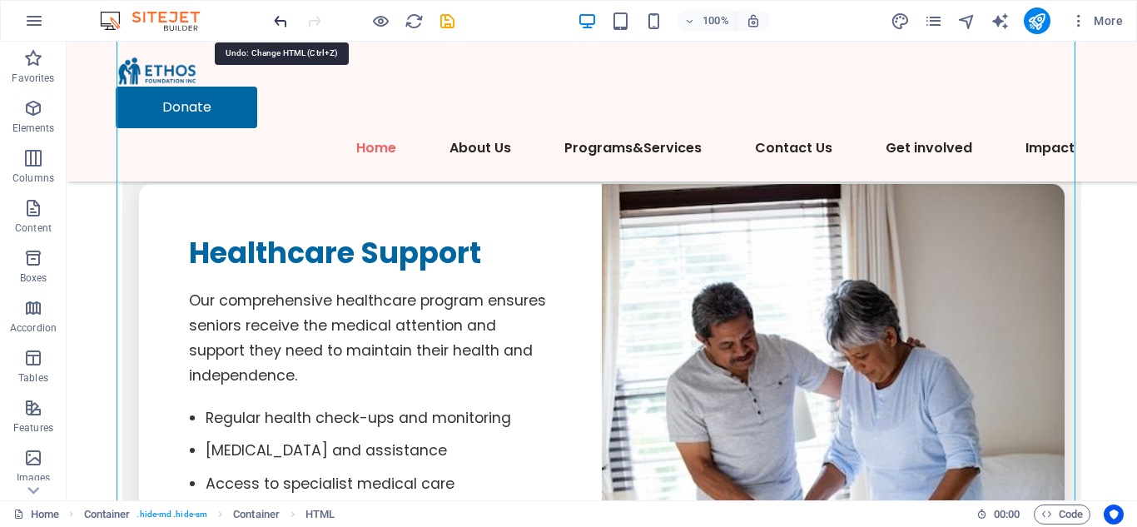
click at [286, 20] on icon "undo" at bounding box center [280, 21] width 19 height 19
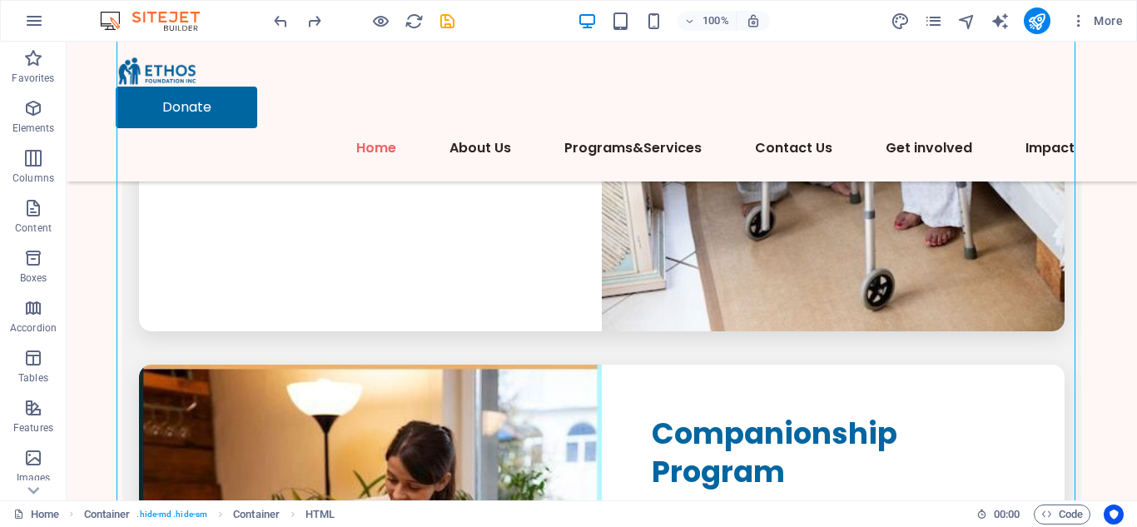
scroll to position [5598, 0]
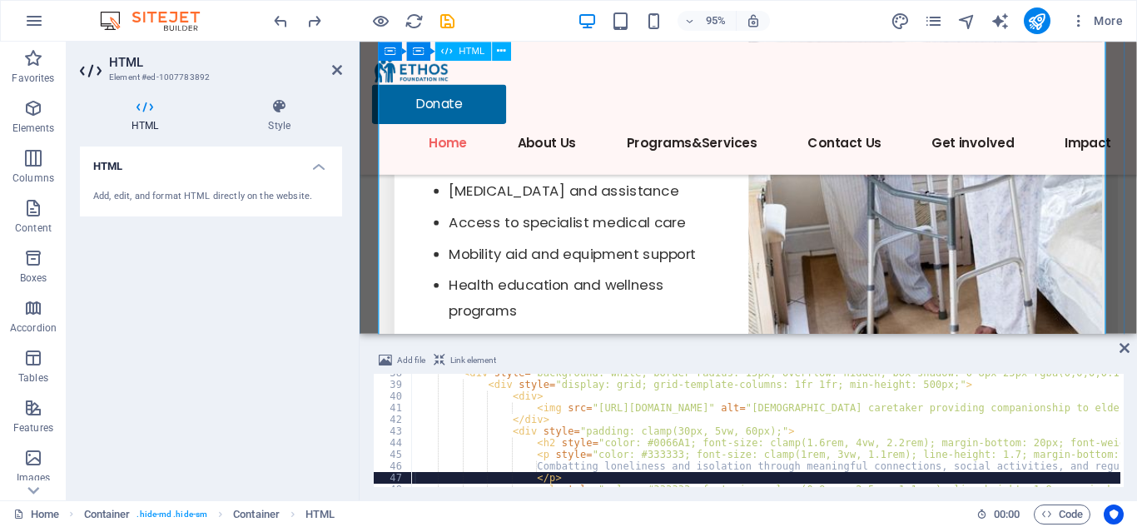
scroll to position [438, 0]
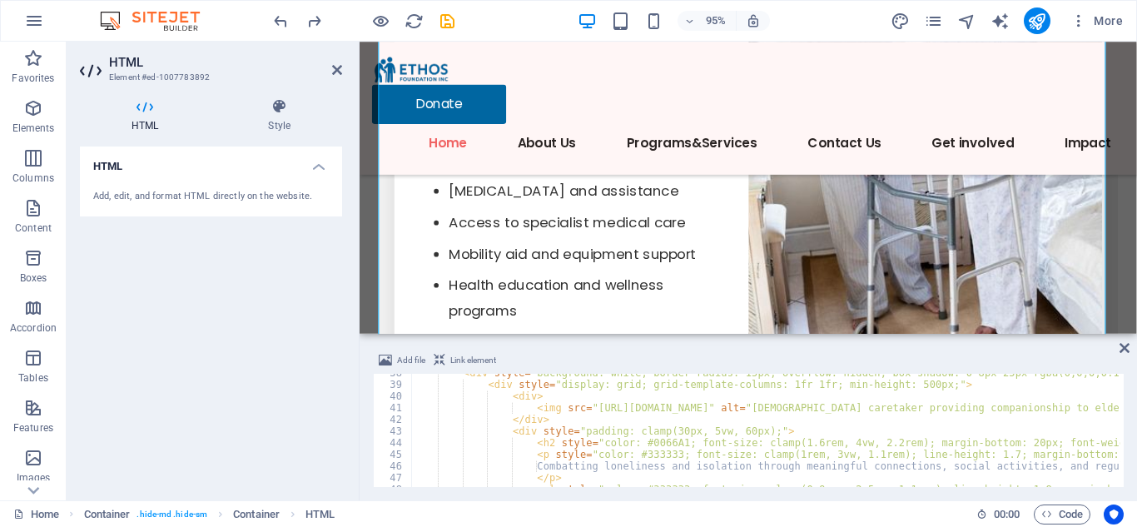
type textarea "<h2 style="color: #0066A1; font-size: clamp(1.6rem, 4vw, 2.2rem); margin-bottom…"
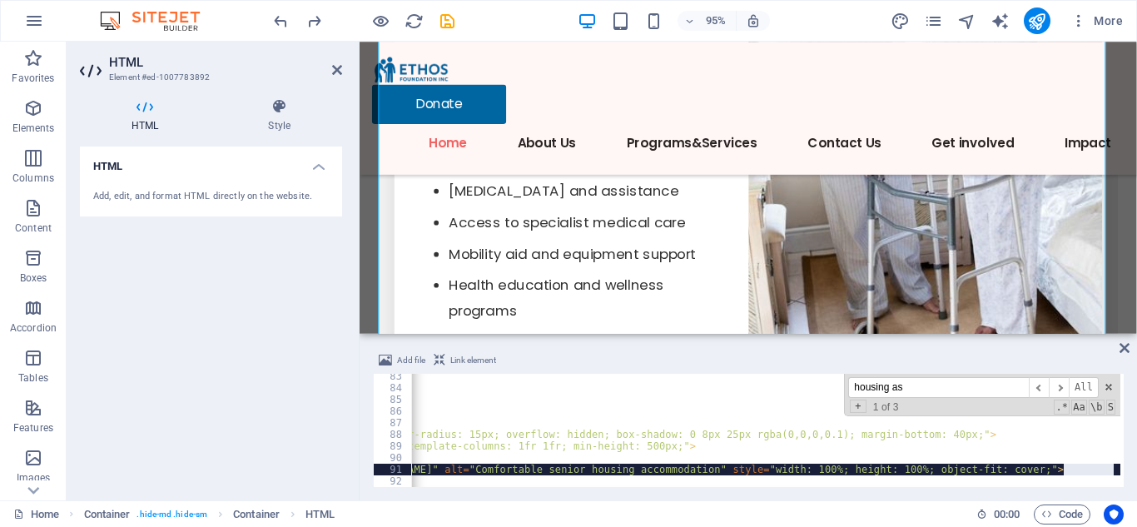
scroll to position [1041, 0]
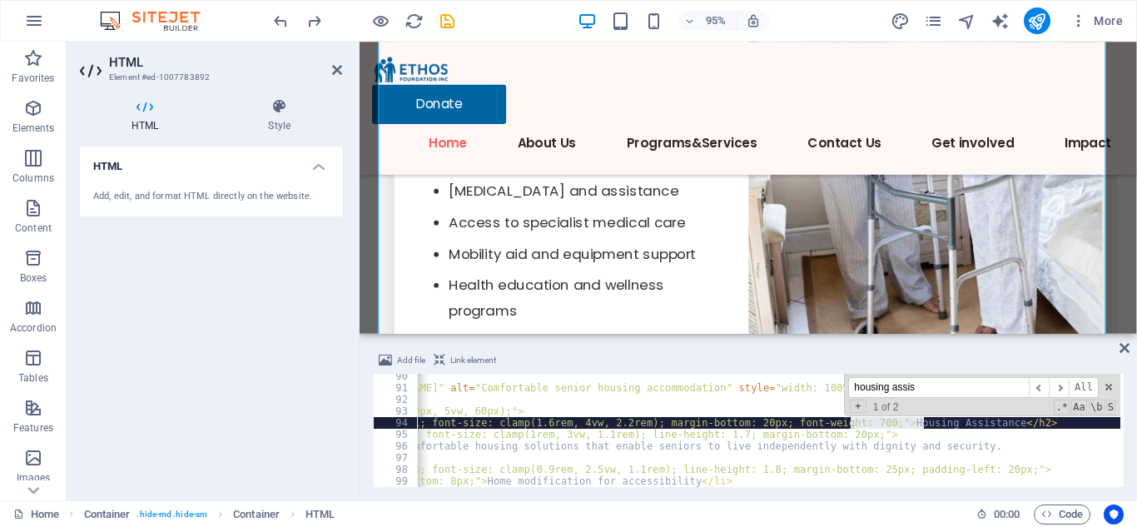
type input "housing assis"
click at [714, 437] on div "< div > < img src = "[URL][DOMAIN_NAME]" alt = "Comfortable senior housing acco…" at bounding box center [910, 436] width 1539 height 133
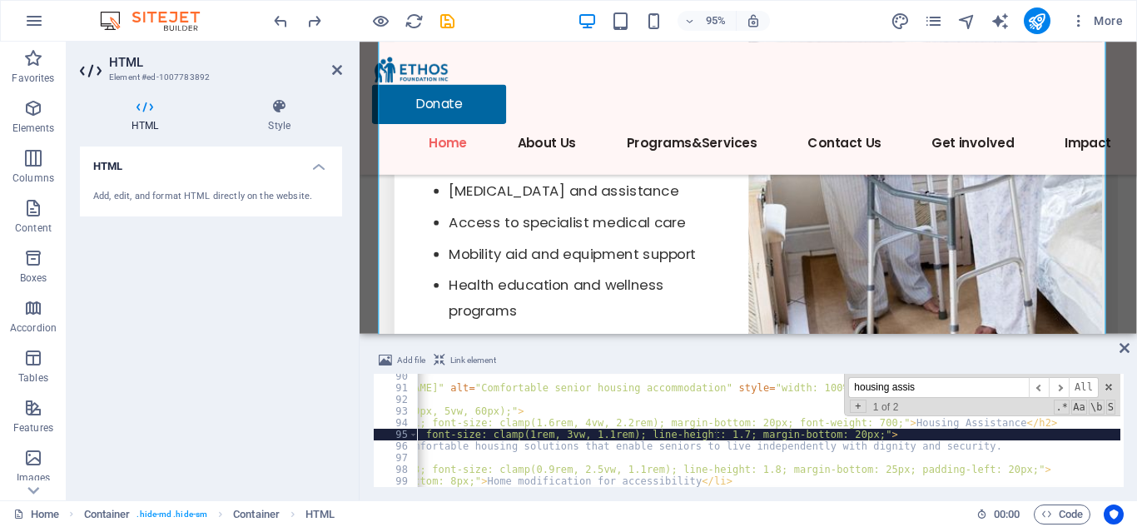
click at [732, 425] on div "< div > < img src = "[URL][DOMAIN_NAME]" alt = "Comfortable senior housing acco…" at bounding box center [910, 436] width 1539 height 133
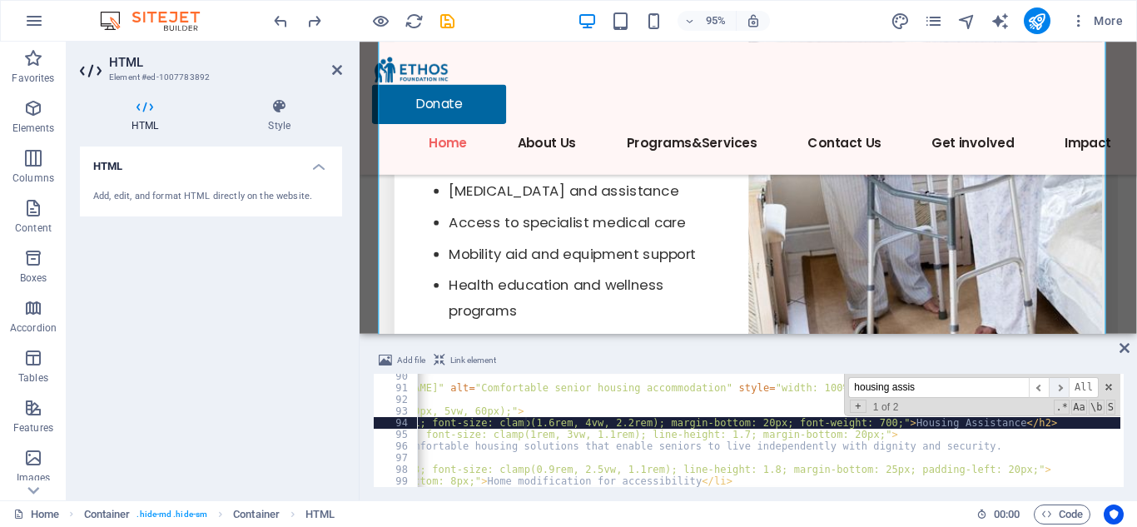
click at [1058, 388] on span "​" at bounding box center [1059, 387] width 20 height 21
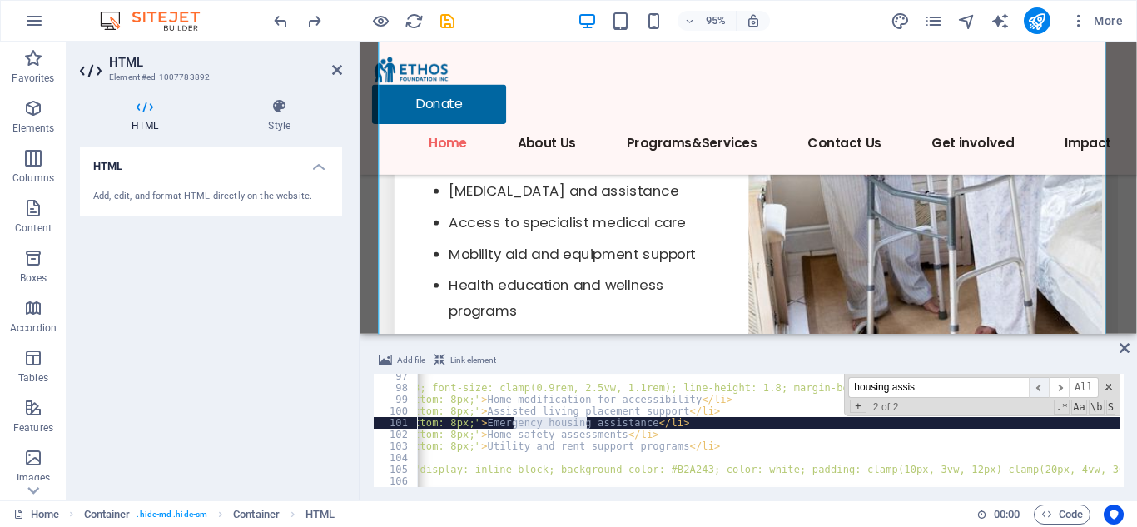
click at [1035, 386] on span "​" at bounding box center [1039, 387] width 20 height 21
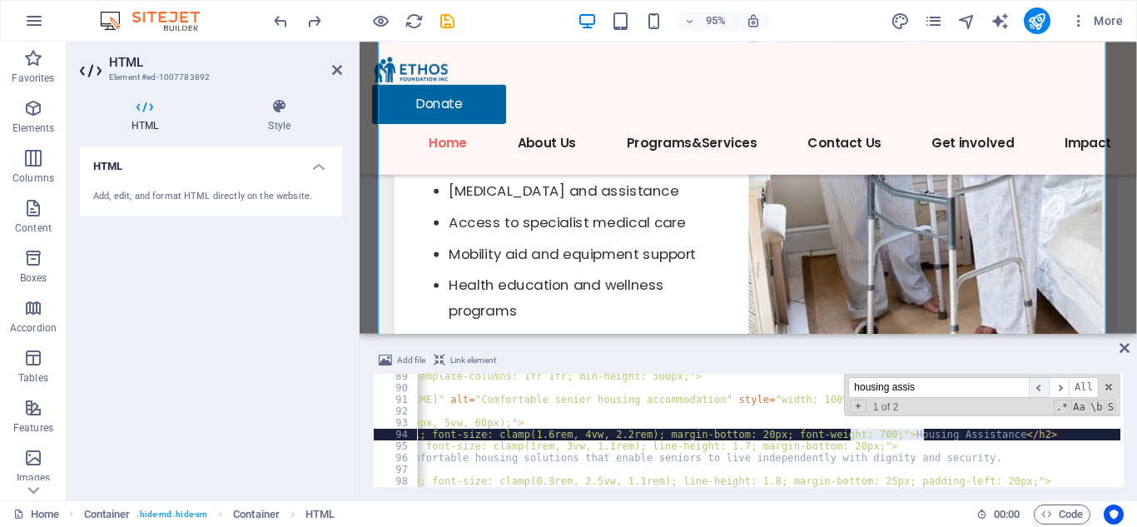
scroll to position [1029, 0]
click at [1107, 389] on span at bounding box center [1109, 387] width 12 height 12
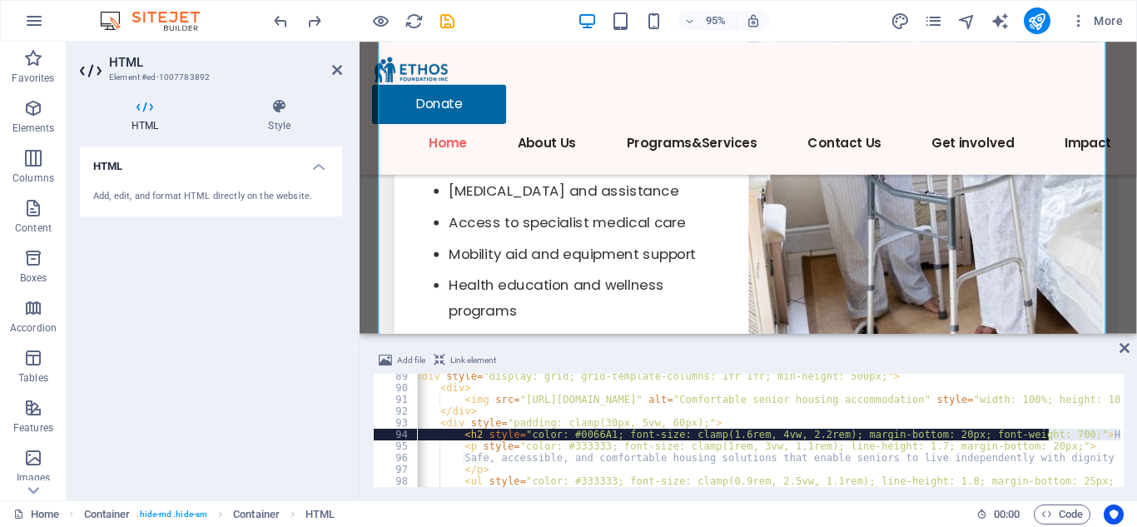
scroll to position [0, 78]
click at [510, 400] on div "< div style = "display: grid; grid-template-columns: 1fr 1fr; min-height: 500px…" at bounding box center [1108, 436] width 1539 height 133
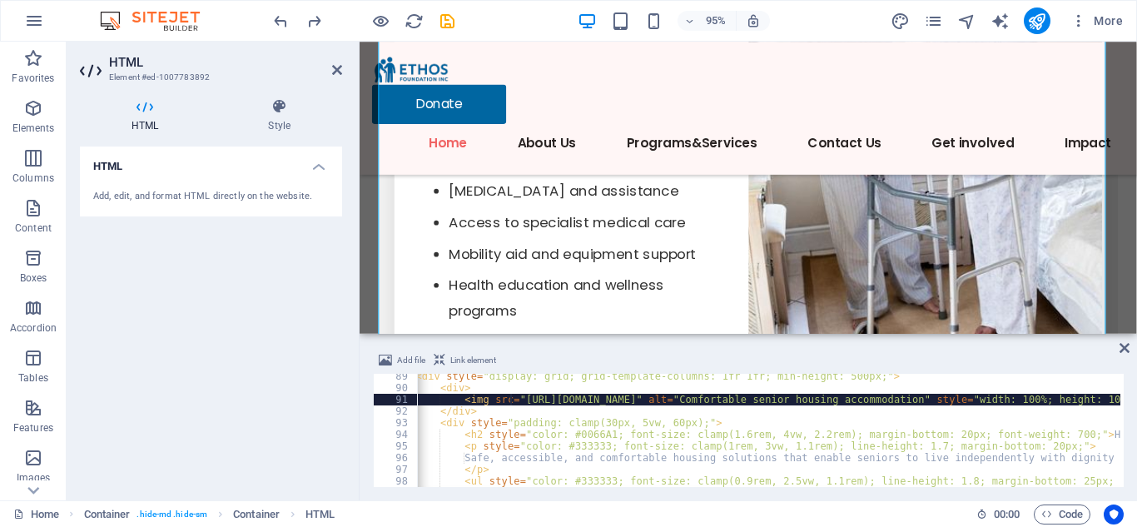
click at [510, 400] on div "< div style = "display: grid; grid-template-columns: 1fr 1fr; min-height: 500px…" at bounding box center [1108, 436] width 1539 height 133
click at [510, 400] on div "< div style = "display: grid; grid-template-columns: 1fr 1fr; min-height: 500px…" at bounding box center [768, 430] width 703 height 113
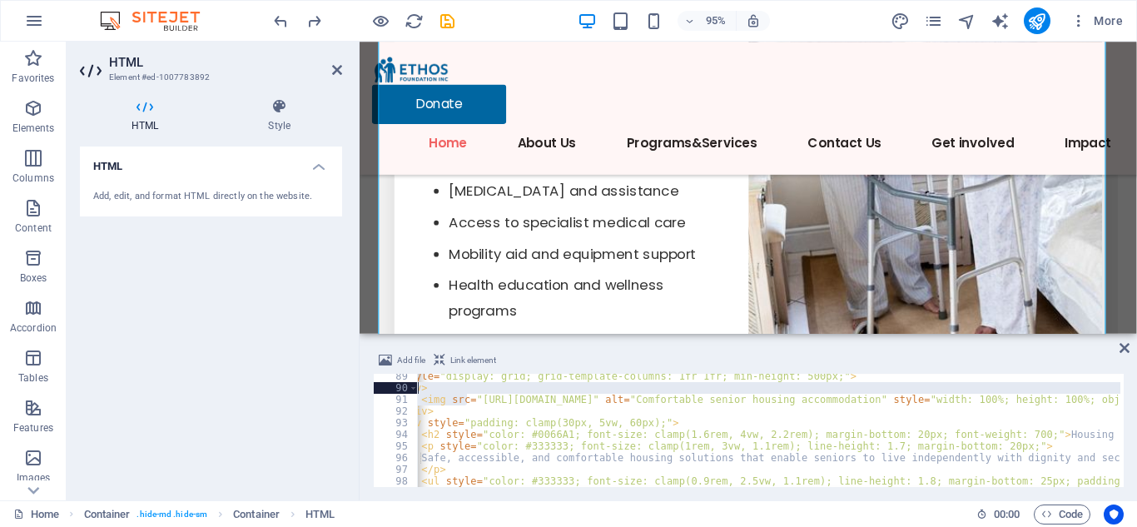
scroll to position [0, 122]
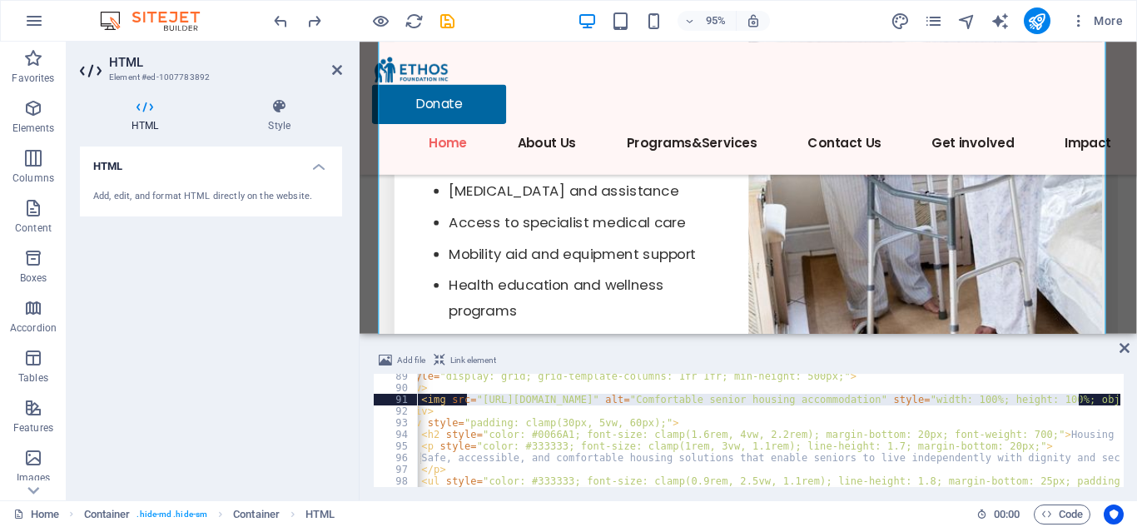
drag, startPoint x: 511, startPoint y: 398, endPoint x: 1079, endPoint y: 405, distance: 567.8
click at [1079, 405] on div "< div style = "display: grid; grid-template-columns: 1fr 1fr; min-height: 500px…" at bounding box center [1065, 436] width 1539 height 133
click at [729, 400] on div "< div style = "display: grid; grid-template-columns: 1fr 1fr; min-height: 500px…" at bounding box center [768, 430] width 703 height 113
drag, startPoint x: 468, startPoint y: 400, endPoint x: 1078, endPoint y: 400, distance: 610.3
click at [1078, 400] on div "< div style = "display: grid; grid-template-columns: 1fr 1fr; min-height: 500px…" at bounding box center [1065, 436] width 1539 height 133
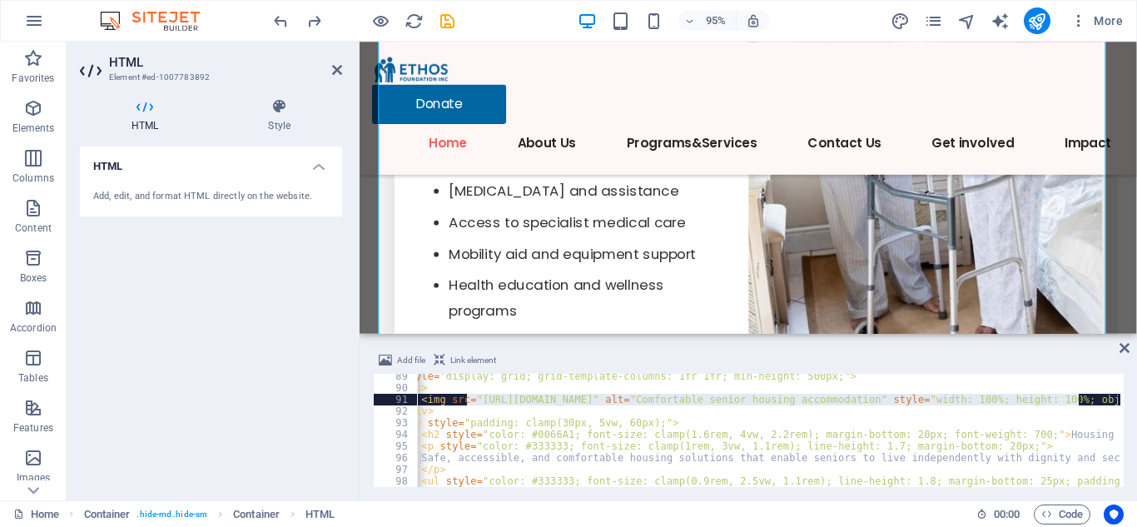
paste textarea "72789/elderly-man-welcomes-volunteers-at-his-front-door-american-flag-in-hand-s…"
type textarea "<img src="[URL][DOMAIN_NAME]" alt="Comfortable senior housing accommodation" st…"
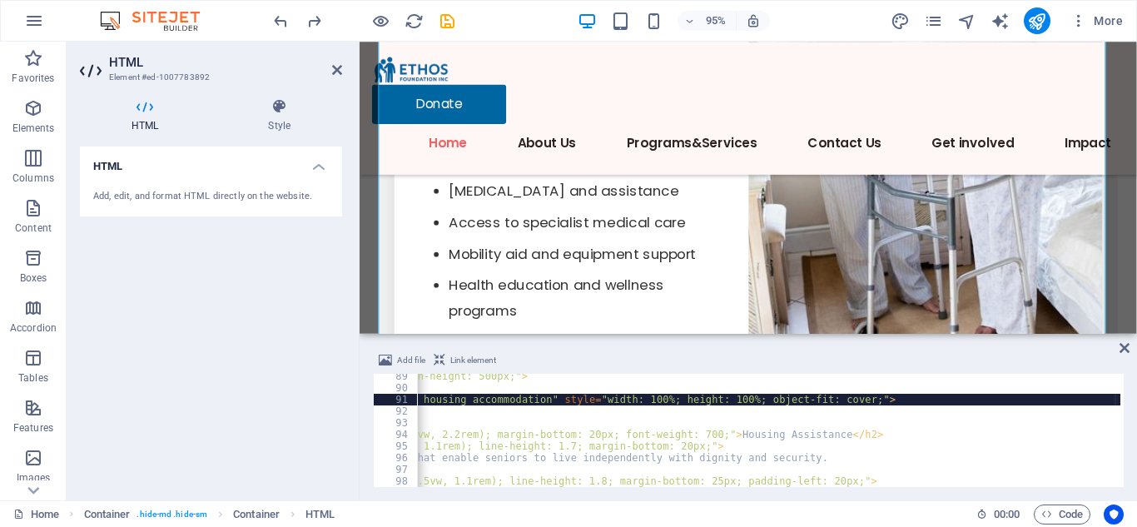
scroll to position [0, 450]
click at [337, 64] on icon at bounding box center [337, 69] width 10 height 13
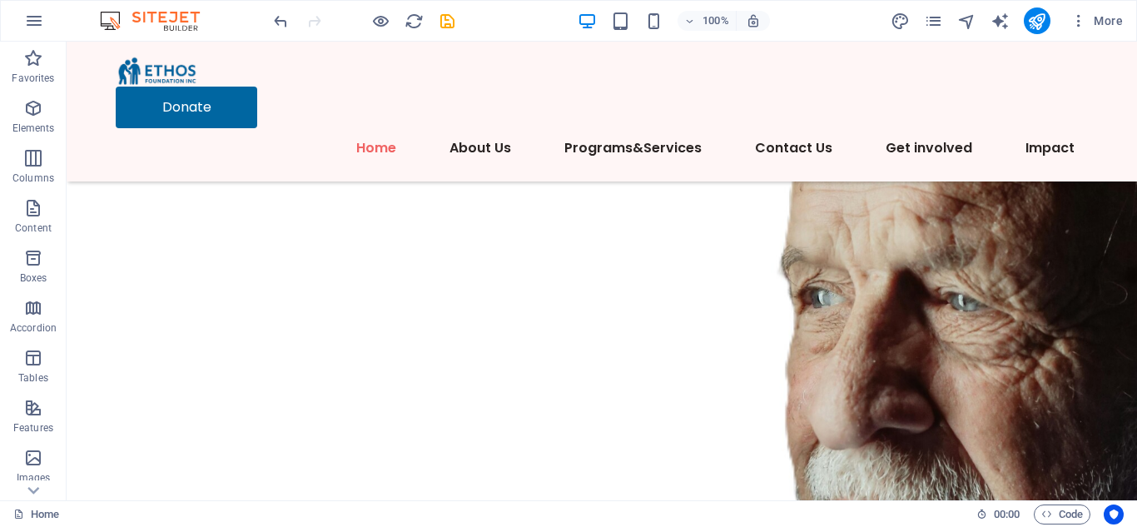
scroll to position [0, 0]
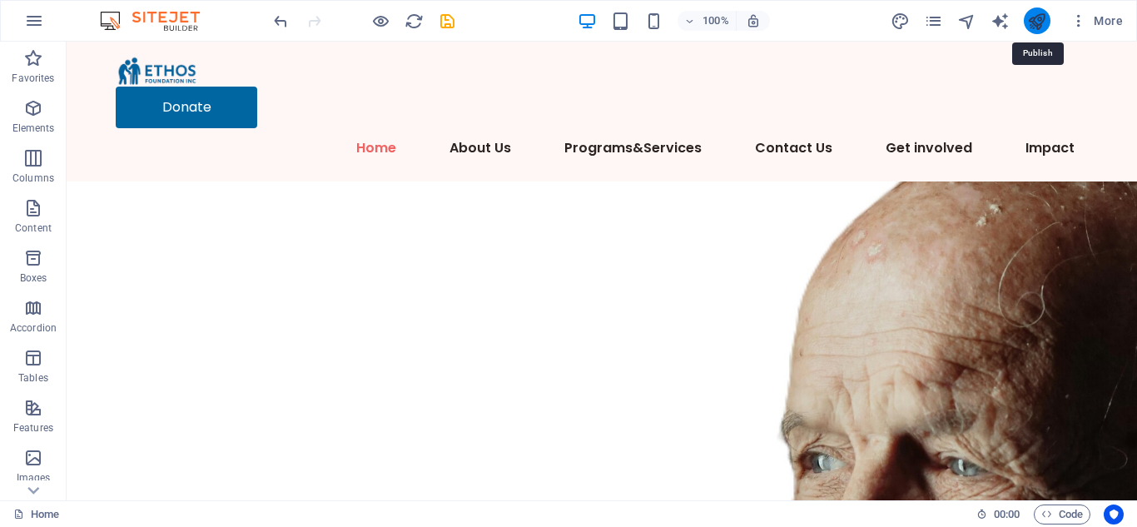
click at [1042, 22] on icon "publish" at bounding box center [1036, 21] width 19 height 19
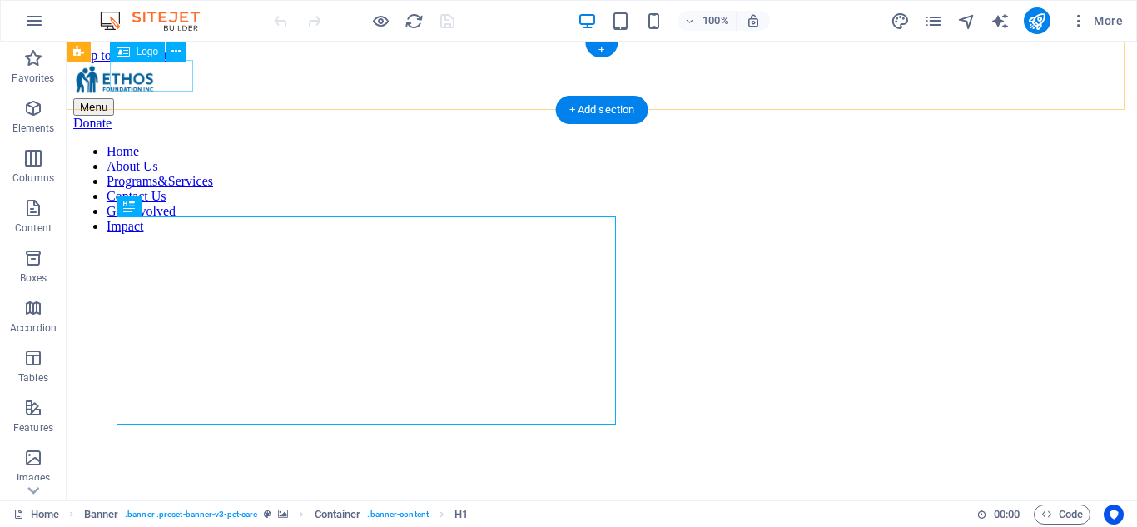
click at [144, 81] on div at bounding box center [601, 80] width 1057 height 35
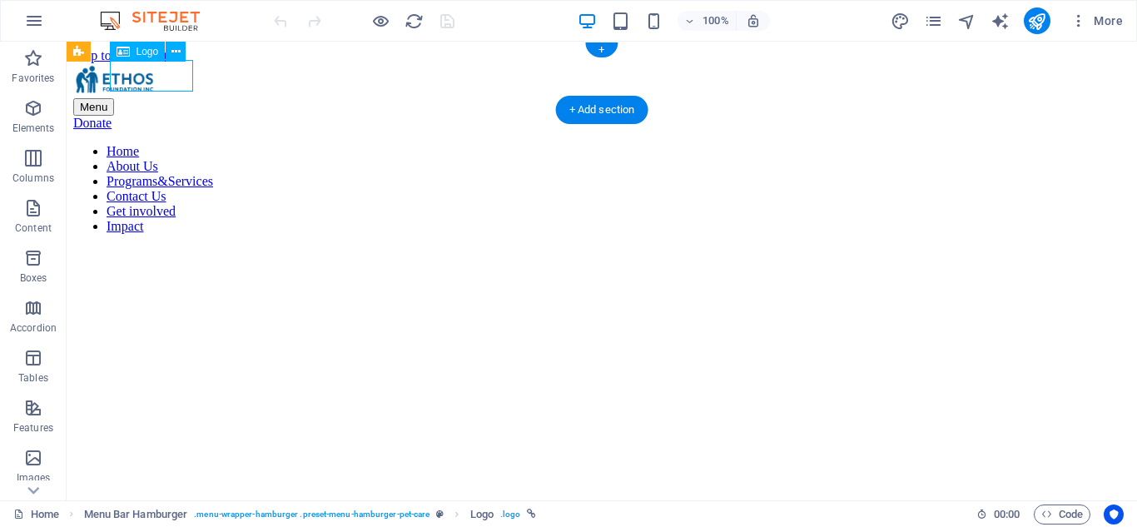
click at [145, 81] on div at bounding box center [601, 80] width 1057 height 35
select select "px"
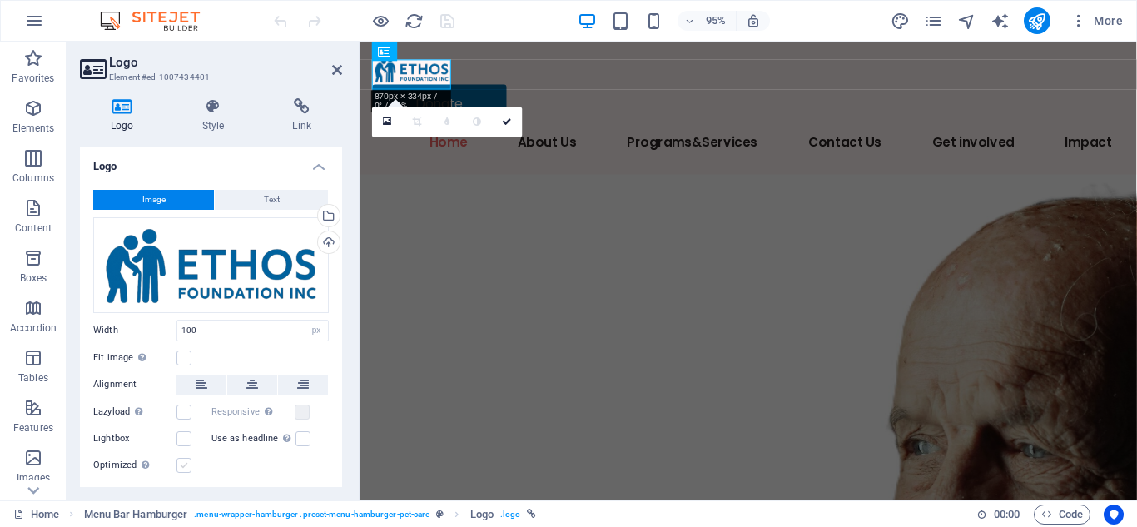
click at [189, 463] on label at bounding box center [183, 465] width 15 height 15
click at [0, 0] on input "Optimized Images are compressed to improve page speed." at bounding box center [0, 0] width 0 height 0
click at [419, 118] on icon at bounding box center [417, 121] width 9 height 9
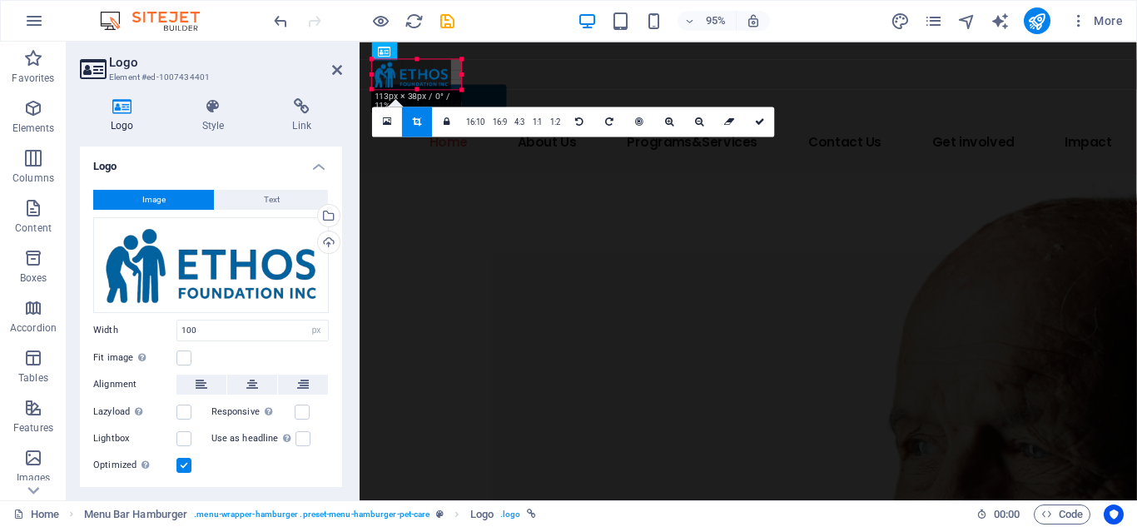
drag, startPoint x: 454, startPoint y: 75, endPoint x: 465, endPoint y: 75, distance: 10.8
click at [461, 75] on div "180 170 160 150 140 130 120 110 100 90 80 70 60 50 40 30 20 10 0 -10 -20 -30 -4…" at bounding box center [416, 74] width 89 height 30
drag, startPoint x: 451, startPoint y: 76, endPoint x: 460, endPoint y: 77, distance: 9.3
click at [460, 77] on div at bounding box center [461, 74] width 6 height 30
click at [372, 76] on div "180 170 160 150 140 130 120 110 100 90 80 70 60 50 40 30 20 10 0 -10 -20 -30 -4…" at bounding box center [414, 74] width 85 height 30
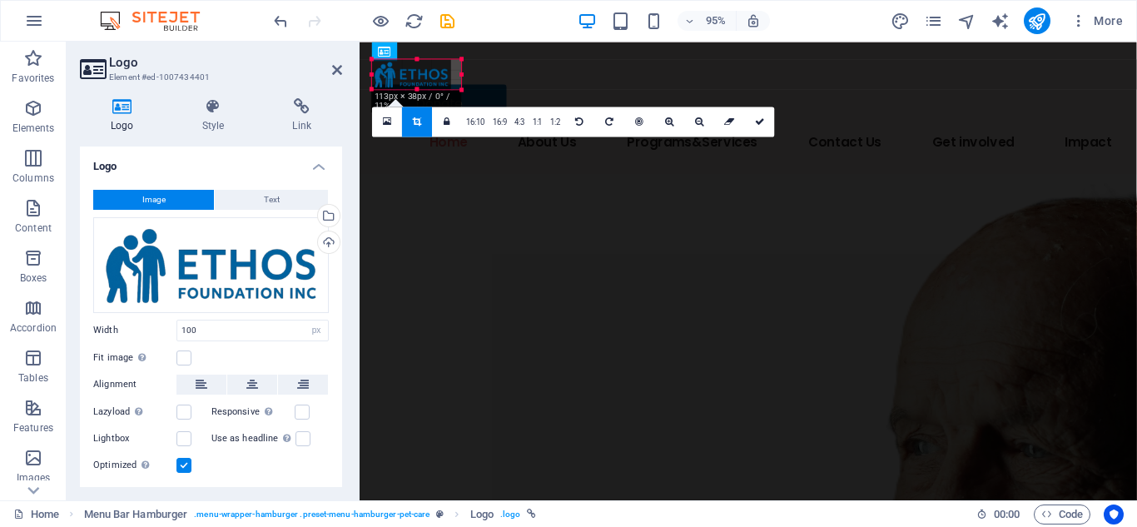
drag, startPoint x: 372, startPoint y: 77, endPoint x: 361, endPoint y: 78, distance: 11.0
click at [372, 78] on div "180 170 160 150 140 130 120 110 100 90 80 70 60 50 40 30 20 10 0 -10 -20 -30 -4…" at bounding box center [416, 74] width 89 height 30
click at [188, 461] on label at bounding box center [183, 465] width 15 height 15
click at [0, 0] on input "Optimized Images are compressed to improve page speed." at bounding box center [0, 0] width 0 height 0
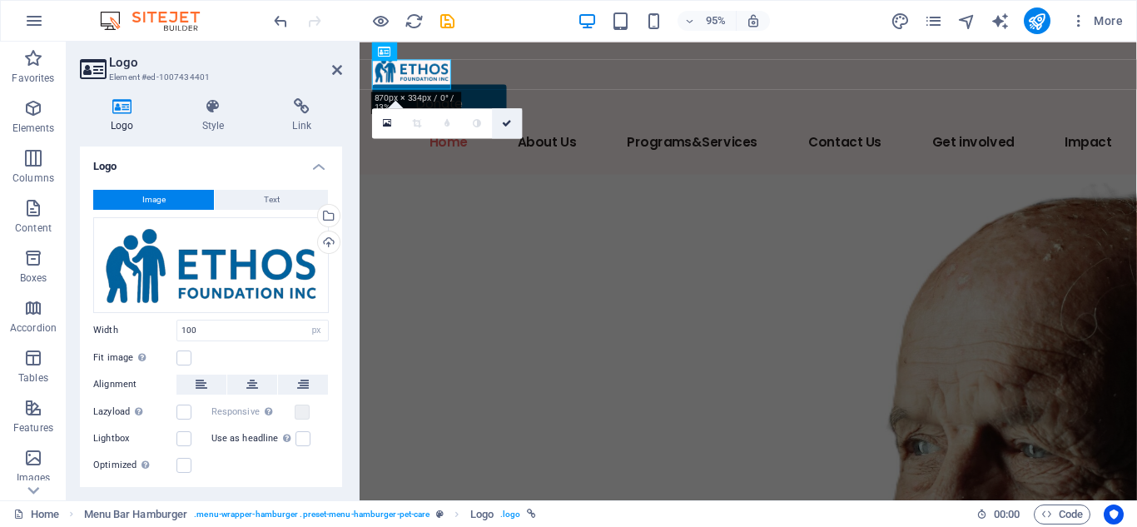
click at [515, 122] on link at bounding box center [508, 123] width 30 height 30
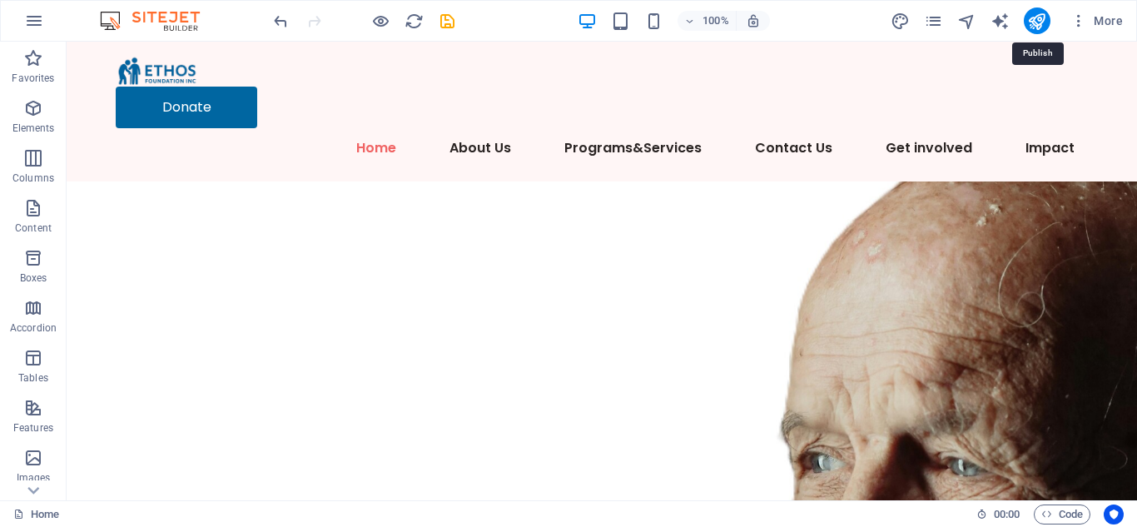
click at [1039, 31] on button "publish" at bounding box center [1037, 20] width 27 height 27
